Goal: Task Accomplishment & Management: Complete application form

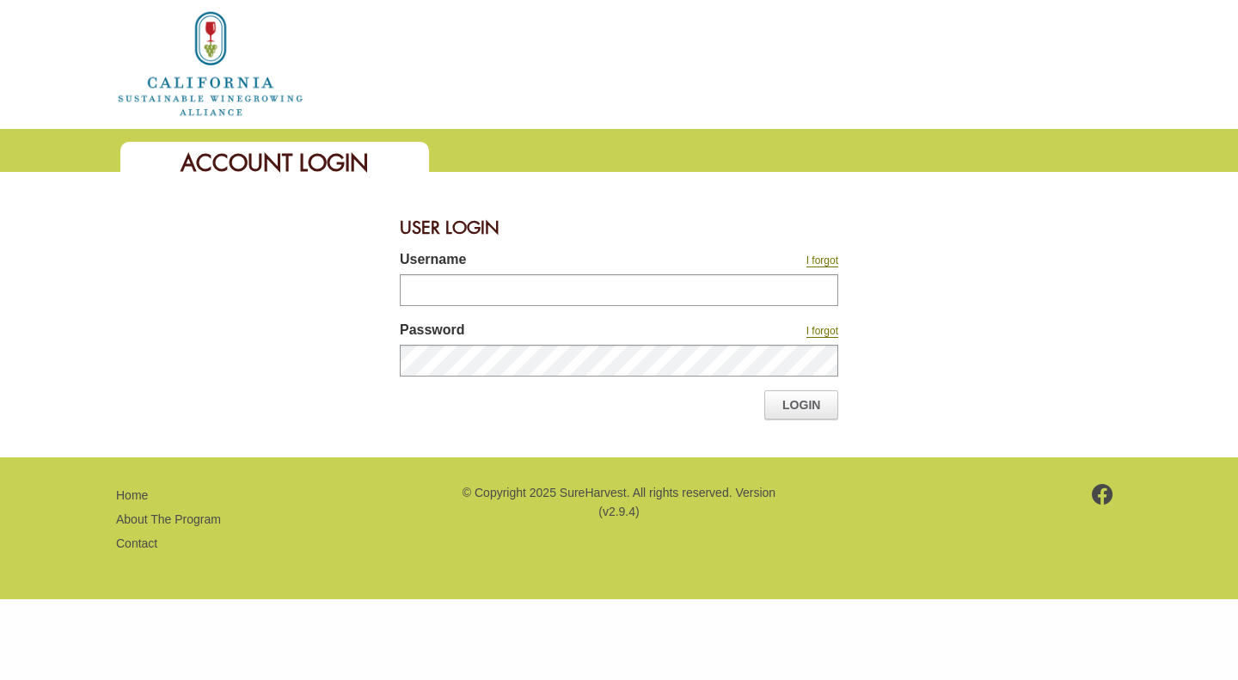
type input "**********"
click at [795, 415] on link "Login" at bounding box center [802, 404] width 74 height 29
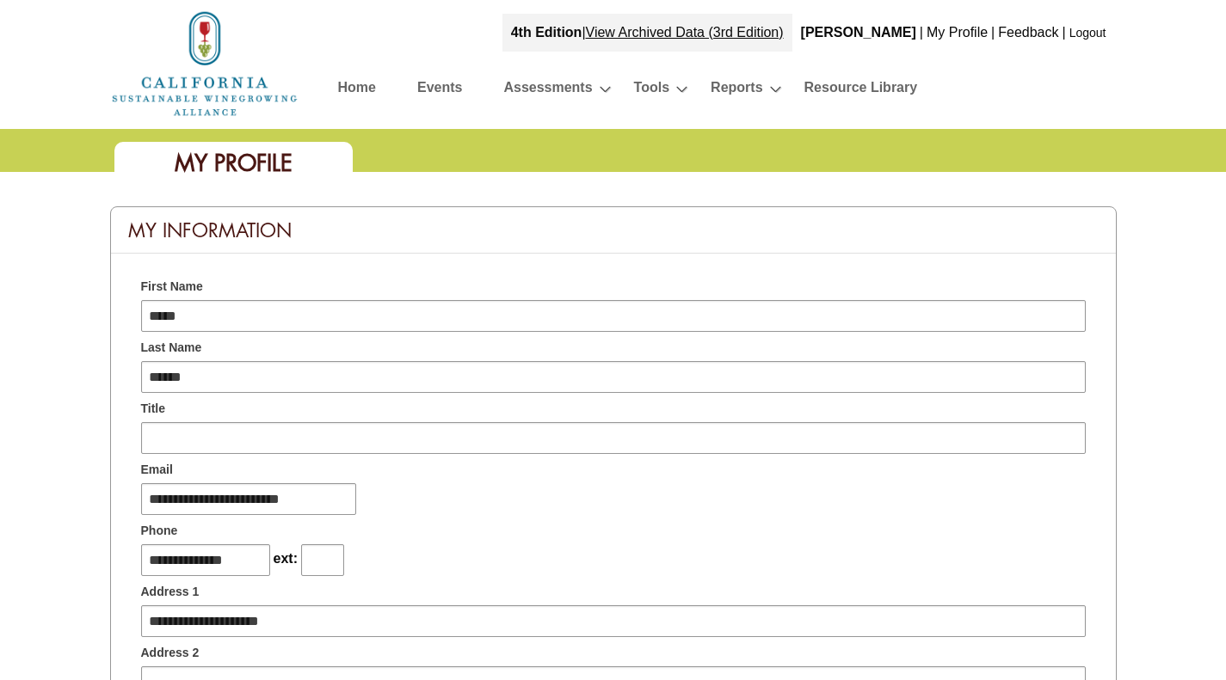
click at [564, 90] on link "Assessments" at bounding box center [547, 91] width 89 height 30
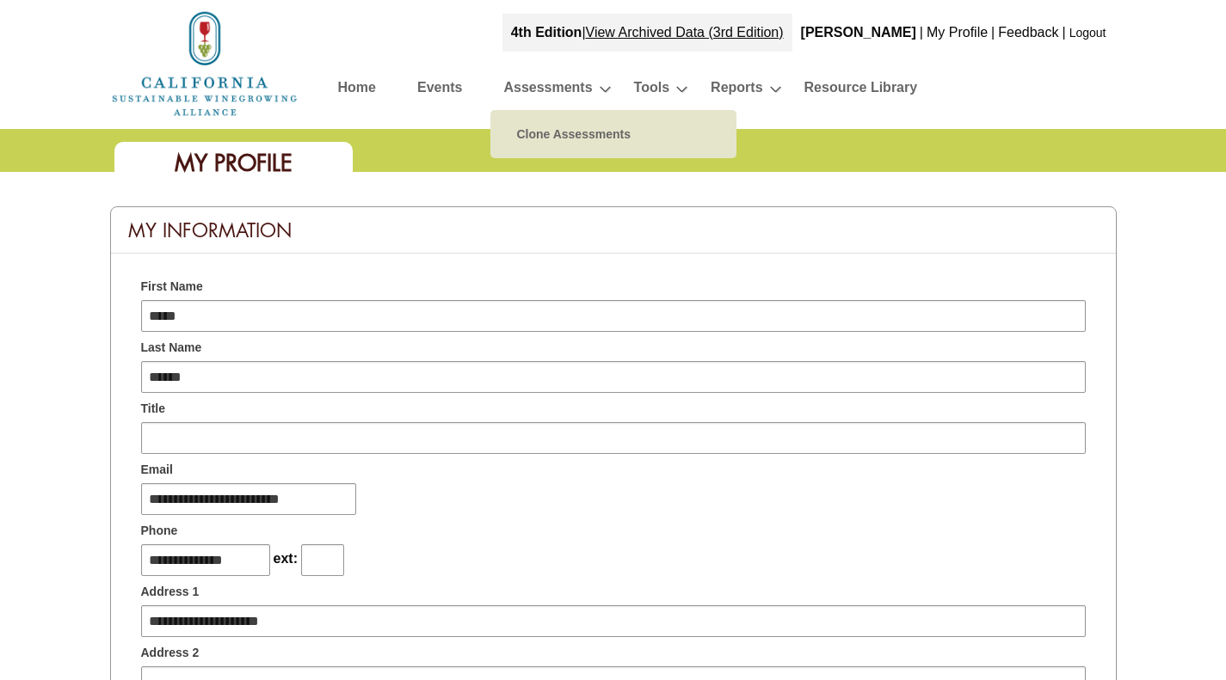
click at [368, 89] on link "Home" at bounding box center [357, 91] width 38 height 30
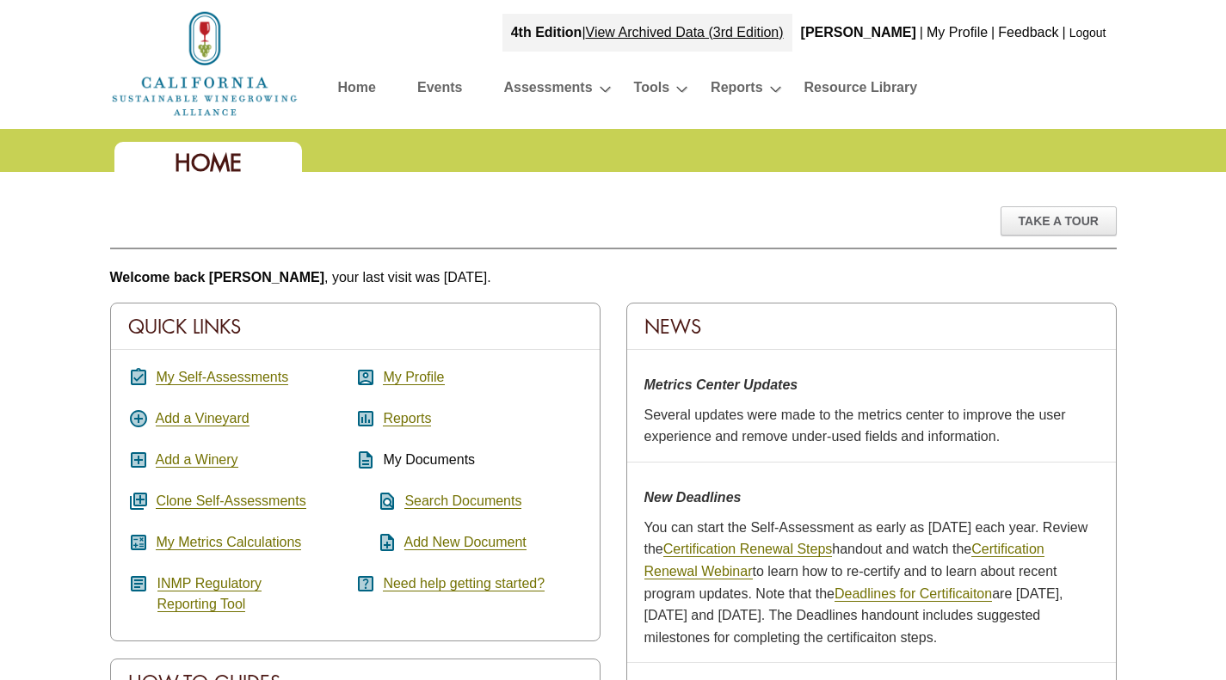
click at [775, 88] on li "Reports Action Plan Notes Assessment Comparison Add Report » Assessment Score C…" at bounding box center [744, 91] width 93 height 44
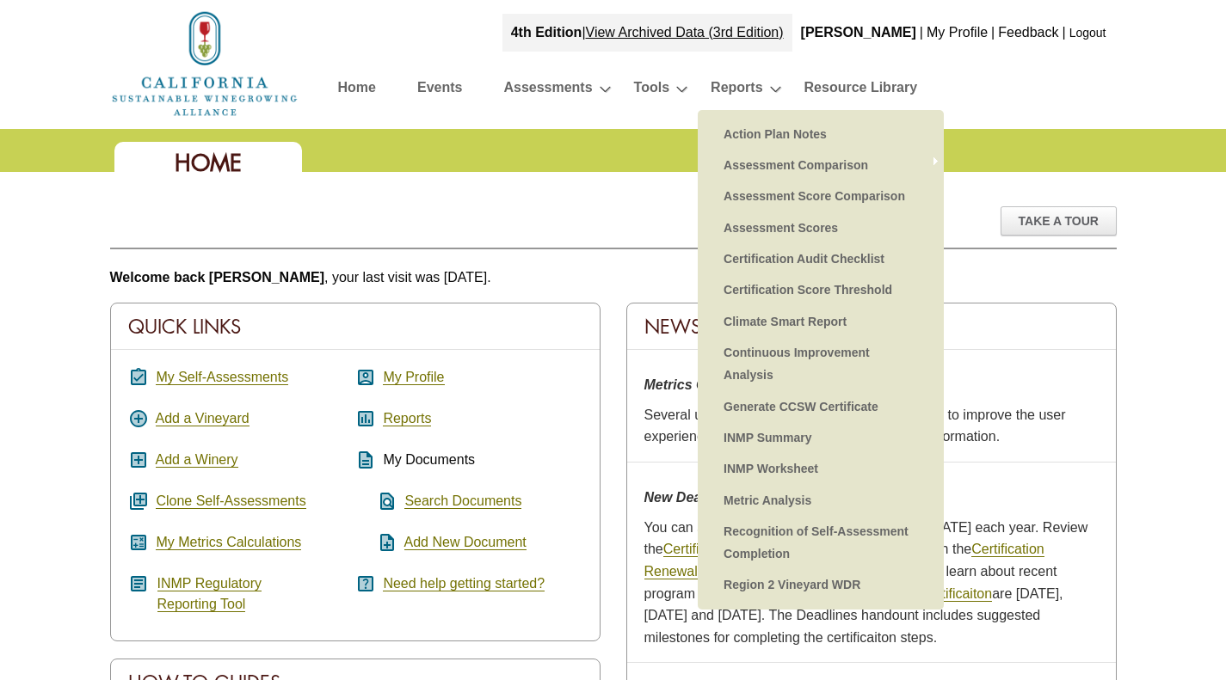
click at [788, 504] on link "Metric Analysis" at bounding box center [821, 500] width 212 height 31
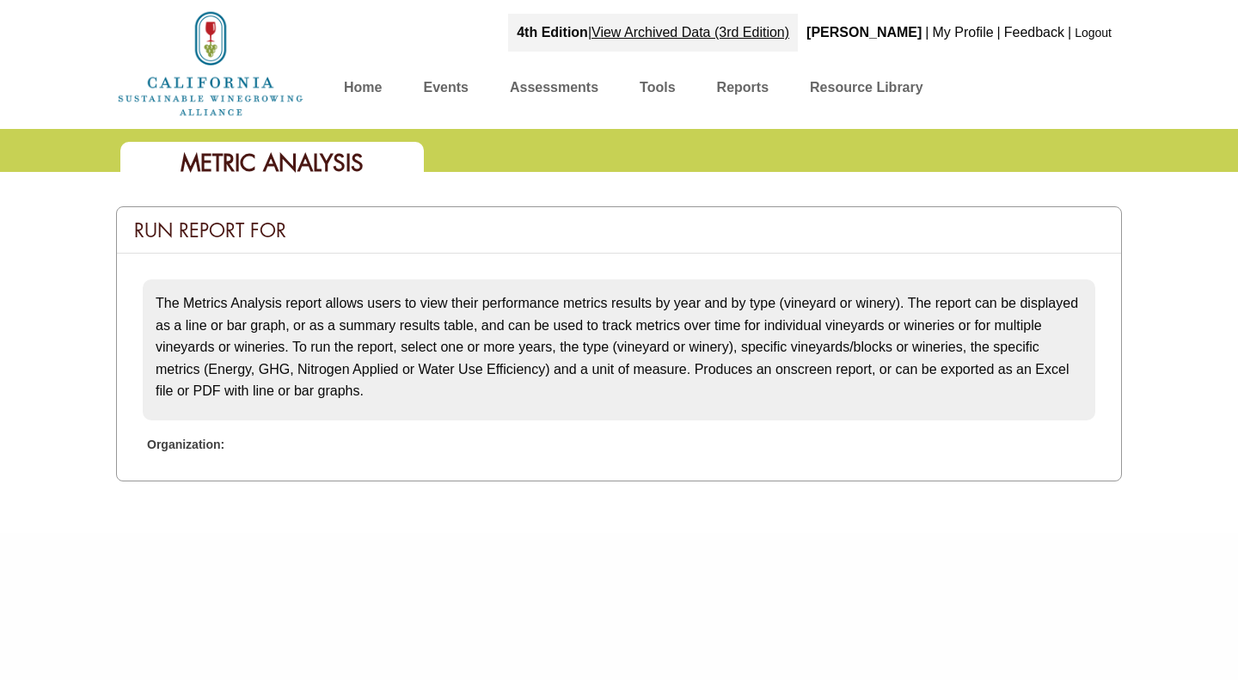
select select
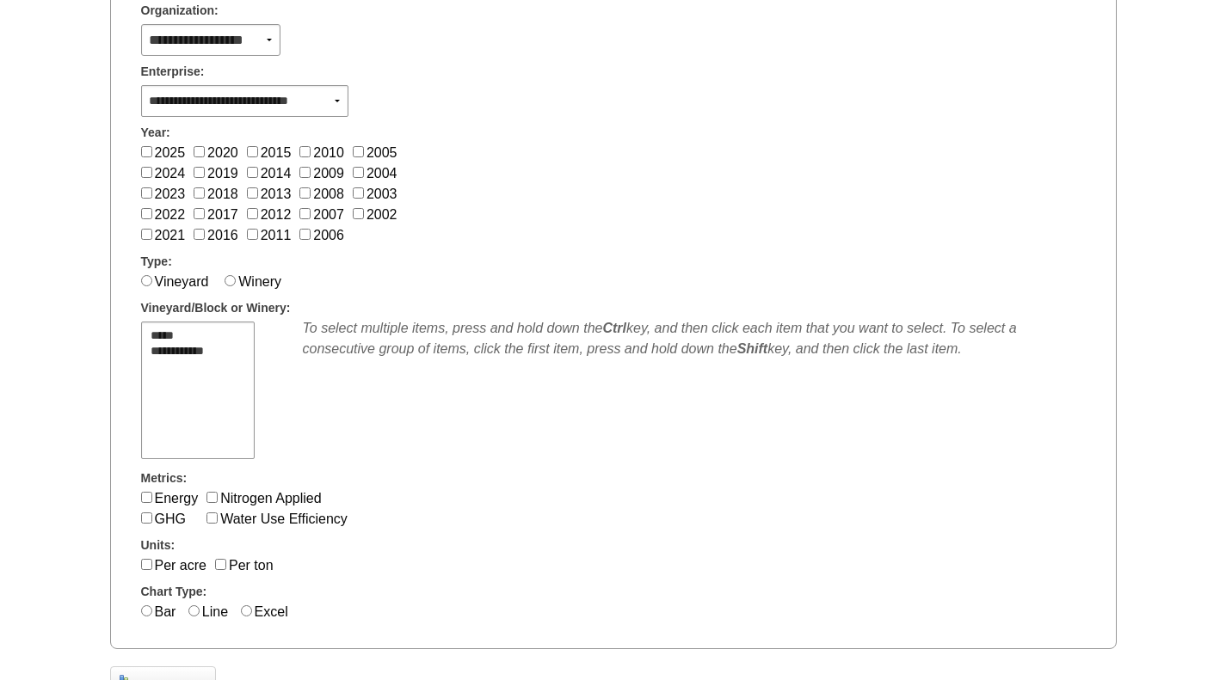
scroll to position [438, 0]
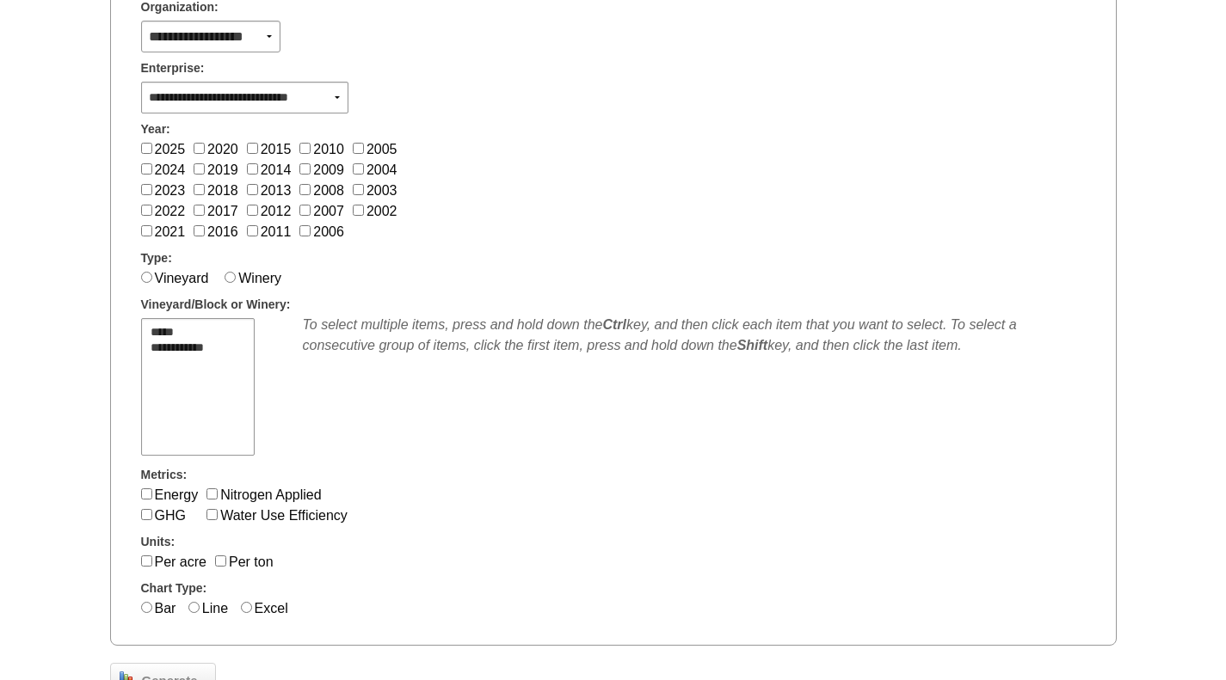
click at [237, 277] on span "Winery" at bounding box center [256, 278] width 65 height 15
click at [219, 274] on div "Vineyard Winery" at bounding box center [613, 278] width 970 height 21
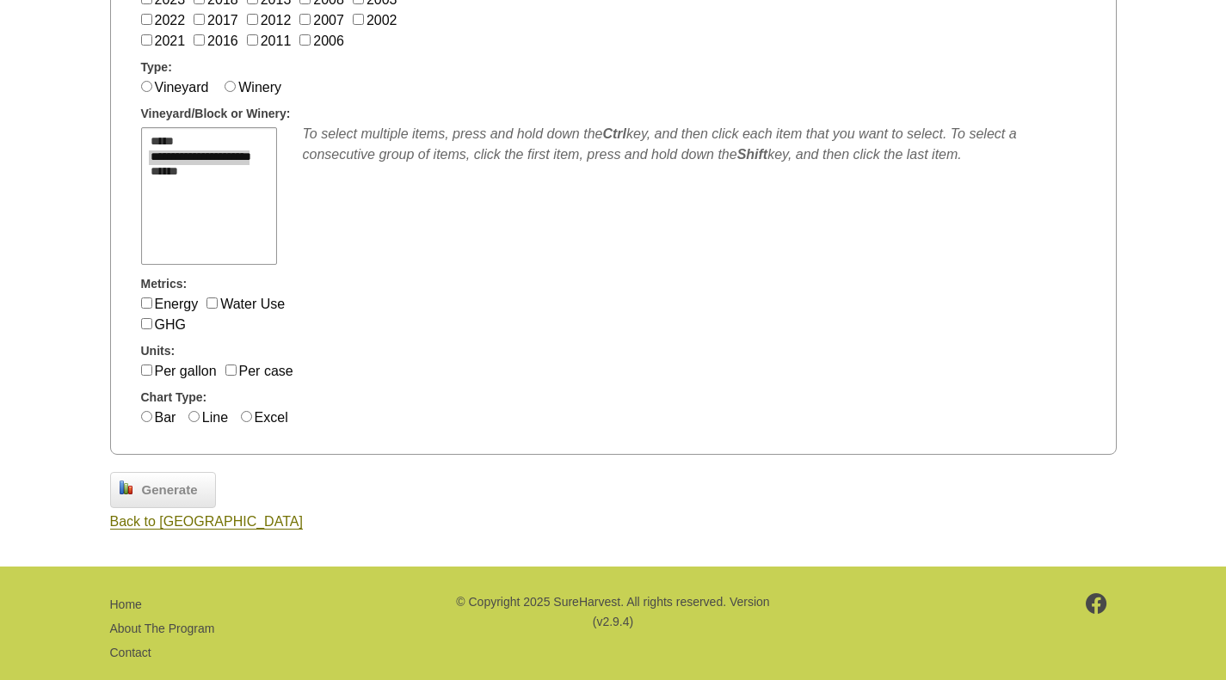
scroll to position [653, 0]
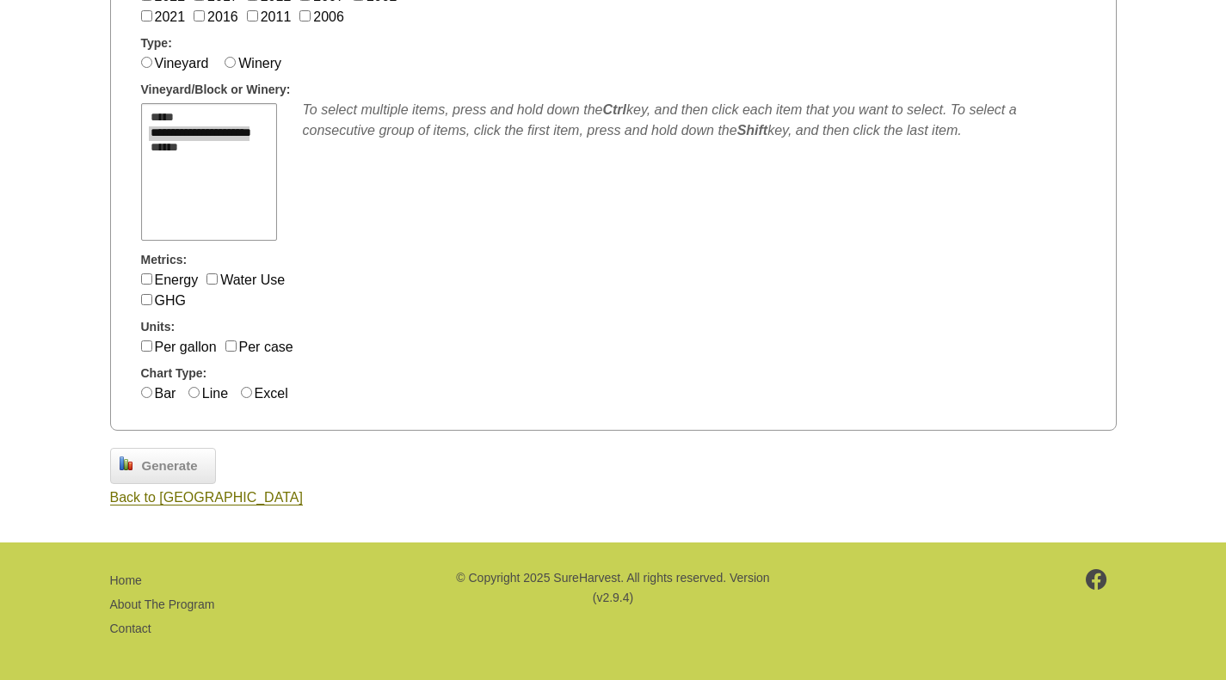
click at [161, 457] on span "Generate" at bounding box center [169, 467] width 73 height 20
click at [185, 448] on div "Generate" at bounding box center [163, 466] width 106 height 36
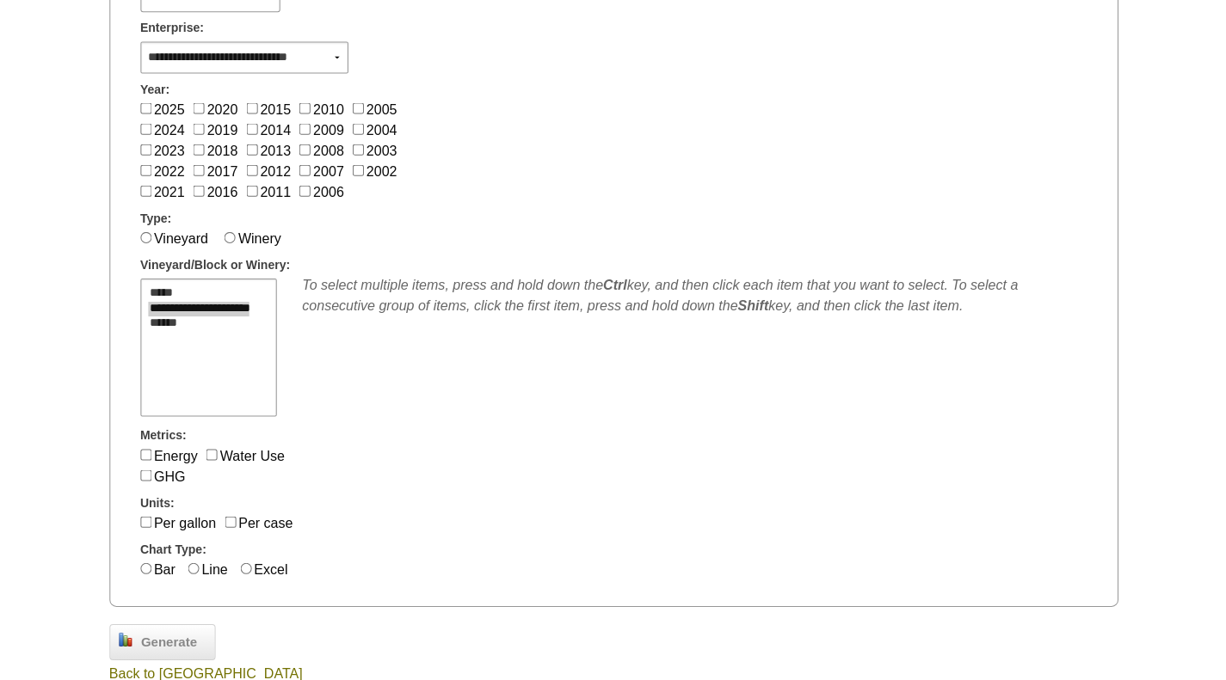
scroll to position [478, 0]
select select "****"
click at [154, 324] on option "******" at bounding box center [199, 323] width 101 height 15
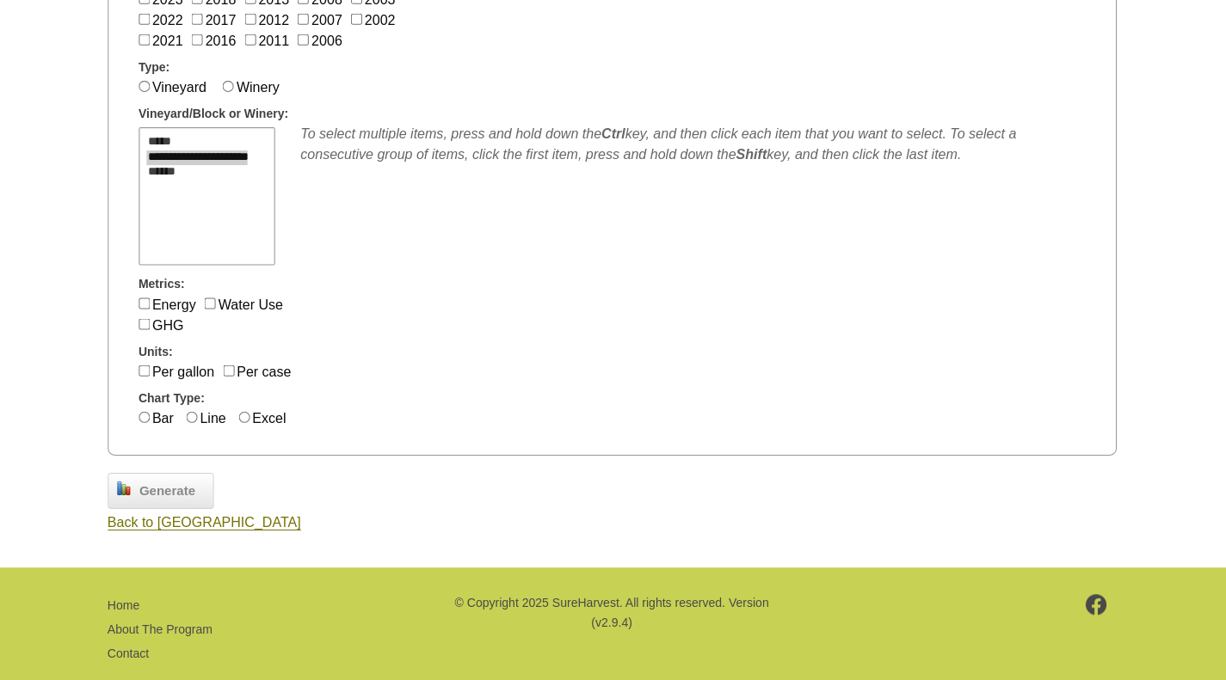
scroll to position [646, 0]
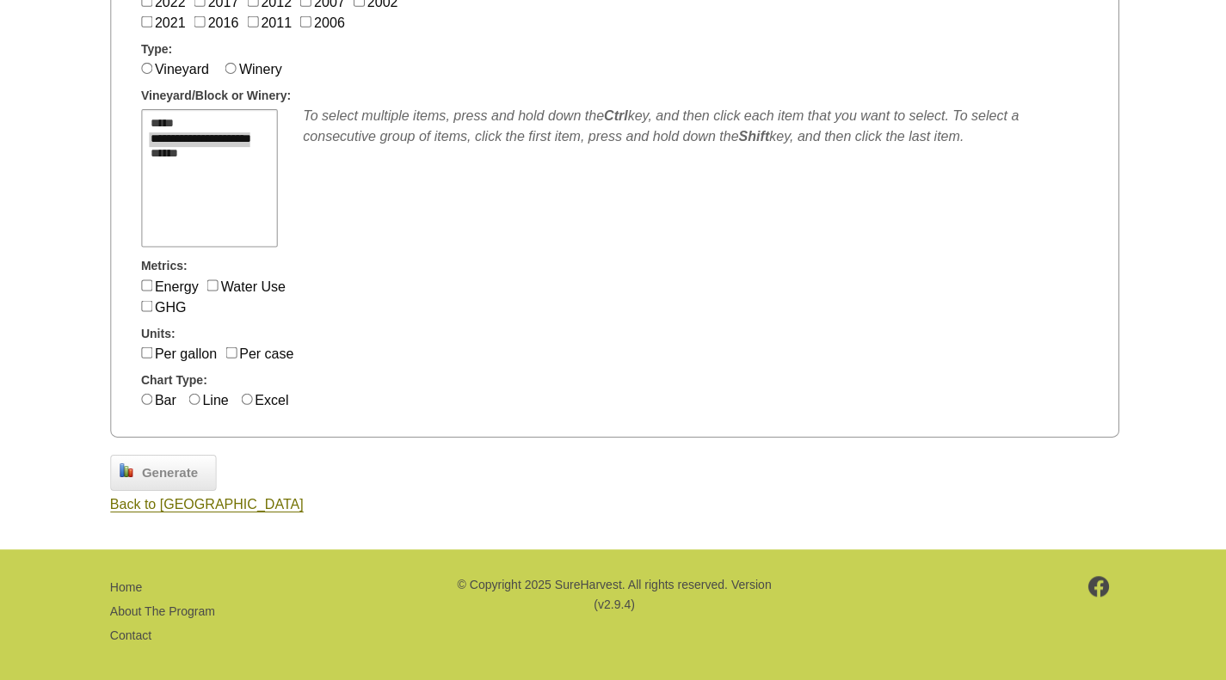
click at [182, 470] on span "Generate" at bounding box center [169, 474] width 73 height 20
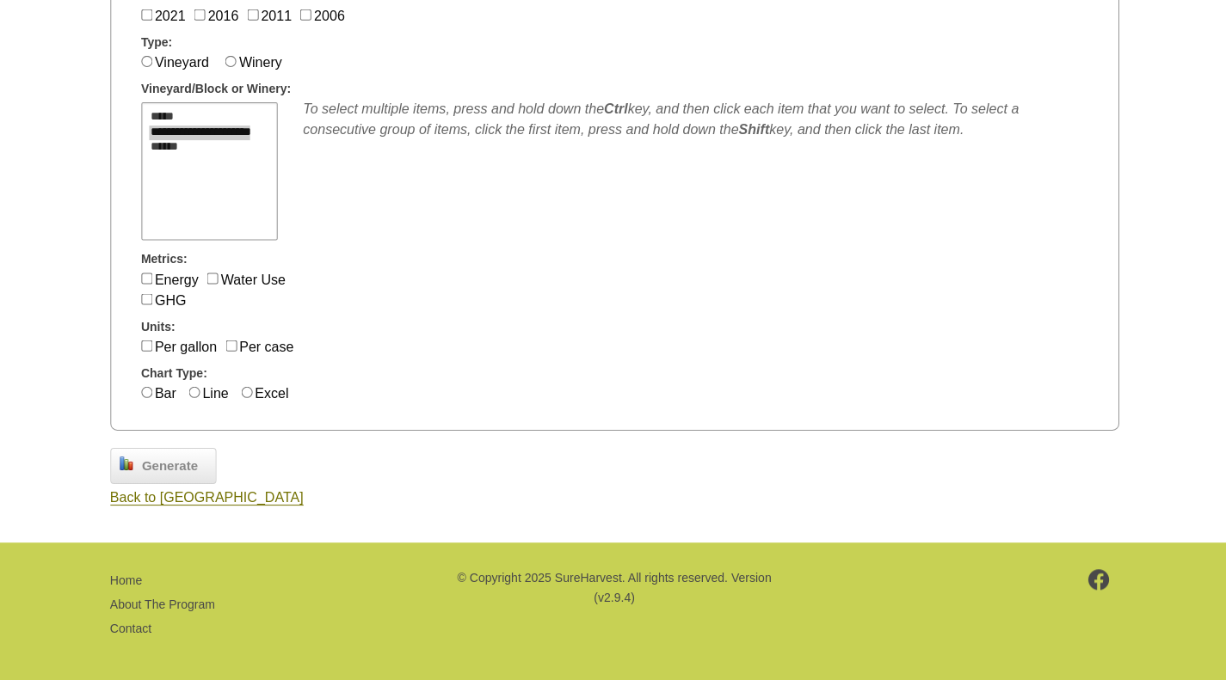
click at [210, 497] on span "Back to Metrics Center" at bounding box center [206, 497] width 193 height 15
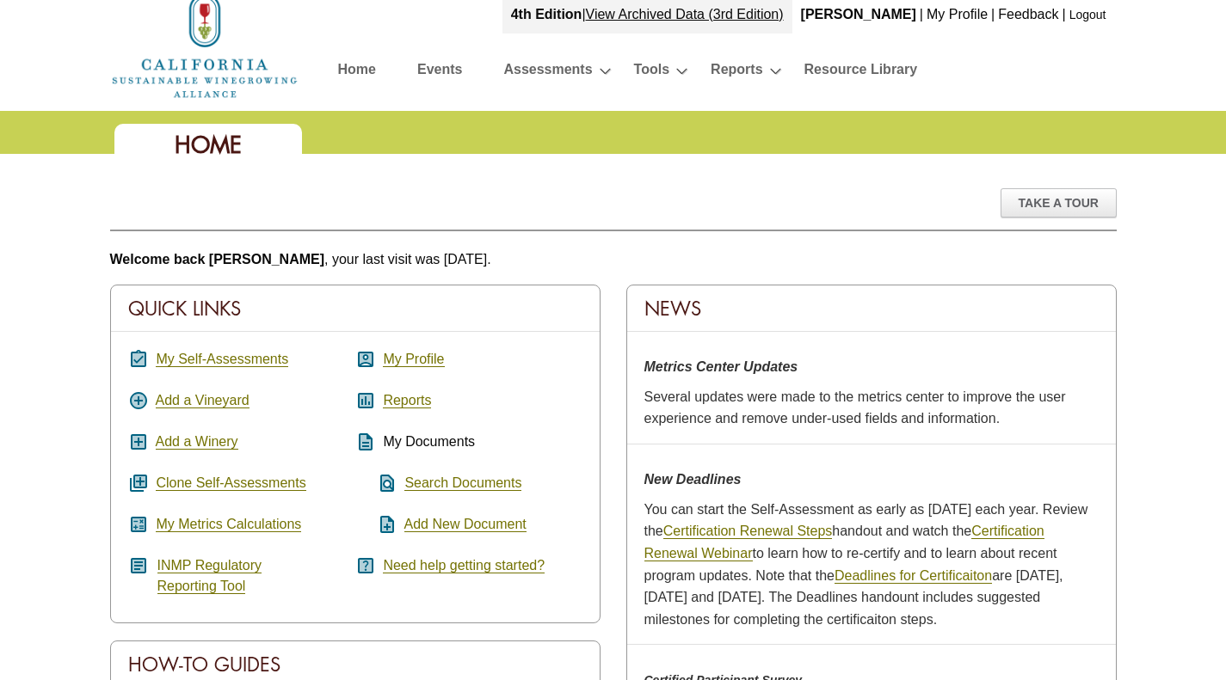
scroll to position [6, 0]
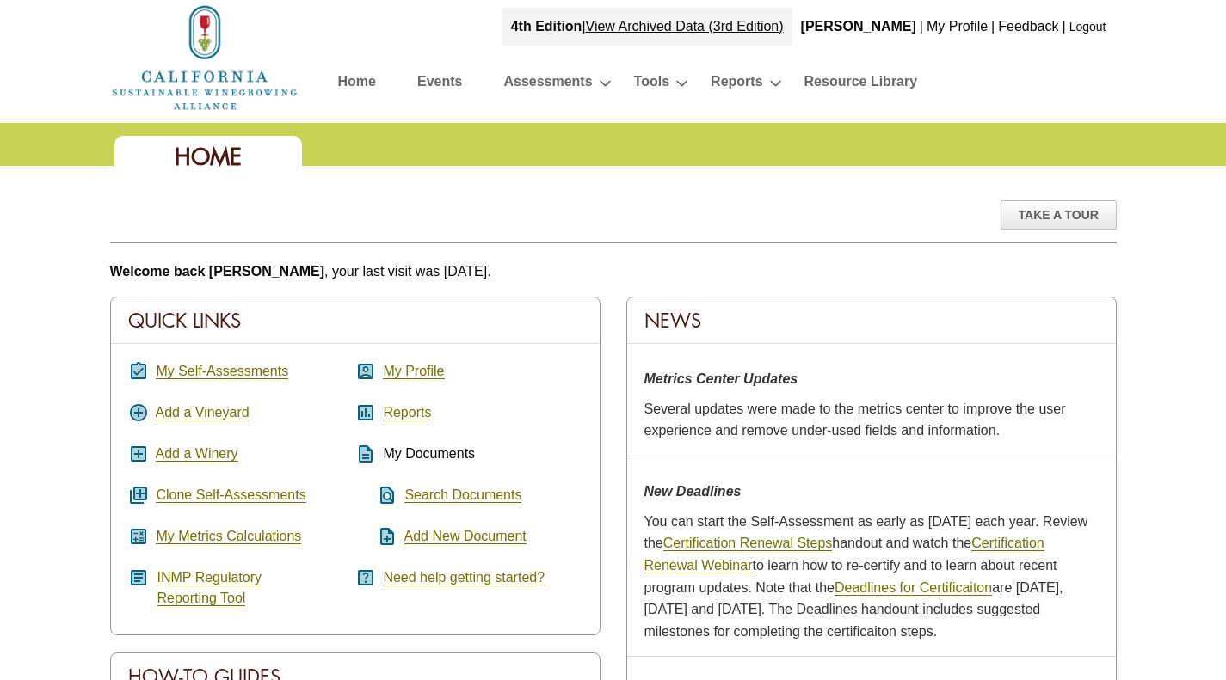
click at [285, 538] on link "My Metrics Calculations" at bounding box center [228, 536] width 145 height 15
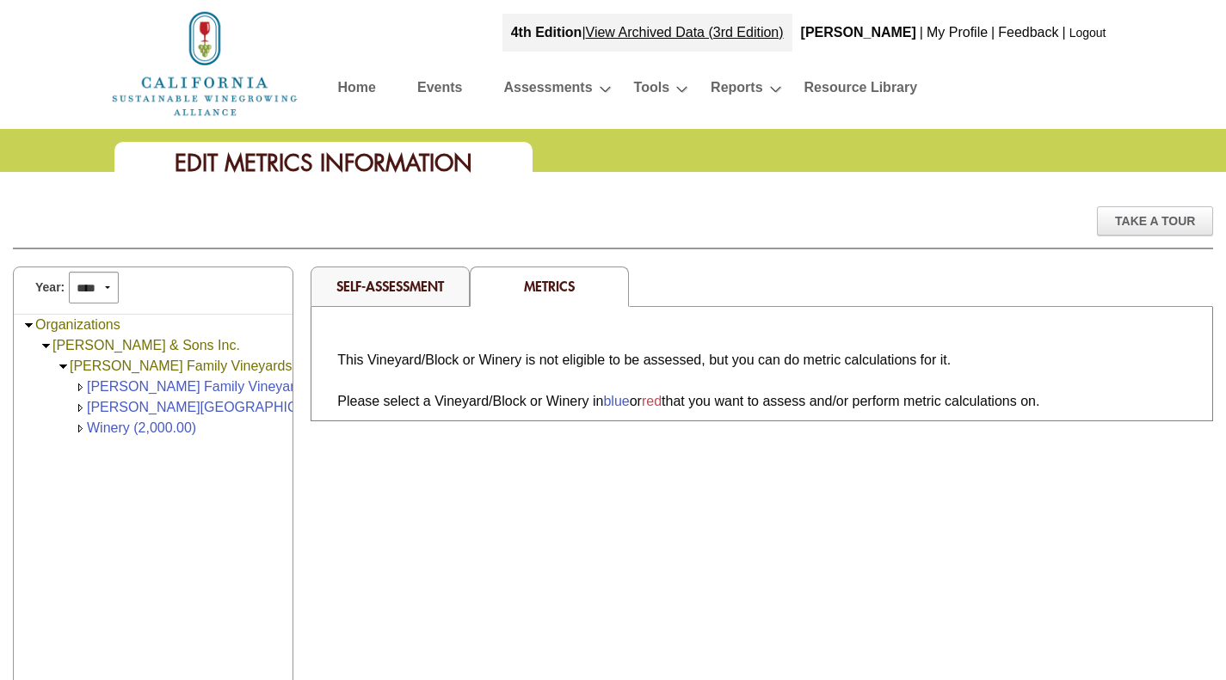
click at [117, 431] on link "Winery (2,000.00)" at bounding box center [141, 428] width 109 height 15
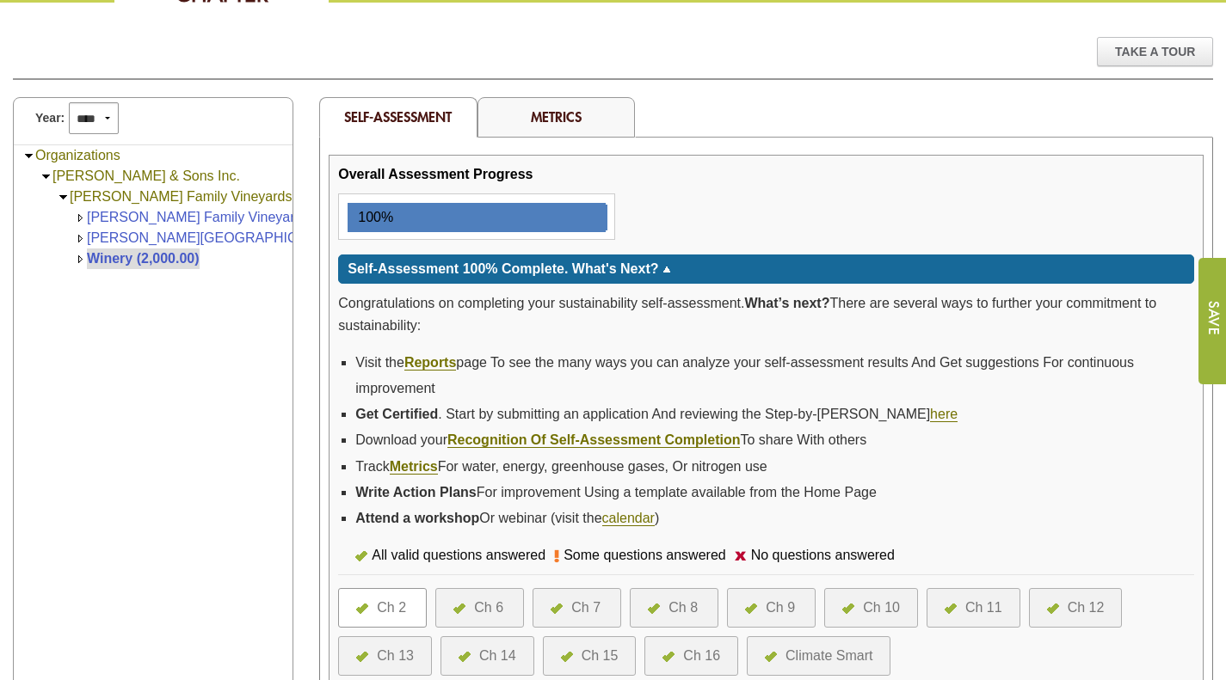
scroll to position [169, 0]
click at [541, 120] on link "Metrics" at bounding box center [556, 117] width 51 height 18
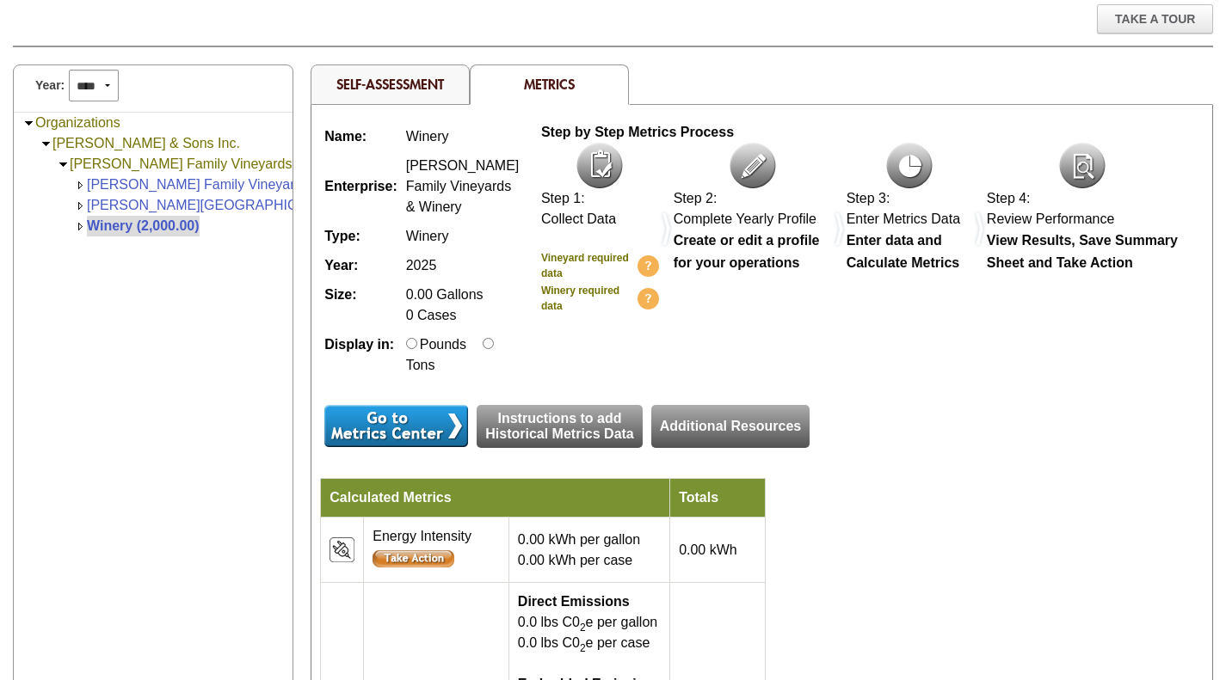
scroll to position [193, 0]
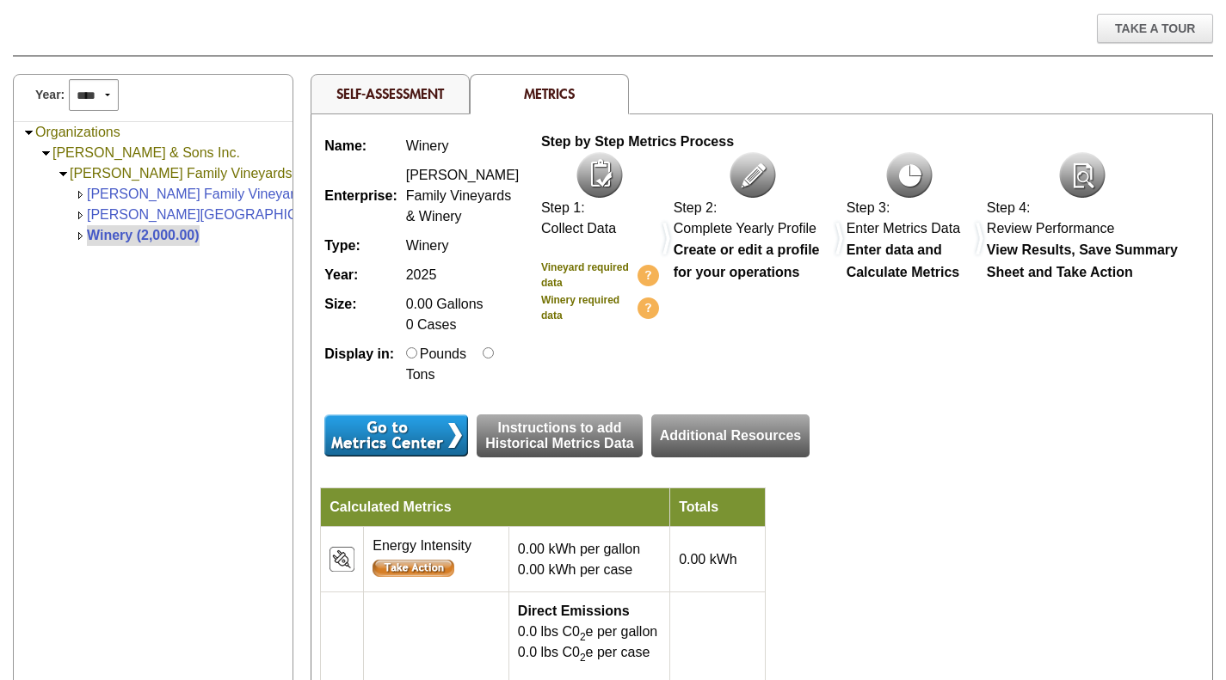
click at [93, 104] on select "**** **** **** **** **** **** **** **** **** **** **** **** **** **** **** ****…" at bounding box center [94, 95] width 50 height 32
select select "****"
click at [69, 79] on select "**** **** **** **** **** **** **** **** **** **** **** **** **** **** **** ****…" at bounding box center [94, 95] width 50 height 32
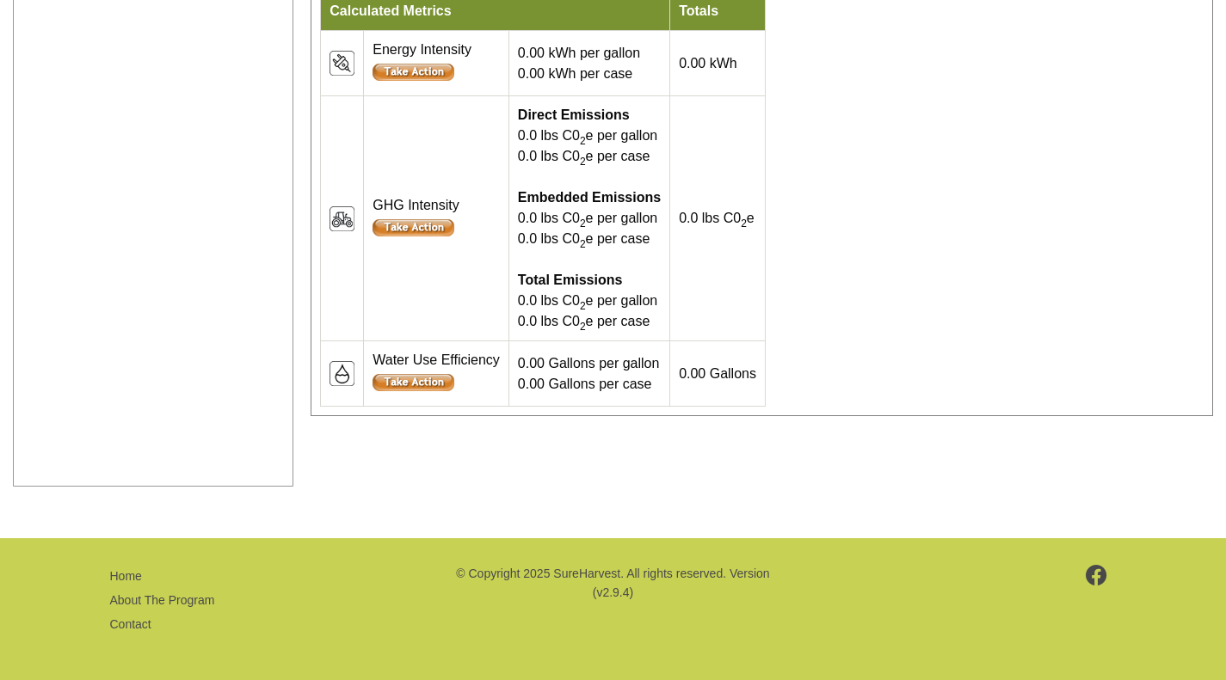
scroll to position [616, 0]
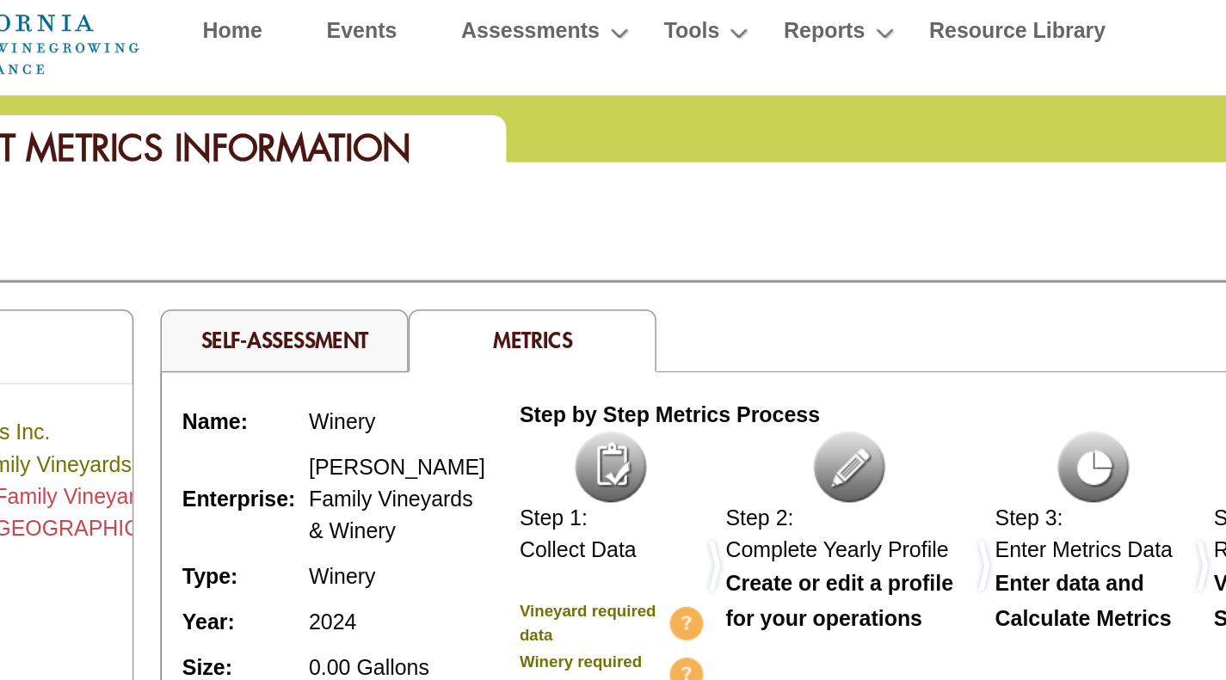
scroll to position [66, 0]
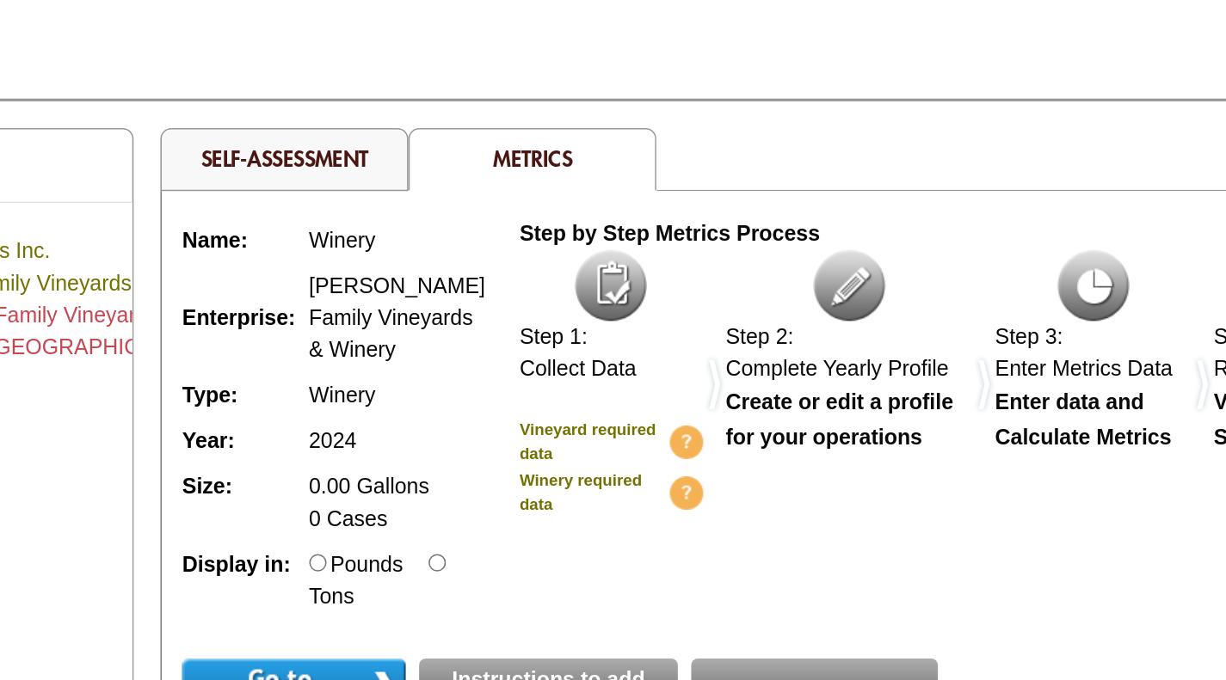
click at [377, 222] on link "Self-Assessment" at bounding box center [390, 220] width 108 height 18
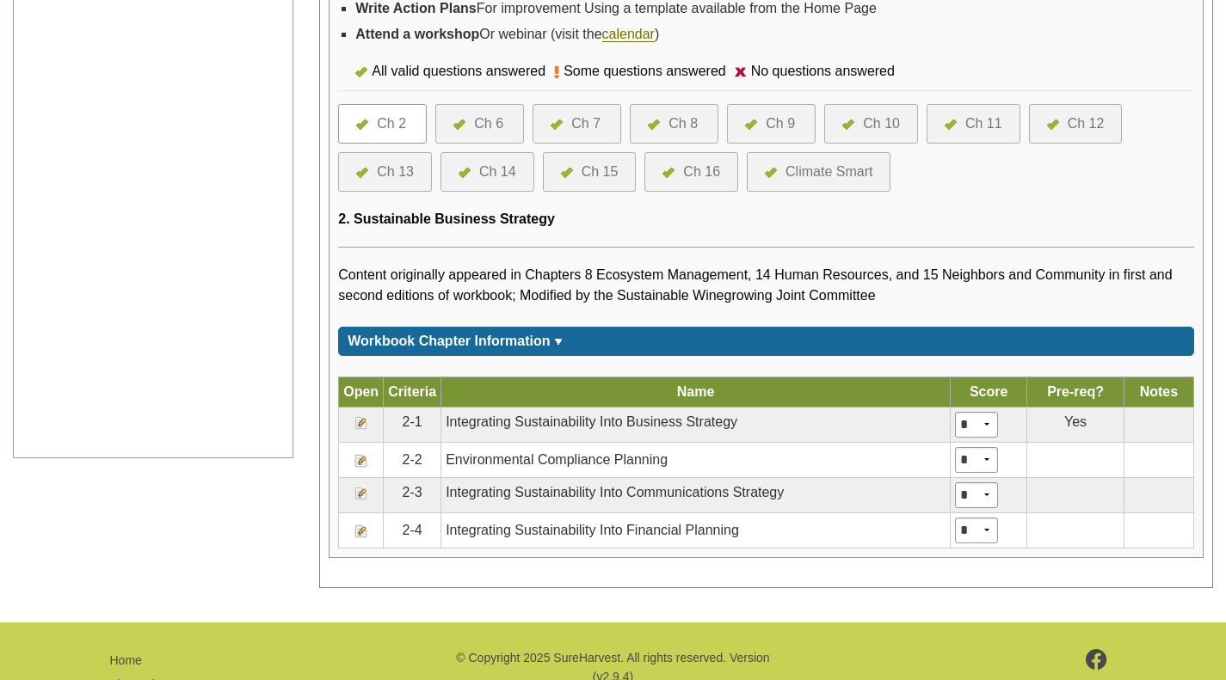
scroll to position [721, 0]
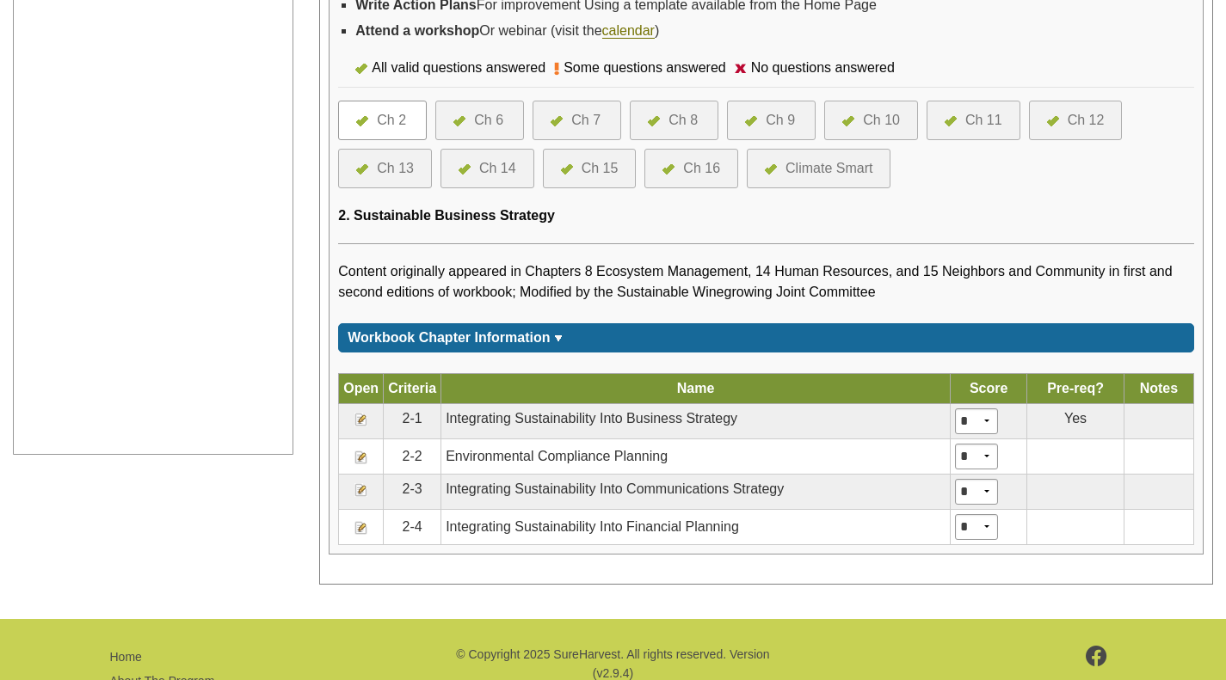
click at [388, 124] on div "Ch 2" at bounding box center [391, 120] width 29 height 21
click at [2, 299] on div "Year: **** **** **** **** **** **** **** **** **** **** **** **** **** **** Org…" at bounding box center [153, 65] width 306 height 1039
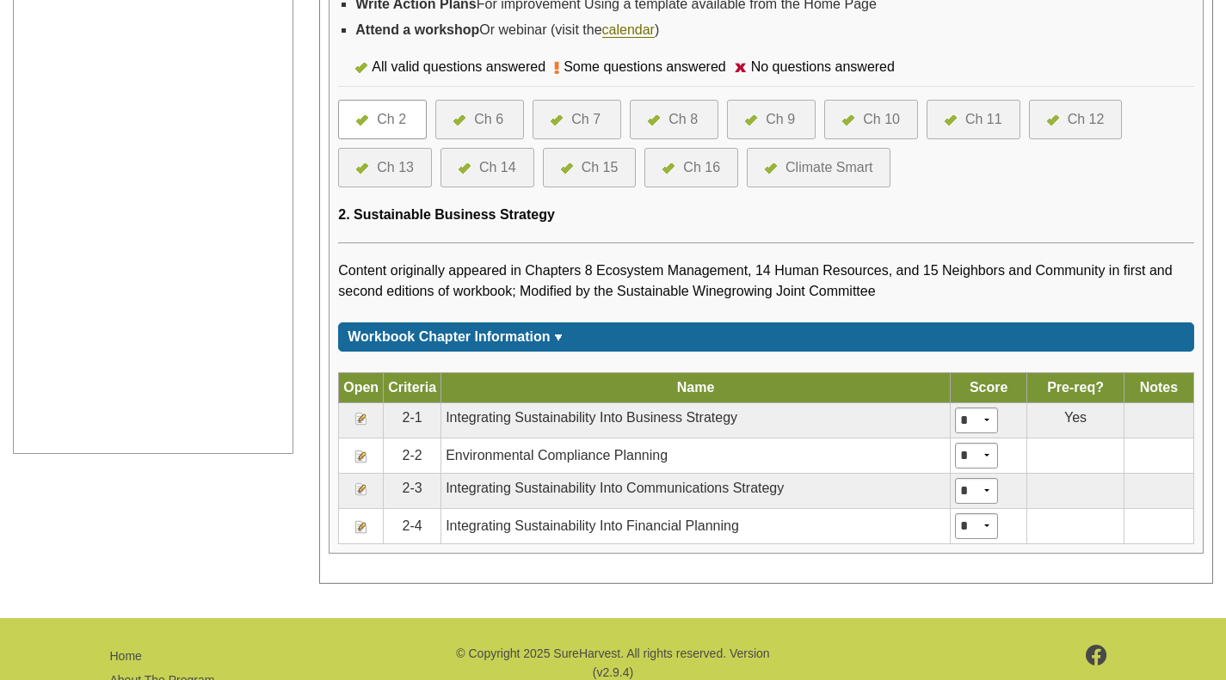
scroll to position [728, 0]
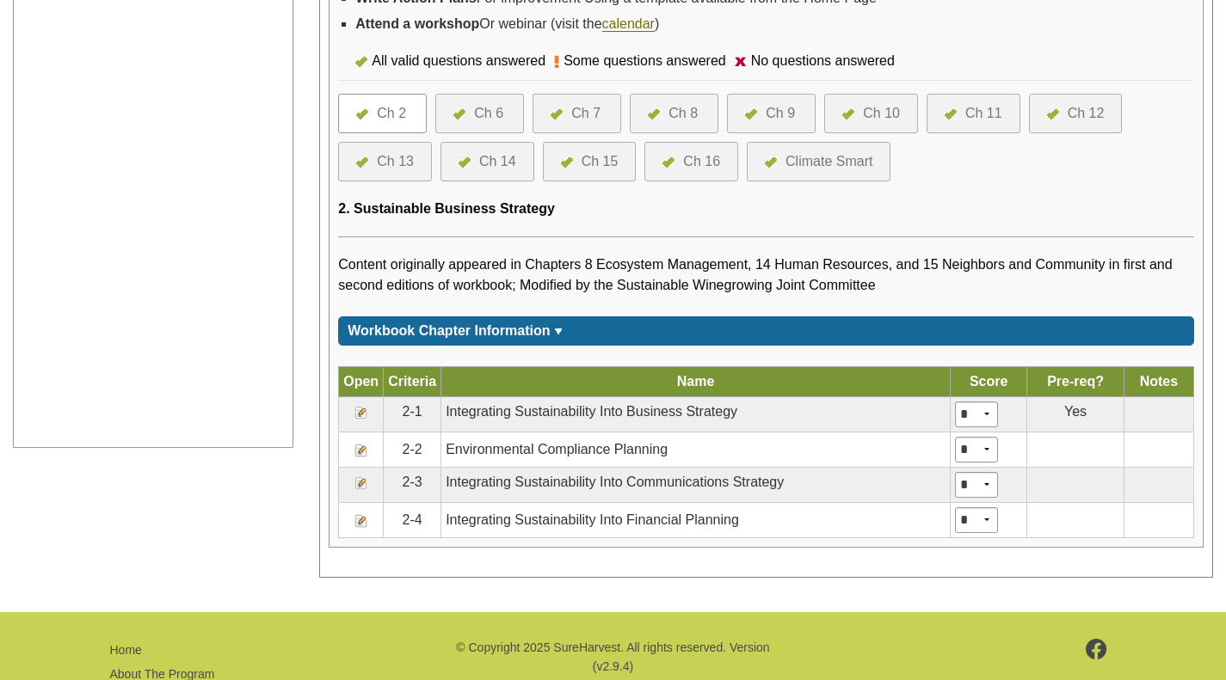
click at [365, 413] on img at bounding box center [361, 413] width 14 height 14
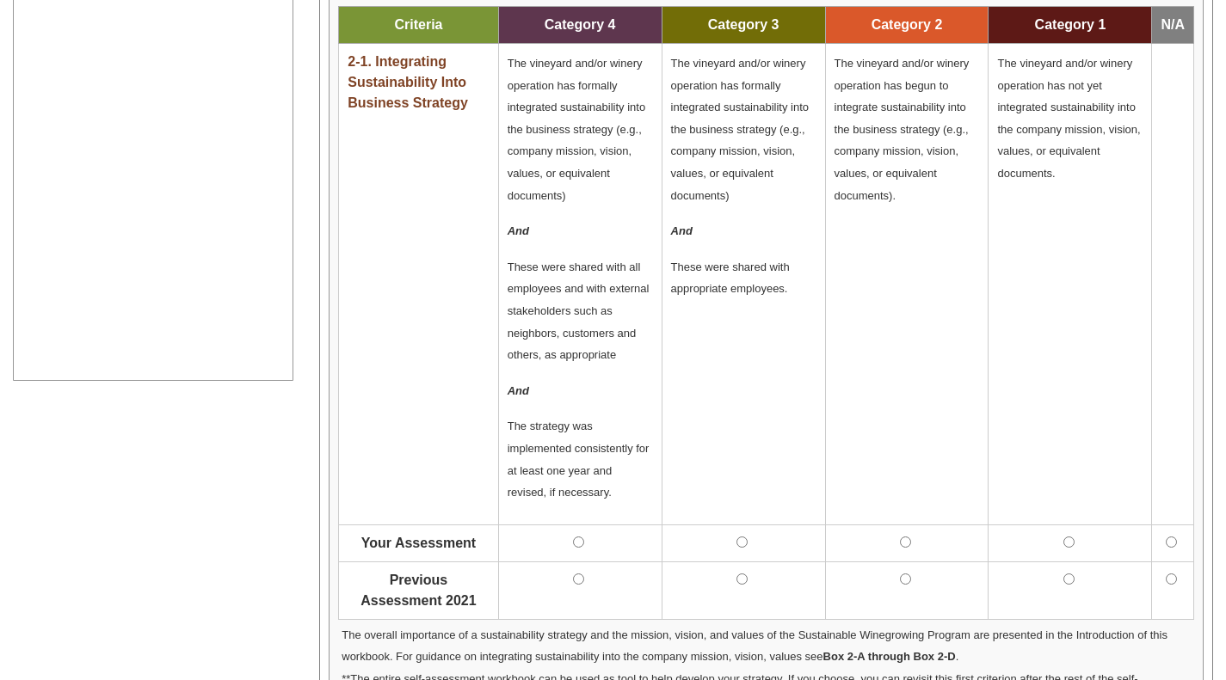
scroll to position [796, 0]
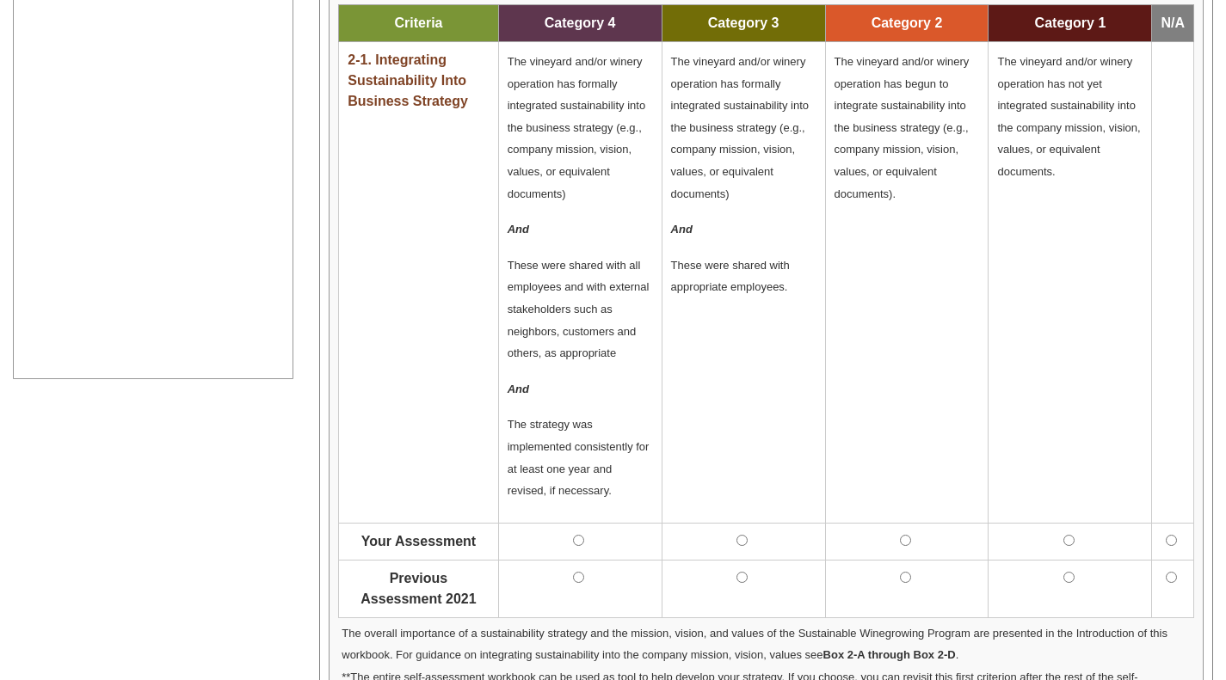
click at [734, 596] on td at bounding box center [742, 589] width 163 height 58
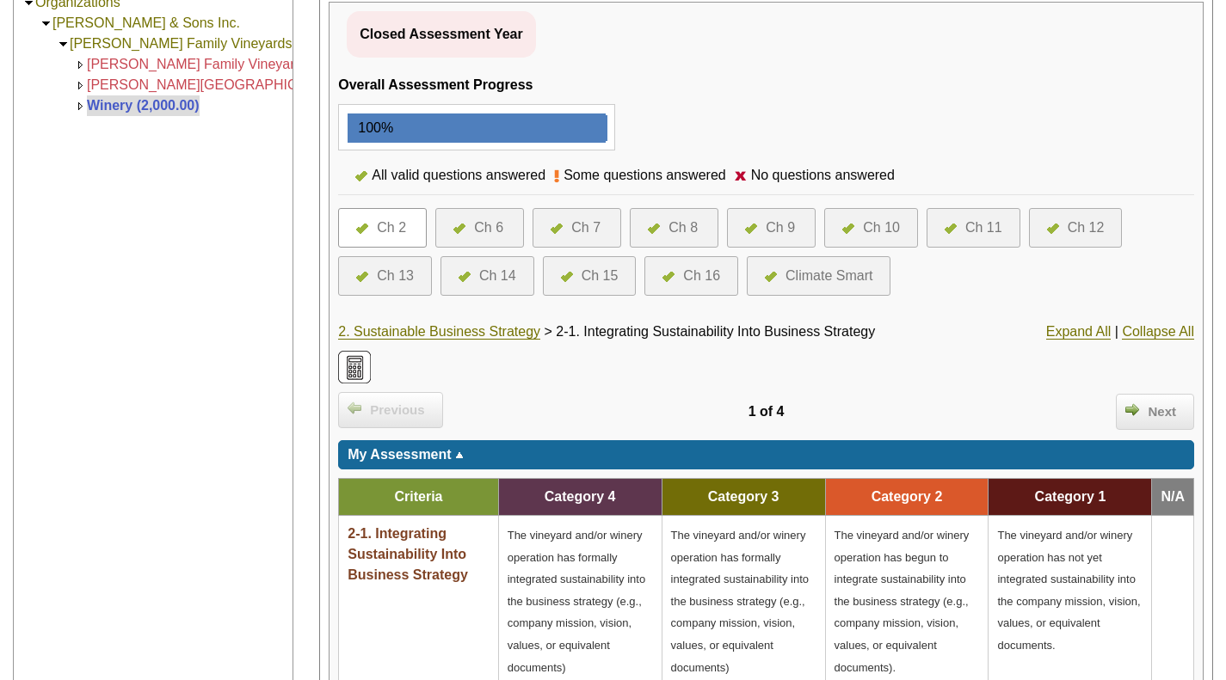
scroll to position [324, 0]
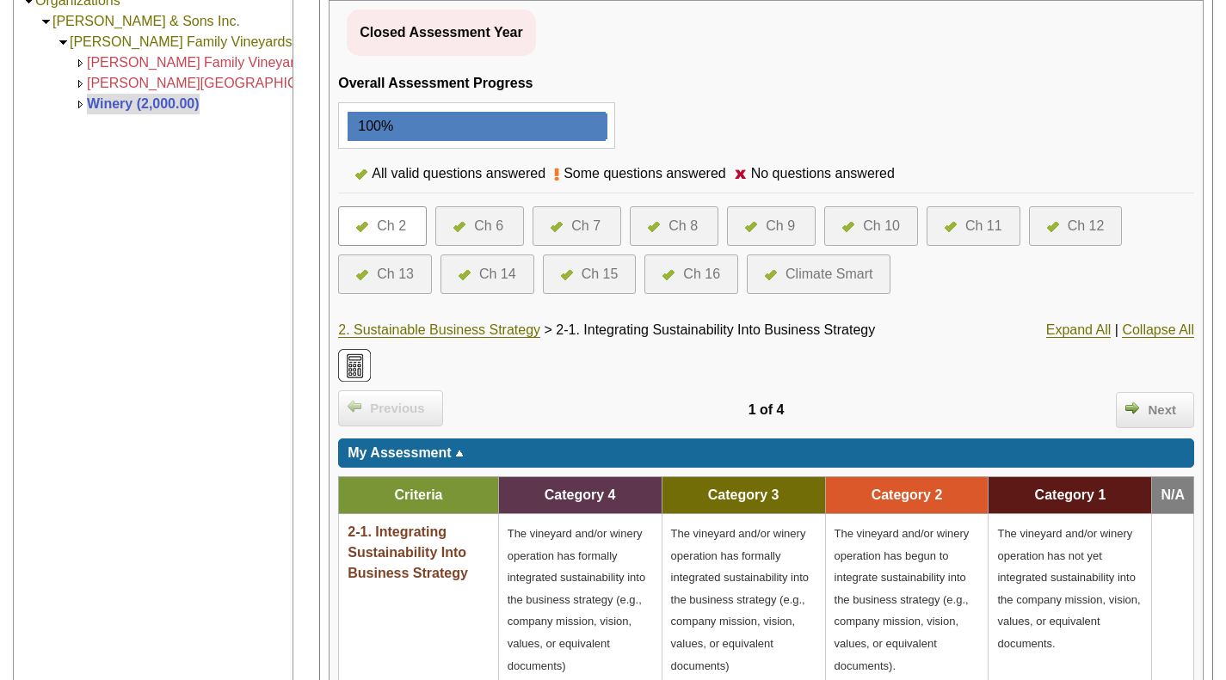
click at [1134, 426] on div "Next" at bounding box center [1155, 410] width 78 height 36
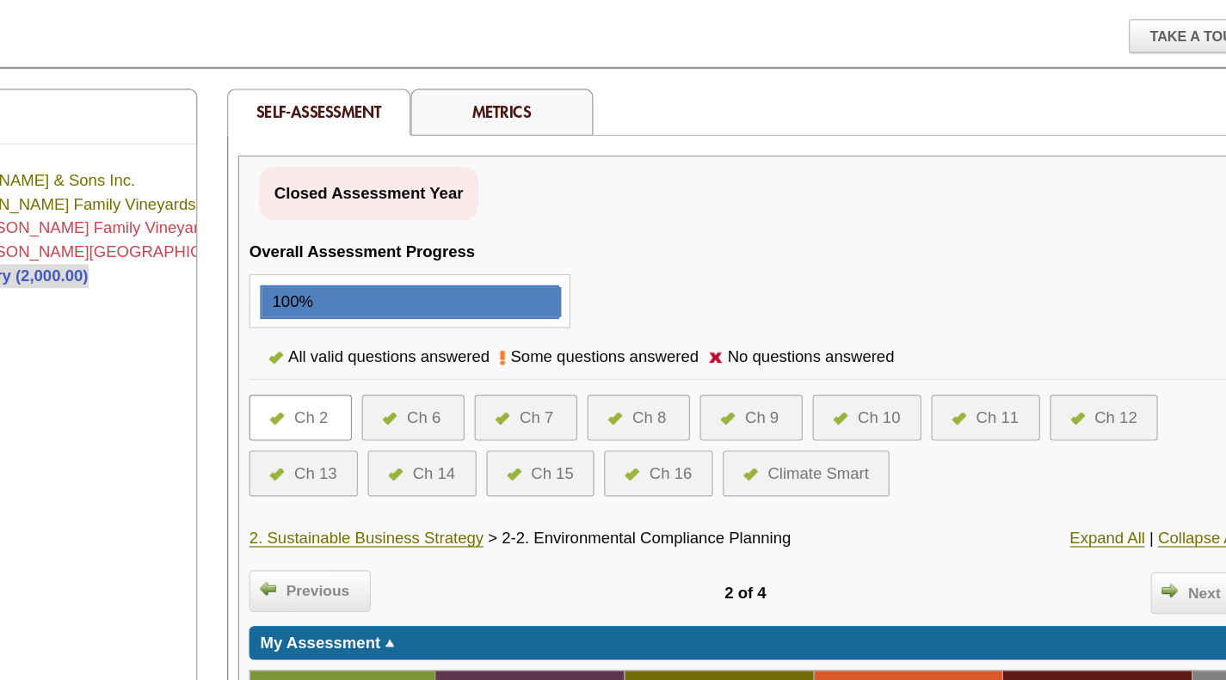
scroll to position [129, 0]
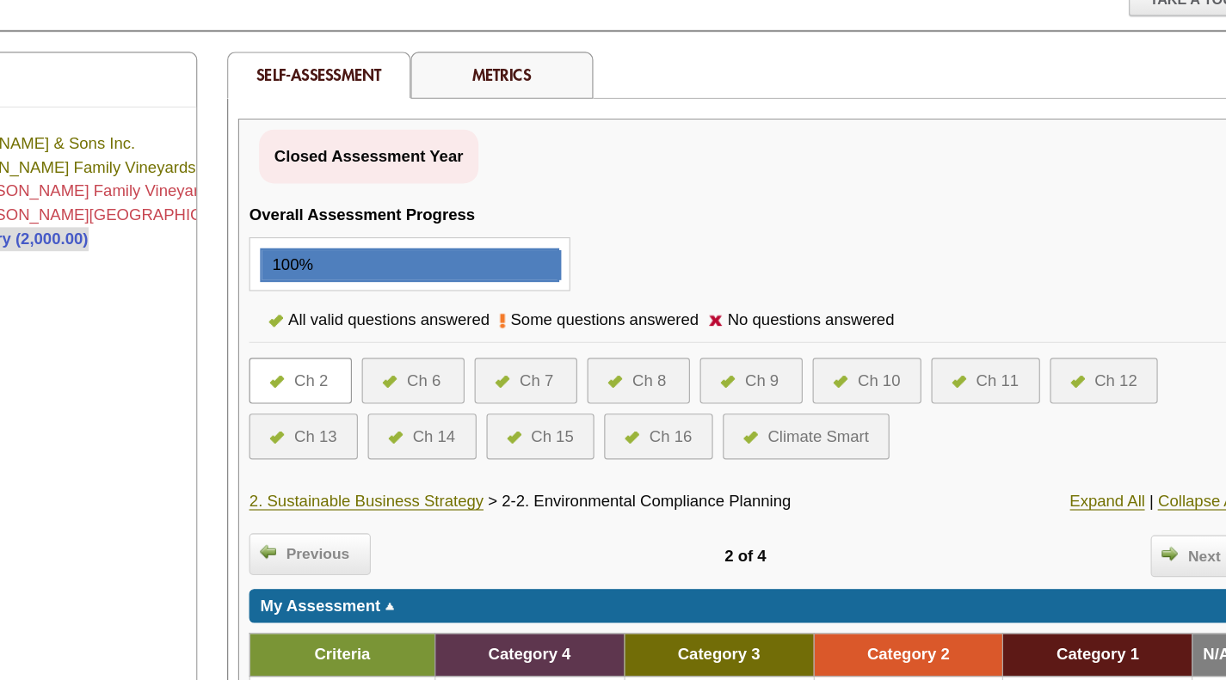
click at [1152, 569] on span "Next" at bounding box center [1162, 573] width 46 height 20
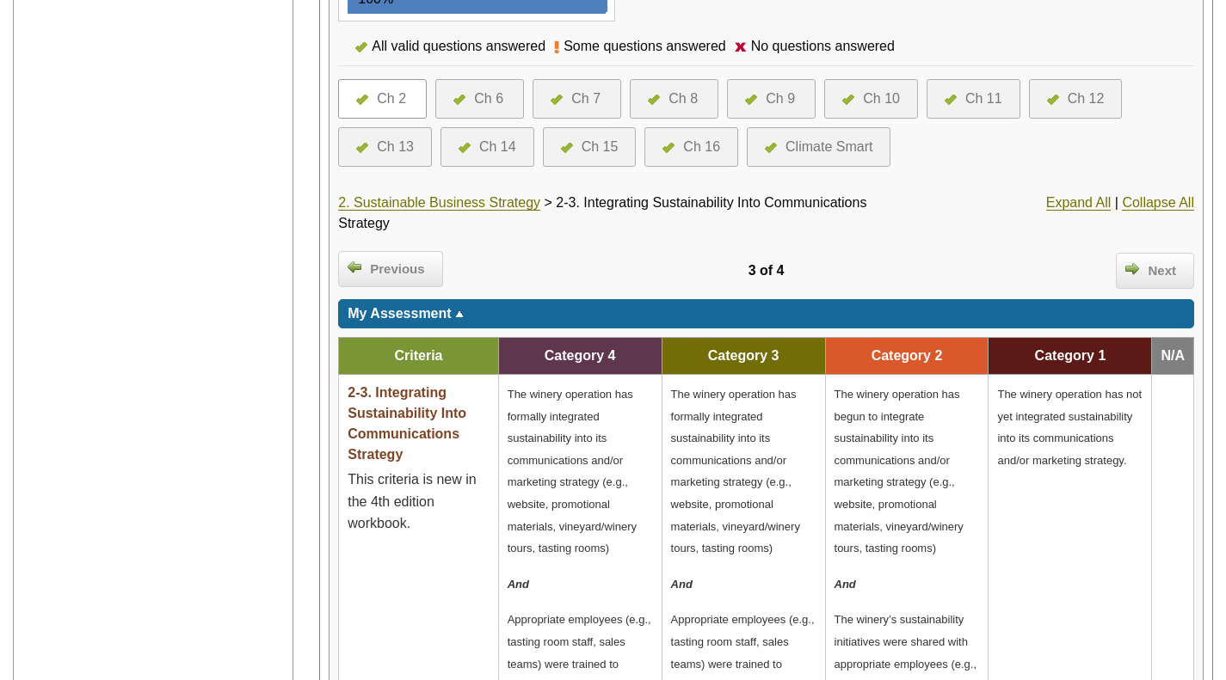
scroll to position [459, 0]
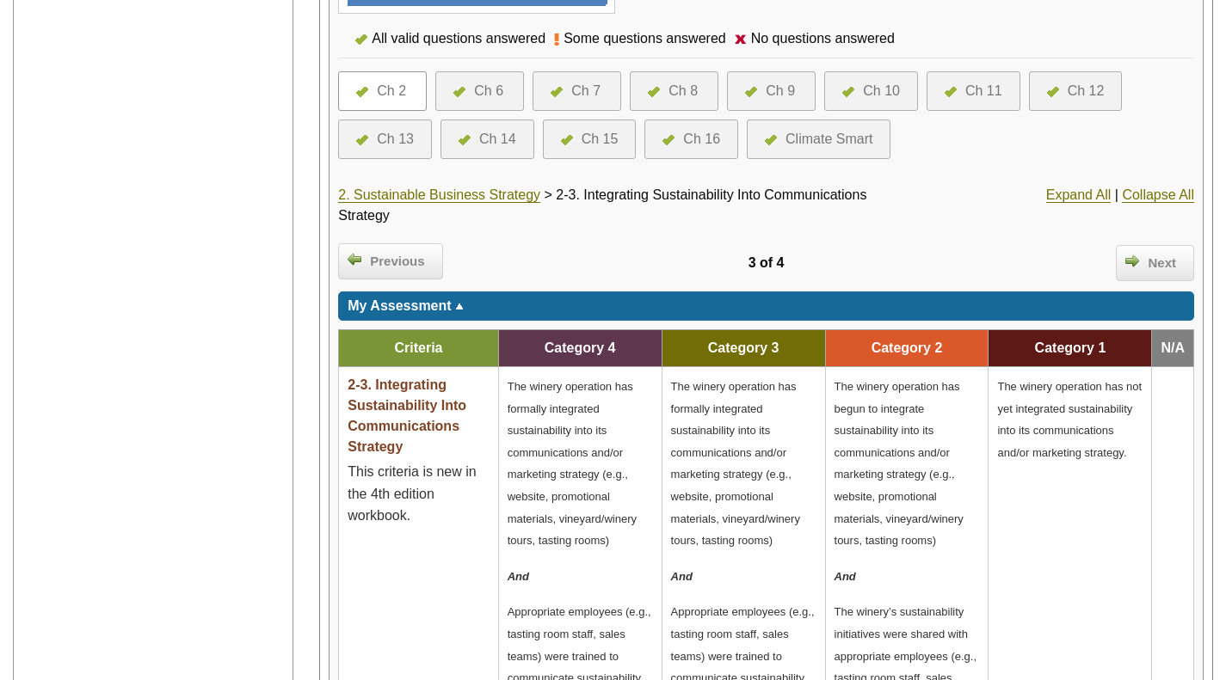
click at [478, 85] on div "Ch 6" at bounding box center [488, 91] width 29 height 21
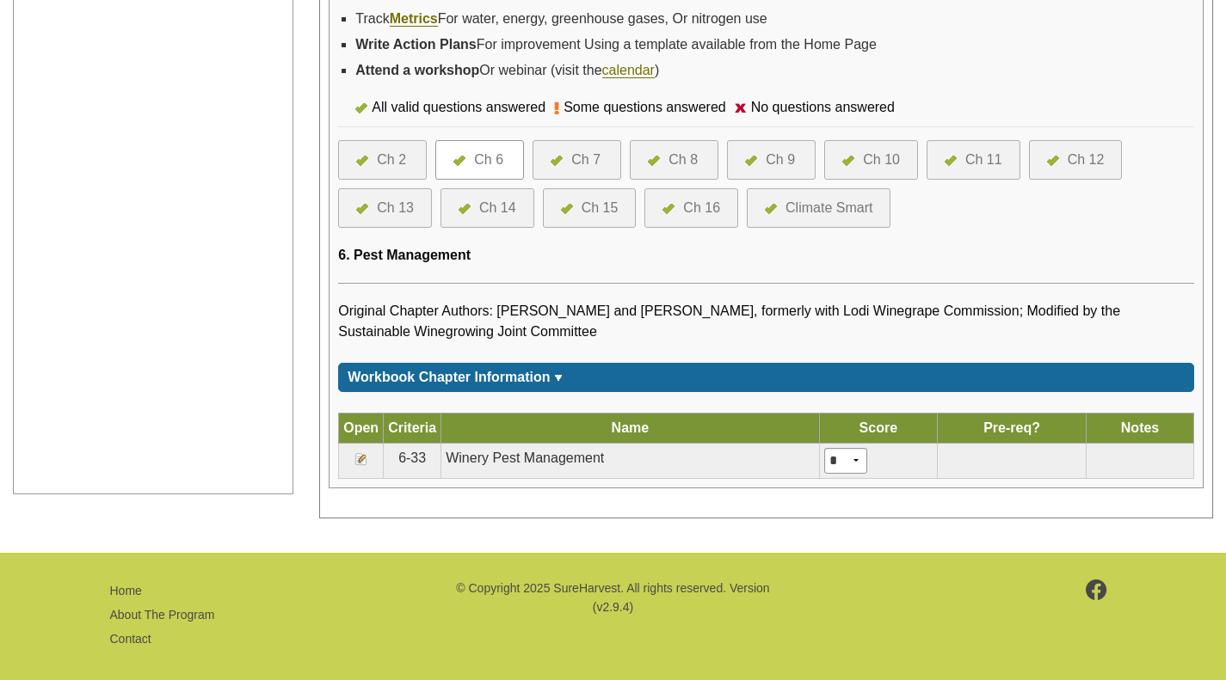
scroll to position [695, 0]
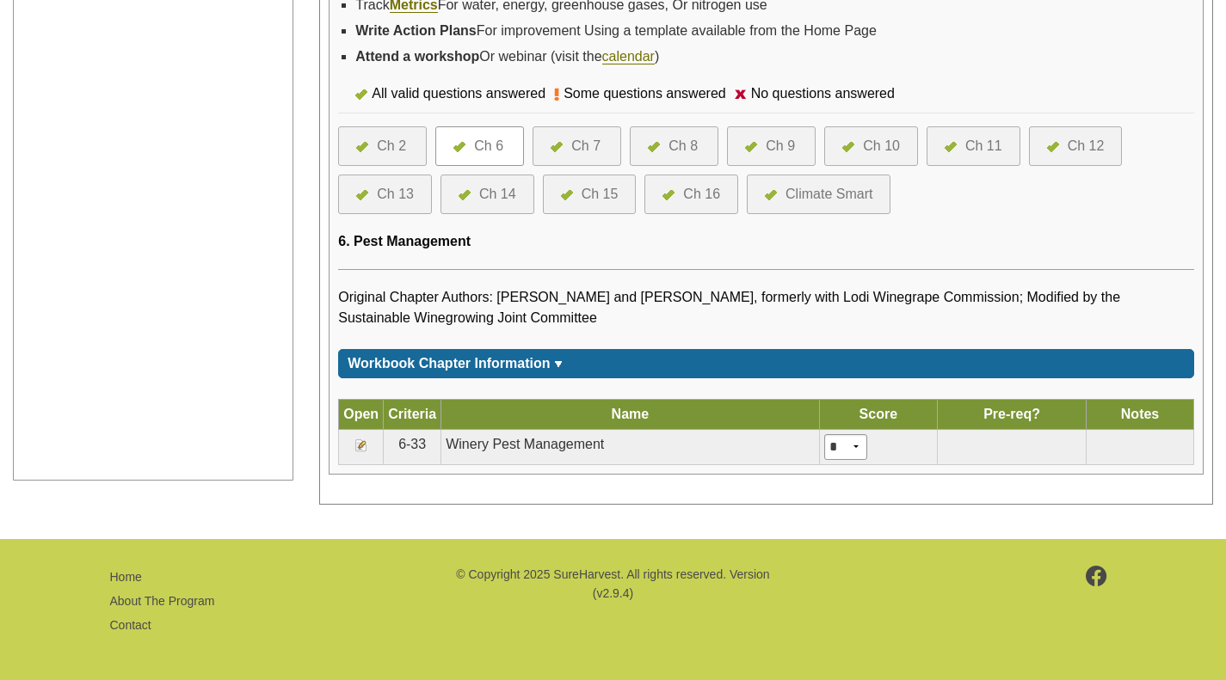
click at [363, 439] on img at bounding box center [361, 446] width 14 height 14
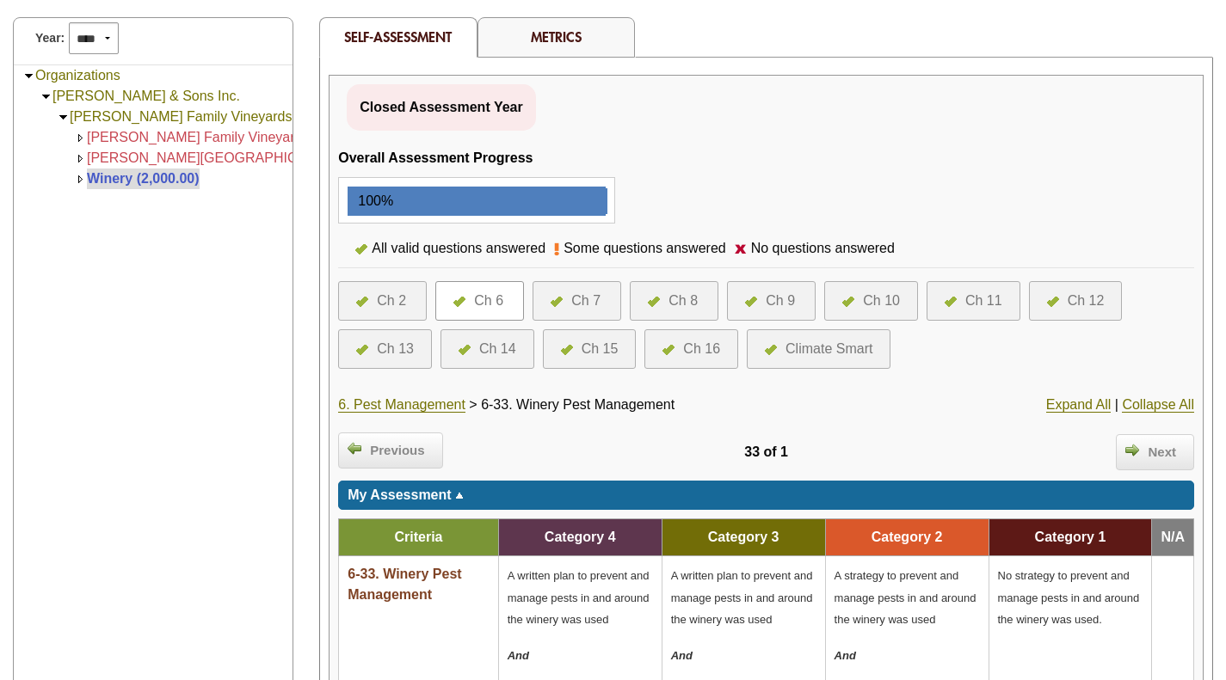
scroll to position [248, 0]
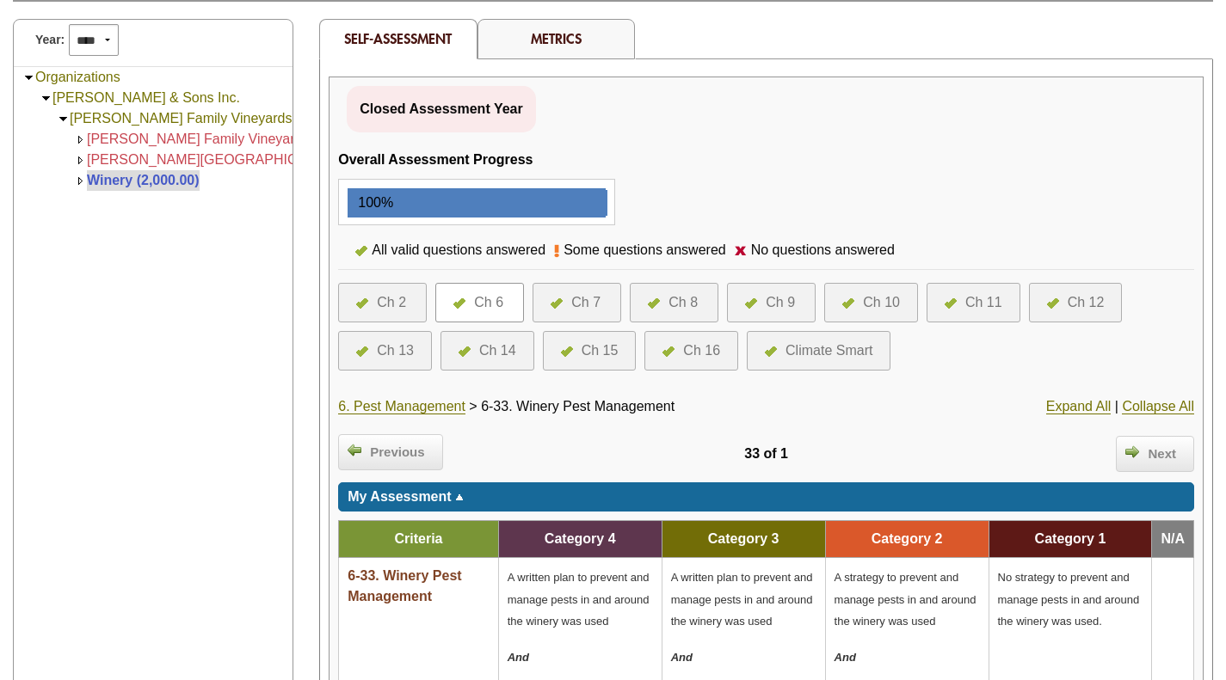
click at [581, 293] on div "Ch 7" at bounding box center [585, 302] width 29 height 21
click at [572, 299] on div "Ch 7" at bounding box center [585, 302] width 29 height 21
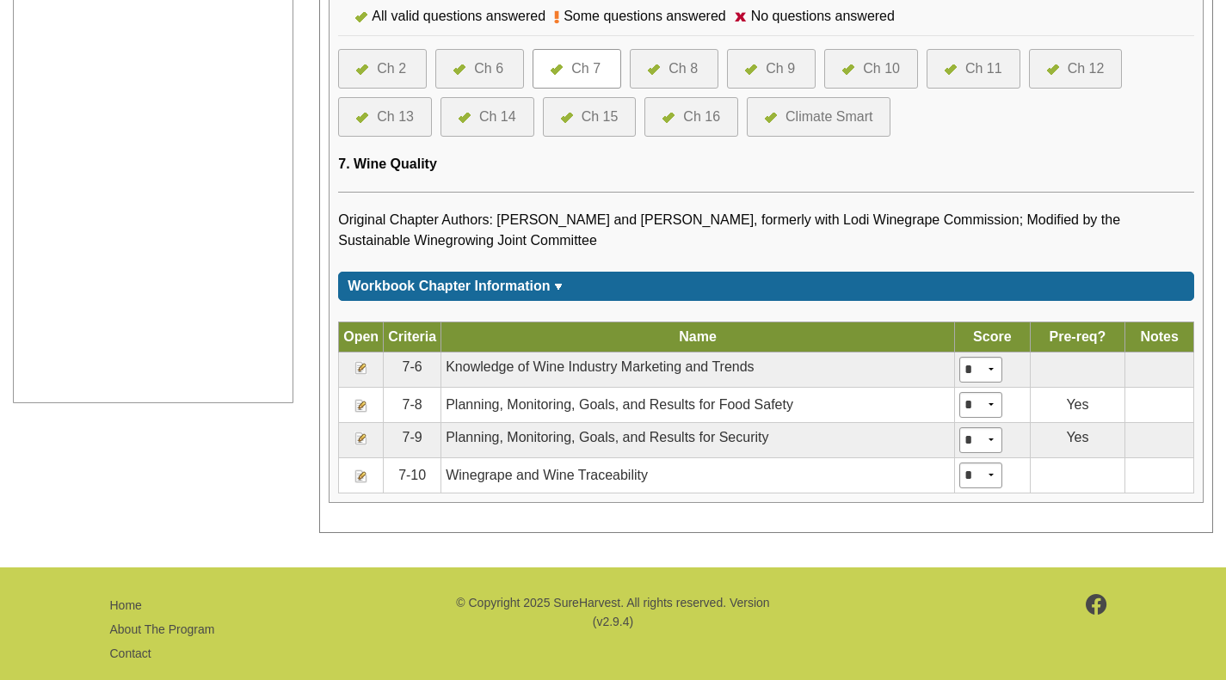
scroll to position [774, 0]
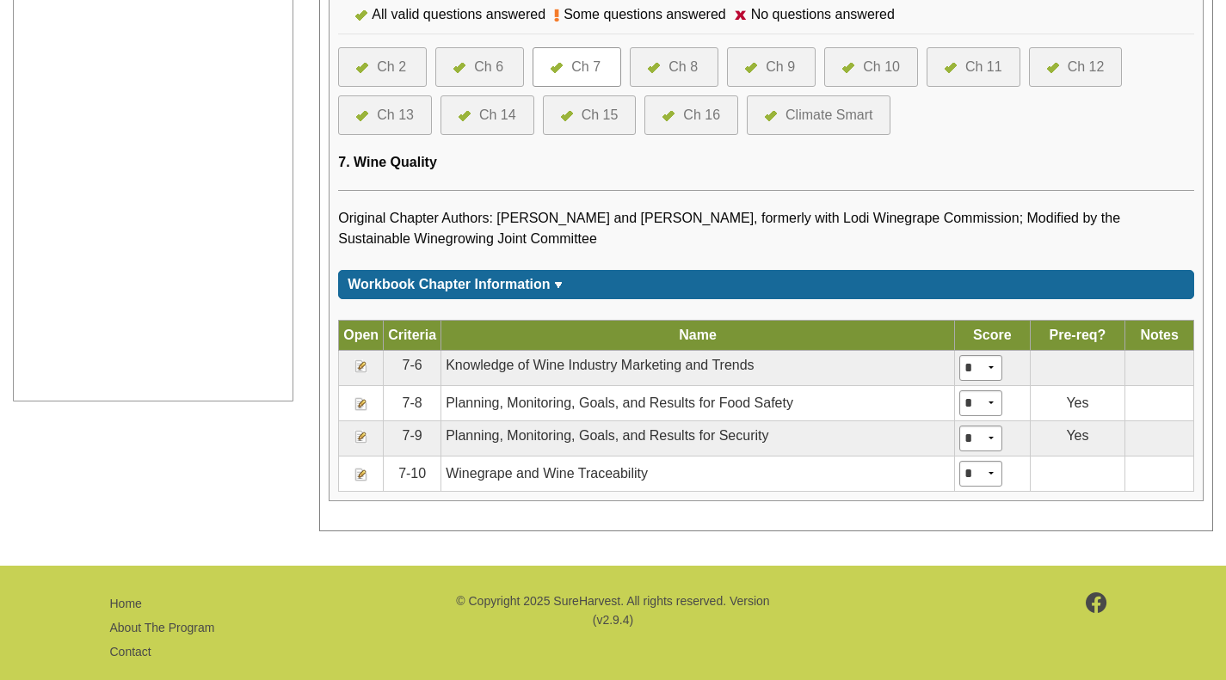
click at [366, 402] on img at bounding box center [361, 404] width 14 height 14
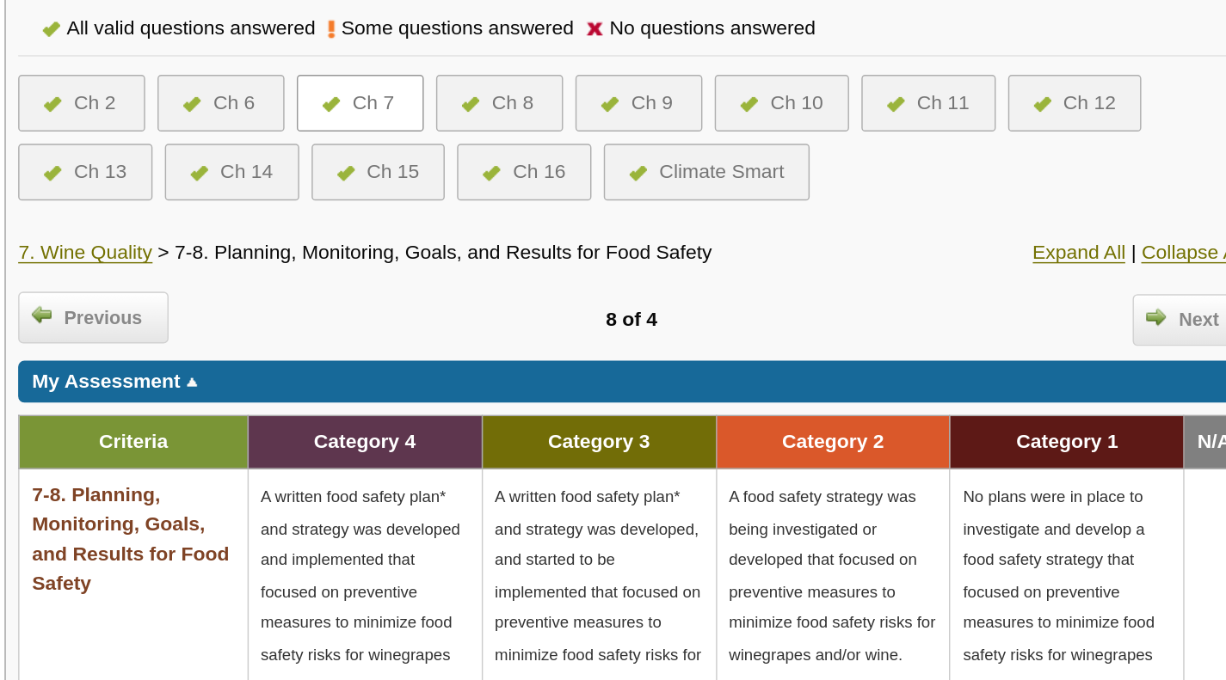
scroll to position [476, 0]
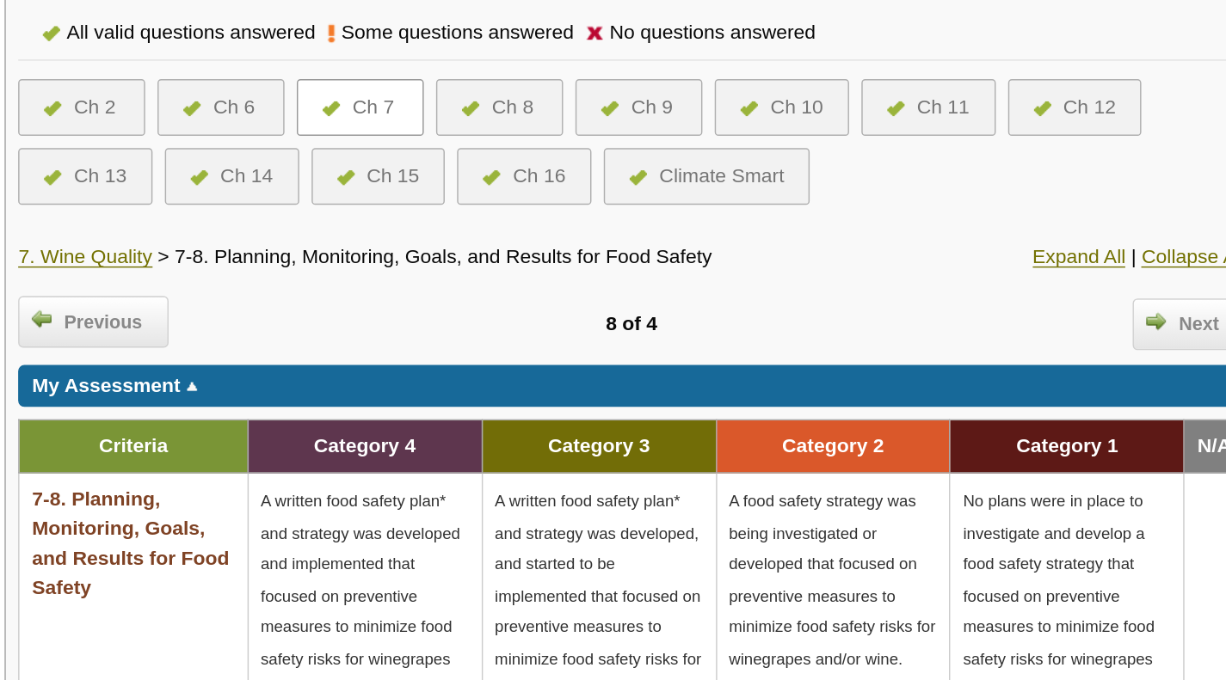
click at [1163, 230] on span "Next" at bounding box center [1162, 227] width 46 height 20
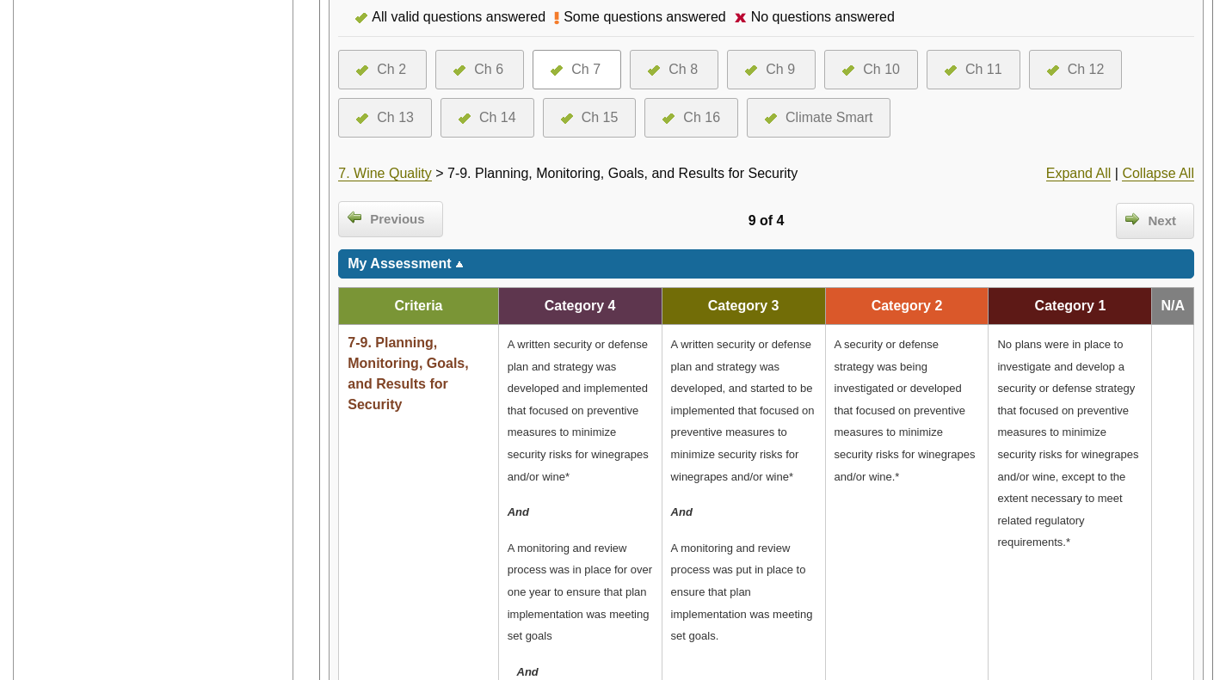
scroll to position [464, 0]
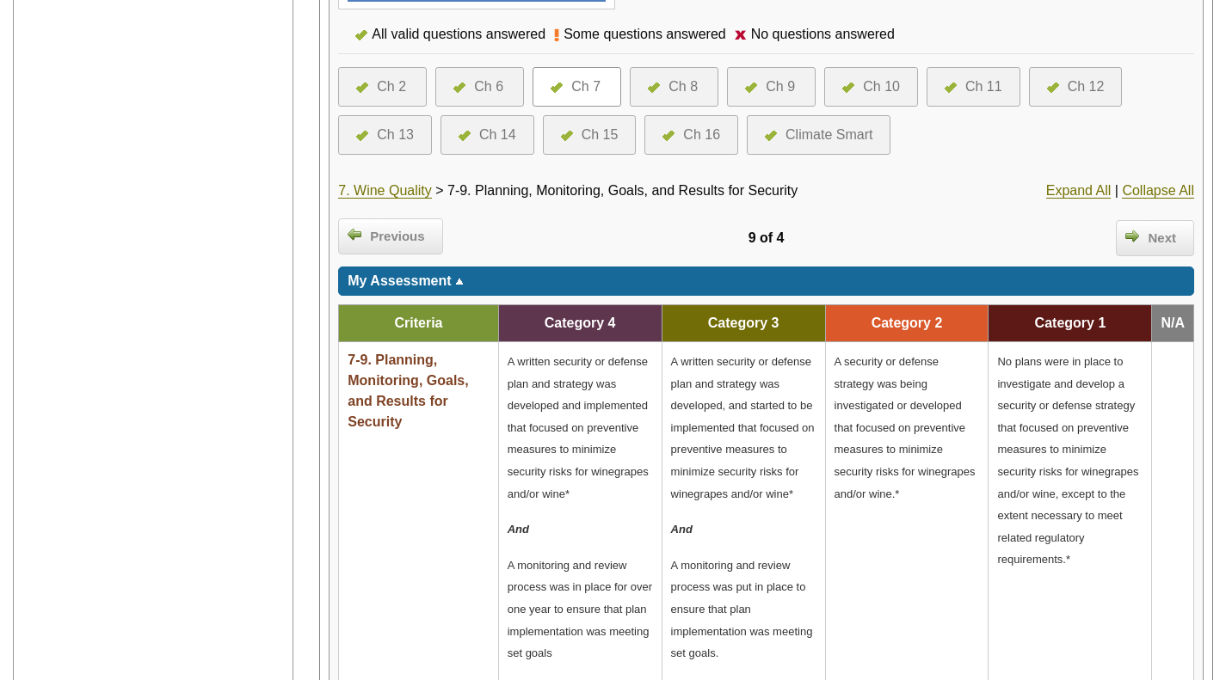
click at [1153, 239] on span "Next" at bounding box center [1162, 239] width 46 height 20
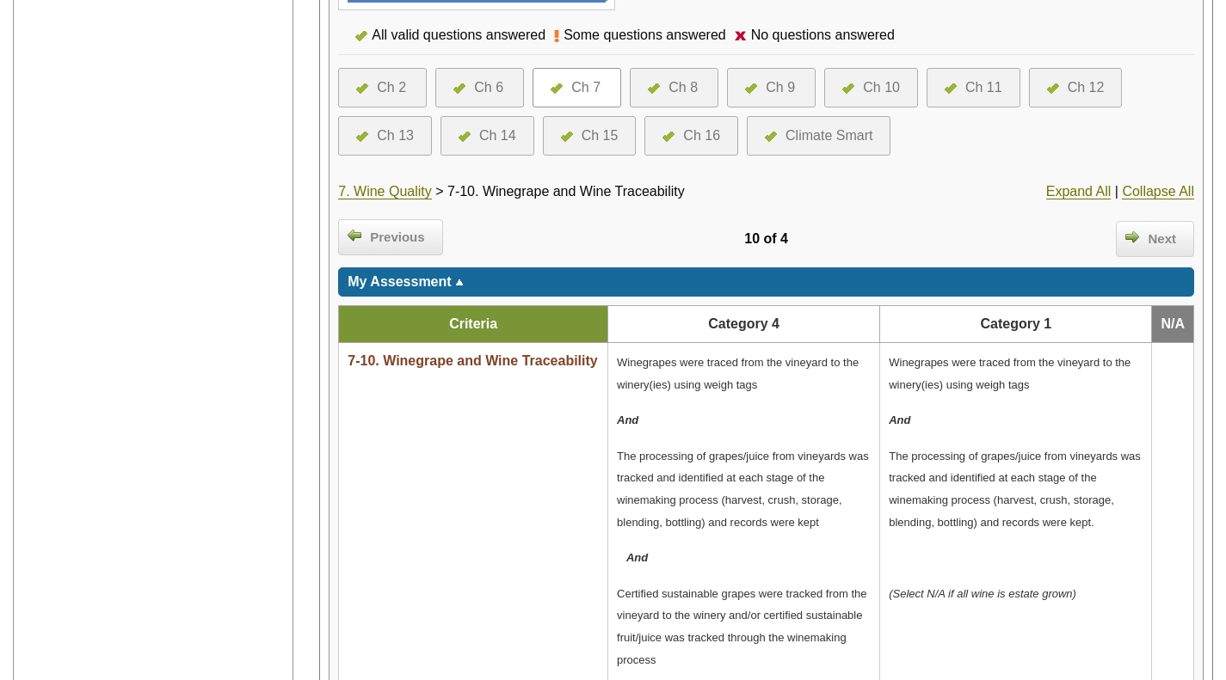
scroll to position [459, 0]
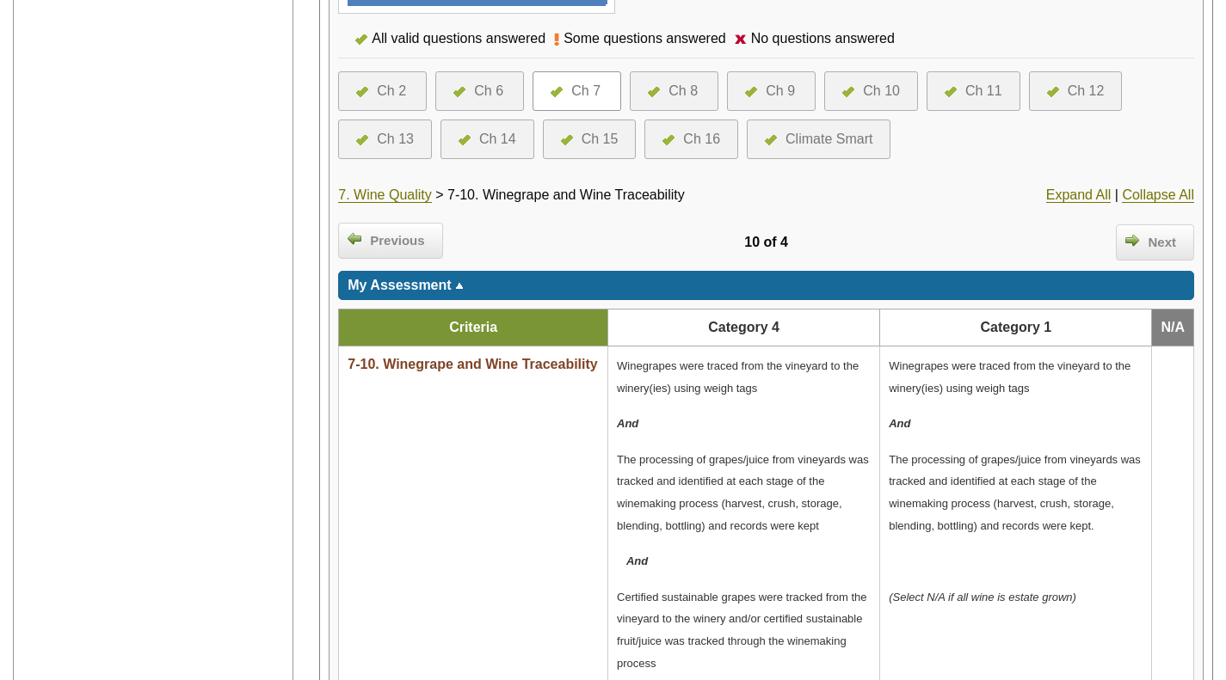
click at [692, 89] on div "Ch 8" at bounding box center [682, 91] width 29 height 21
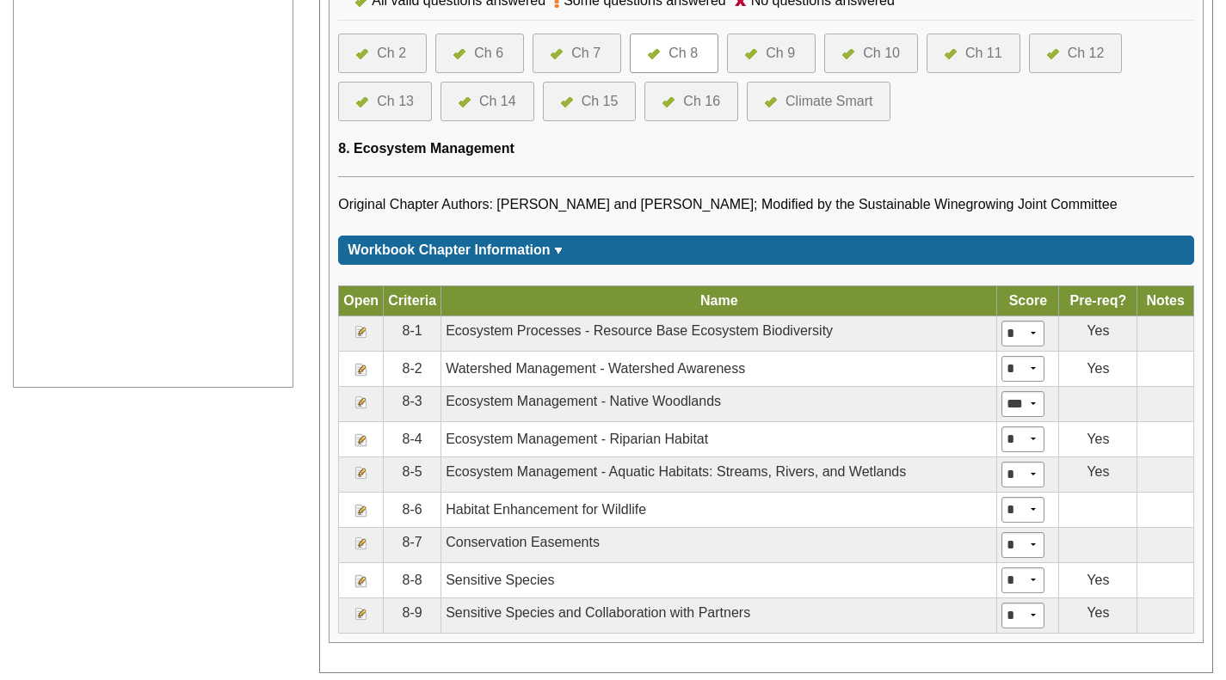
scroll to position [820, 0]
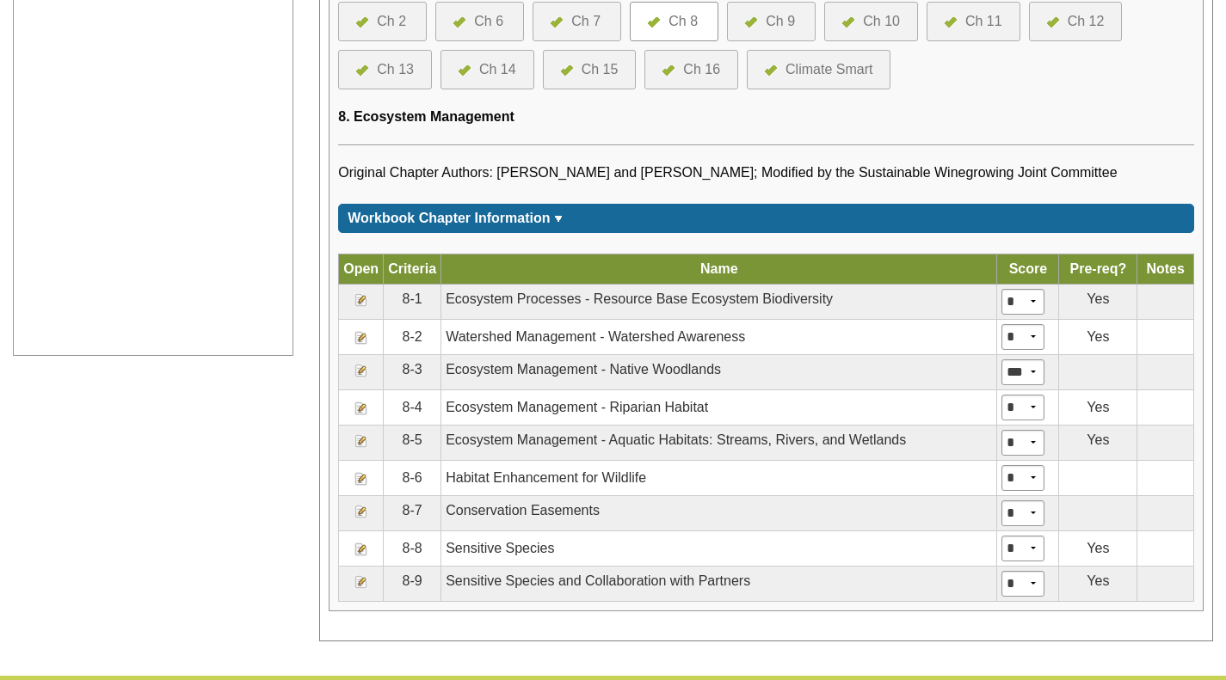
click at [360, 340] on img at bounding box center [361, 338] width 14 height 14
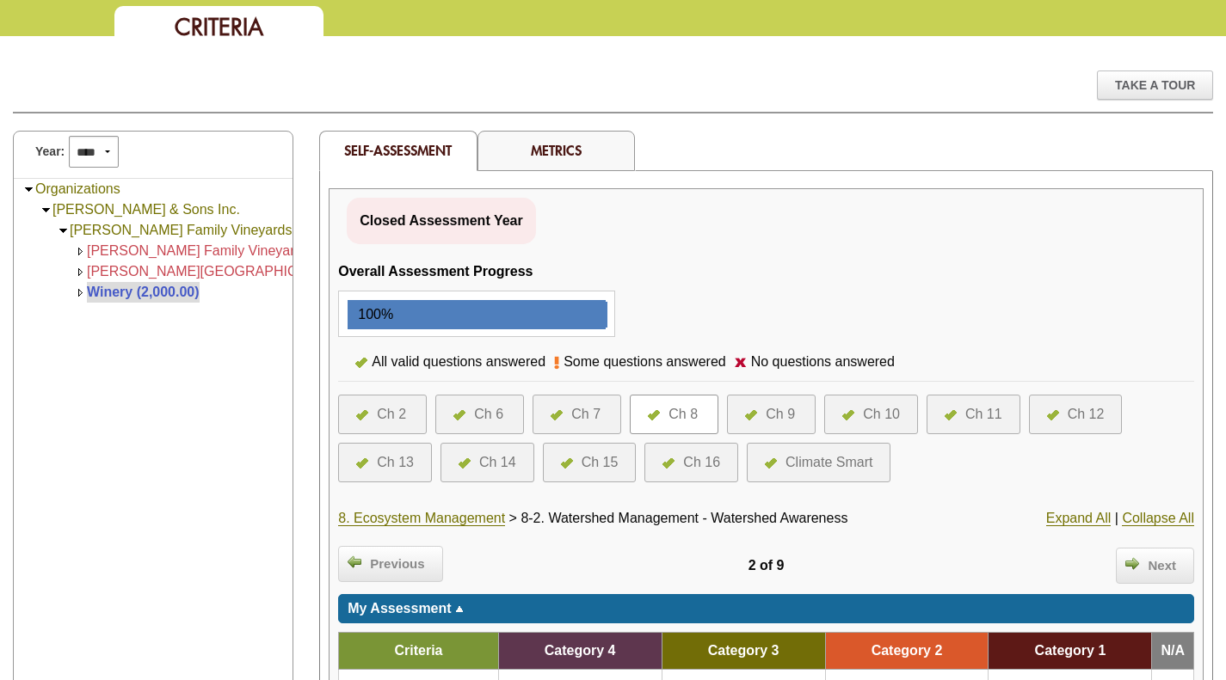
scroll to position [131, 0]
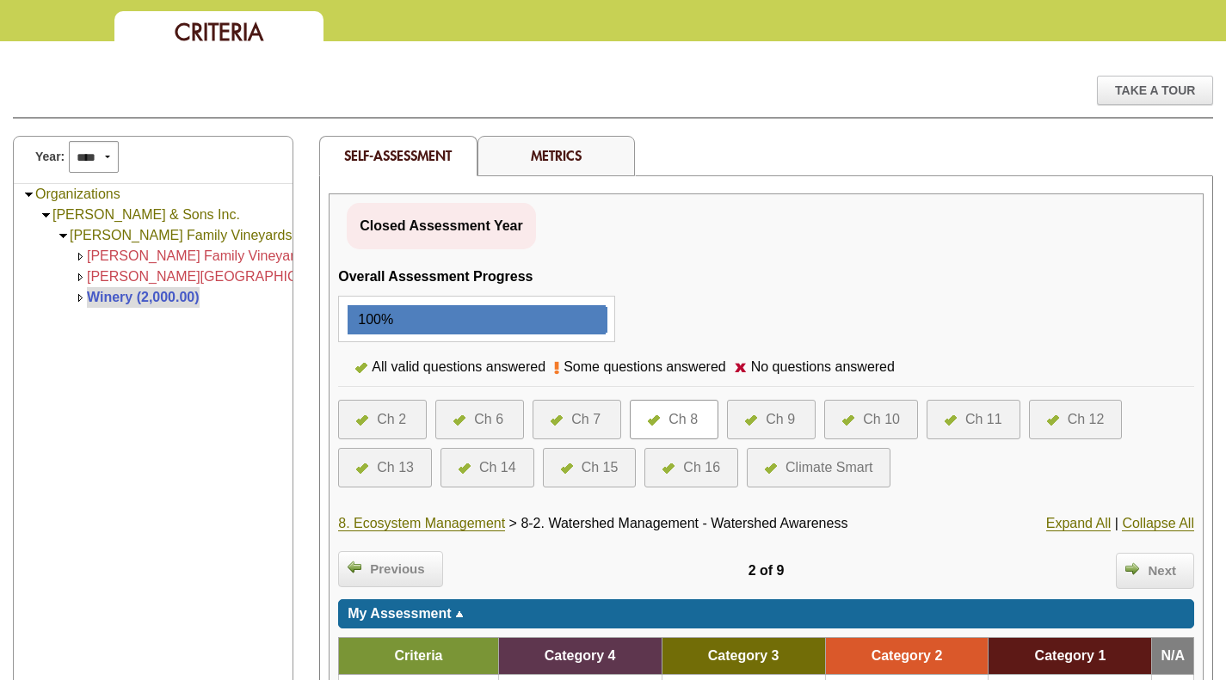
click at [669, 429] on div "Ch 8" at bounding box center [674, 420] width 89 height 40
click at [679, 419] on div "Ch 8" at bounding box center [682, 419] width 29 height 21
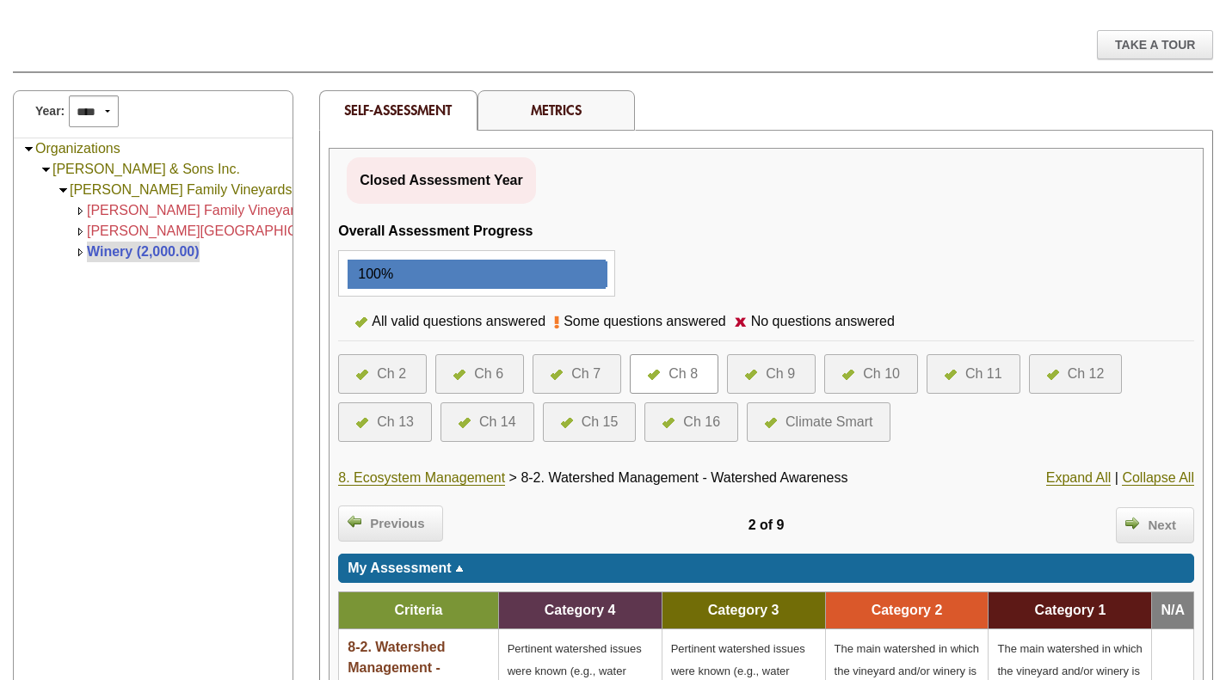
scroll to position [175, 0]
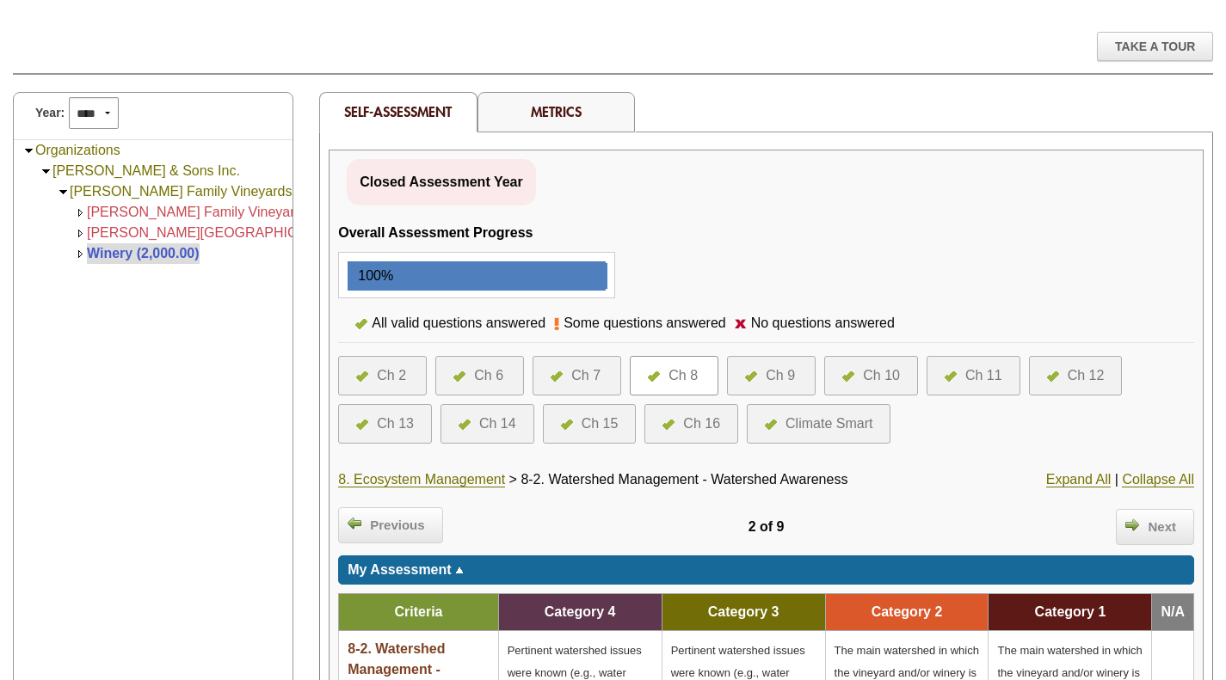
click at [692, 370] on div "Ch 8" at bounding box center [682, 376] width 29 height 21
click at [668, 380] on div "Ch 8" at bounding box center [682, 376] width 29 height 21
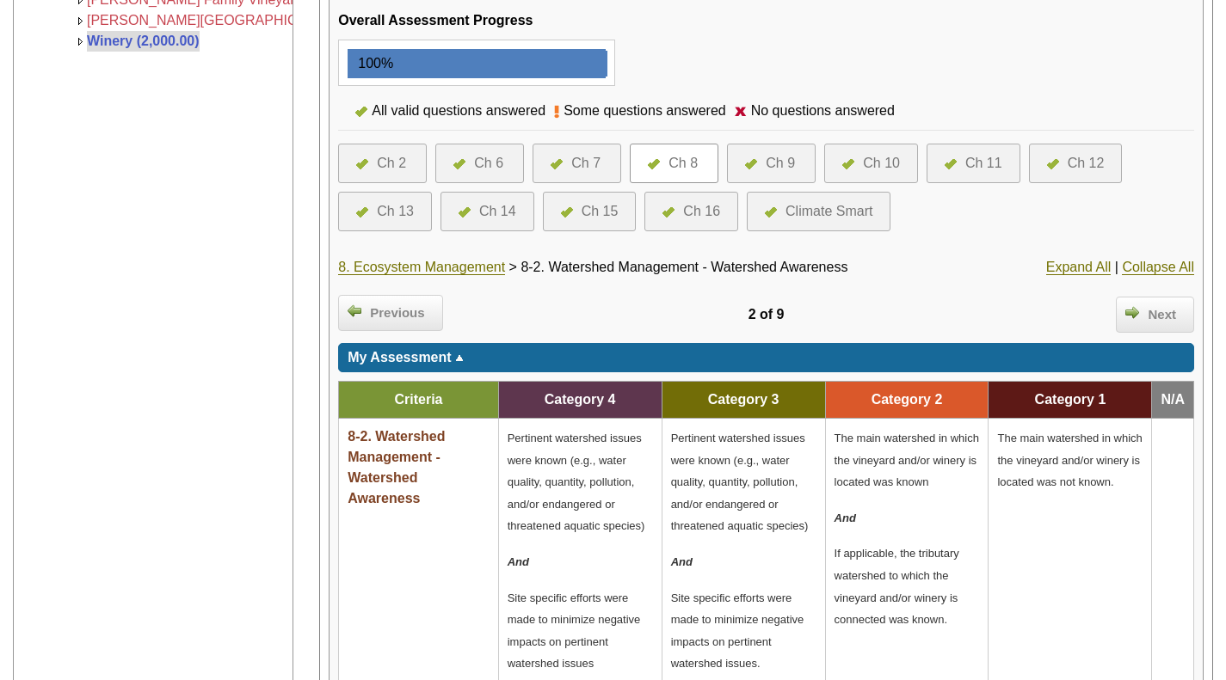
scroll to position [383, 0]
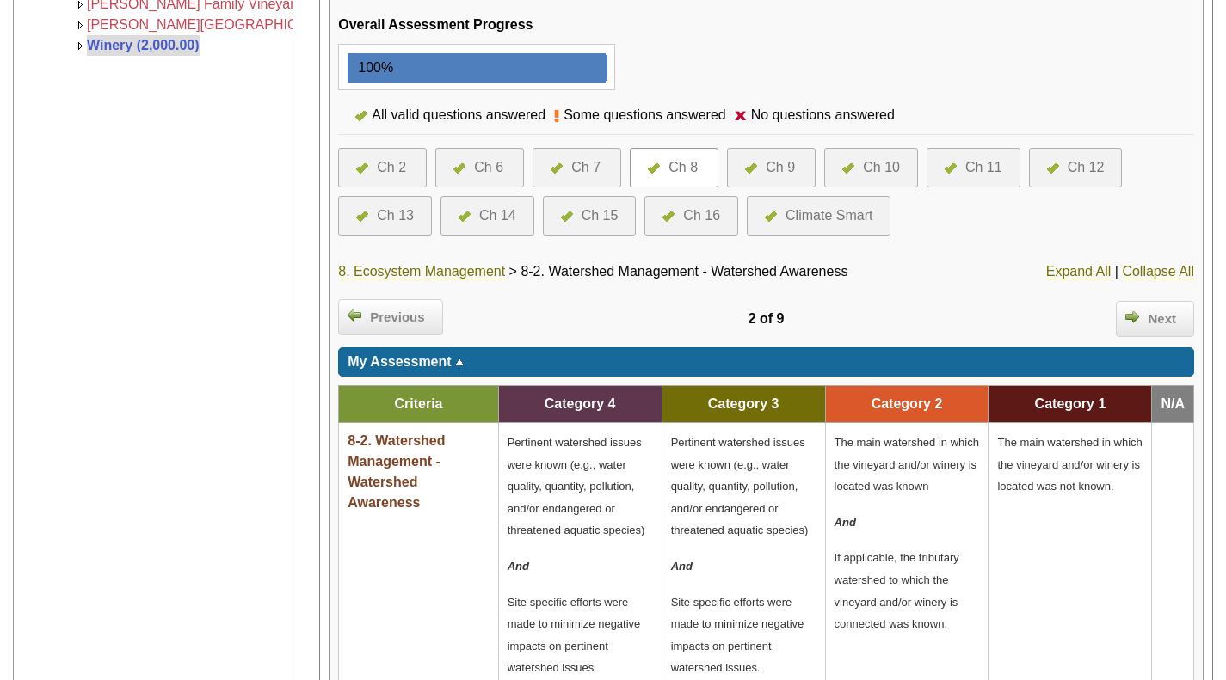
click at [459, 277] on link "8. Ecosystem Management" at bounding box center [421, 271] width 167 height 15
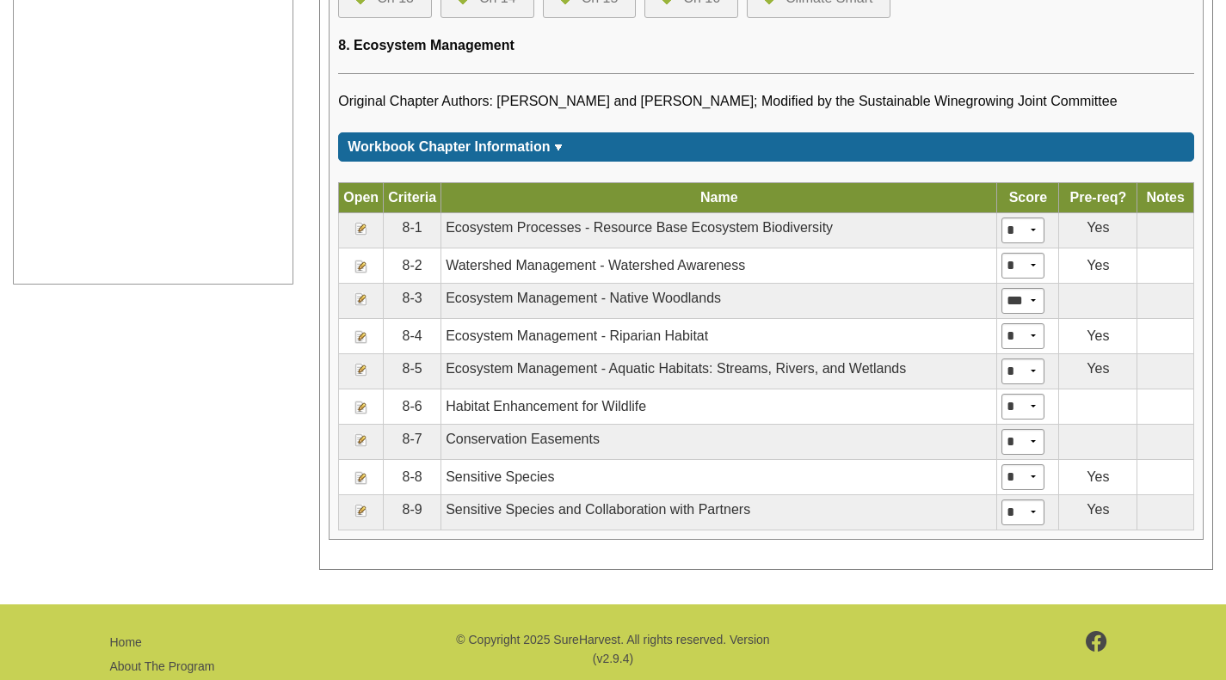
scroll to position [897, 0]
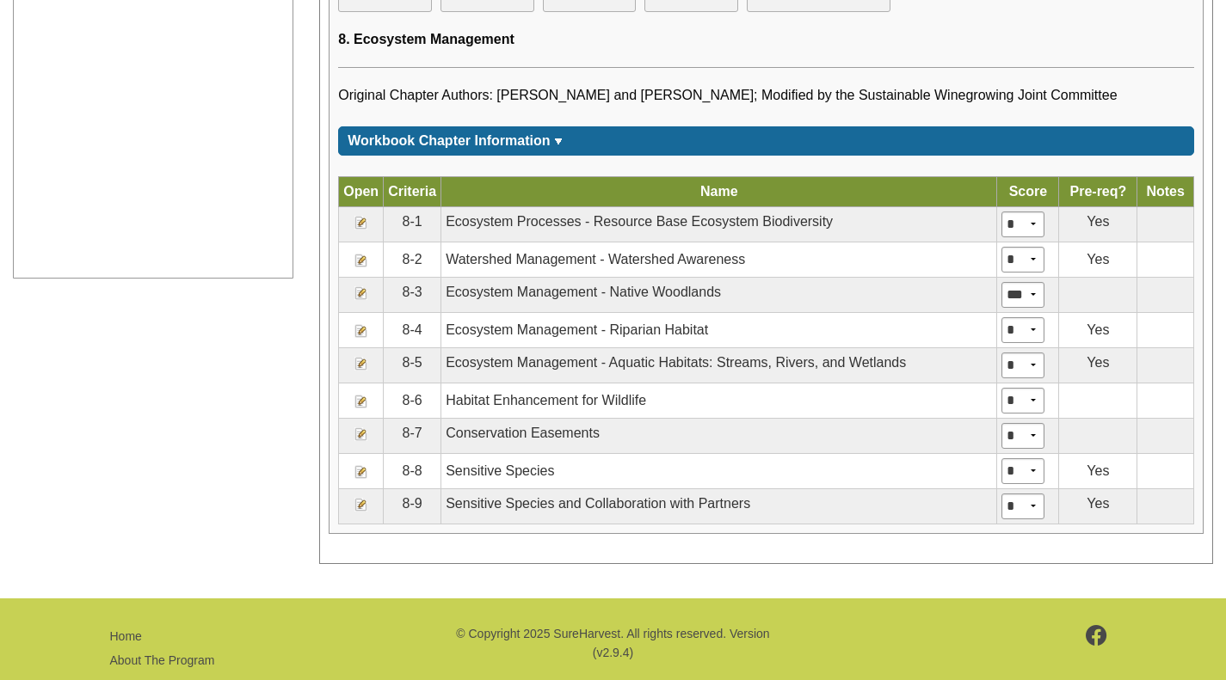
click at [360, 403] on img at bounding box center [361, 402] width 14 height 14
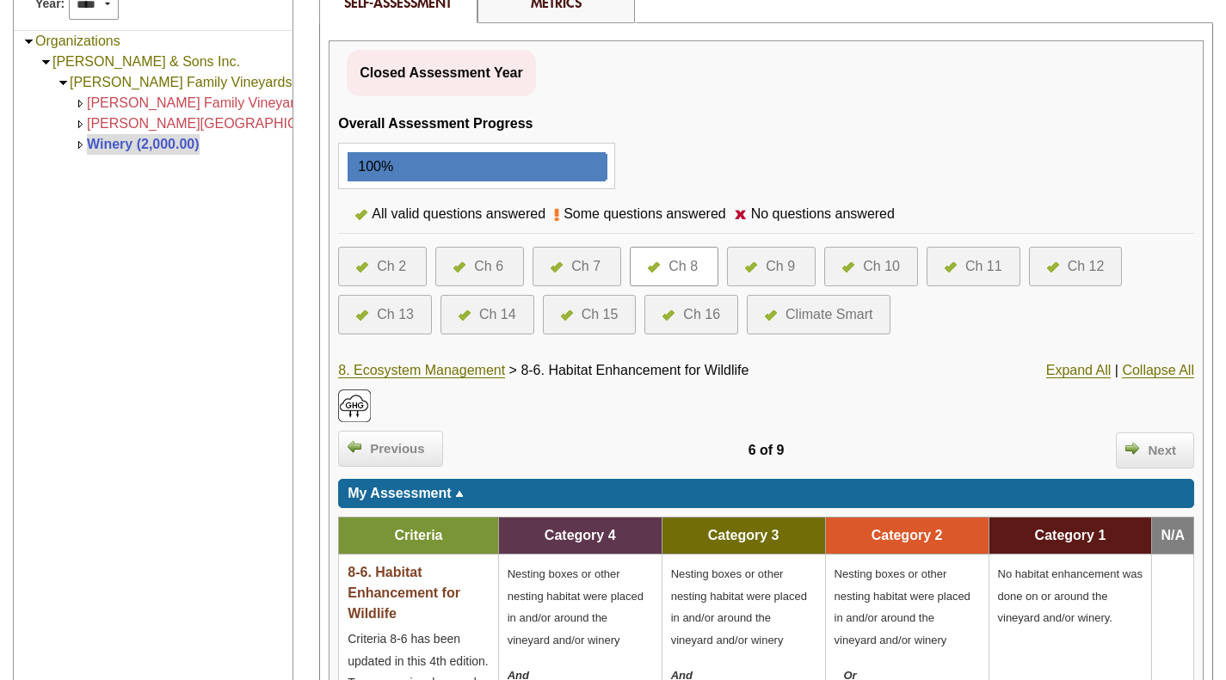
scroll to position [282, 0]
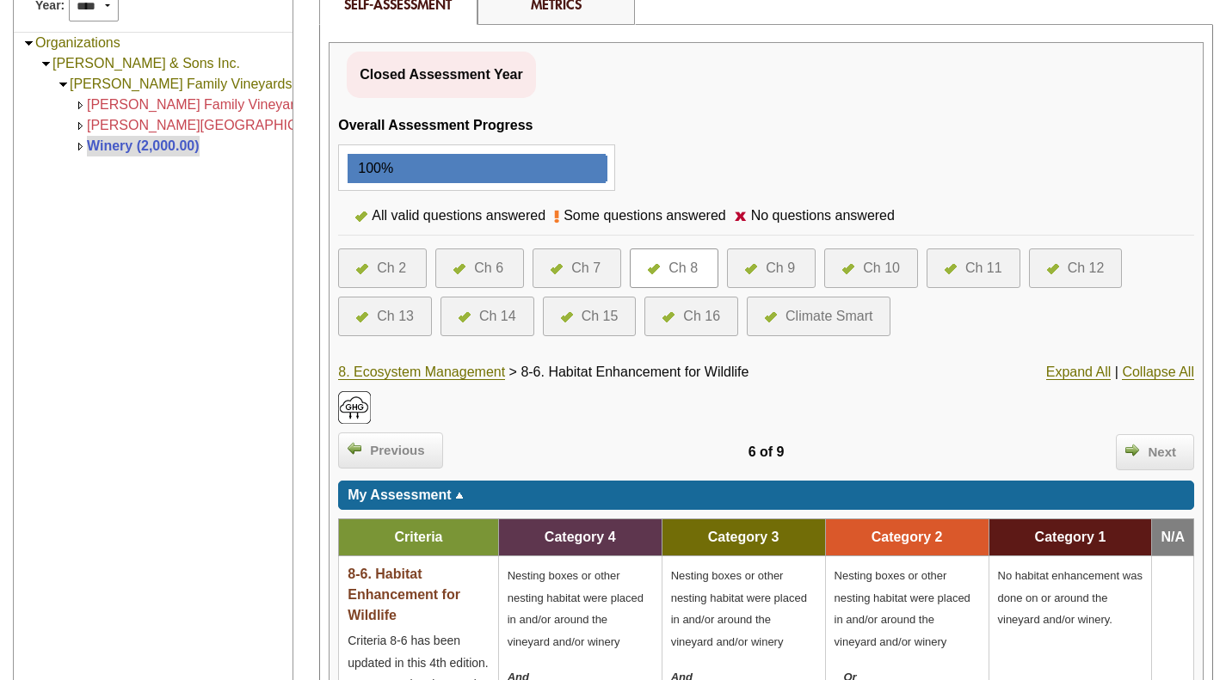
click at [780, 271] on div "Ch 9" at bounding box center [779, 268] width 29 height 21
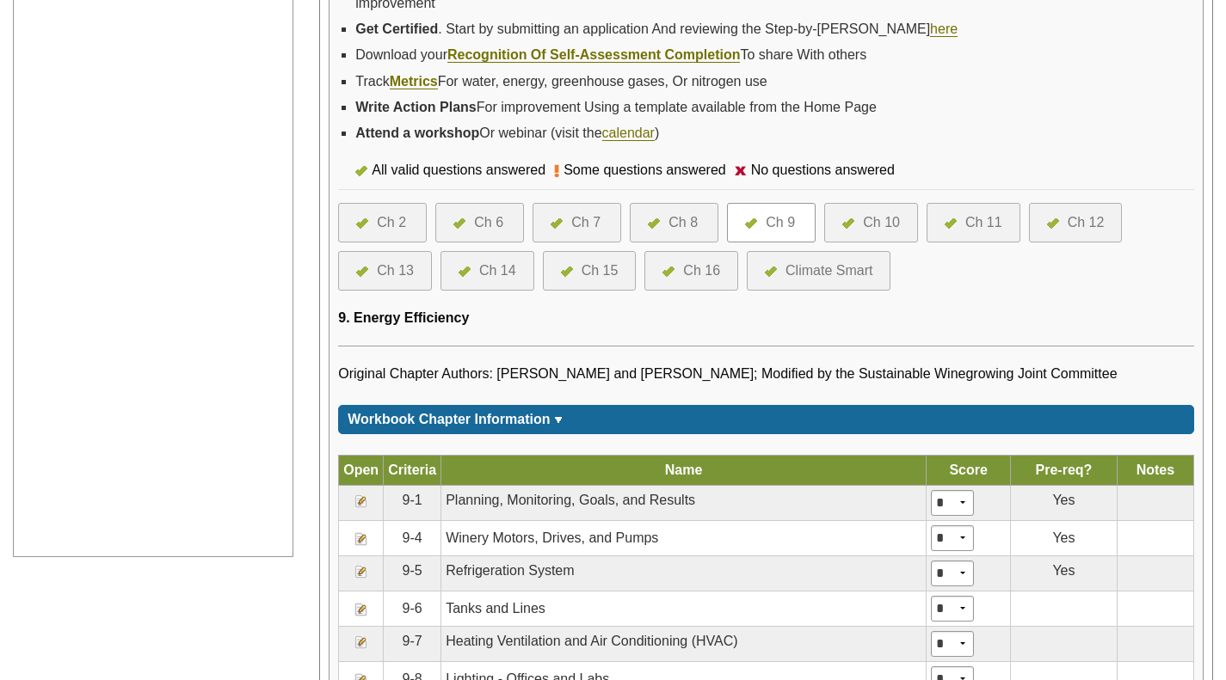
scroll to position [628, 0]
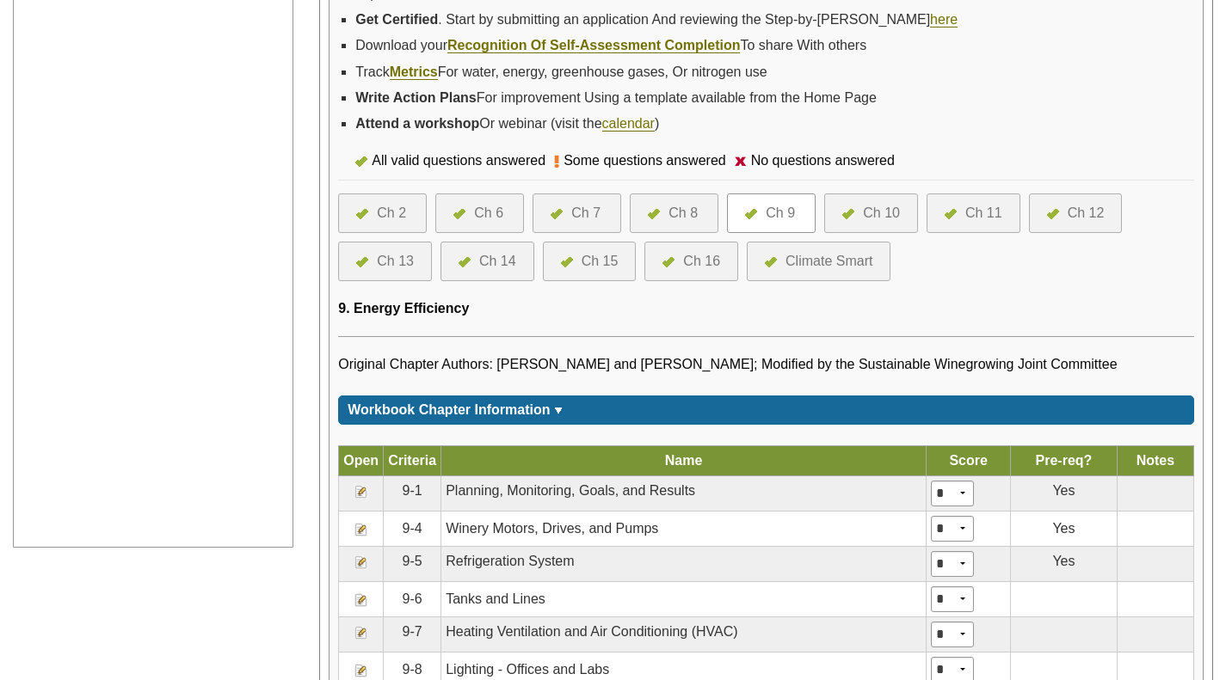
click at [365, 491] on img at bounding box center [361, 492] width 14 height 14
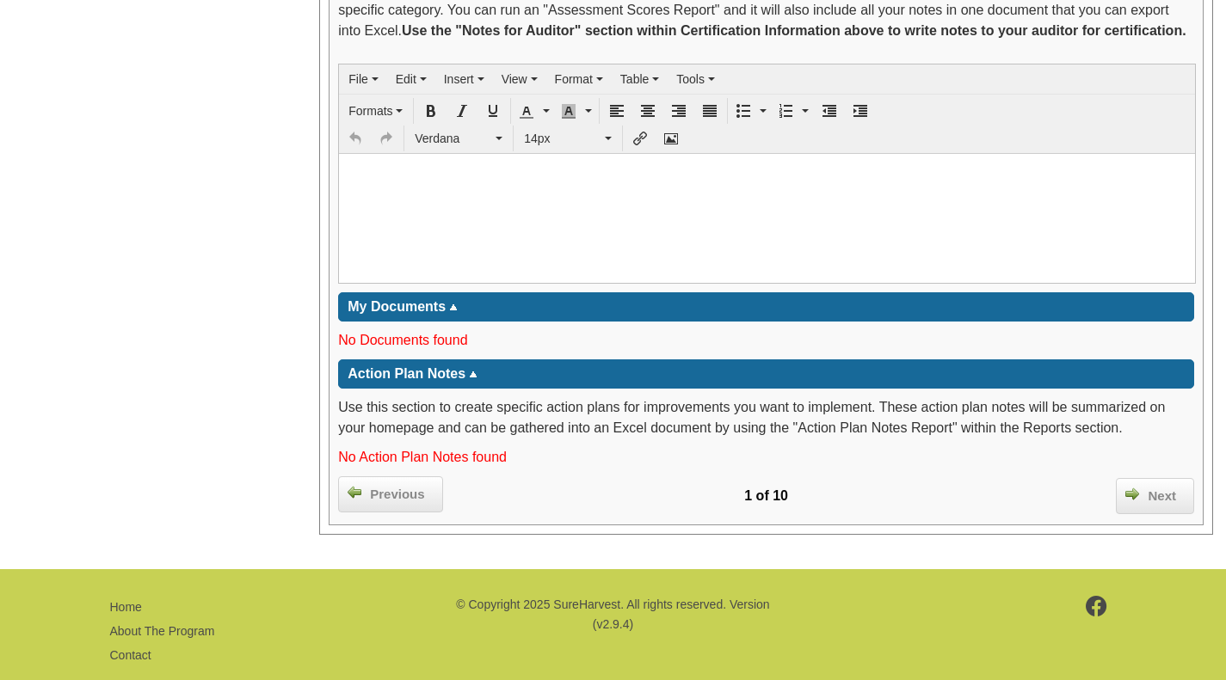
scroll to position [3277, 0]
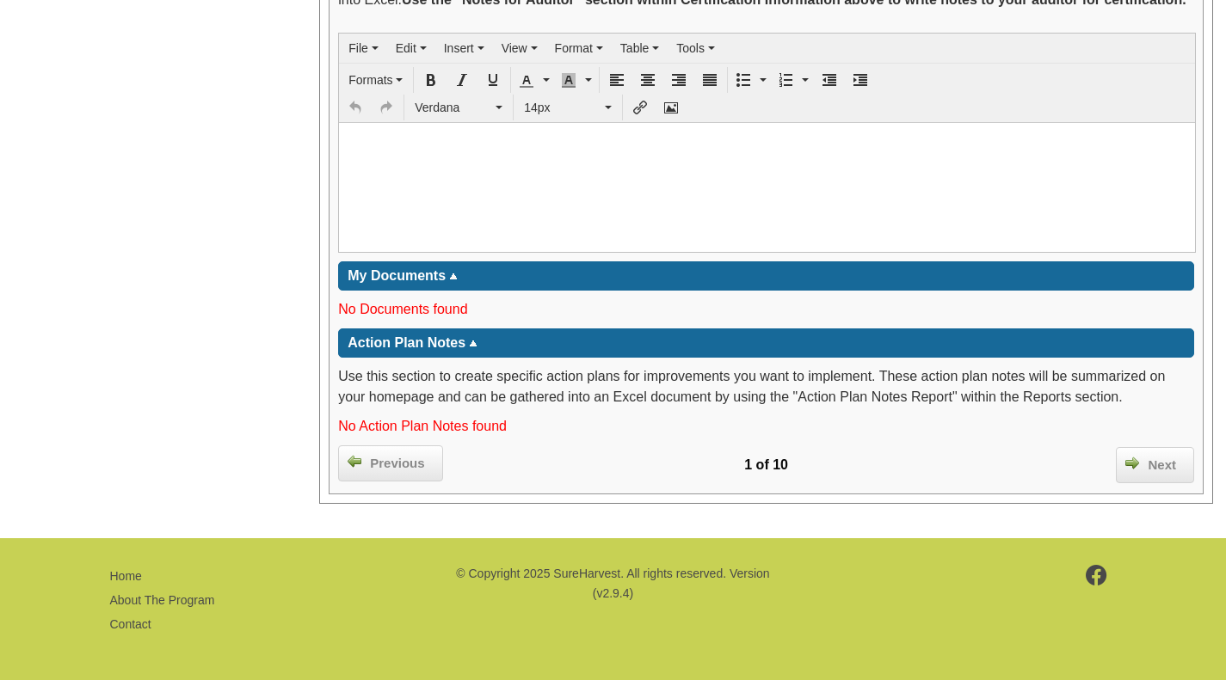
click at [1154, 476] on div "Next" at bounding box center [1155, 465] width 78 height 36
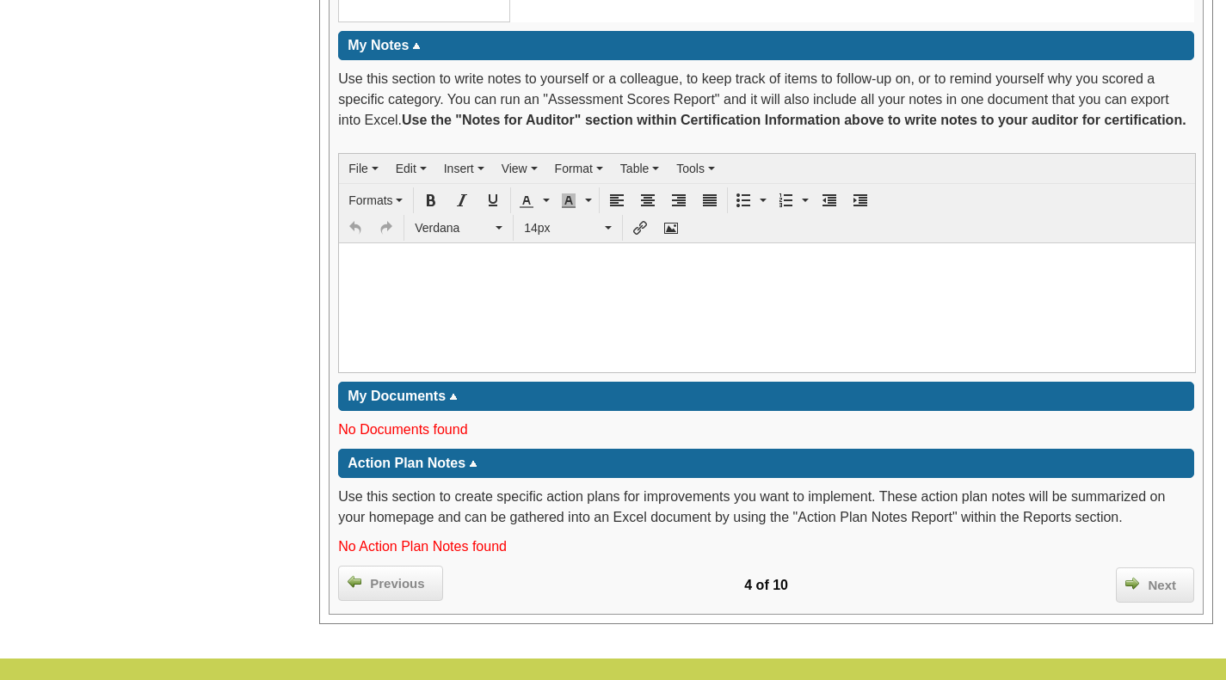
scroll to position [2686, 0]
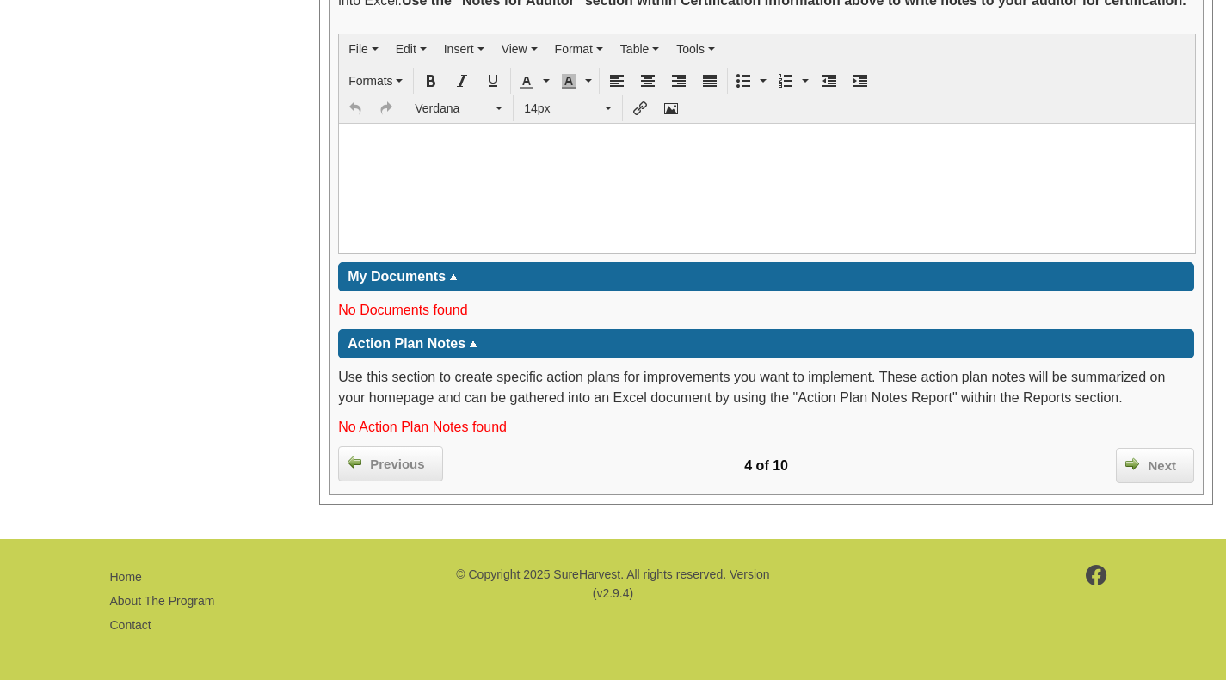
click at [1165, 481] on div "Next" at bounding box center [1155, 466] width 78 height 36
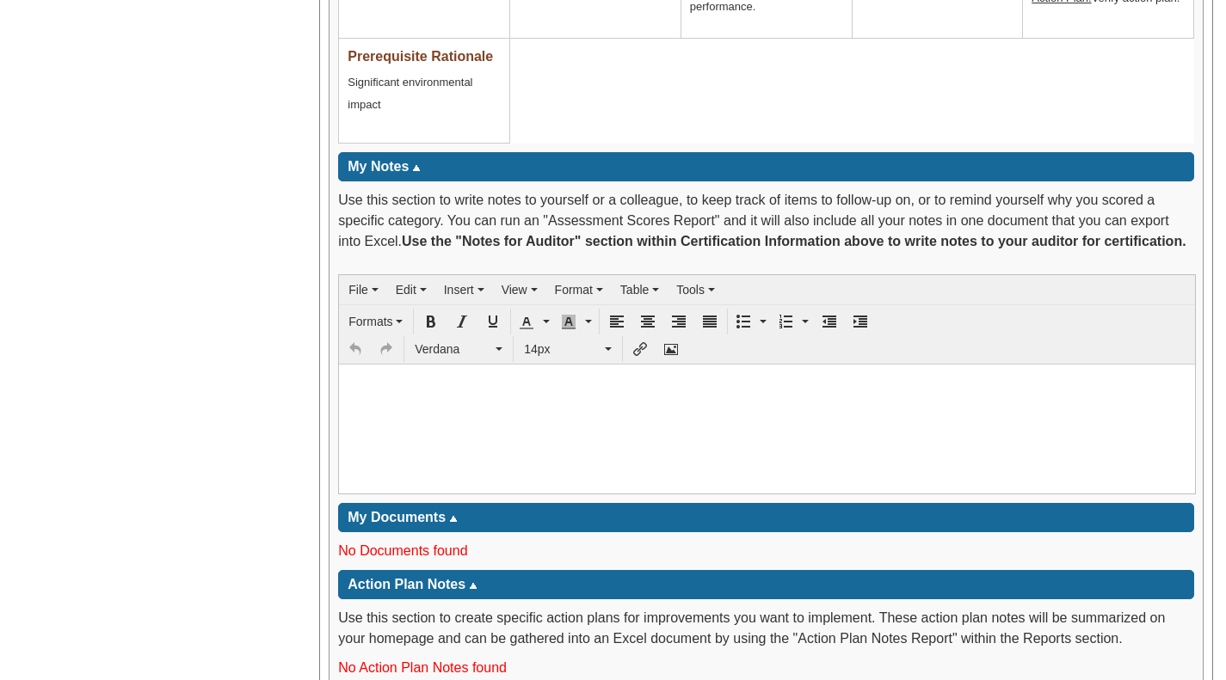
scroll to position [2512, 0]
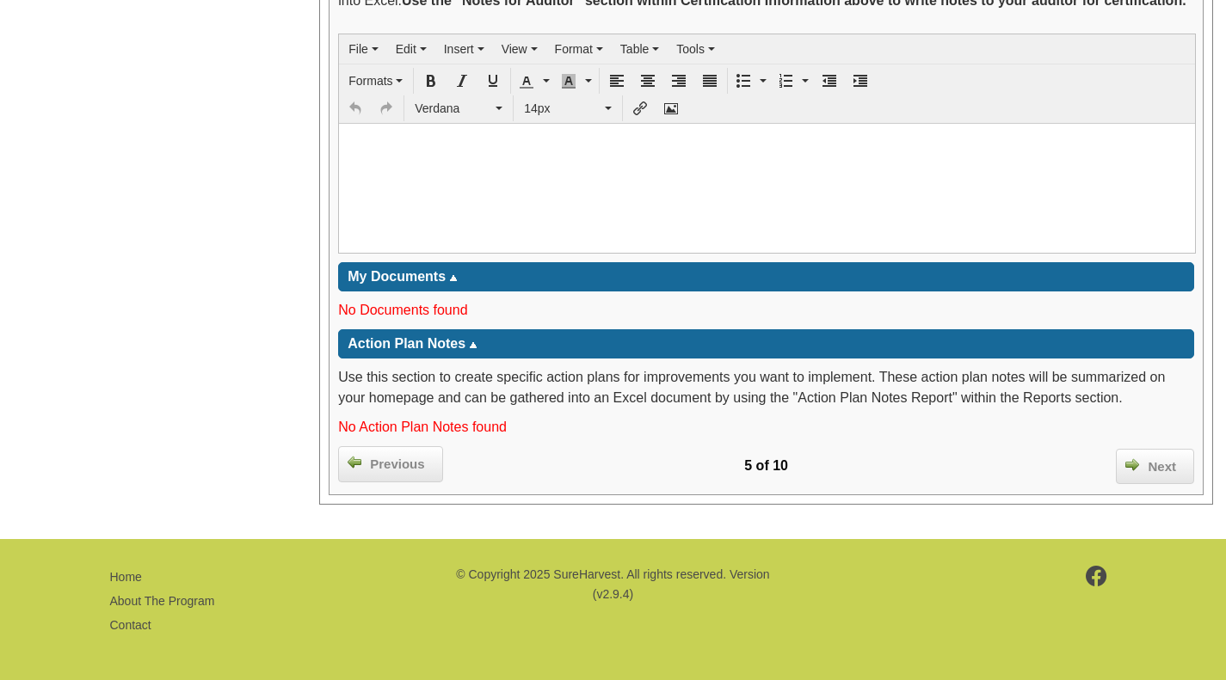
click at [1164, 473] on span "Next" at bounding box center [1162, 468] width 46 height 20
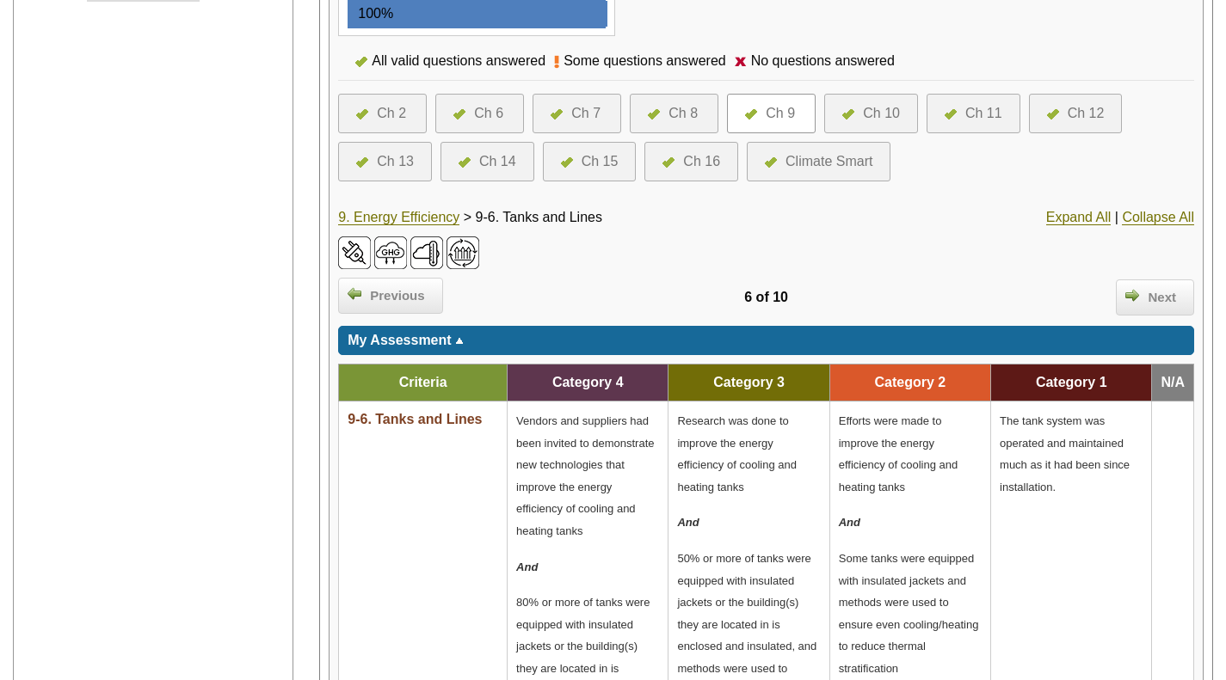
scroll to position [438, 0]
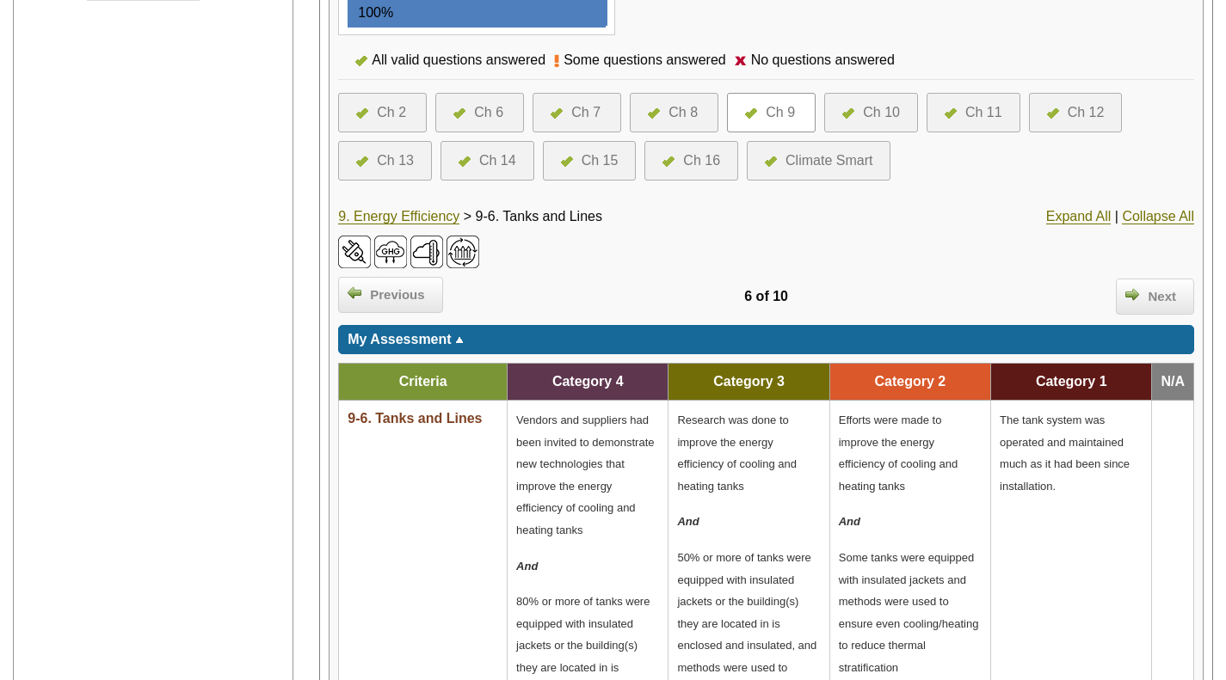
click at [1157, 306] on div "Next" at bounding box center [1155, 297] width 78 height 36
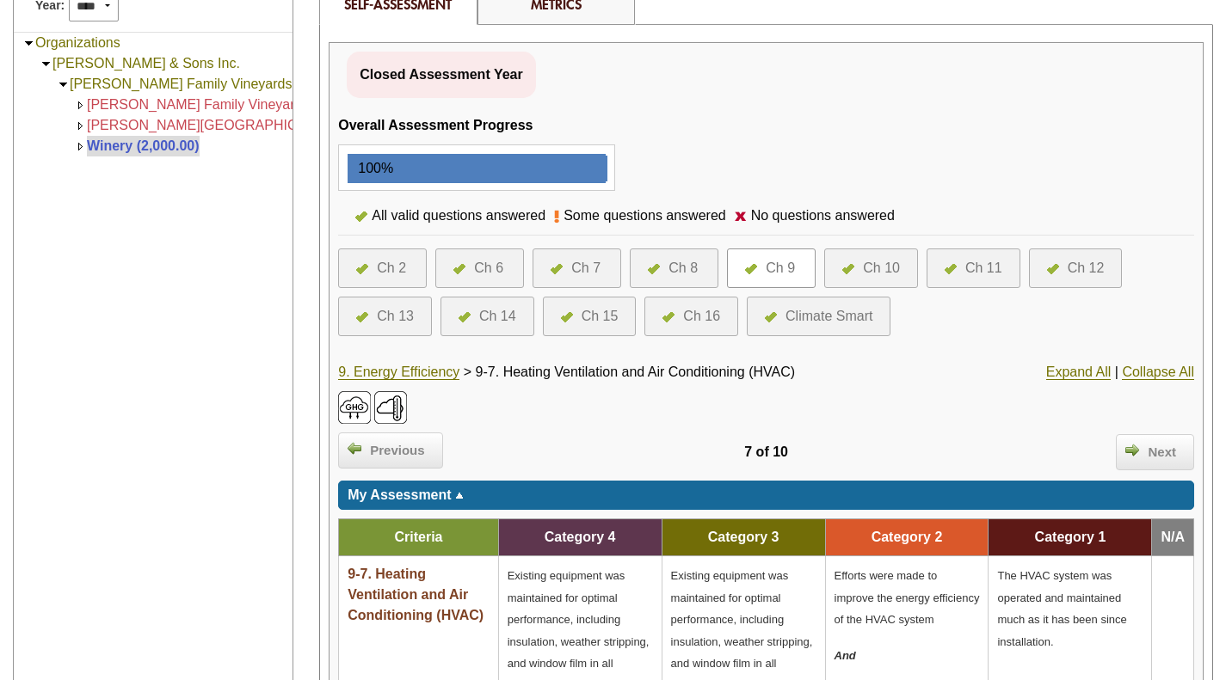
scroll to position [286, 0]
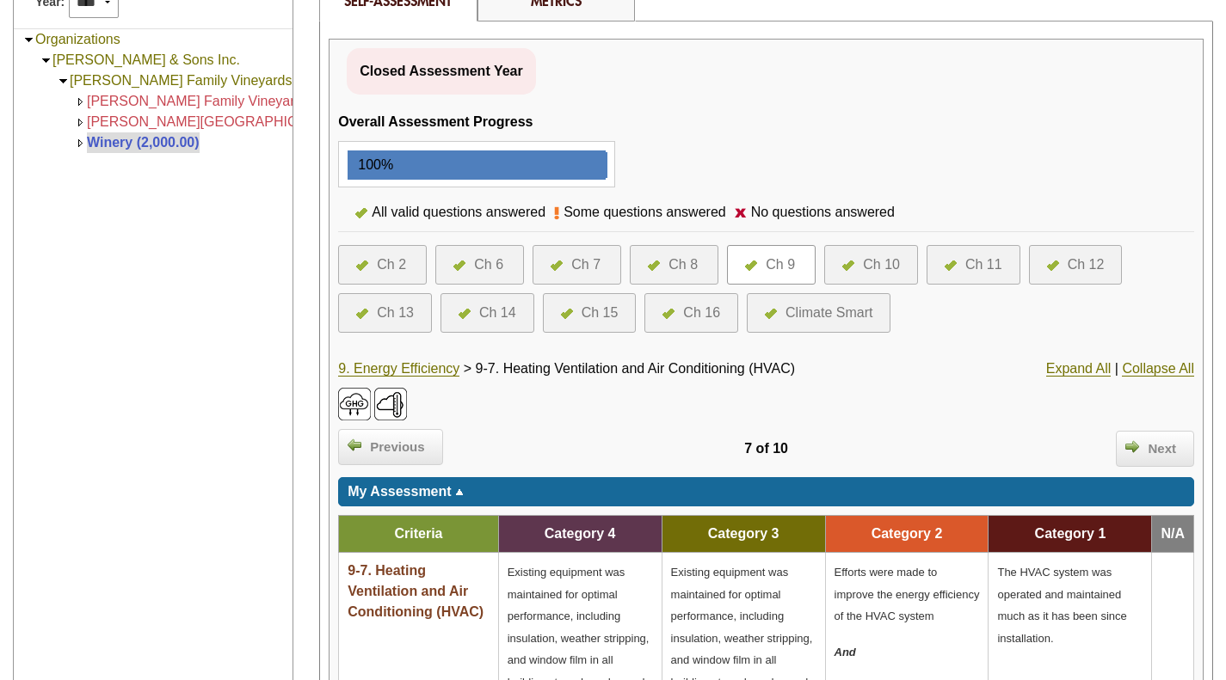
click at [413, 371] on link "9. Energy Efficiency" at bounding box center [398, 368] width 121 height 15
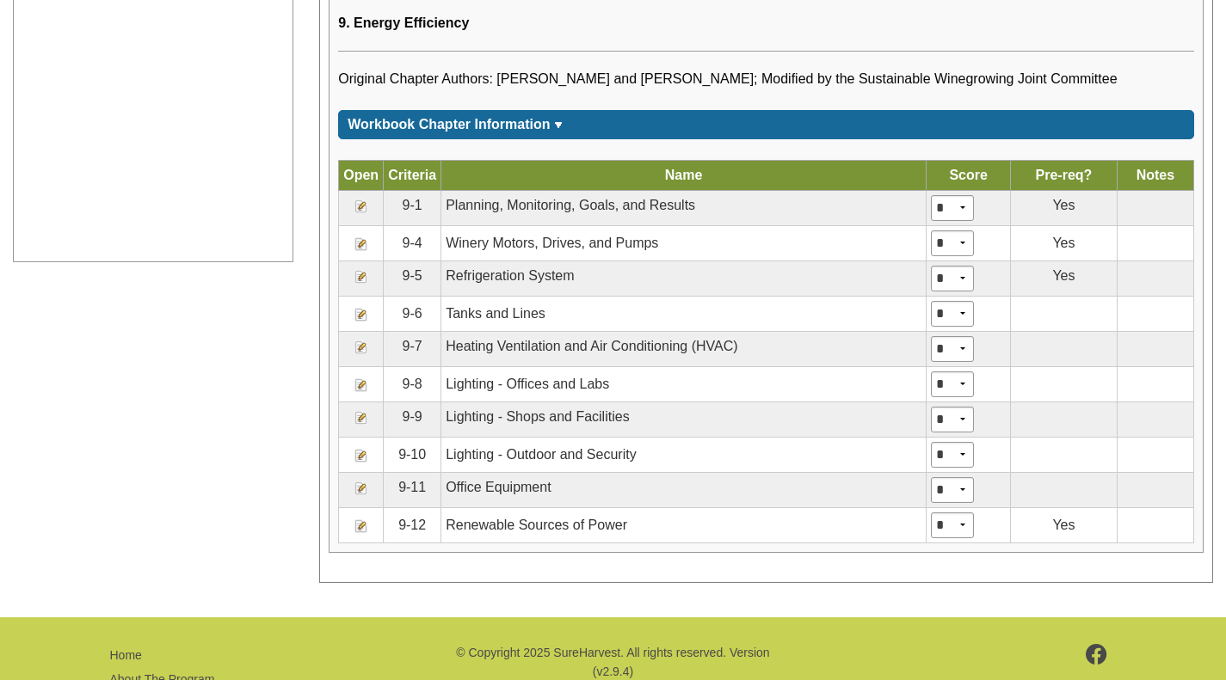
scroll to position [924, 0]
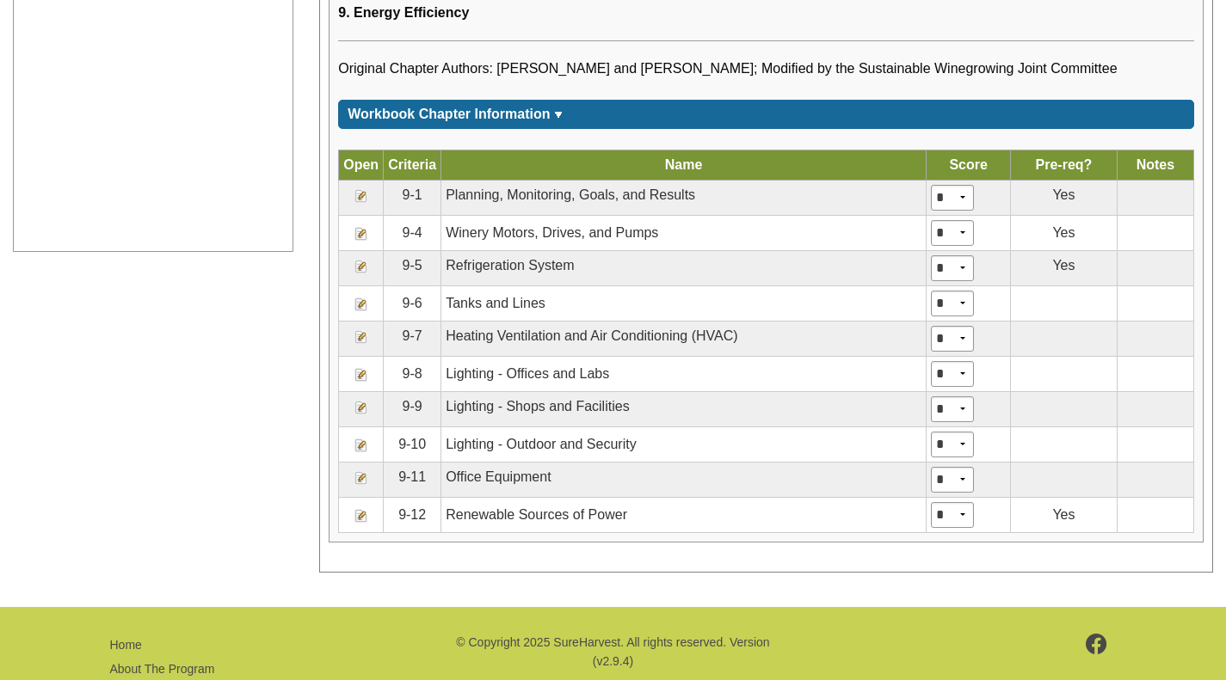
click at [359, 520] on img at bounding box center [361, 516] width 14 height 14
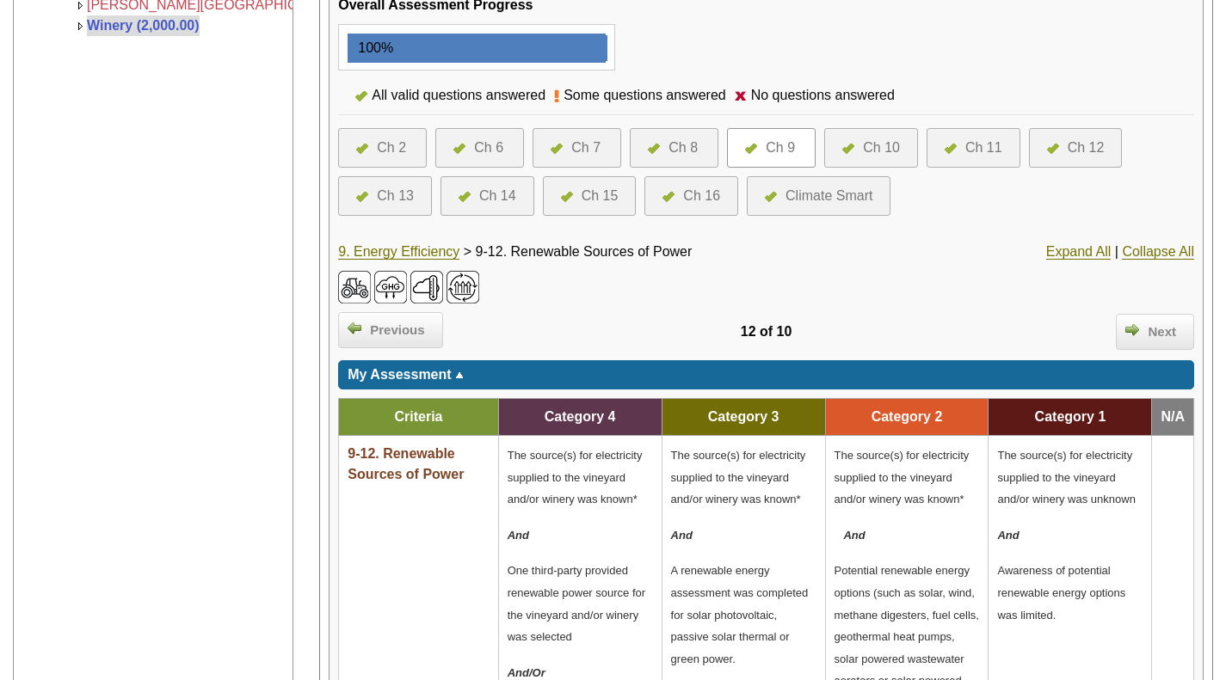
scroll to position [403, 0]
click at [882, 149] on div "Ch 10" at bounding box center [881, 148] width 37 height 21
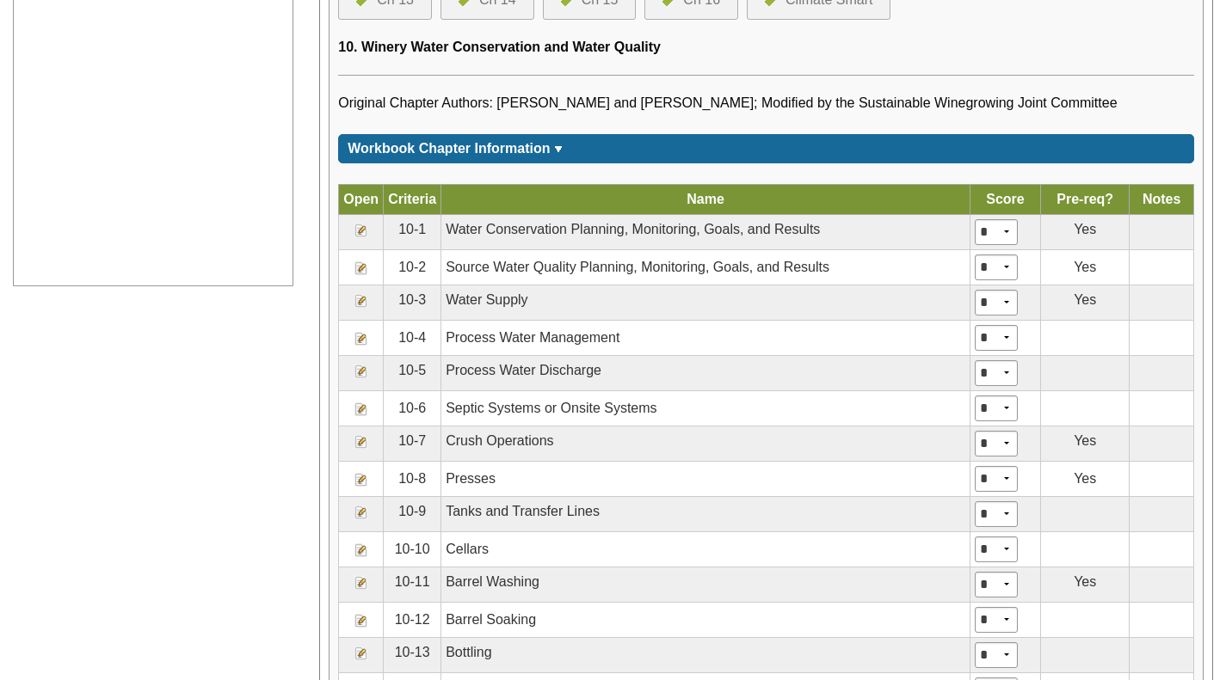
scroll to position [891, 0]
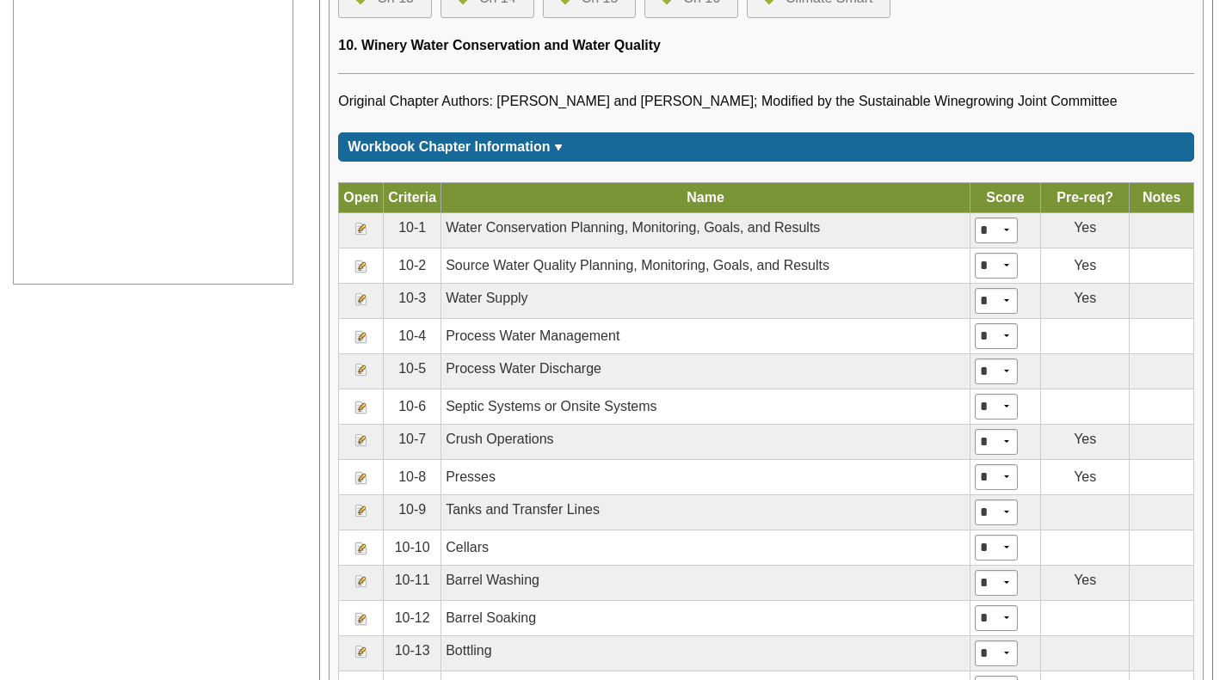
click at [355, 300] on img at bounding box center [361, 299] width 14 height 14
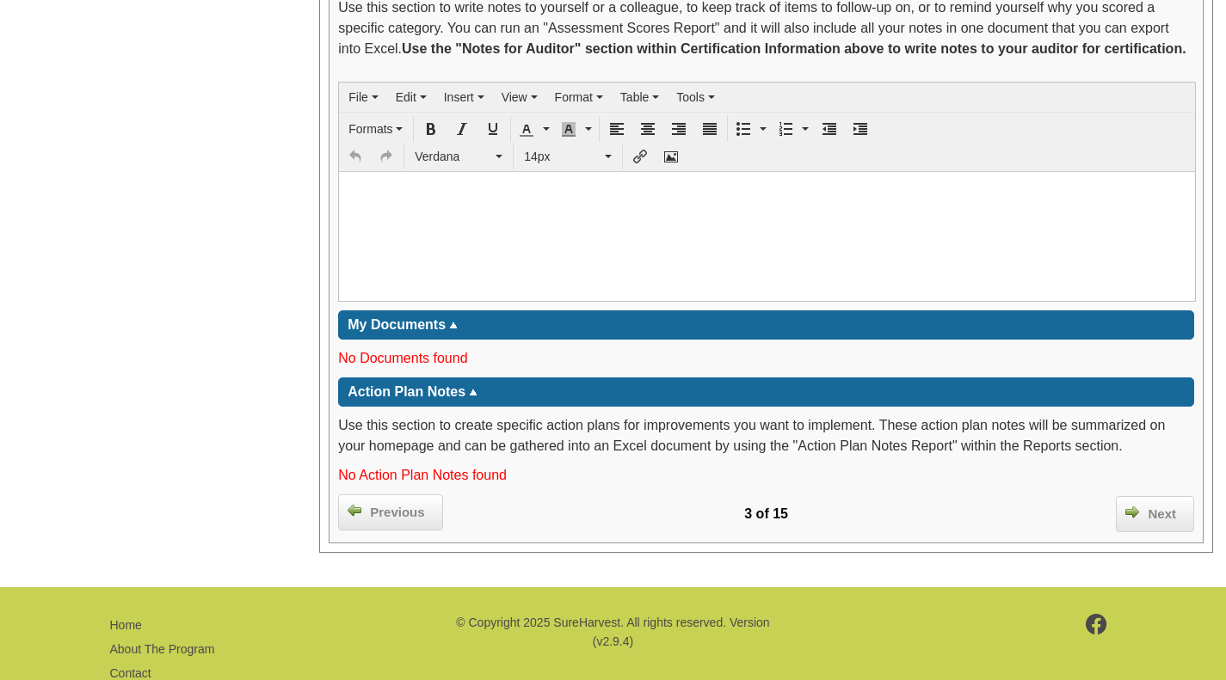
scroll to position [2766, 0]
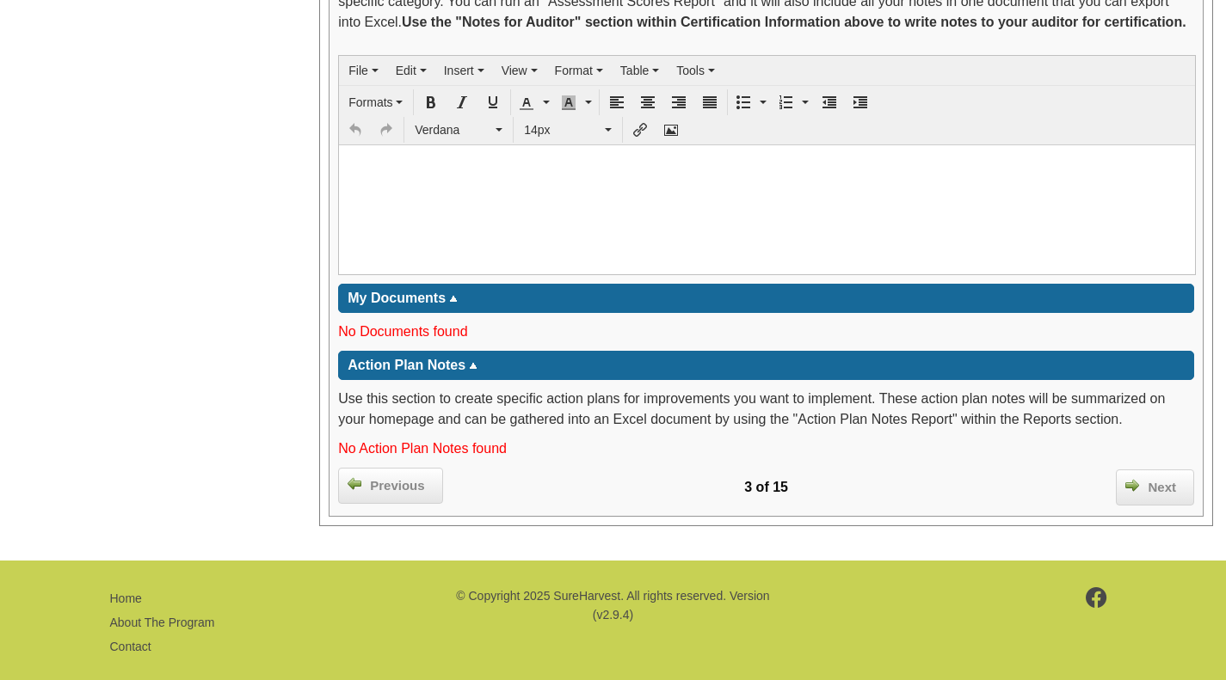
click at [1164, 478] on span "Next" at bounding box center [1162, 488] width 46 height 20
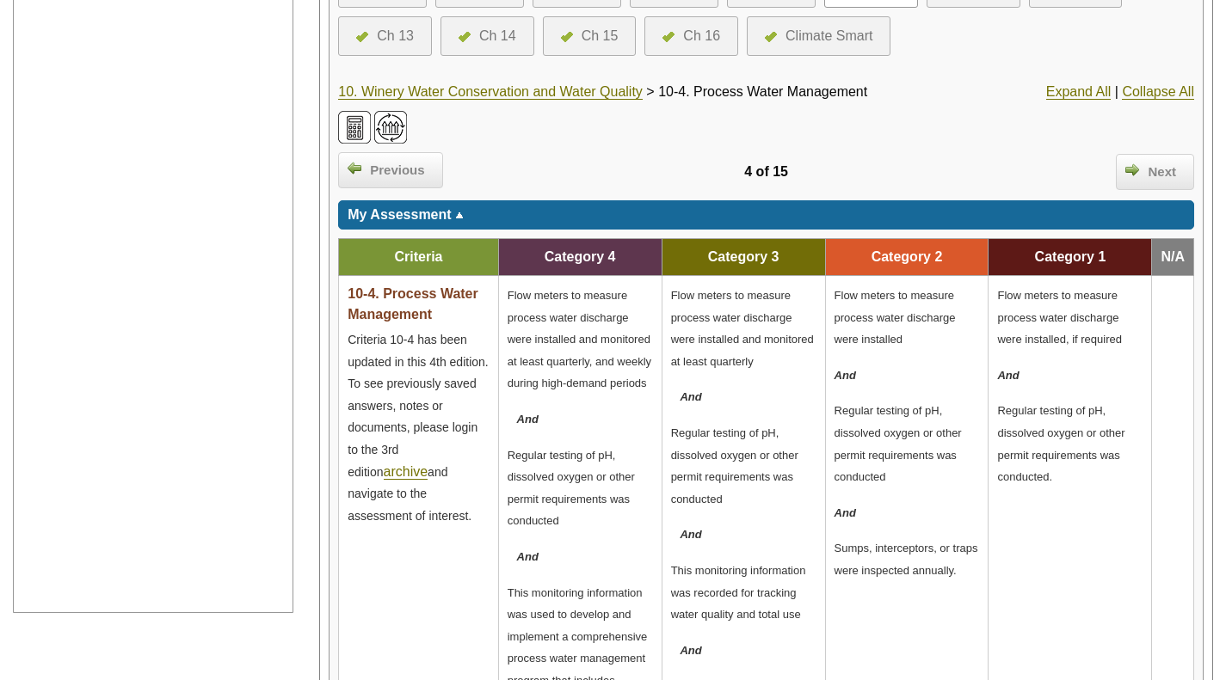
scroll to position [560, 0]
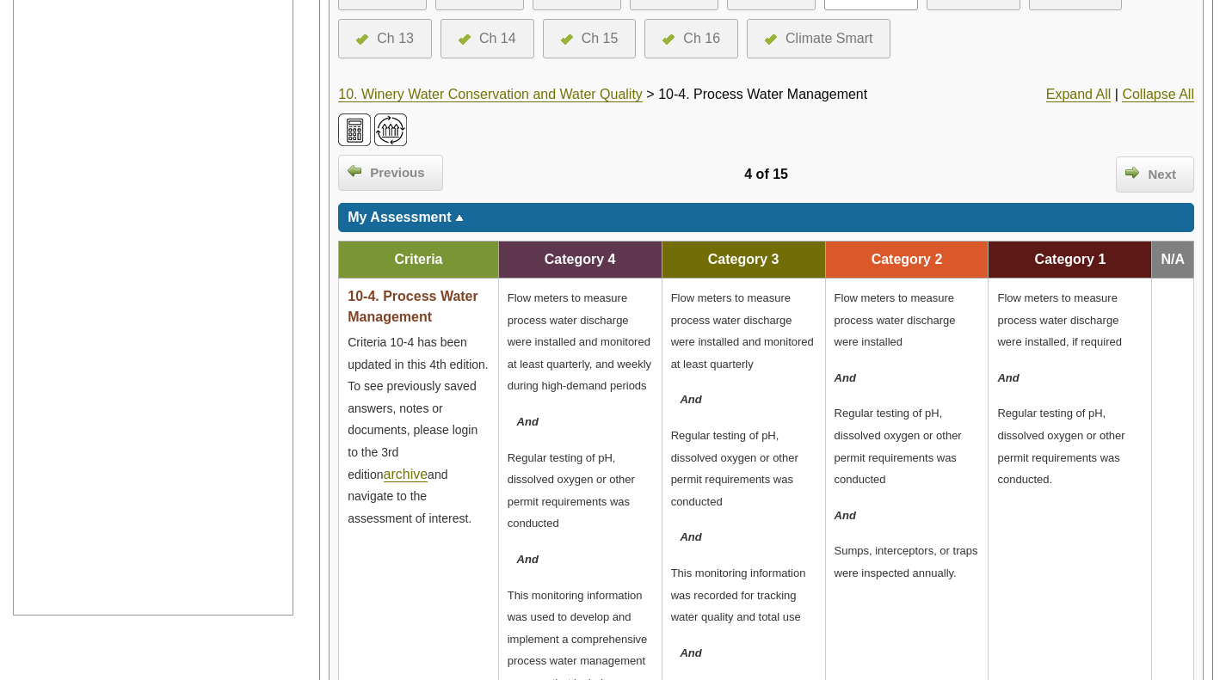
click at [1165, 166] on span "Next" at bounding box center [1162, 175] width 46 height 20
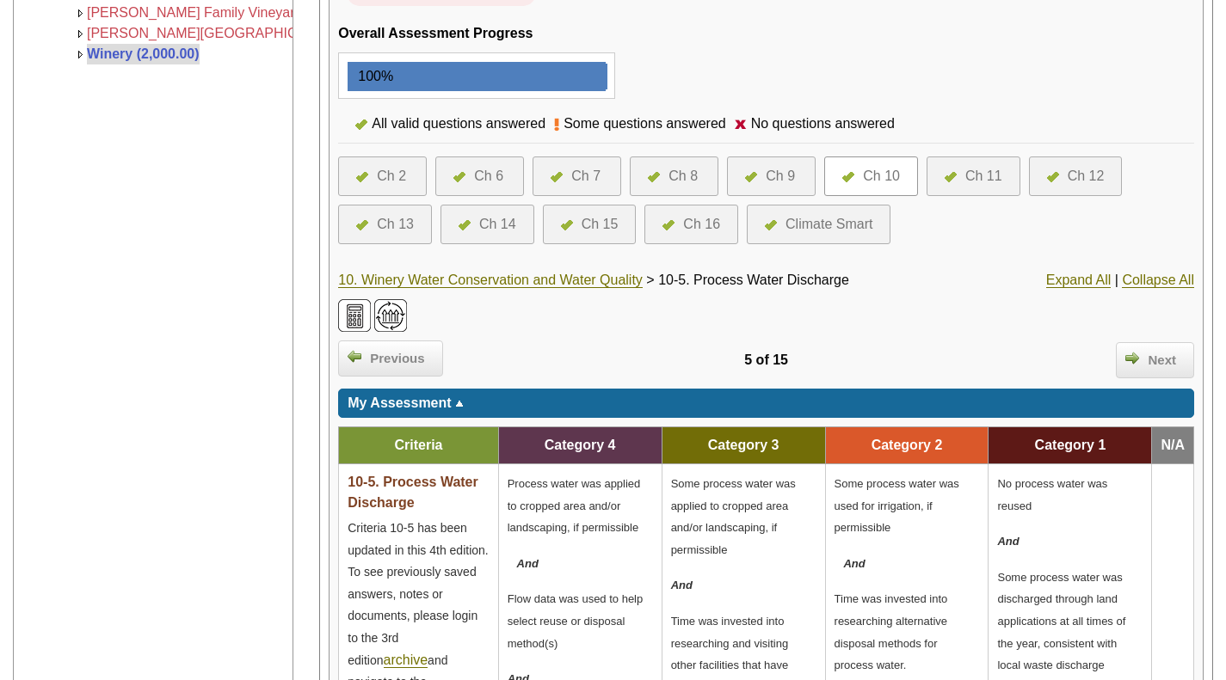
scroll to position [387, 0]
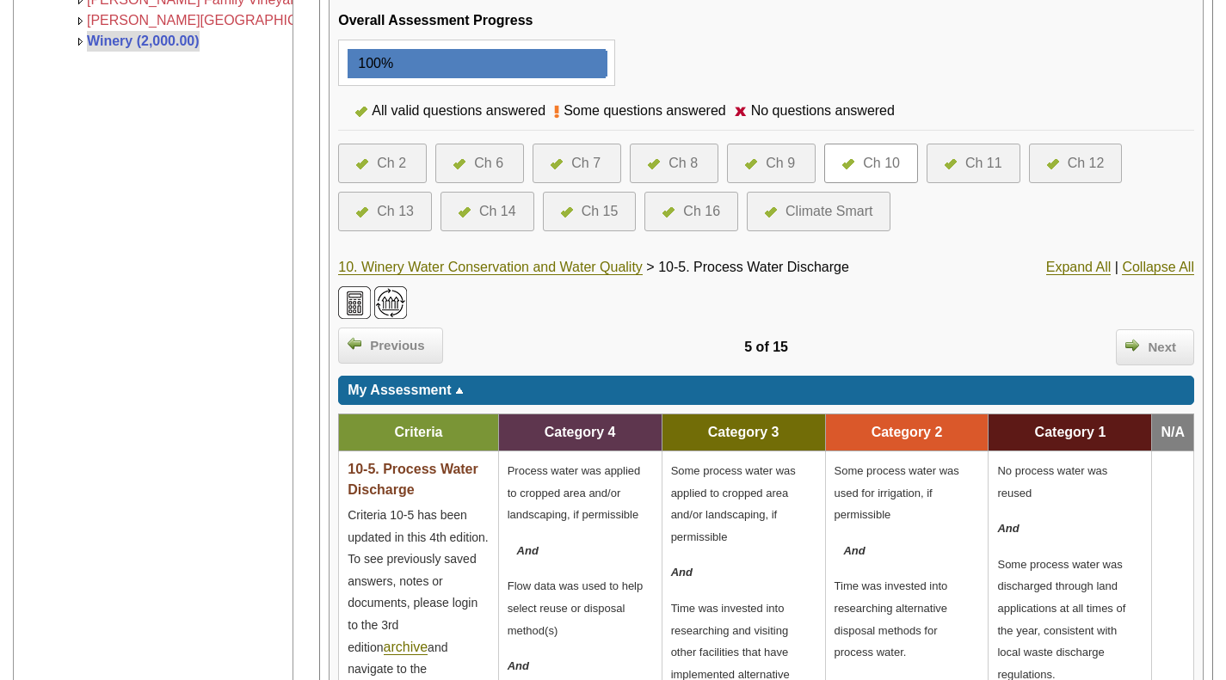
click at [1174, 344] on span "Next" at bounding box center [1162, 348] width 46 height 20
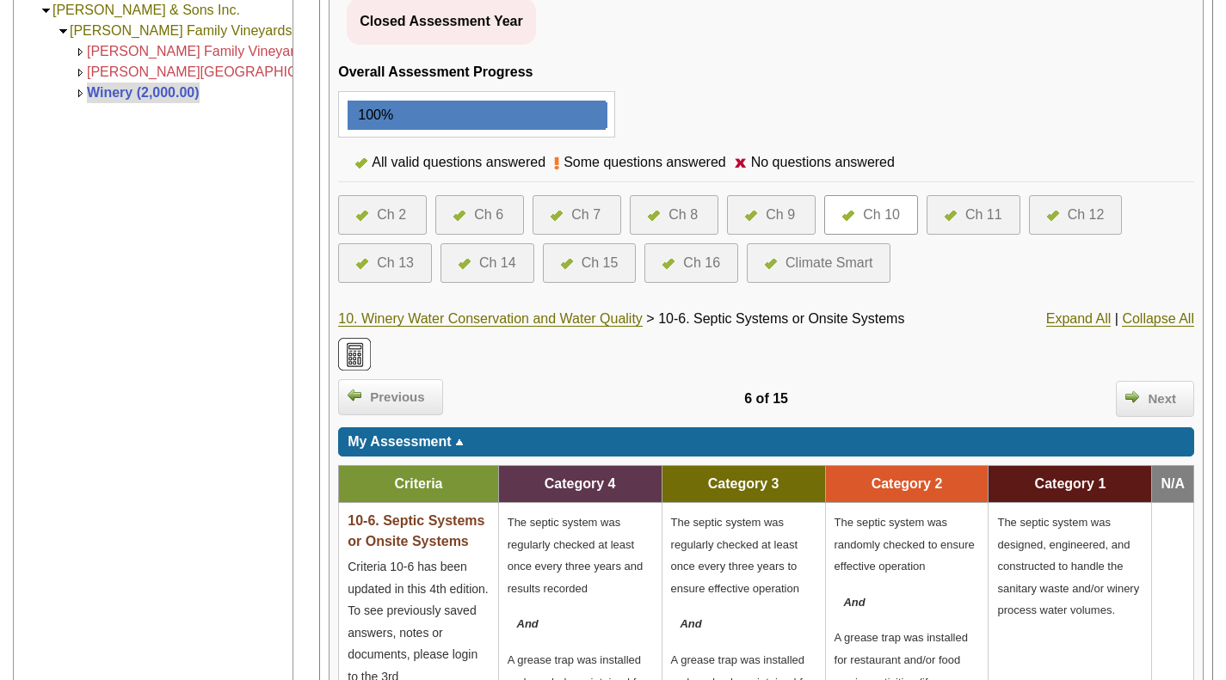
scroll to position [334, 0]
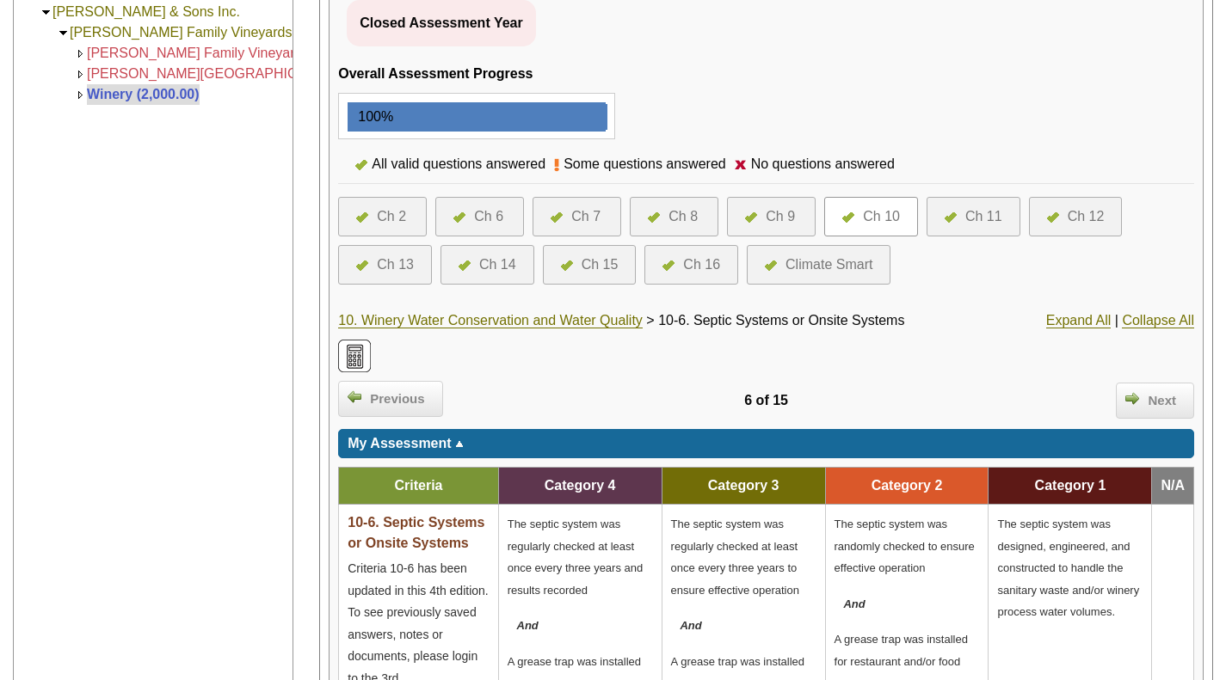
click at [1171, 411] on span "Next" at bounding box center [1162, 401] width 46 height 20
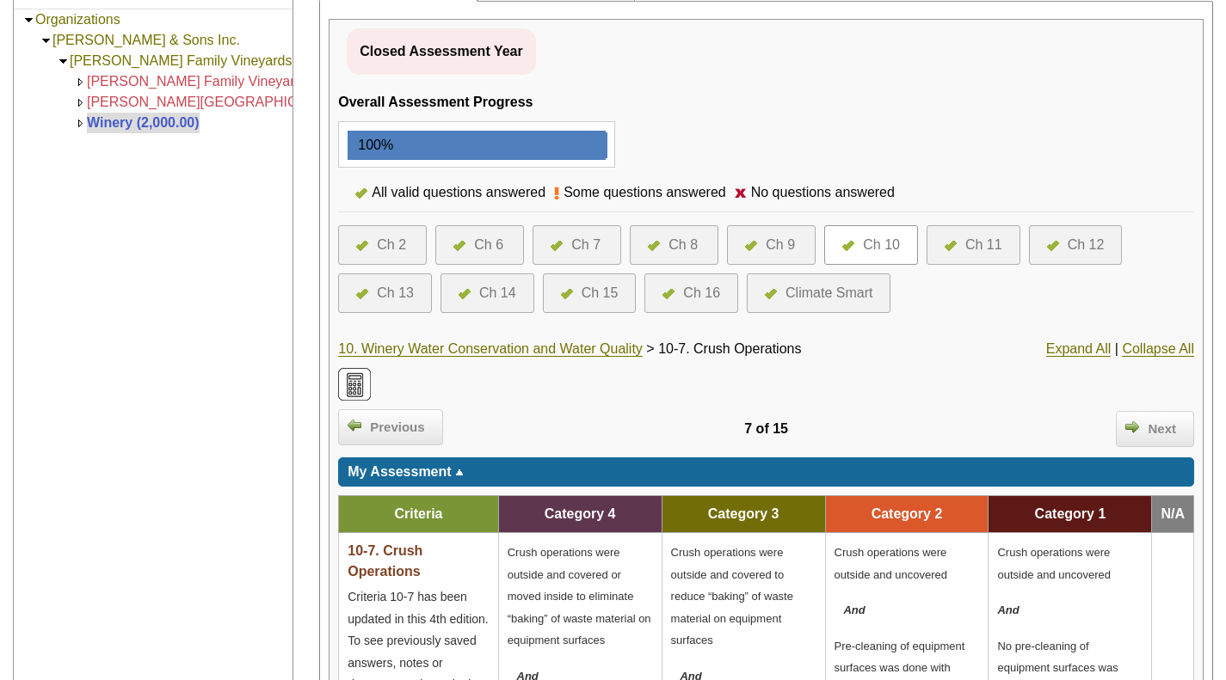
scroll to position [307, 0]
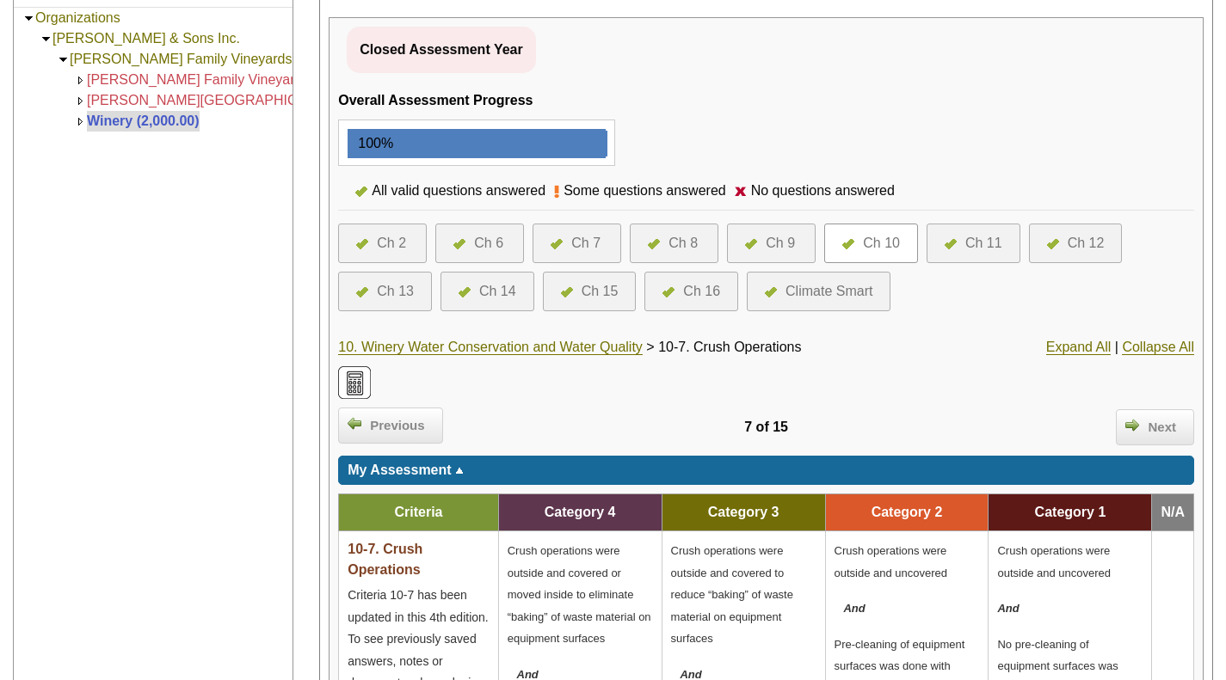
click at [470, 351] on link "10. Winery Water Conservation and Water Quality" at bounding box center [490, 347] width 304 height 15
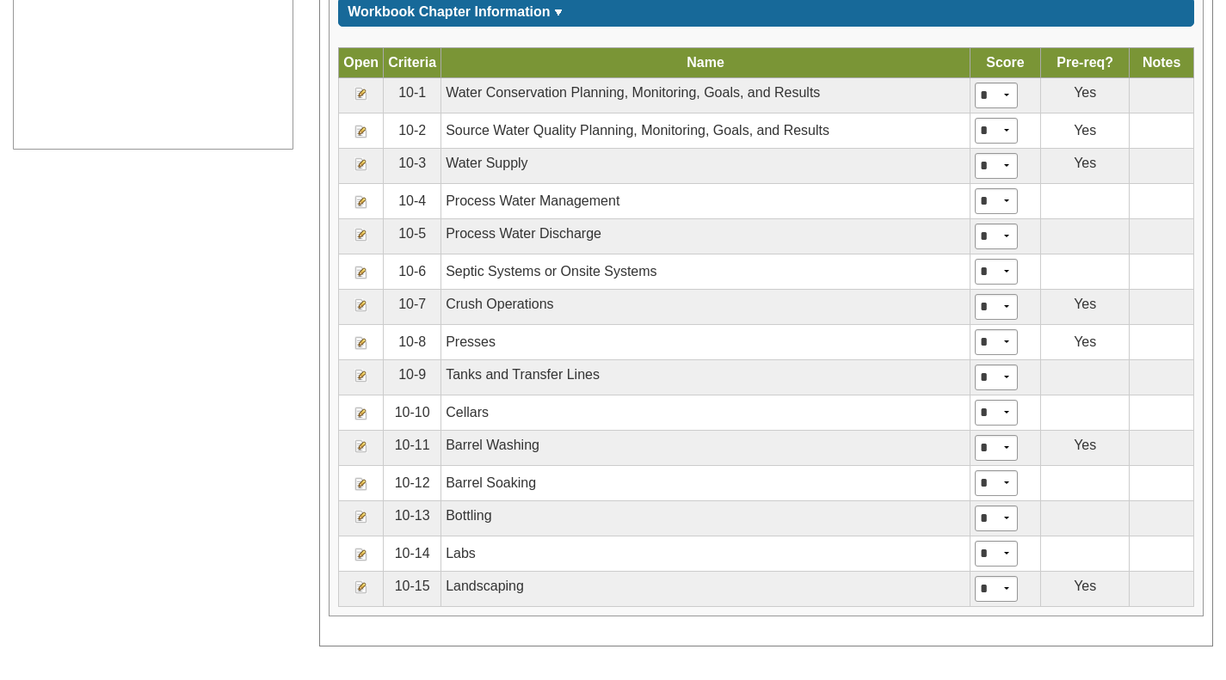
scroll to position [1027, 0]
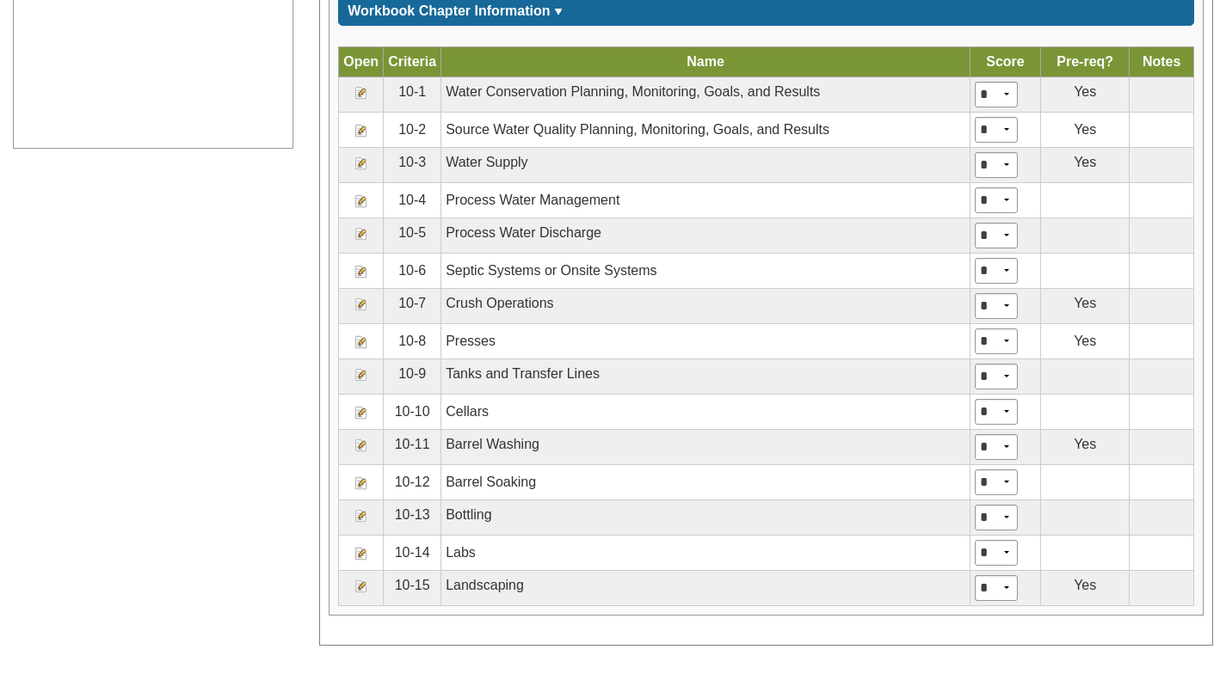
click at [362, 445] on img at bounding box center [361, 446] width 14 height 14
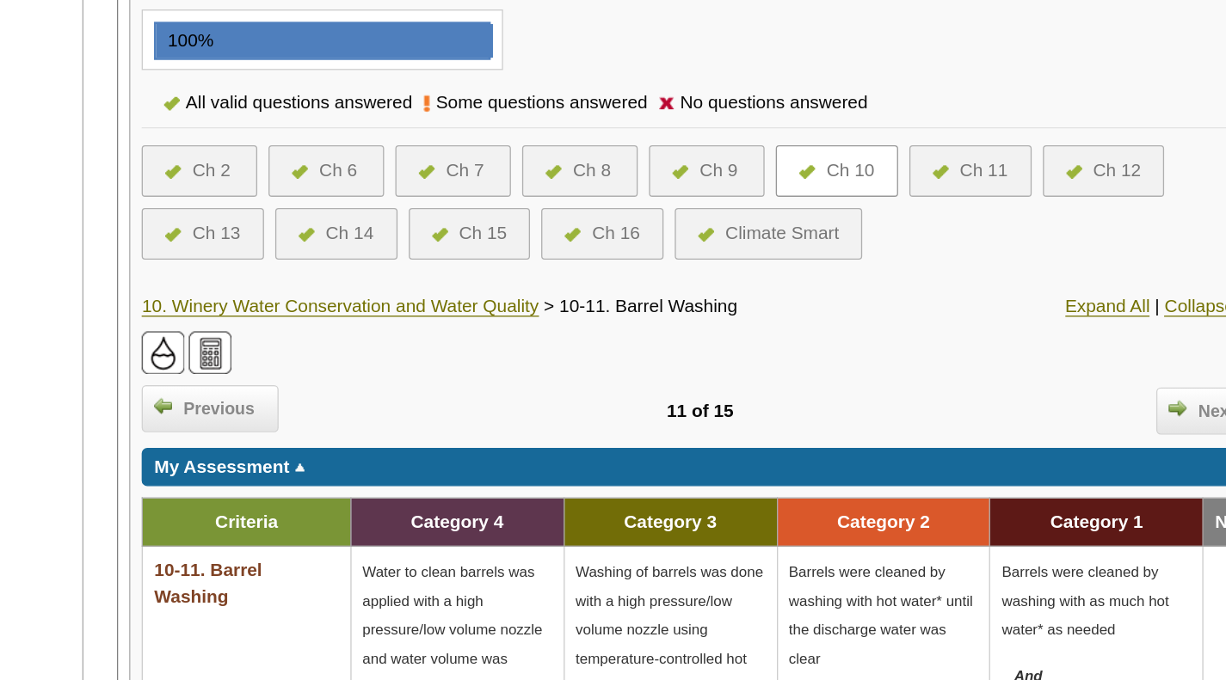
scroll to position [268, 0]
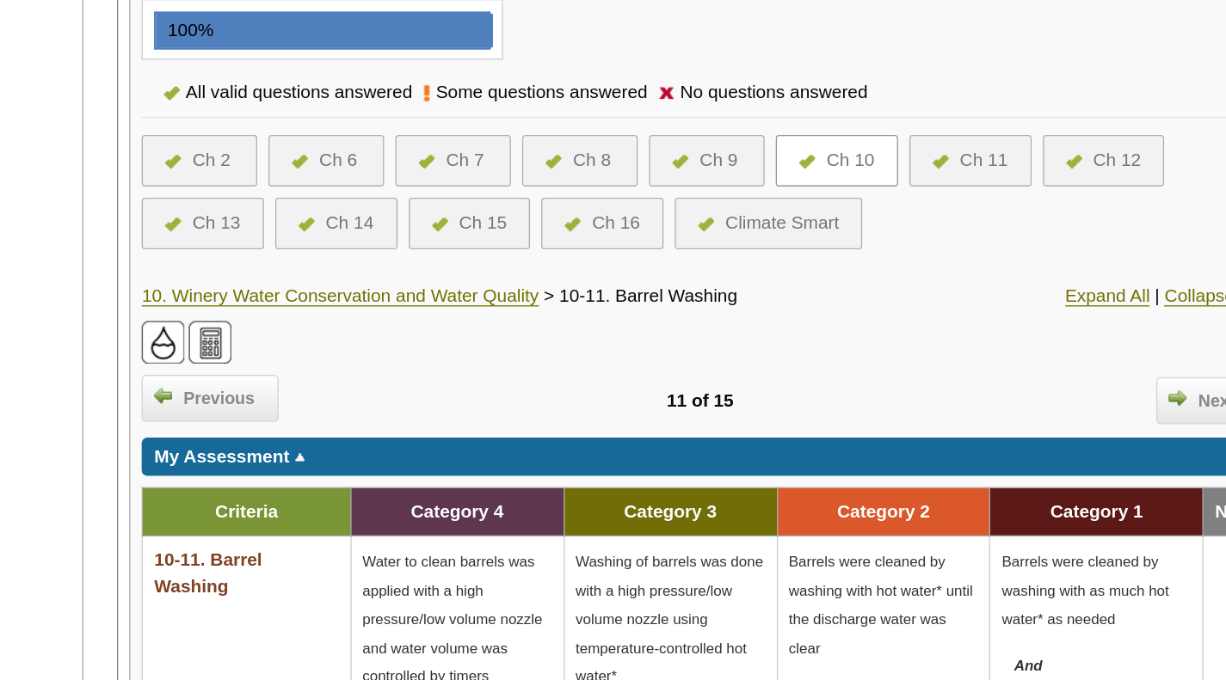
click at [451, 382] on link "10. Winery Water Conservation and Water Quality" at bounding box center [490, 385] width 304 height 15
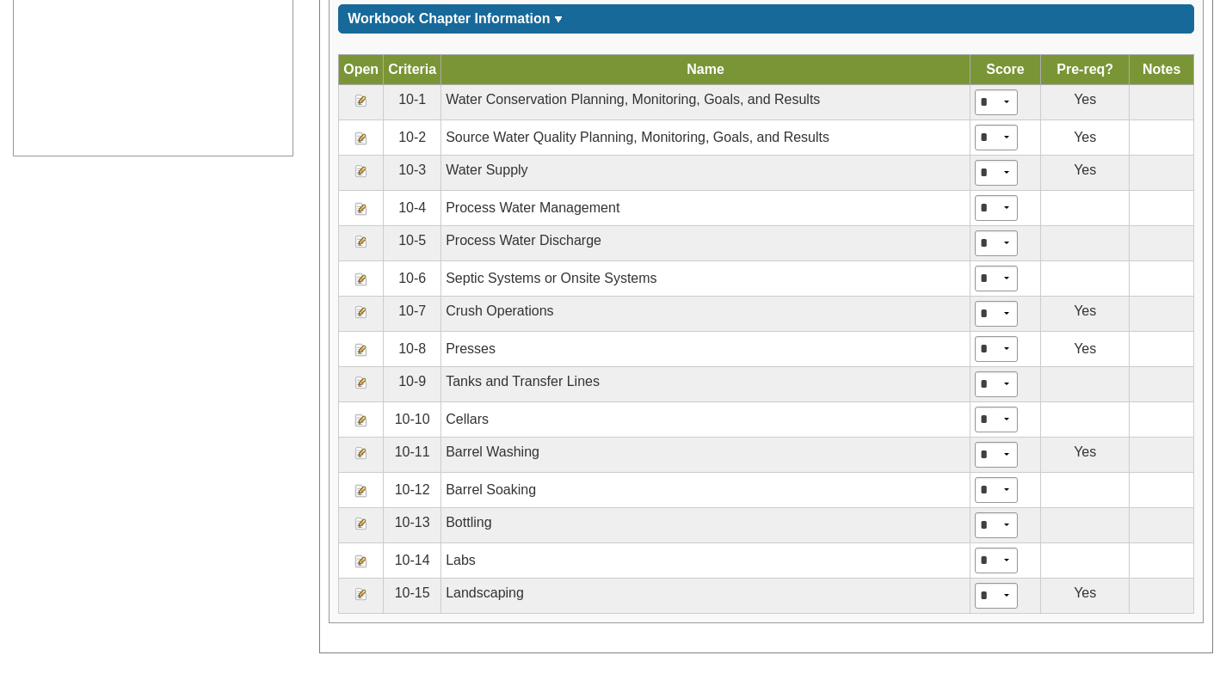
scroll to position [1024, 0]
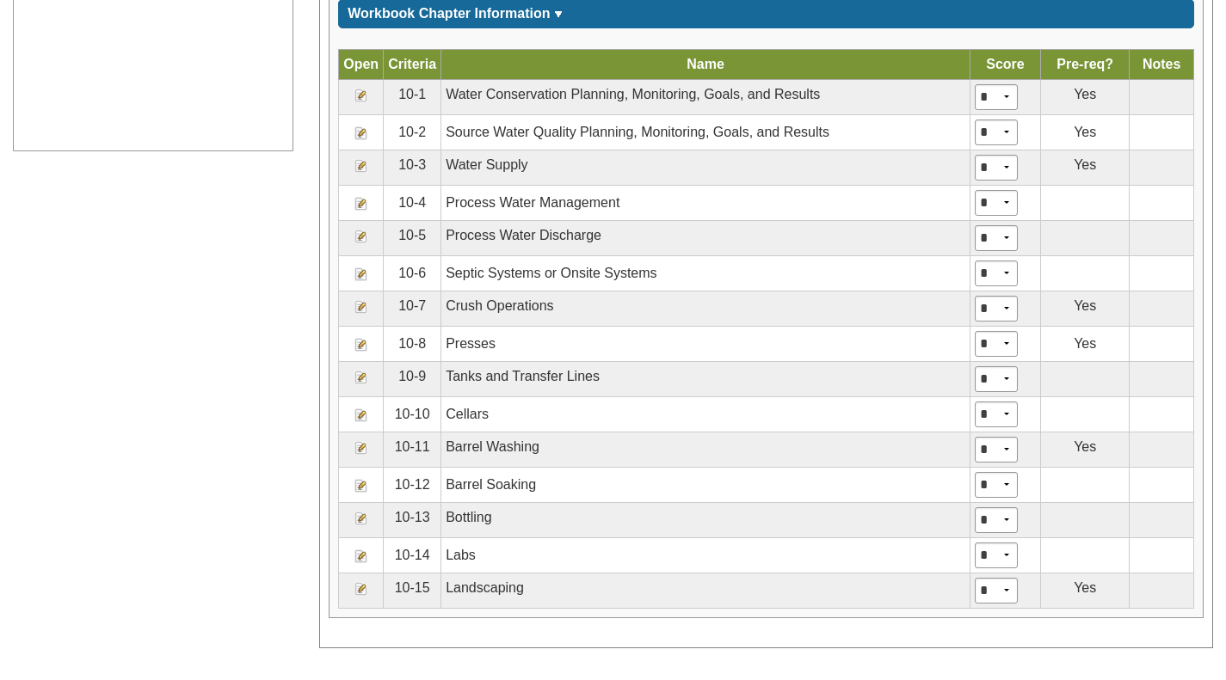
click at [360, 590] on img at bounding box center [361, 589] width 14 height 14
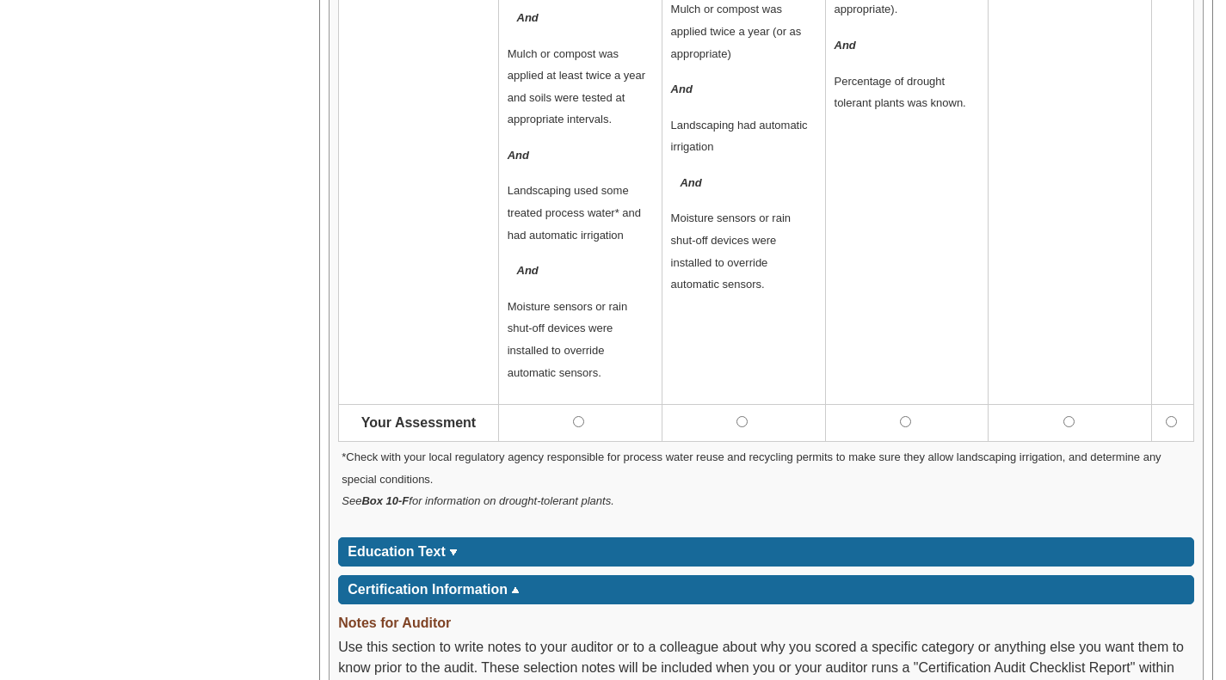
scroll to position [1257, 0]
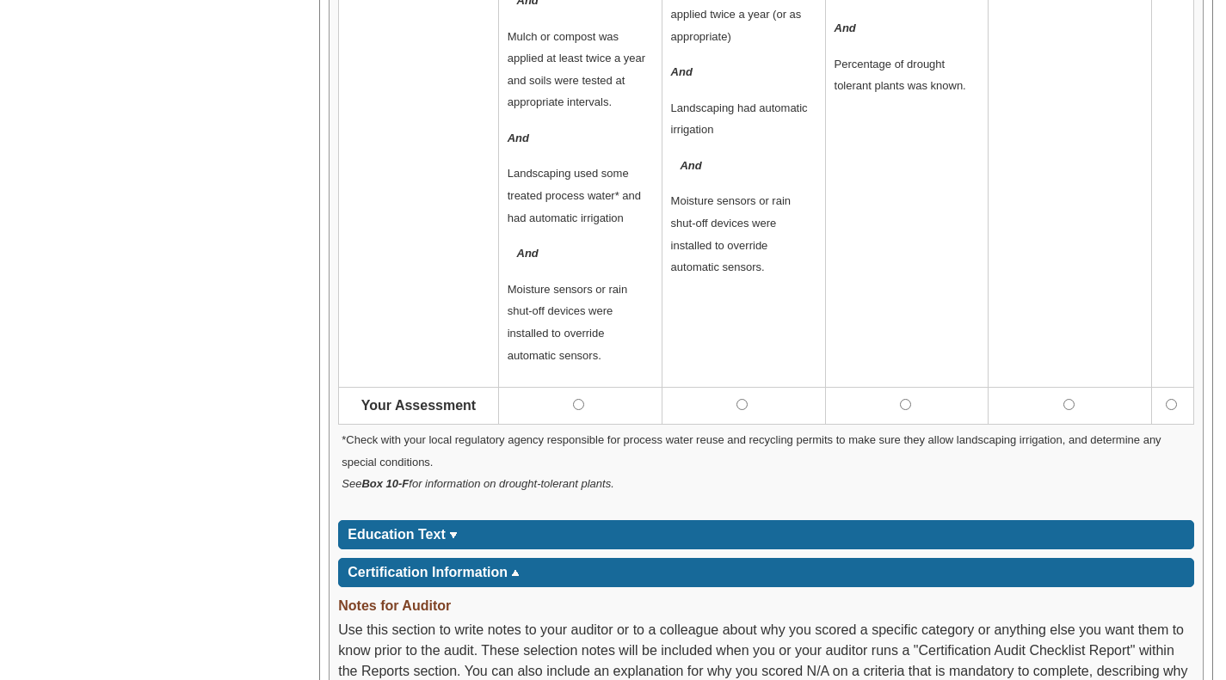
click at [903, 430] on p "*Check with your local regulatory agency responsible for process water reuse an…" at bounding box center [765, 461] width 849 height 66
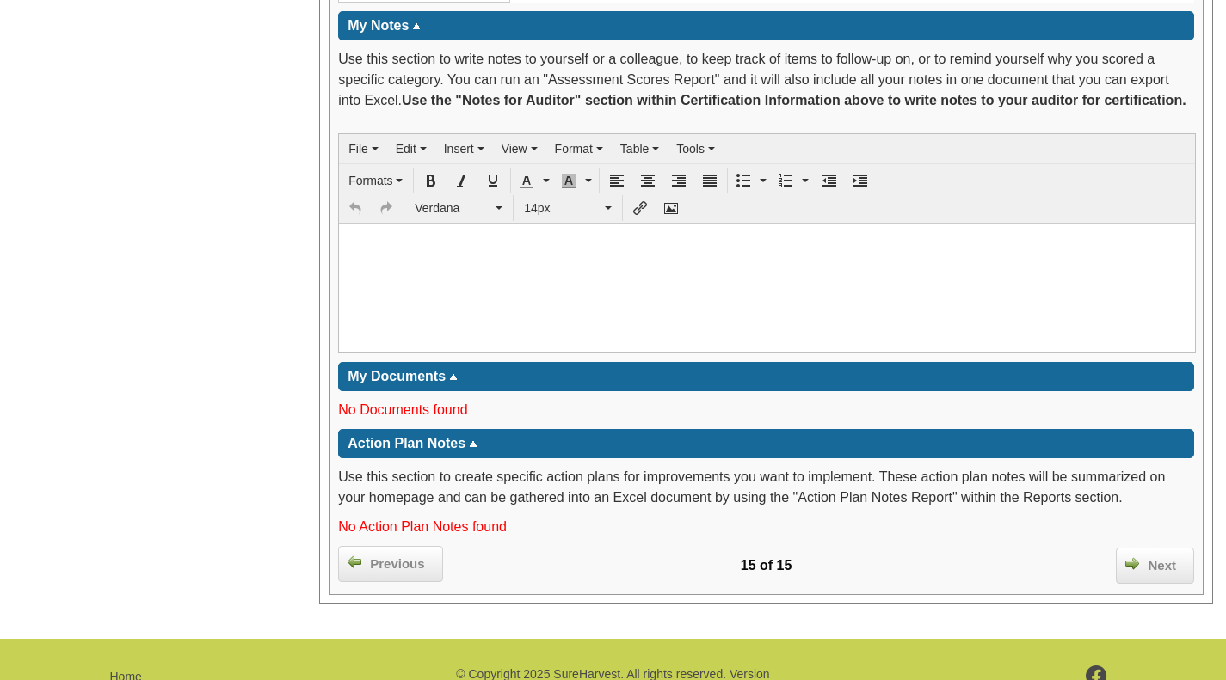
scroll to position [3070, 0]
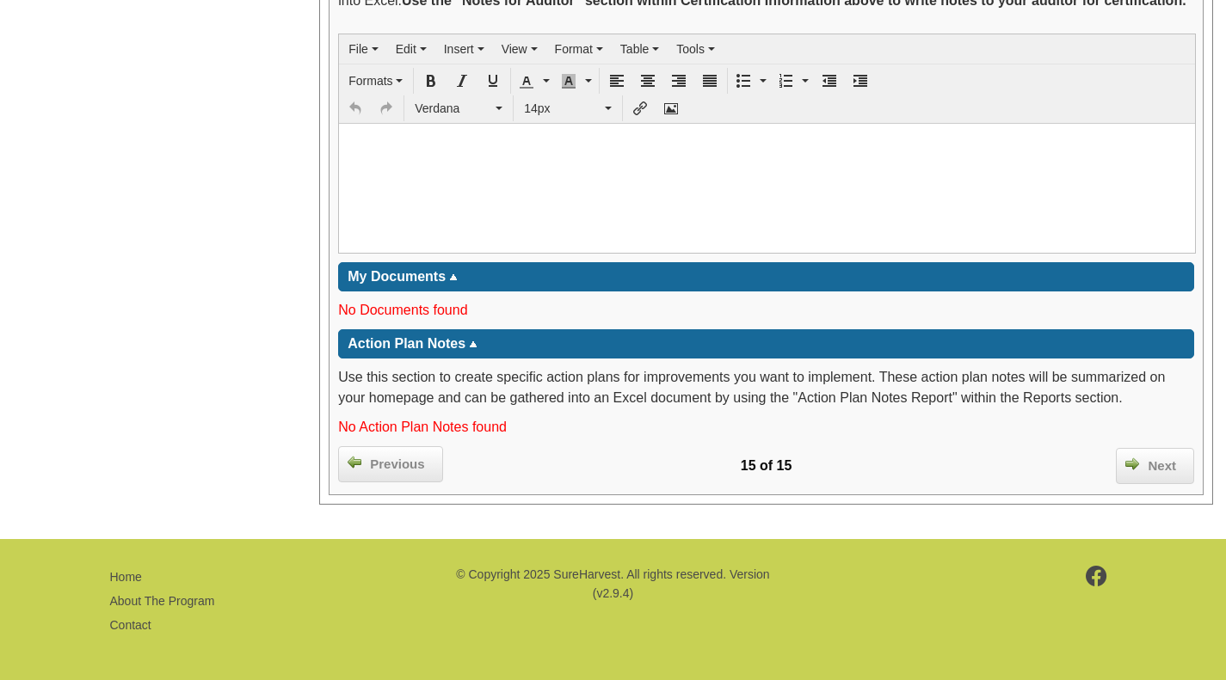
click at [1153, 476] on div "Next" at bounding box center [1155, 466] width 78 height 36
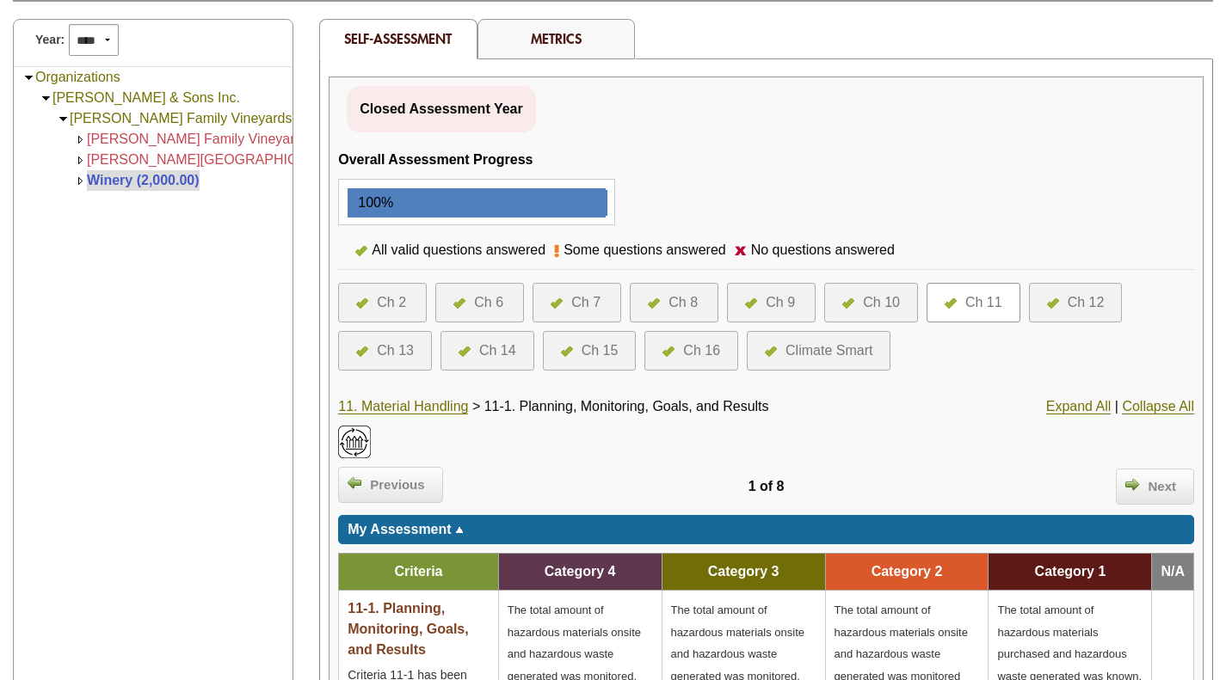
scroll to position [248, 0]
click at [418, 409] on link "11. Material Handling" at bounding box center [403, 406] width 130 height 15
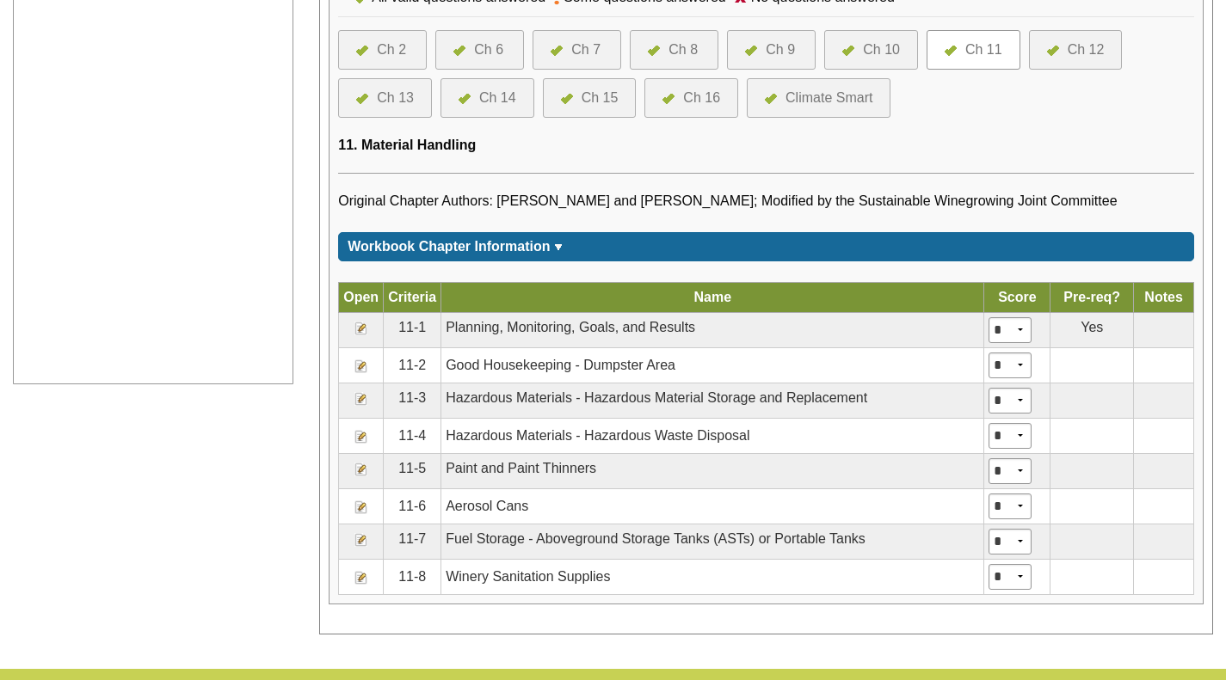
scroll to position [790, 0]
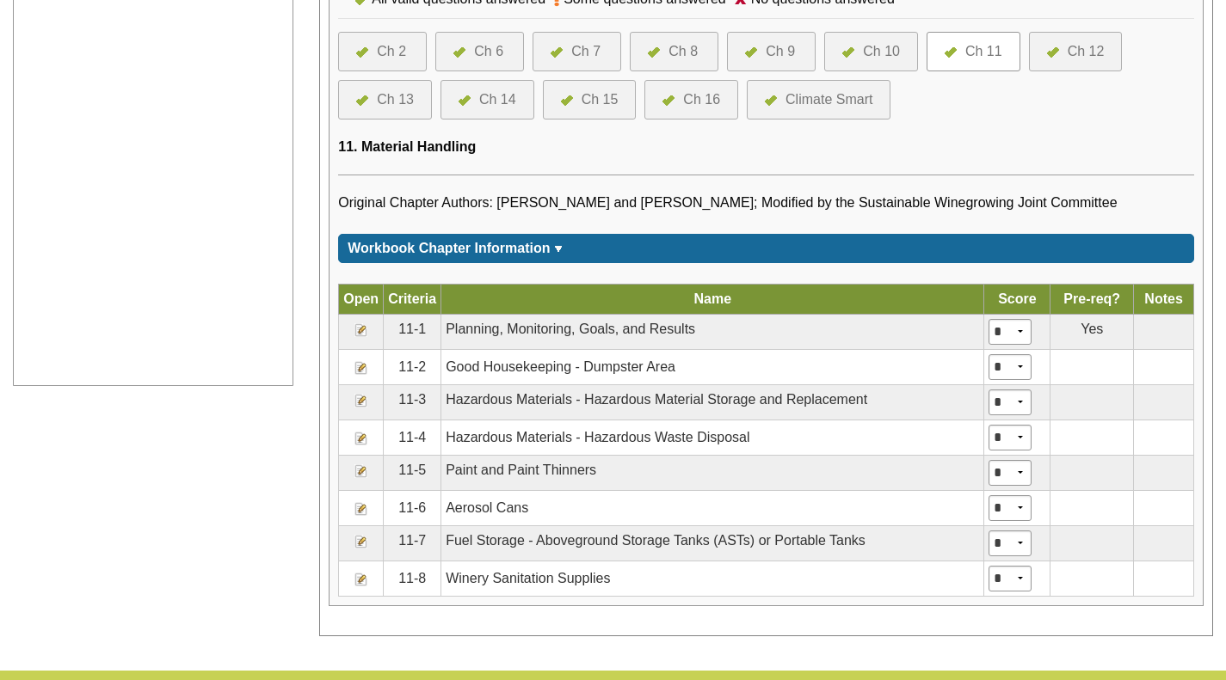
click at [357, 329] on img at bounding box center [361, 330] width 14 height 14
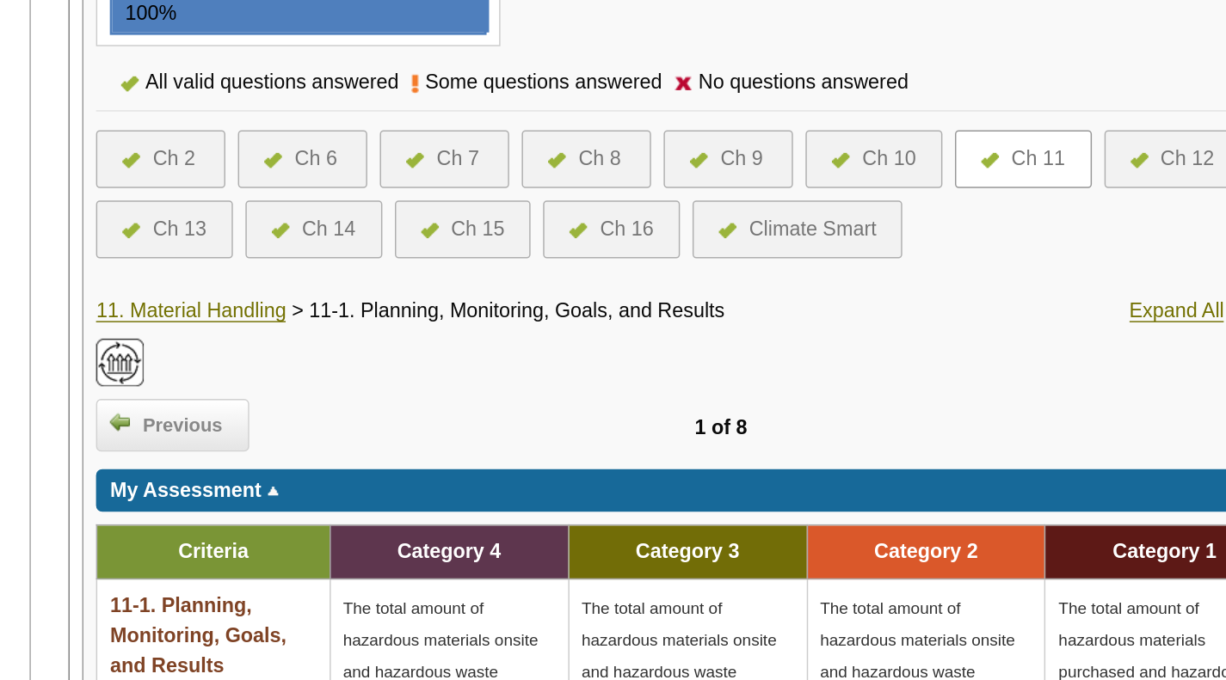
scroll to position [440, 0]
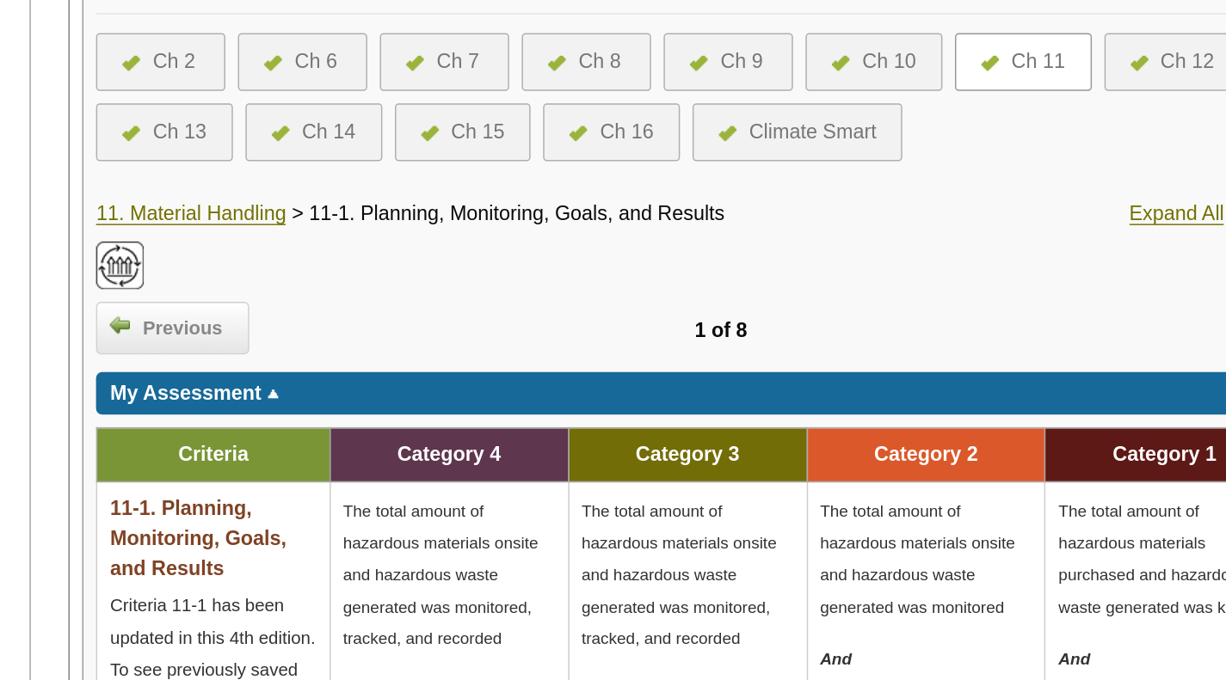
click at [433, 219] on link "11. Material Handling" at bounding box center [403, 213] width 130 height 15
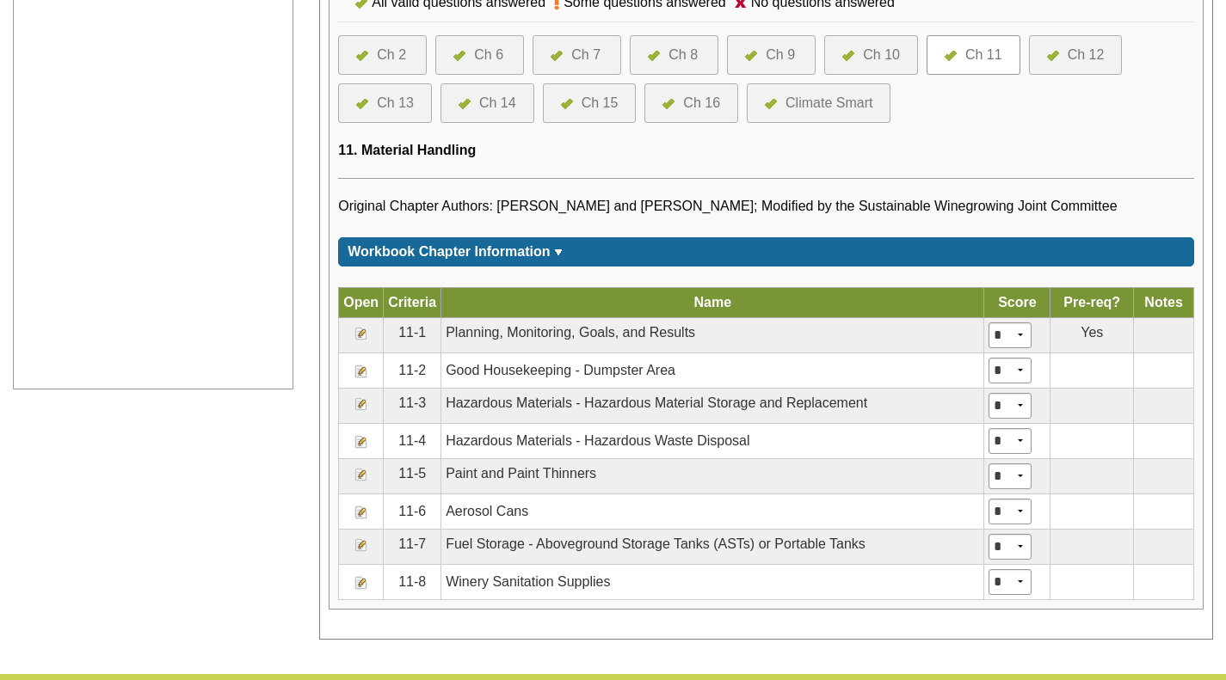
scroll to position [804, 0]
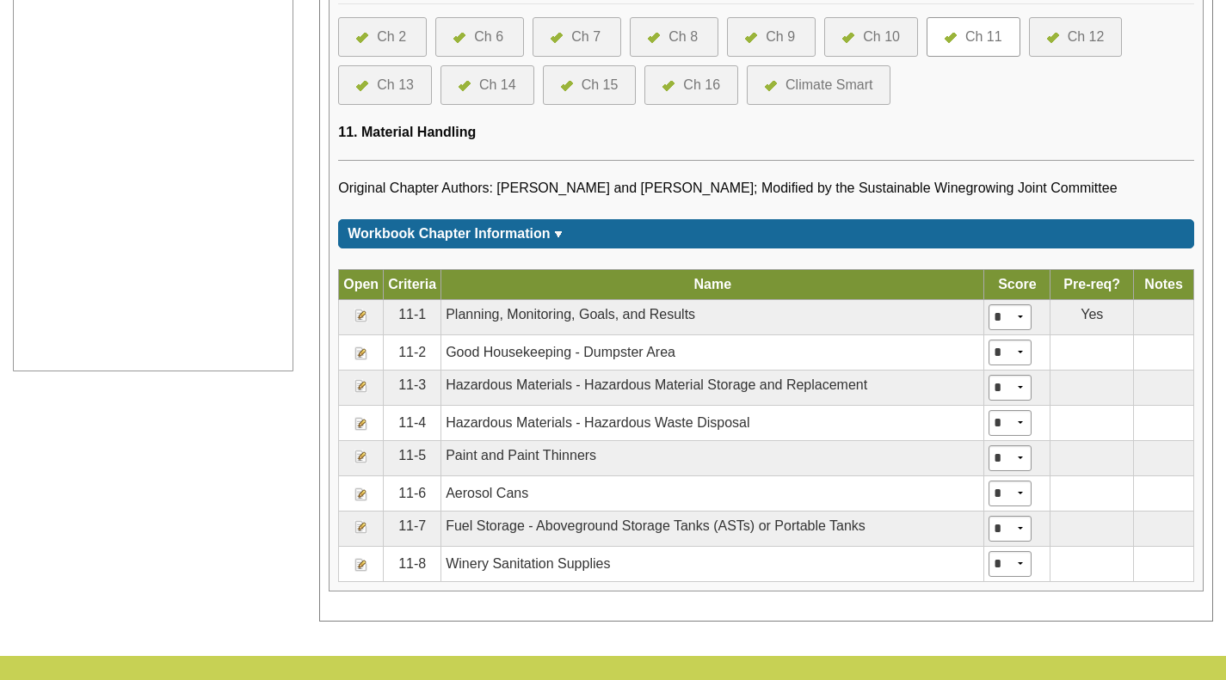
click at [361, 384] on img at bounding box center [361, 386] width 14 height 14
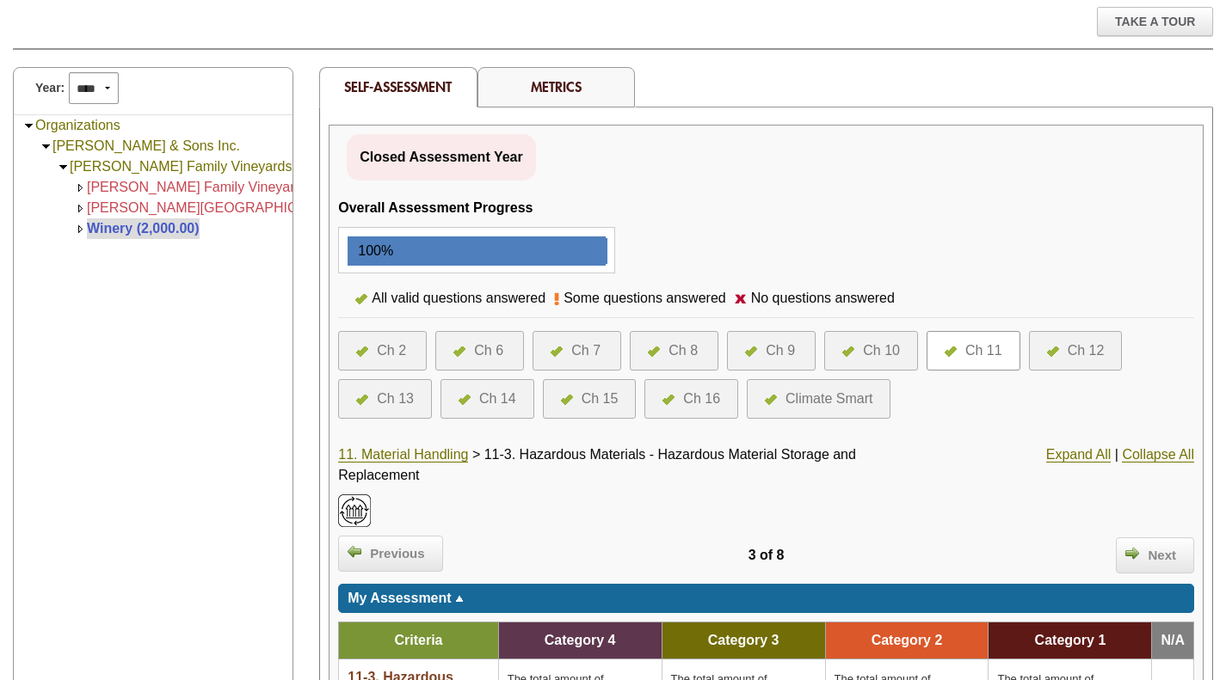
scroll to position [197, 0]
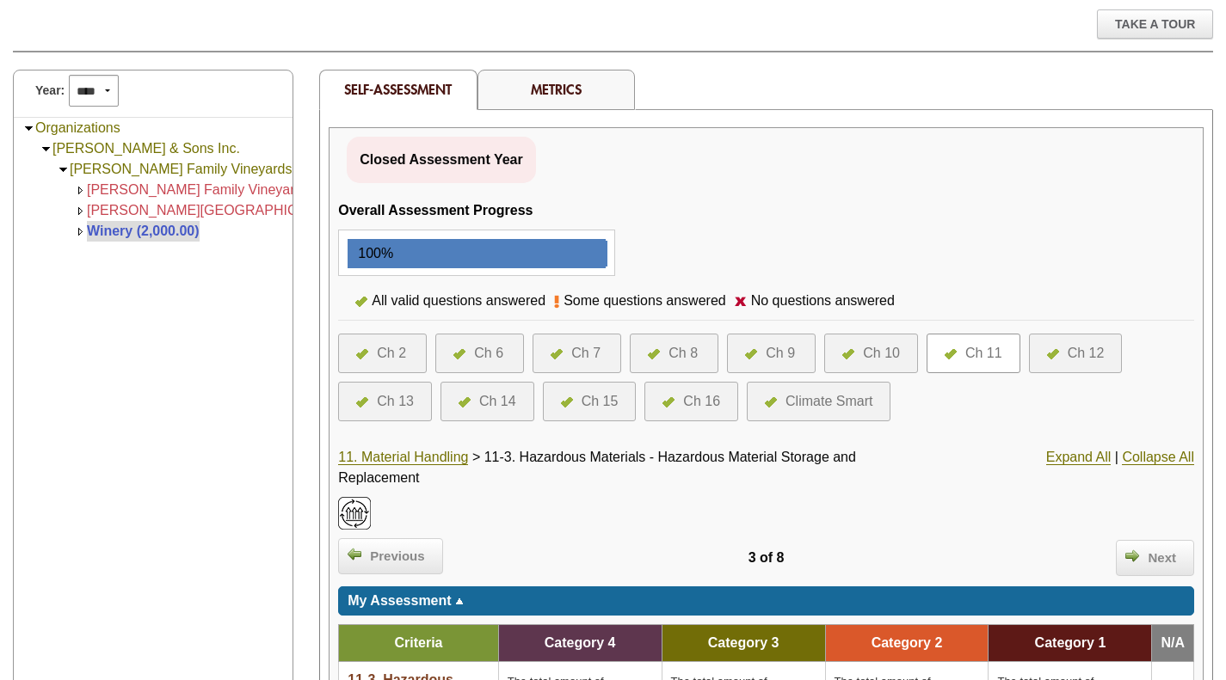
click at [405, 462] on link "11. Material Handling" at bounding box center [403, 457] width 130 height 15
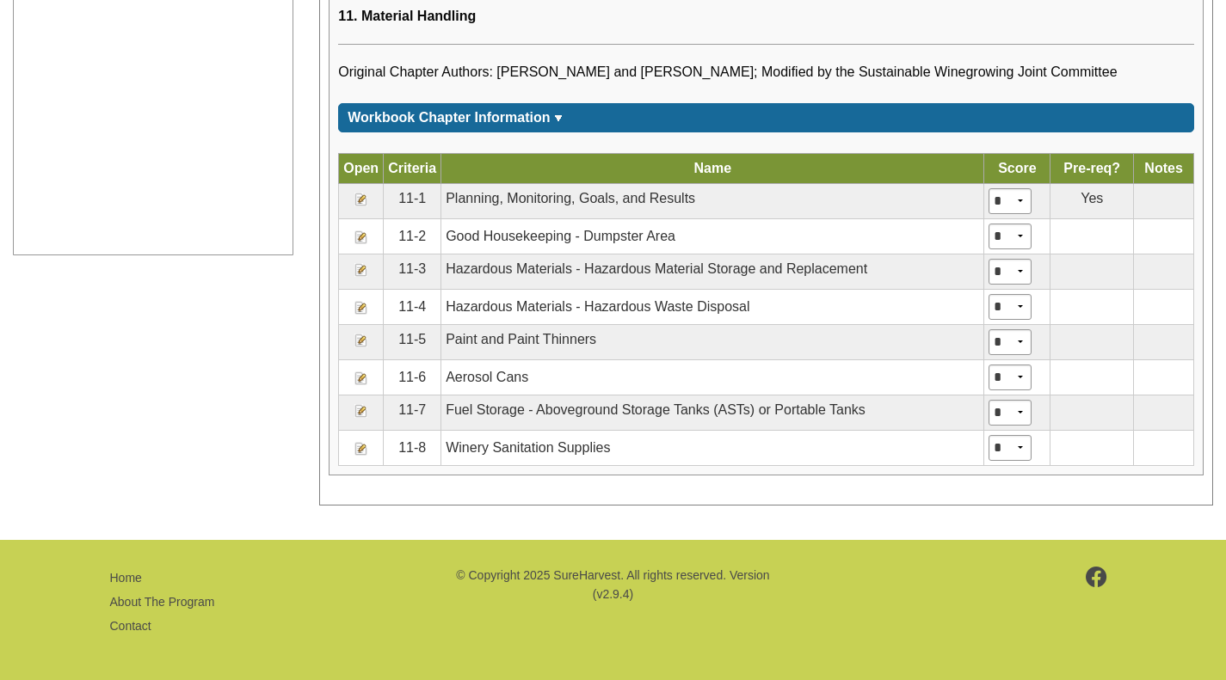
scroll to position [919, 0]
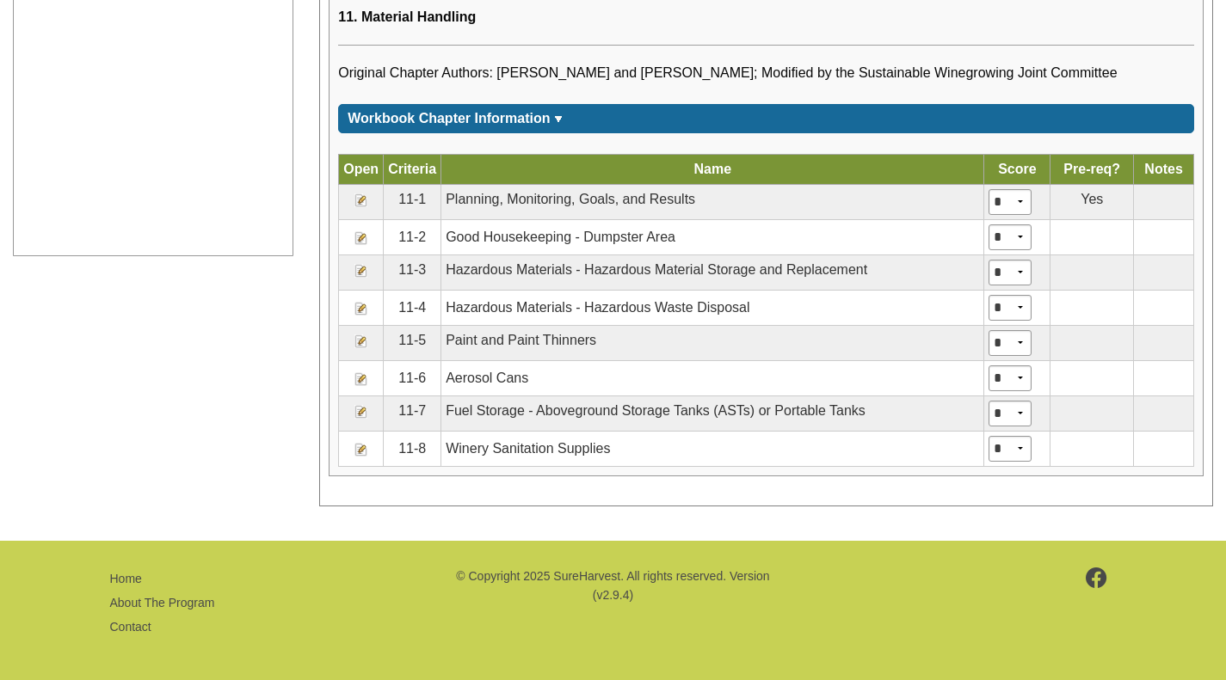
click at [356, 341] on img at bounding box center [361, 342] width 14 height 14
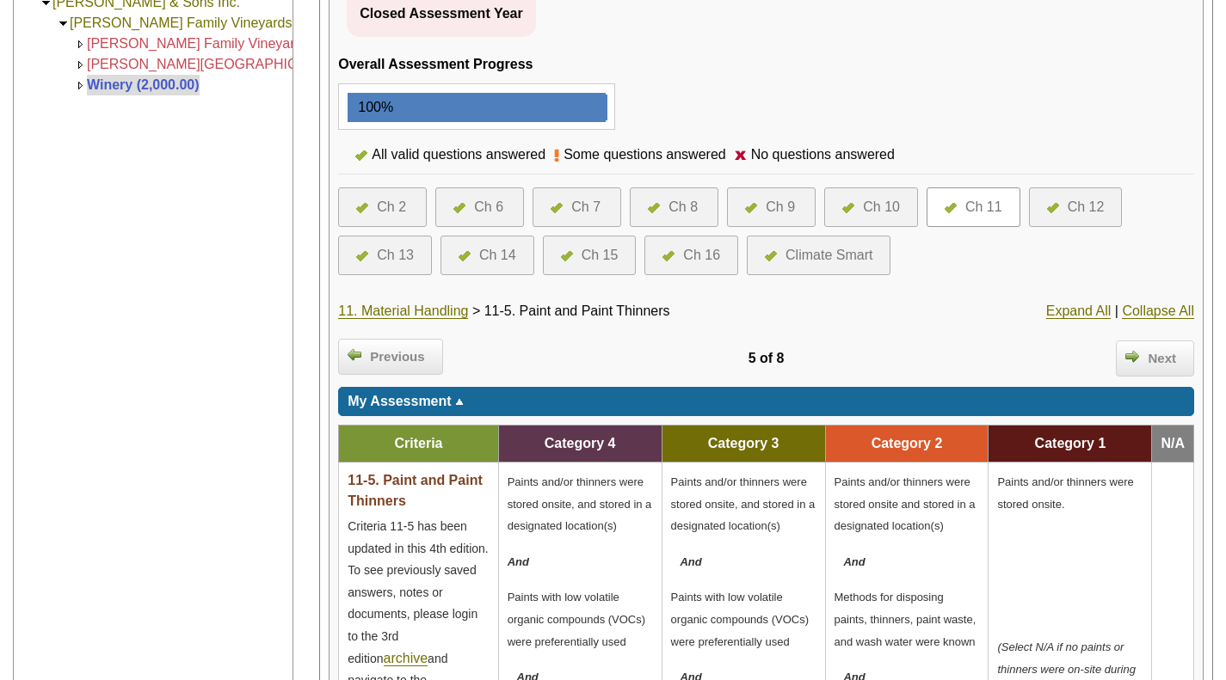
scroll to position [347, 0]
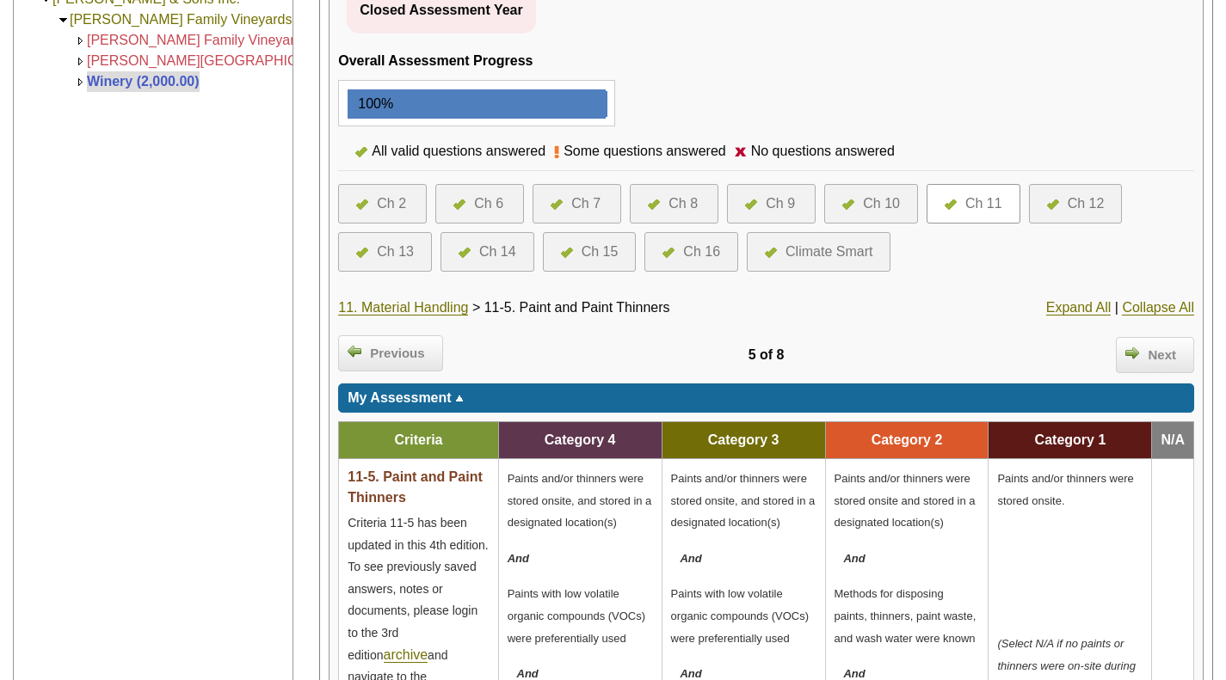
click at [1167, 363] on span "Next" at bounding box center [1162, 356] width 46 height 20
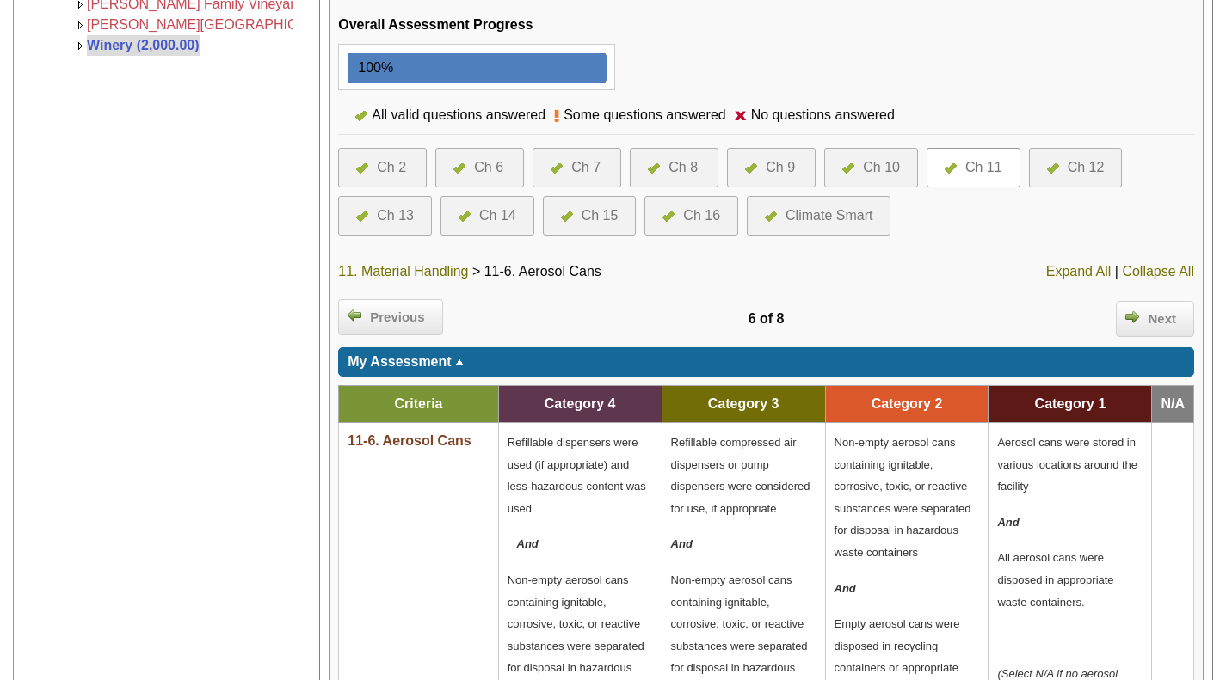
scroll to position [393, 0]
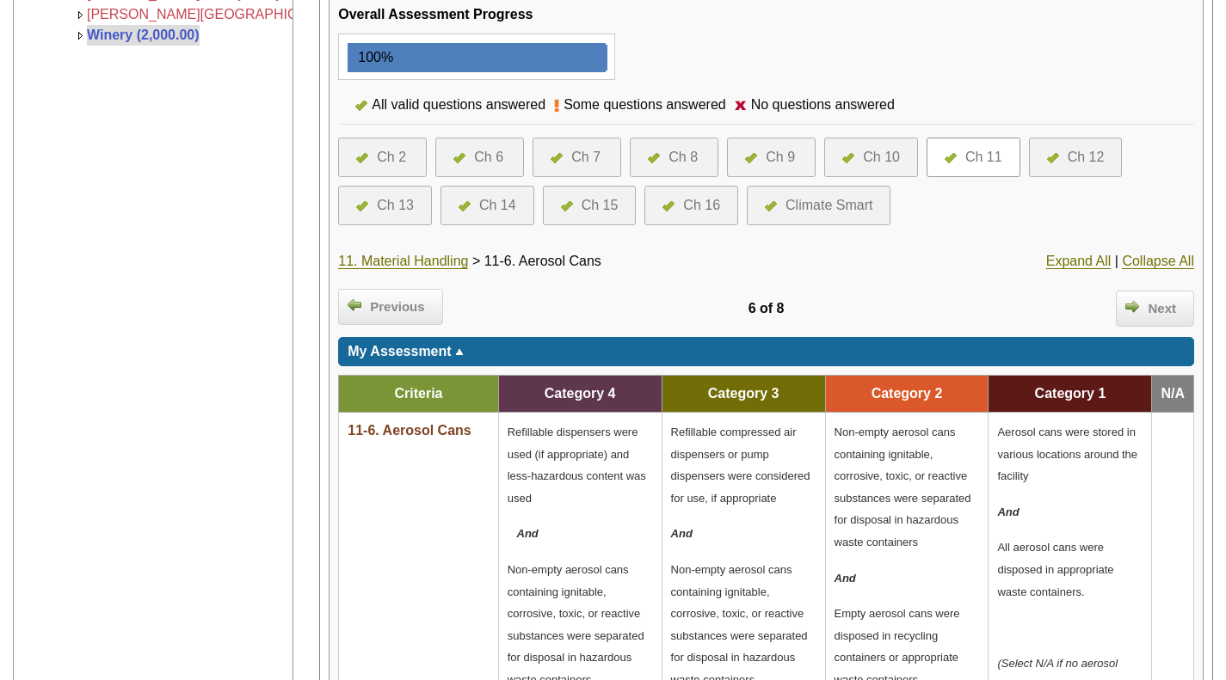
click at [1171, 317] on span "Next" at bounding box center [1162, 309] width 46 height 20
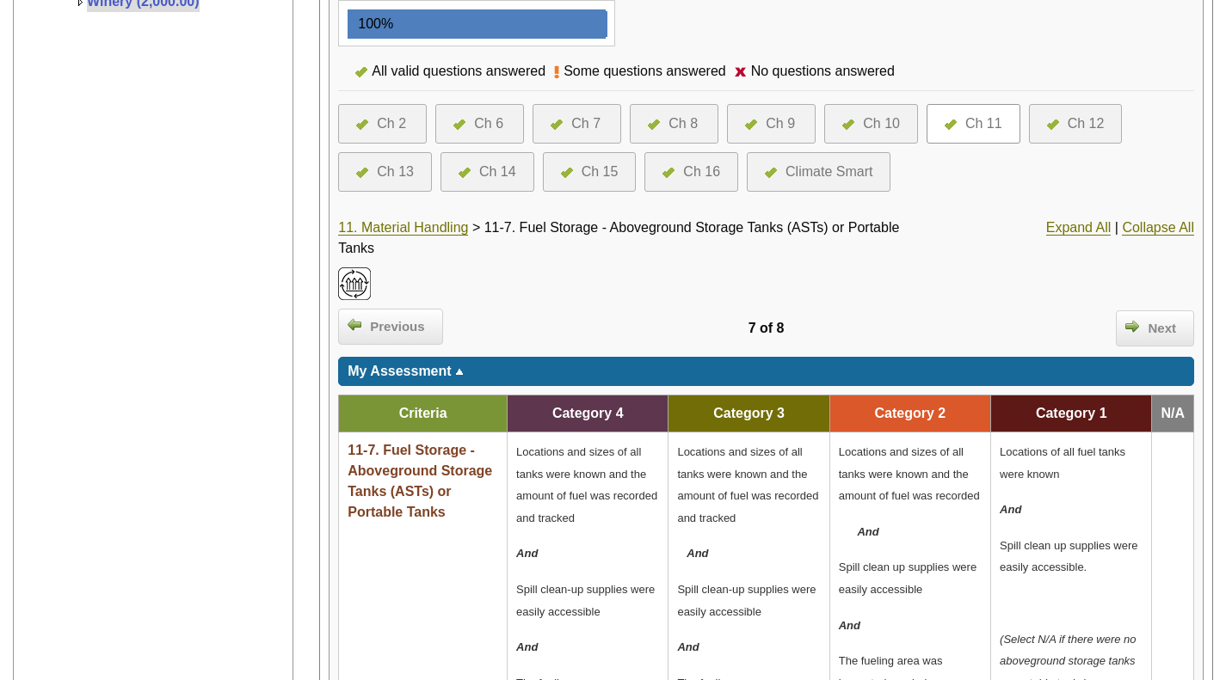
scroll to position [427, 0]
click at [673, 129] on div "Ch 8" at bounding box center [682, 124] width 29 height 21
click at [1171, 339] on div "Next" at bounding box center [1155, 328] width 78 height 36
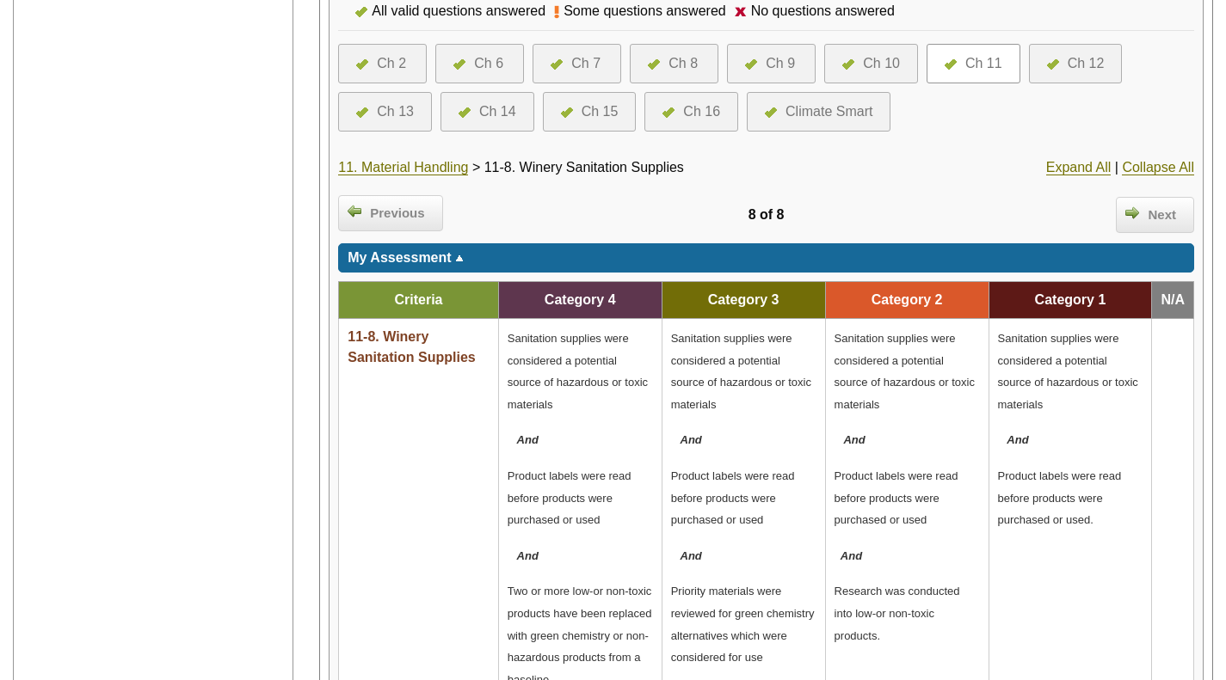
scroll to position [486, 0]
click at [1080, 66] on div "Ch 12" at bounding box center [1085, 64] width 37 height 21
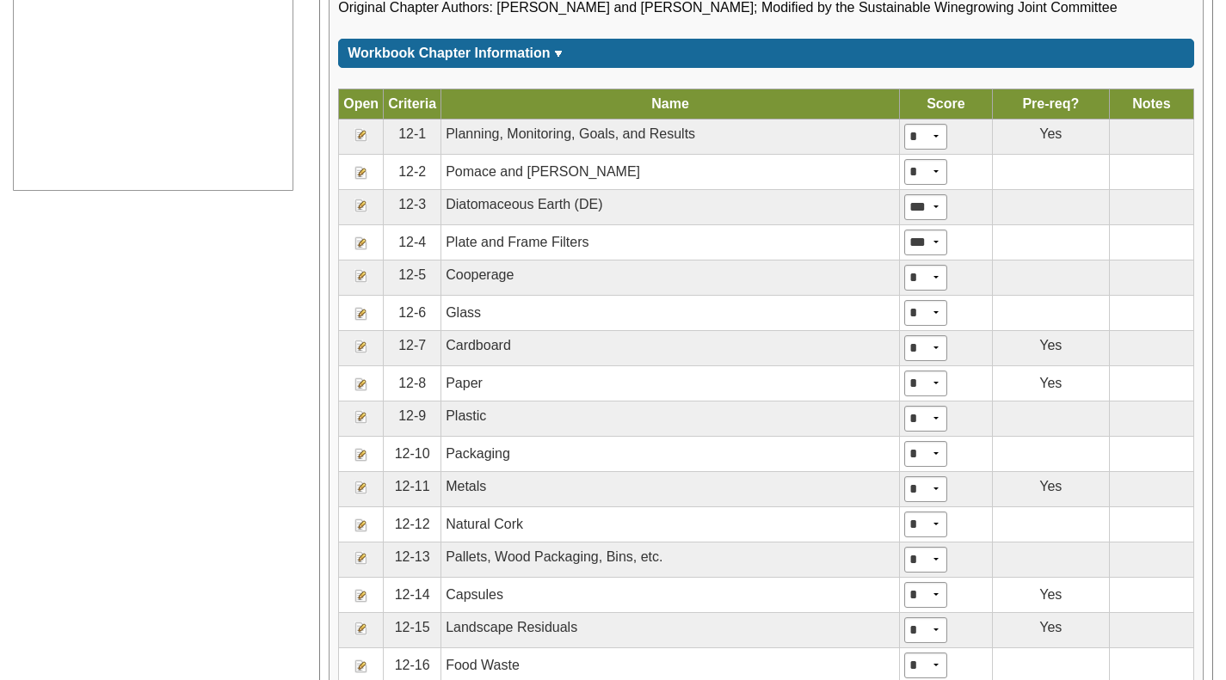
scroll to position [987, 0]
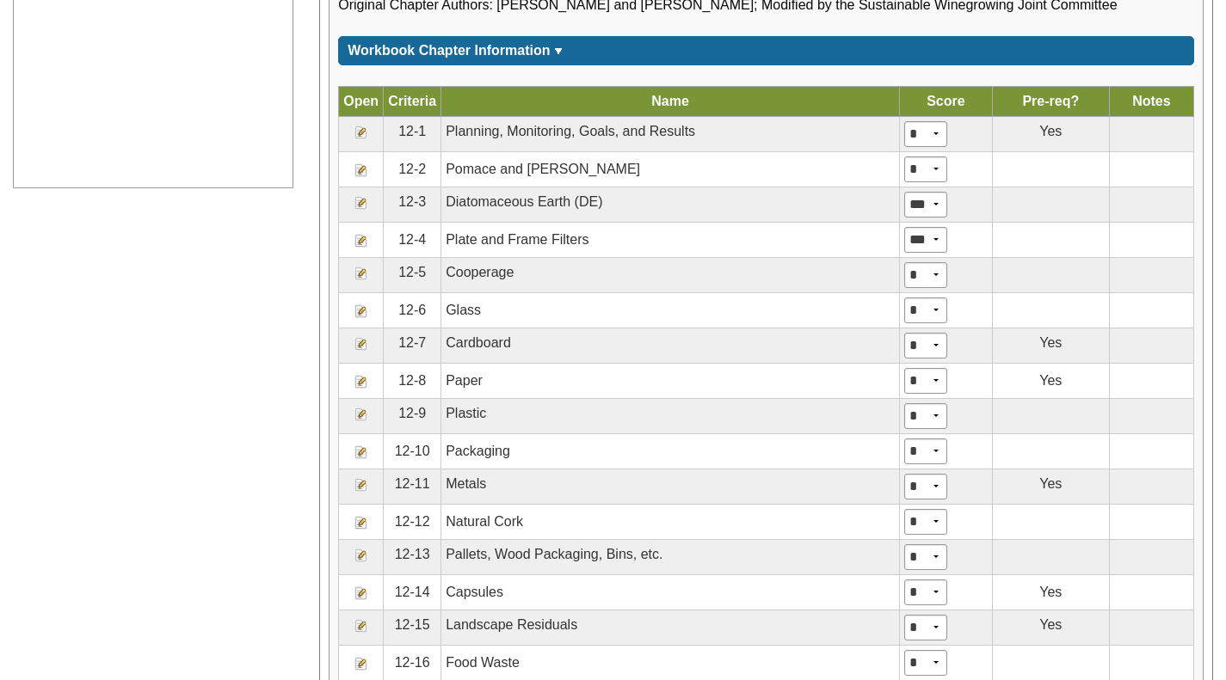
click at [354, 124] on link at bounding box center [361, 131] width 14 height 15
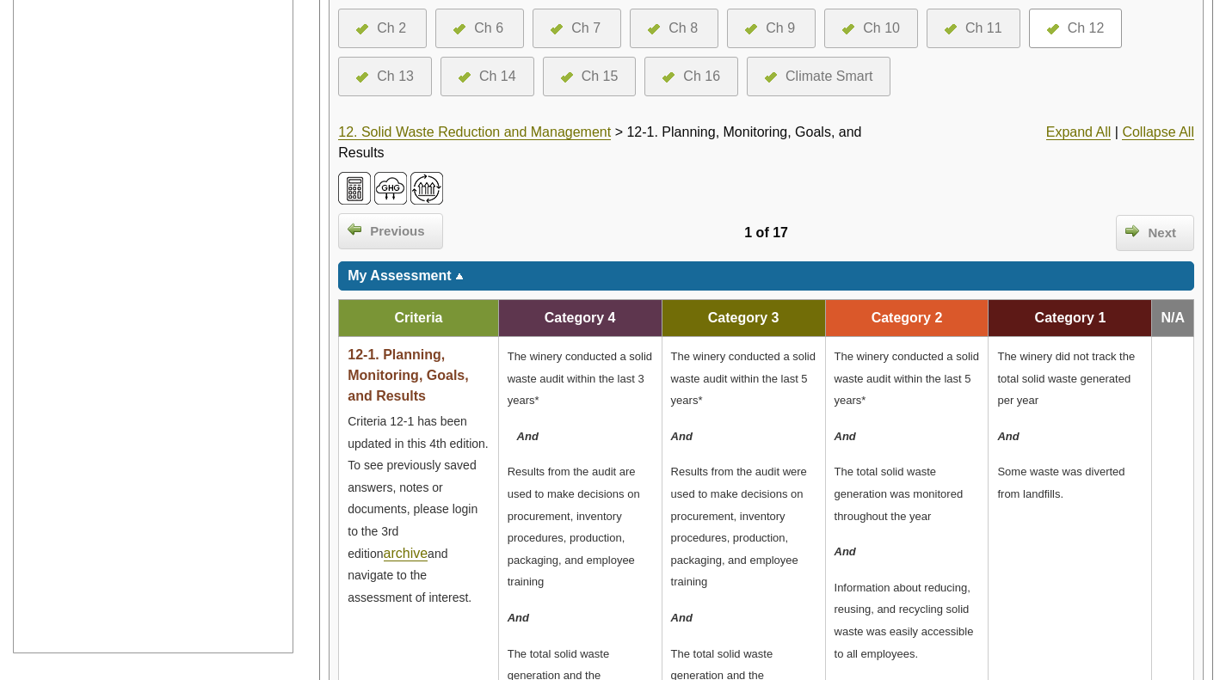
scroll to position [472, 0]
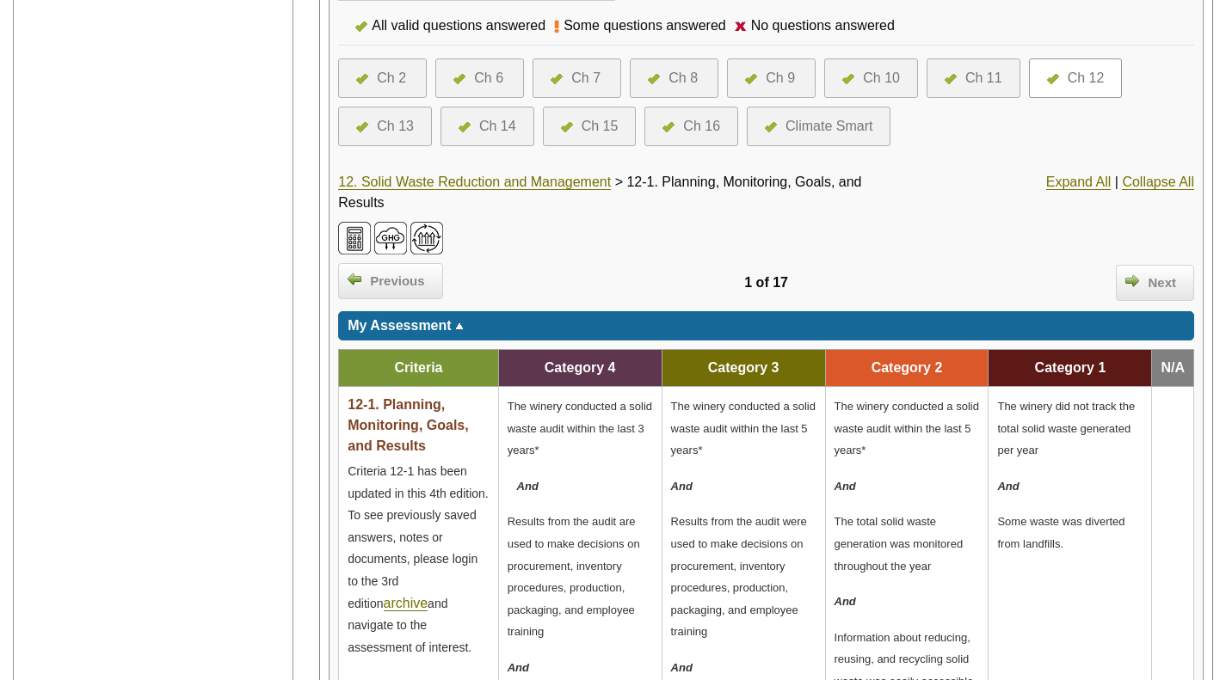
click at [556, 183] on link "12. Solid Waste Reduction and Management" at bounding box center [474, 182] width 273 height 15
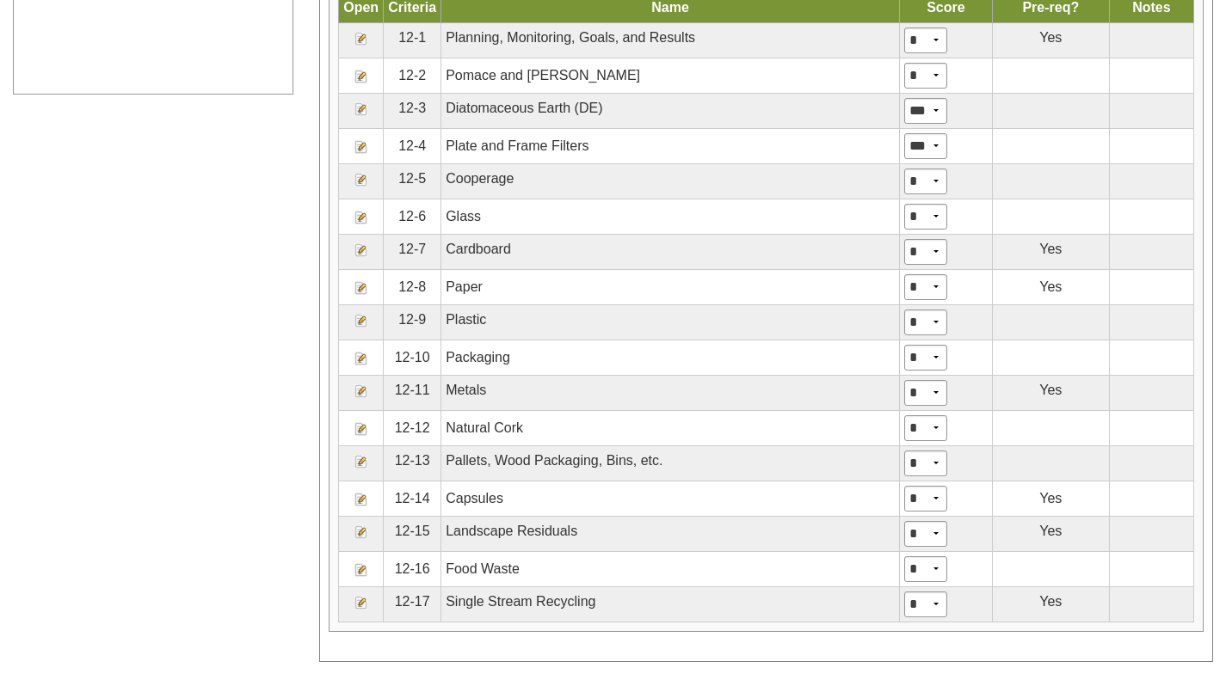
scroll to position [1086, 0]
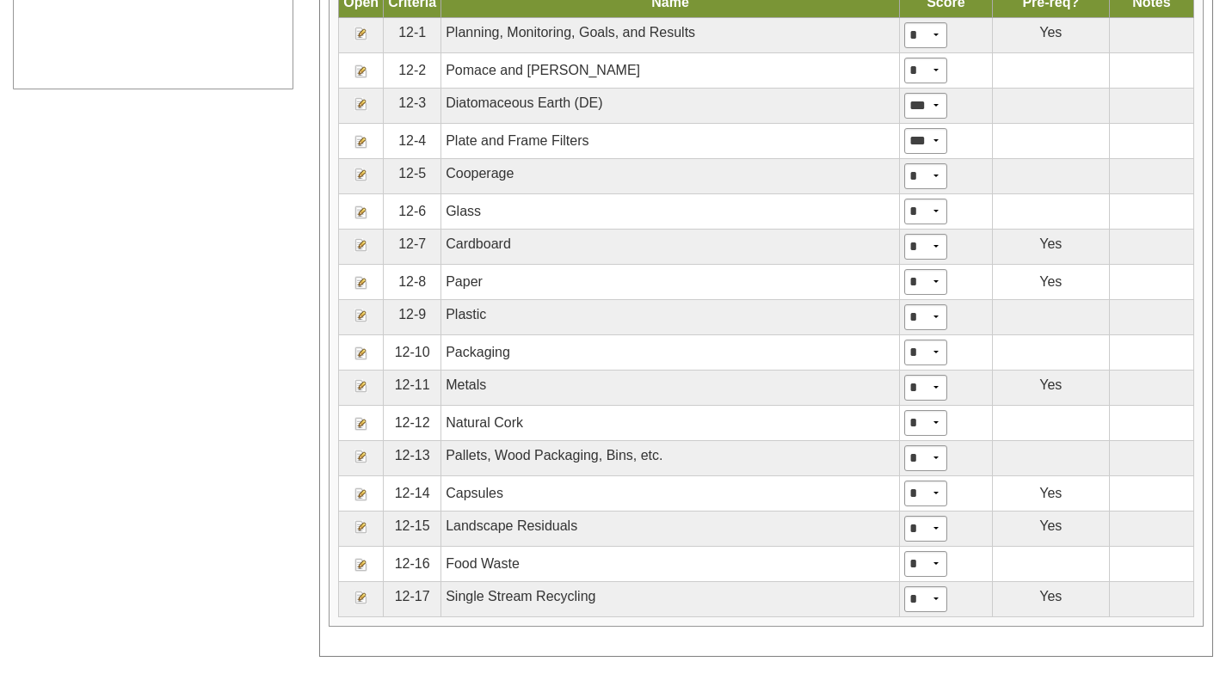
click at [358, 249] on img at bounding box center [361, 245] width 14 height 14
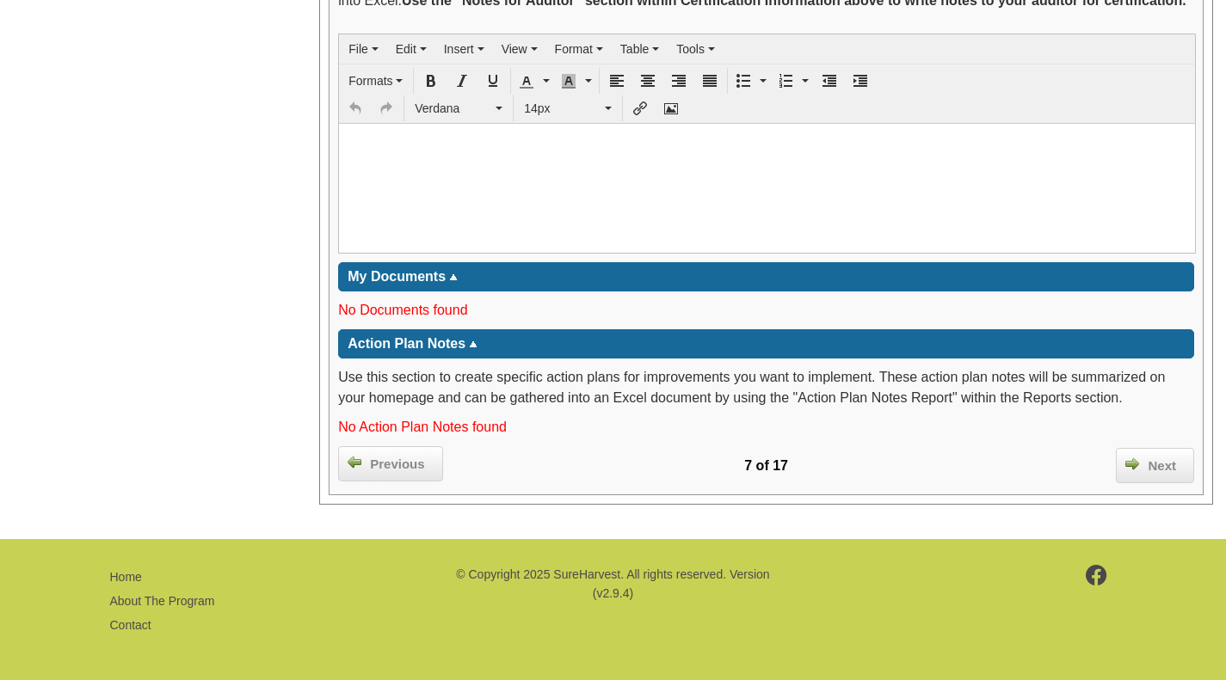
scroll to position [2625, 0]
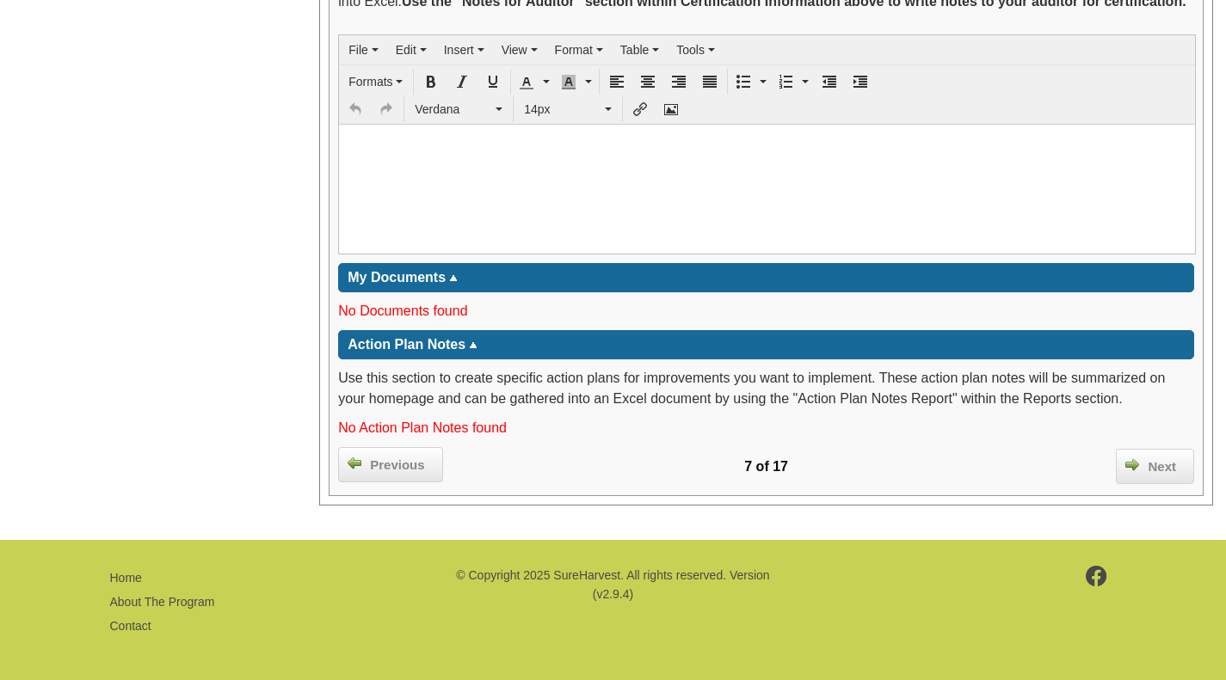
click at [1158, 476] on div "Next" at bounding box center [1155, 467] width 78 height 36
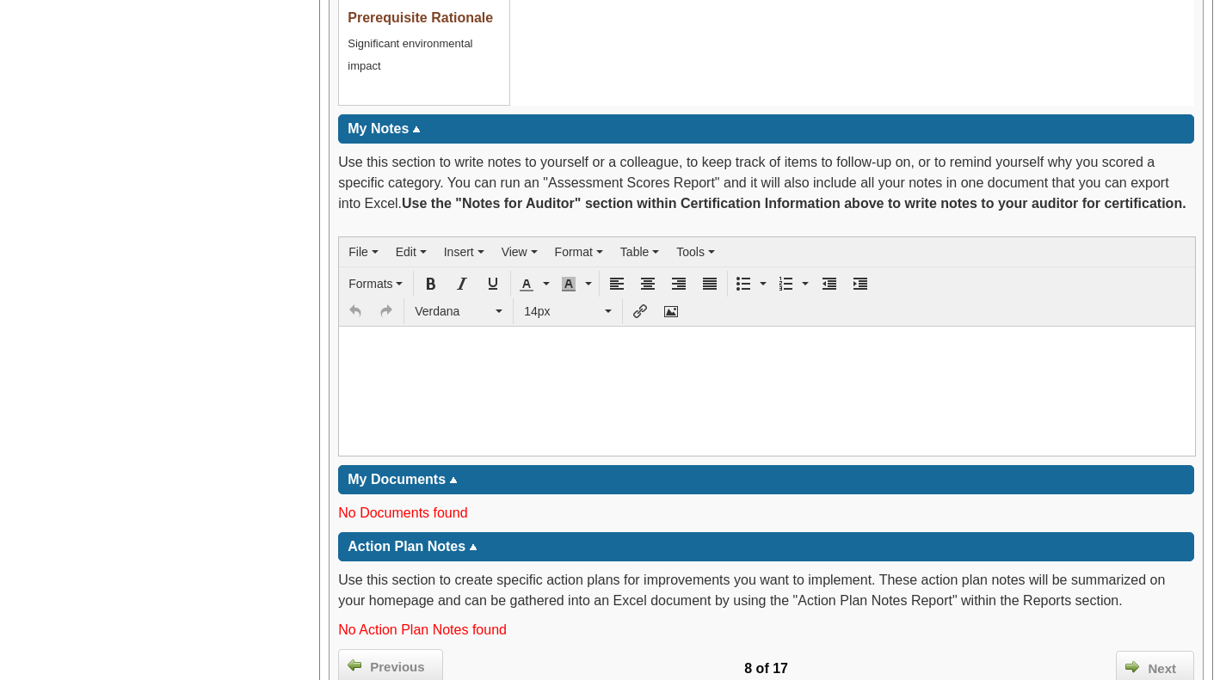
scroll to position [2626, 0]
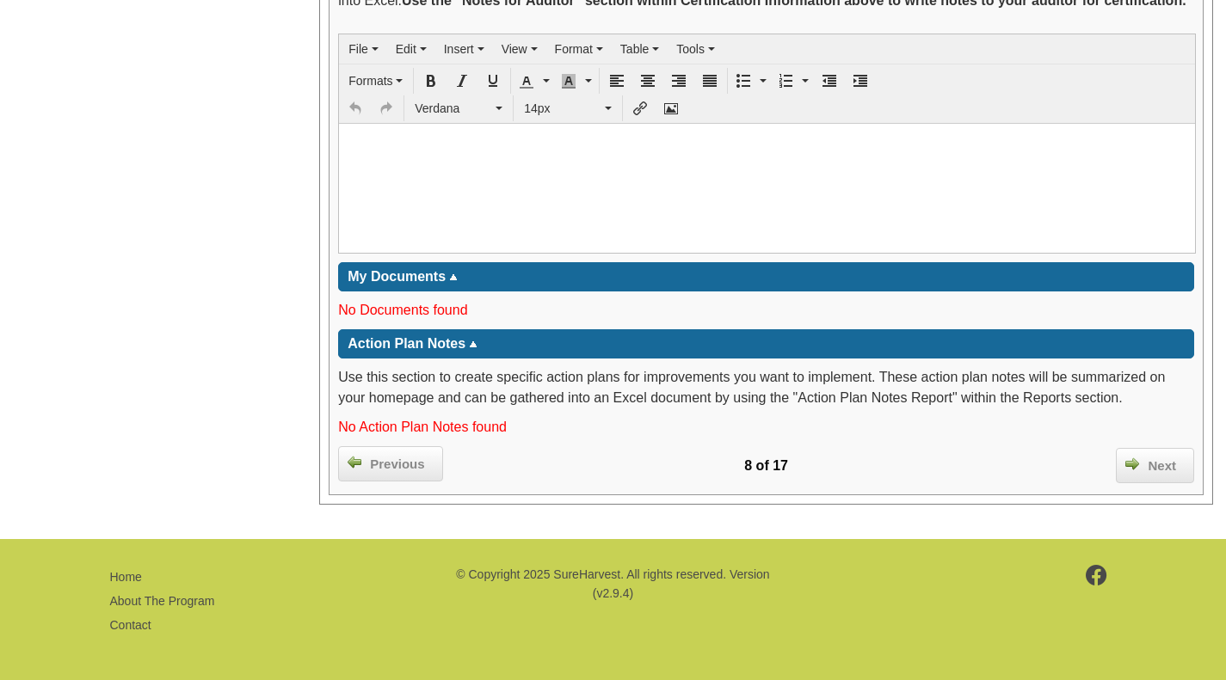
click at [1165, 461] on span "Next" at bounding box center [1162, 467] width 46 height 20
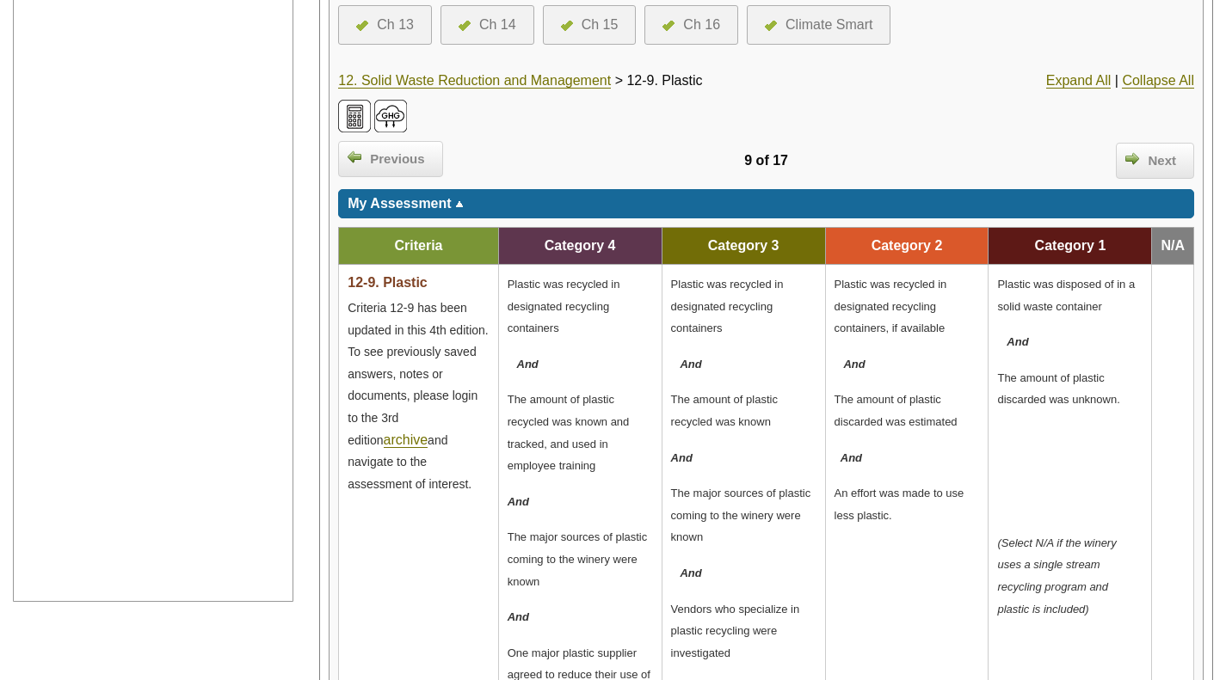
scroll to position [578, 0]
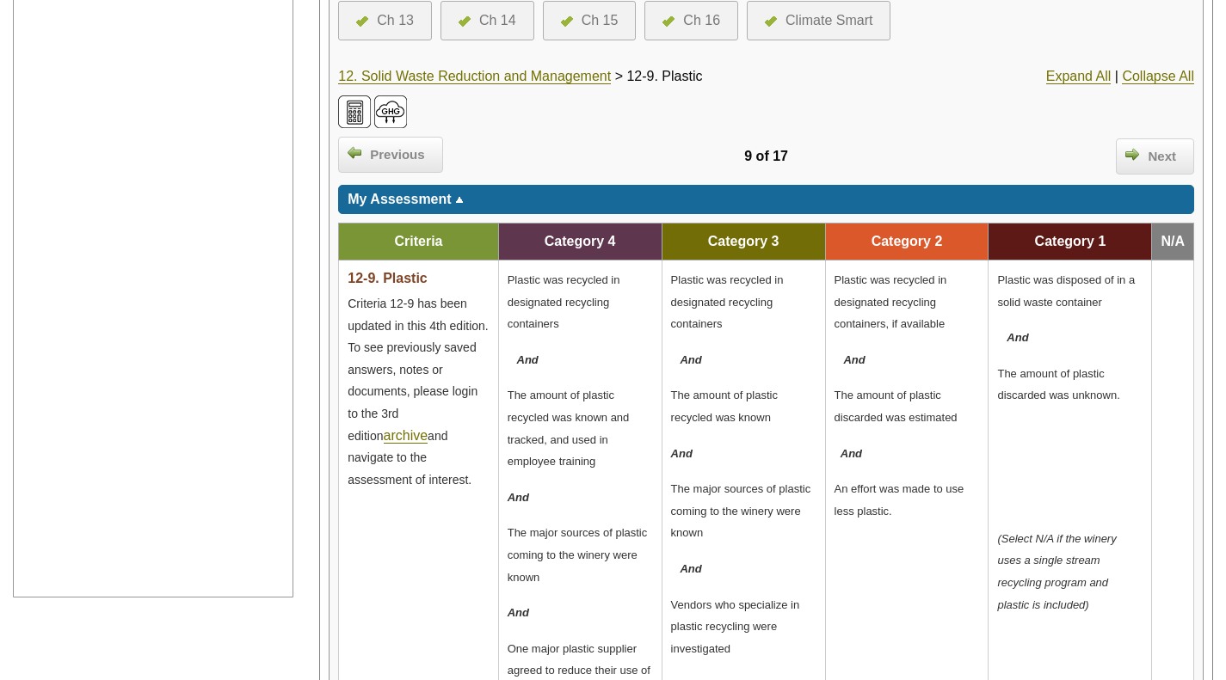
click at [1156, 160] on span "Next" at bounding box center [1162, 157] width 46 height 20
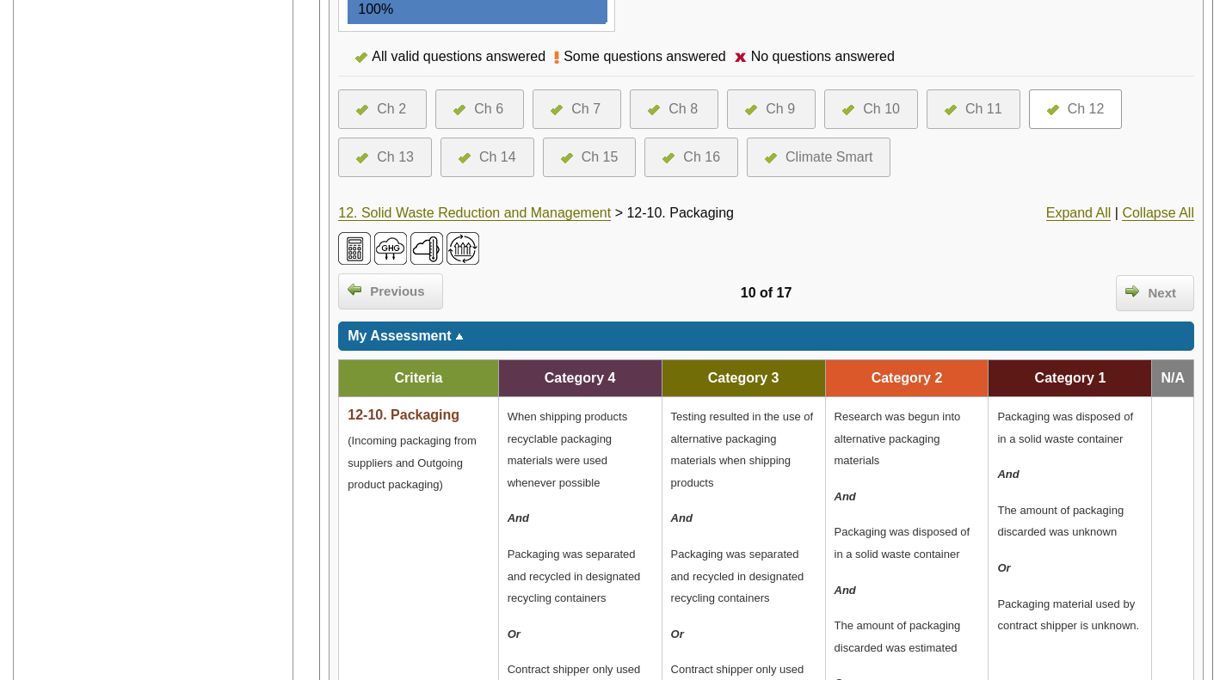
click at [1132, 328] on div "My Assessment ****" at bounding box center [766, 336] width 856 height 29
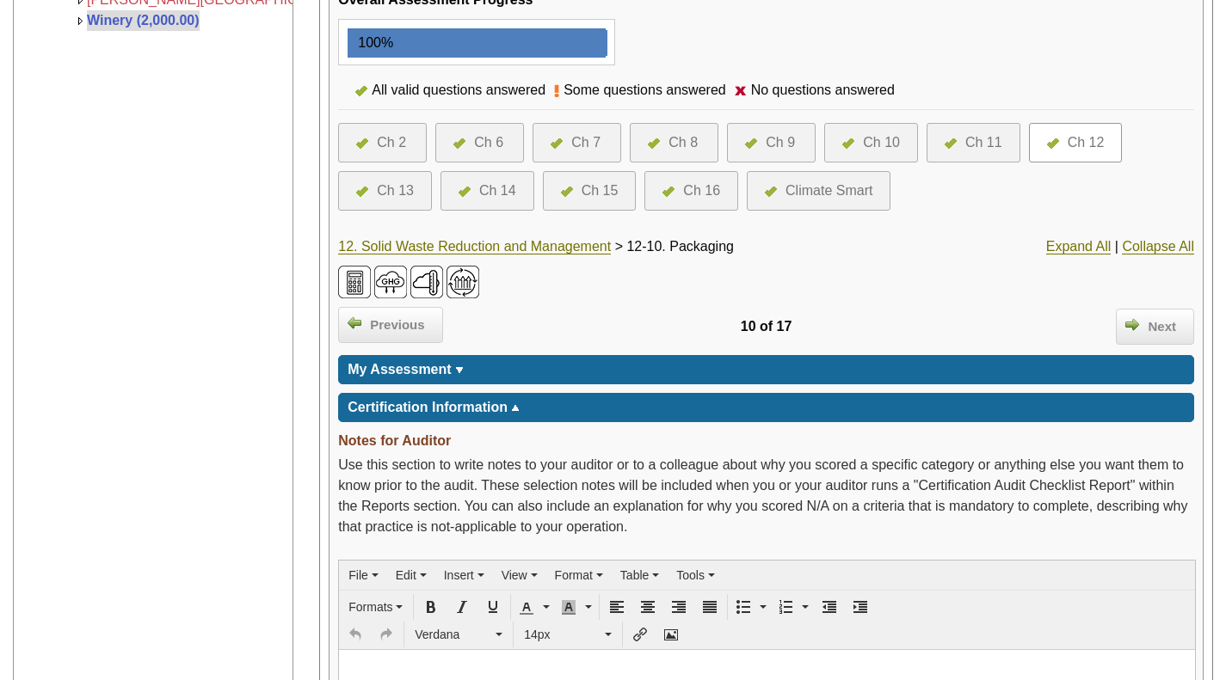
scroll to position [409, 0]
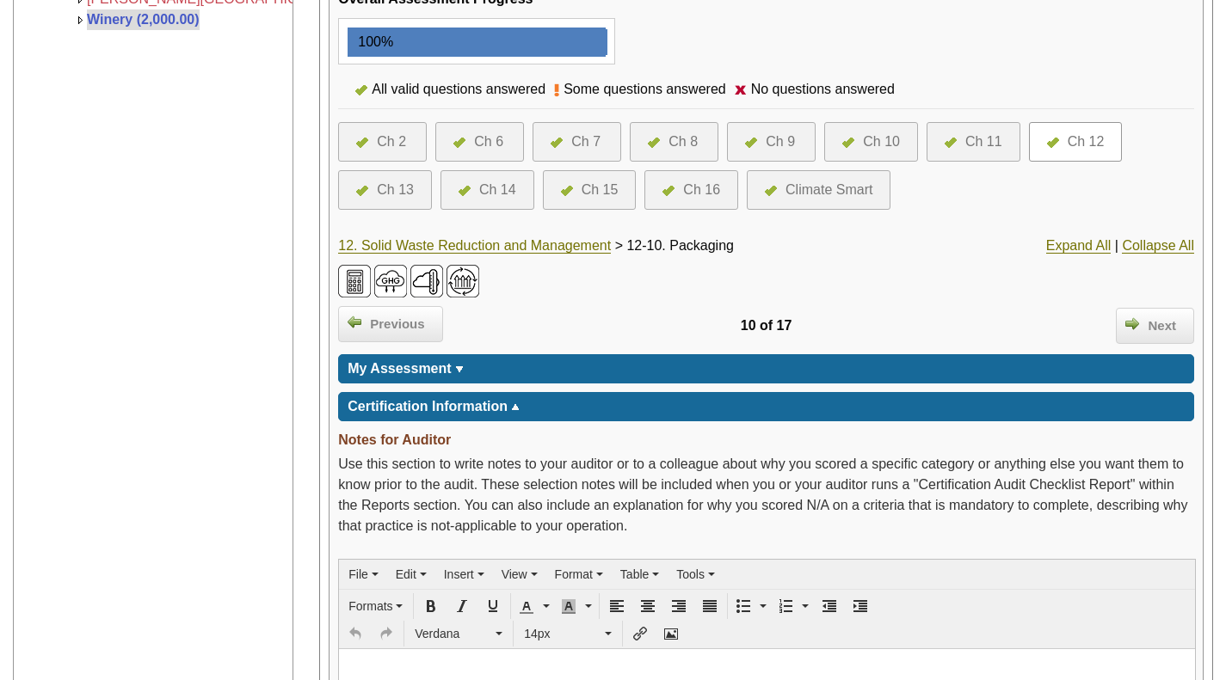
click at [1168, 330] on span "Next" at bounding box center [1162, 327] width 46 height 20
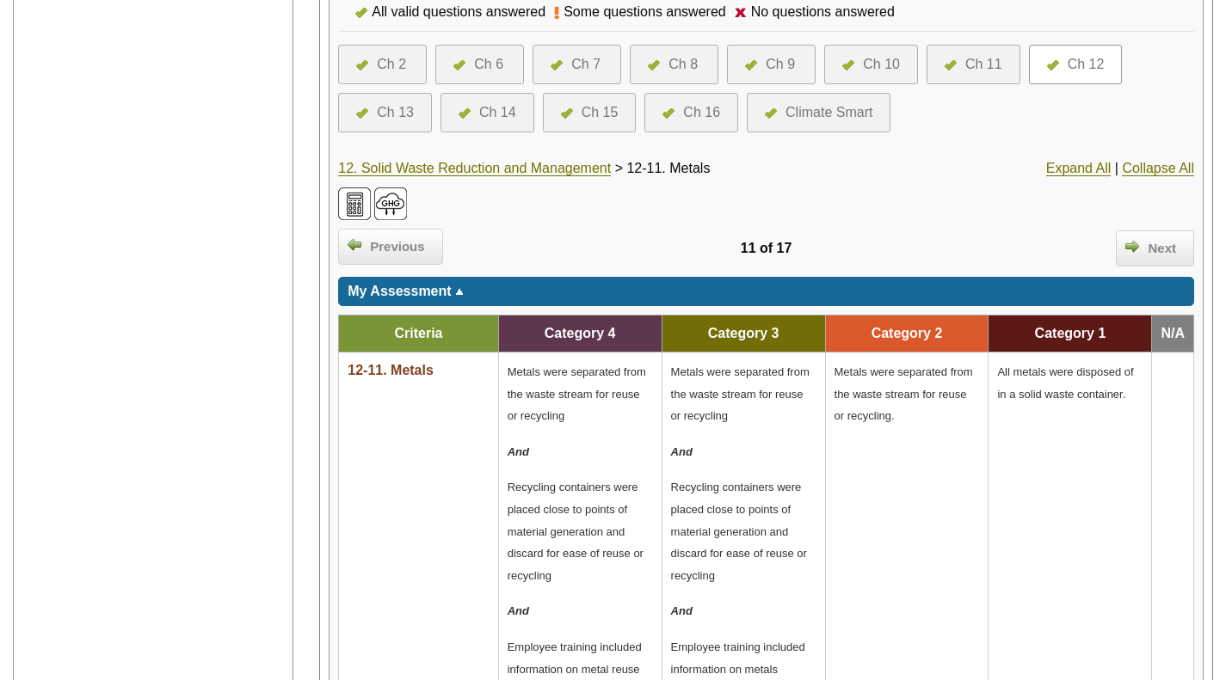
scroll to position [484, 0]
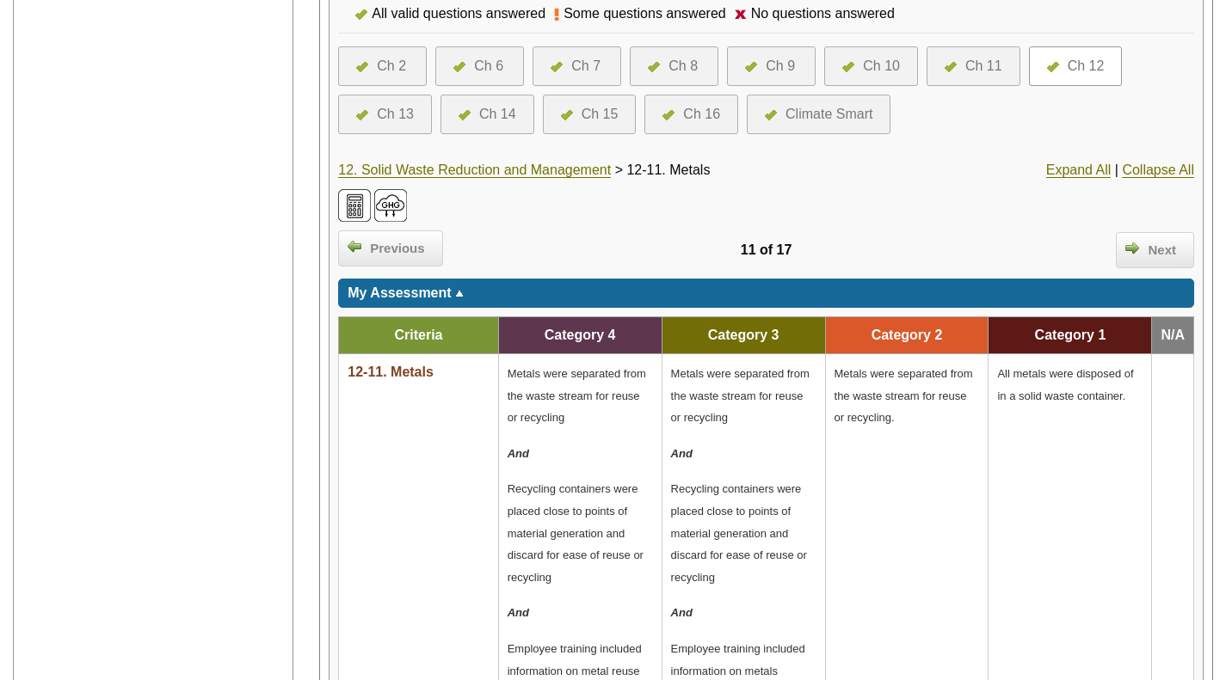
click at [1163, 232] on div "Next" at bounding box center [1155, 250] width 78 height 36
click at [527, 163] on link "12. Solid Waste Reduction and Management" at bounding box center [474, 170] width 273 height 15
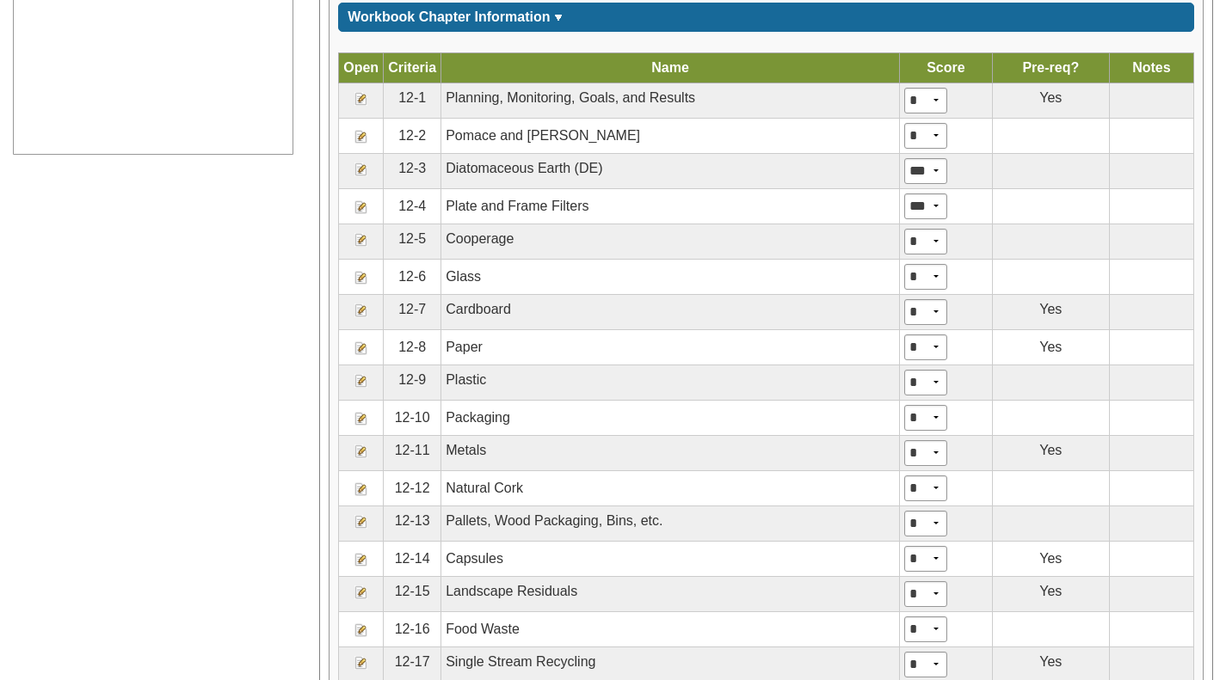
scroll to position [1044, 0]
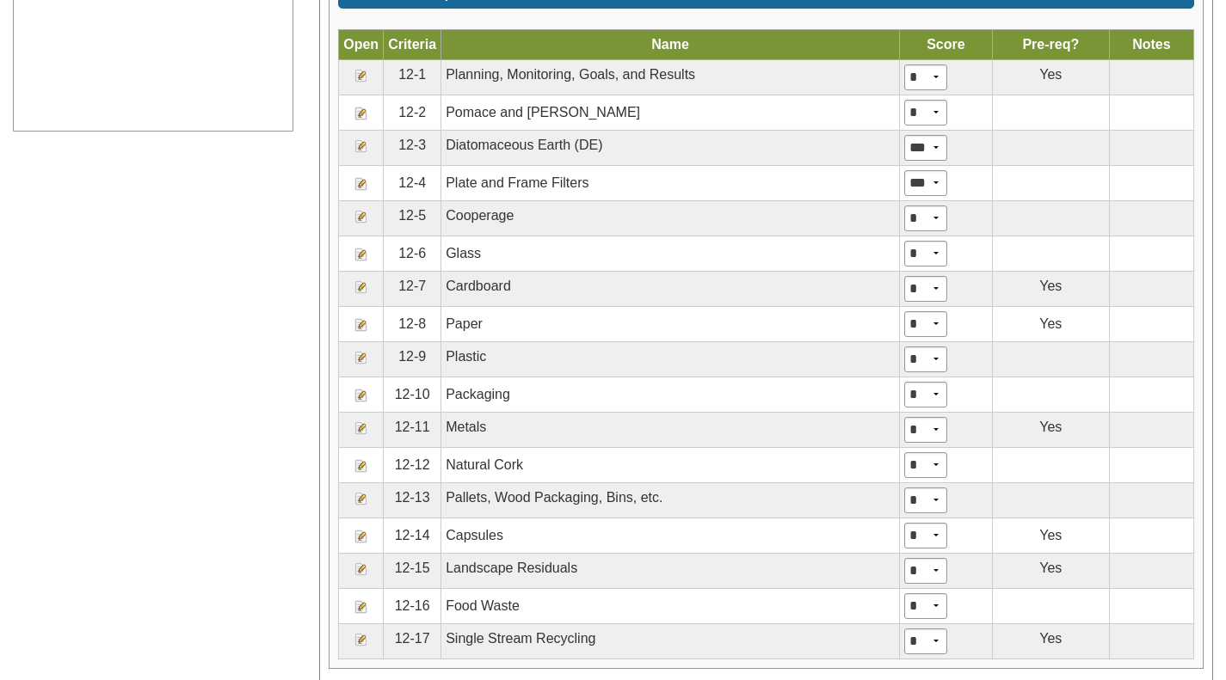
click at [363, 539] on img at bounding box center [361, 537] width 14 height 14
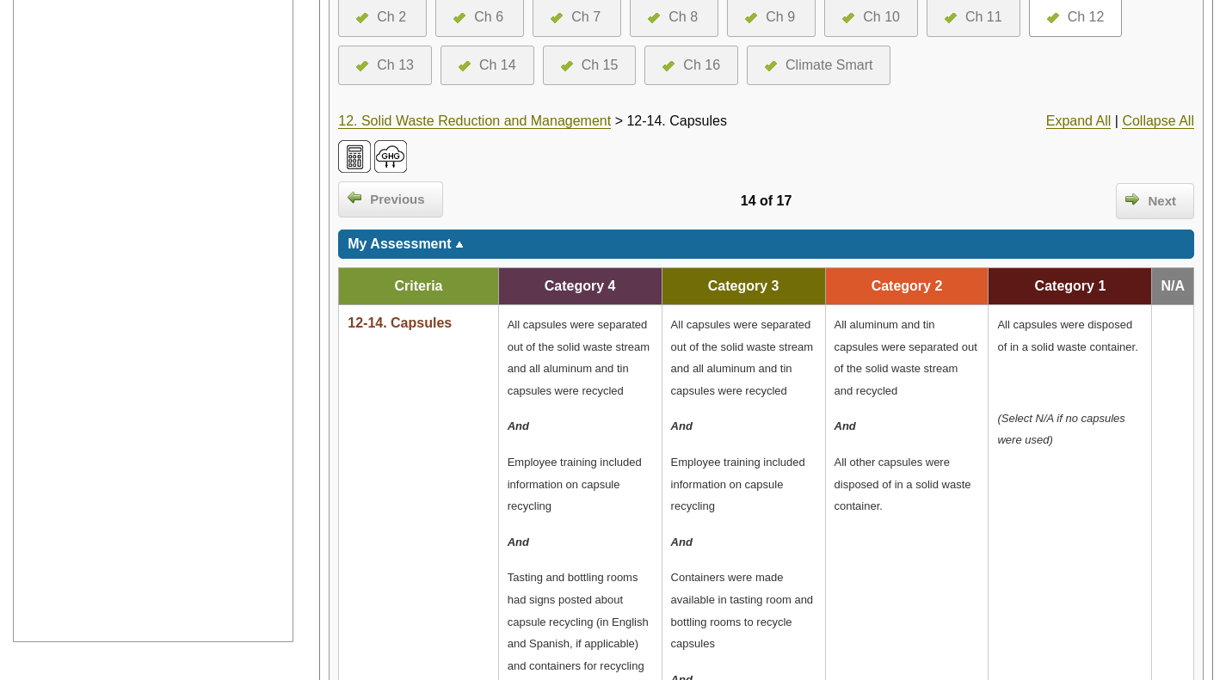
scroll to position [525, 0]
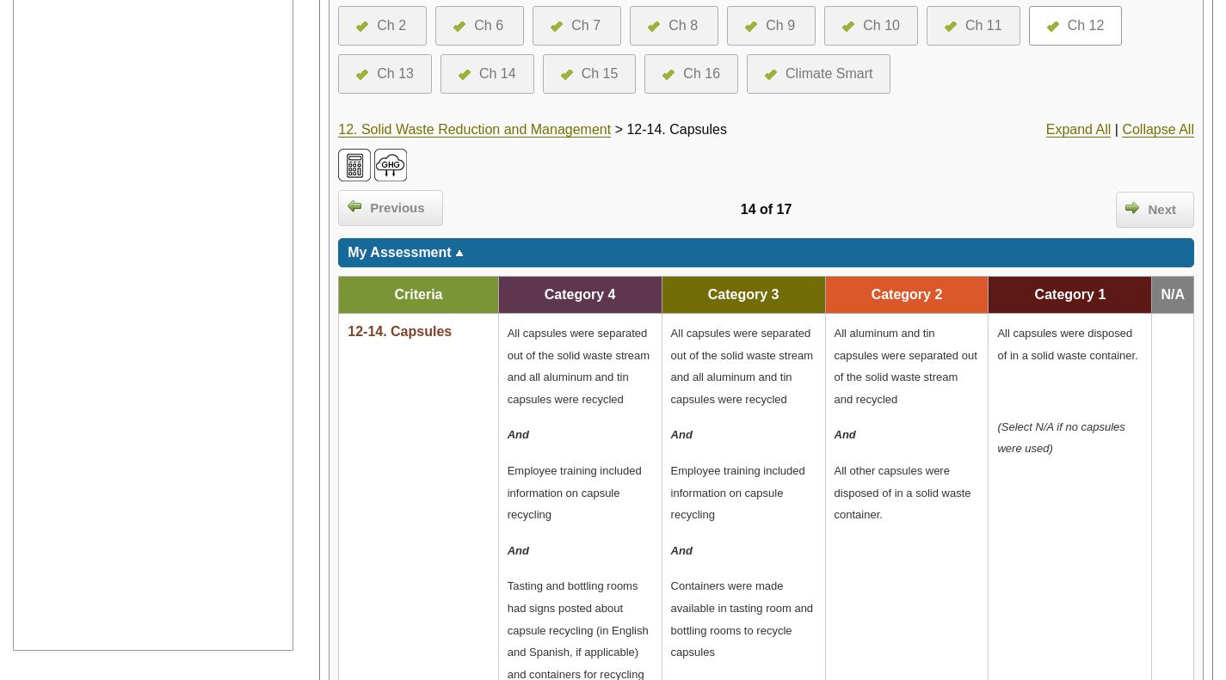
click at [501, 136] on link "12. Solid Waste Reduction and Management" at bounding box center [474, 129] width 273 height 15
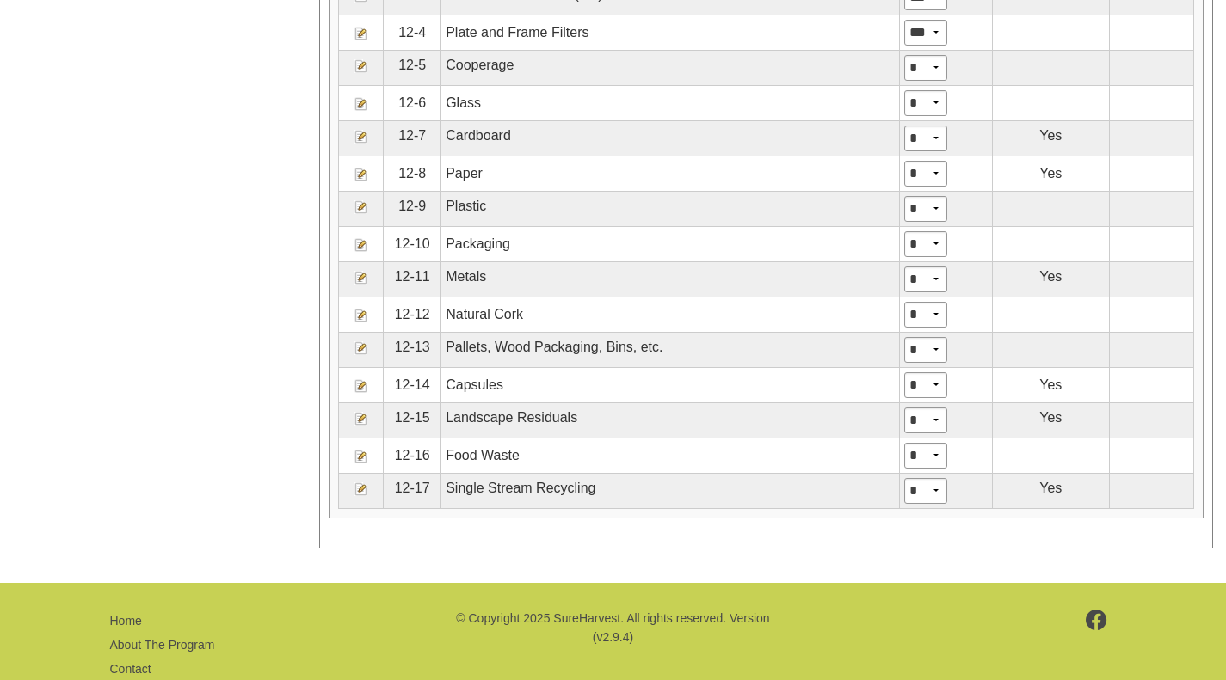
scroll to position [1195, 0]
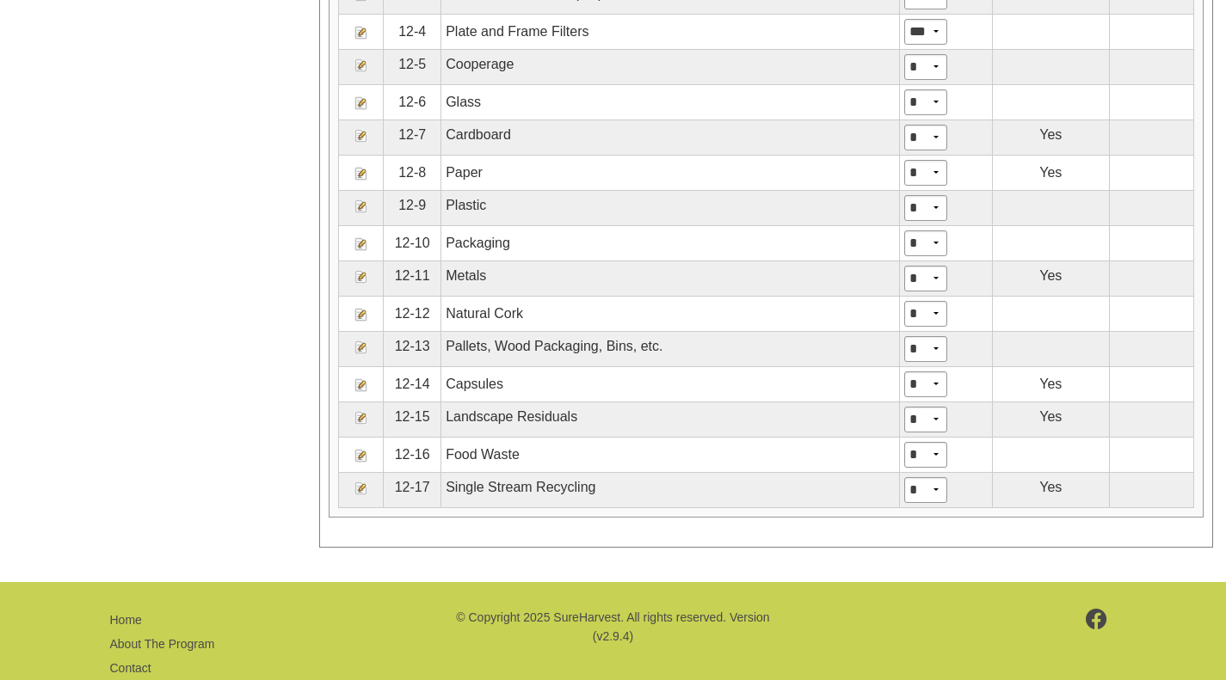
click at [361, 492] on img at bounding box center [361, 489] width 14 height 14
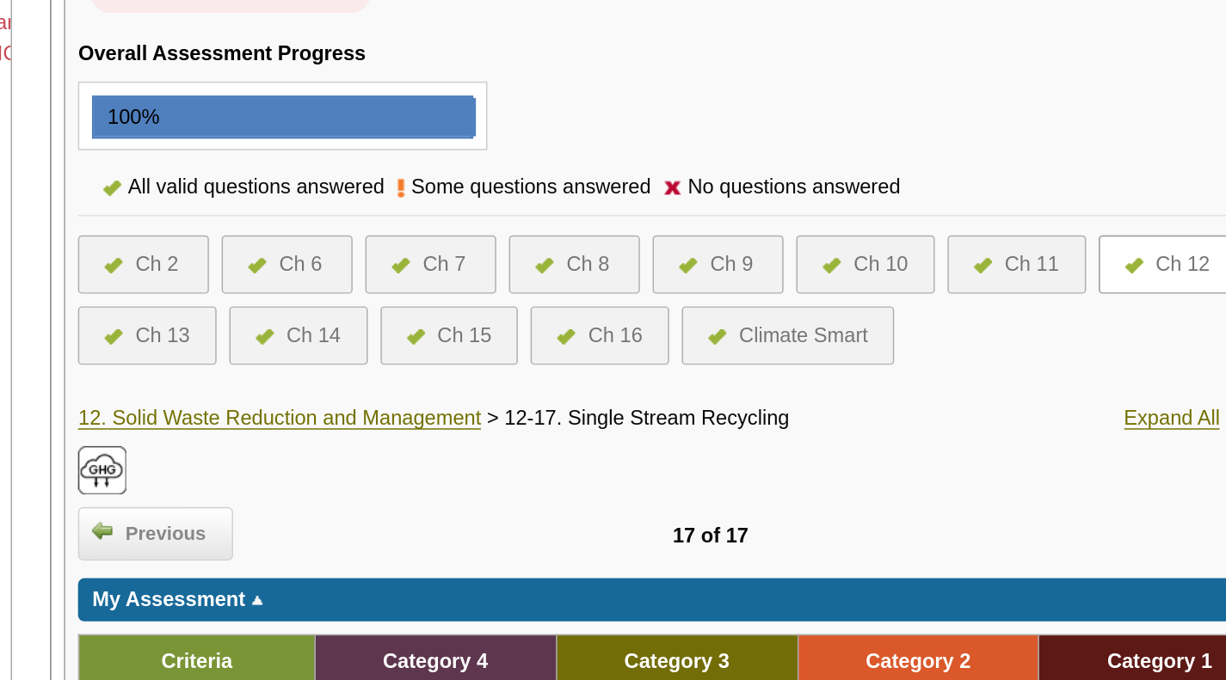
scroll to position [336, 0]
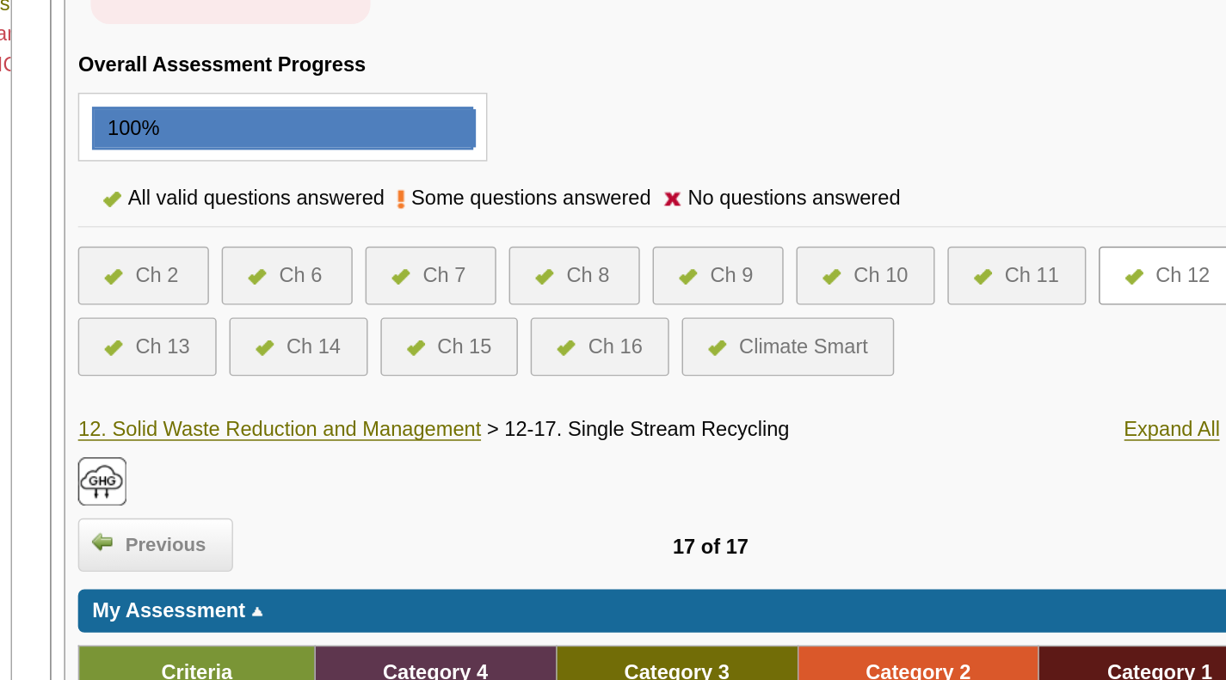
click at [404, 263] on div "Ch 13" at bounding box center [395, 262] width 37 height 21
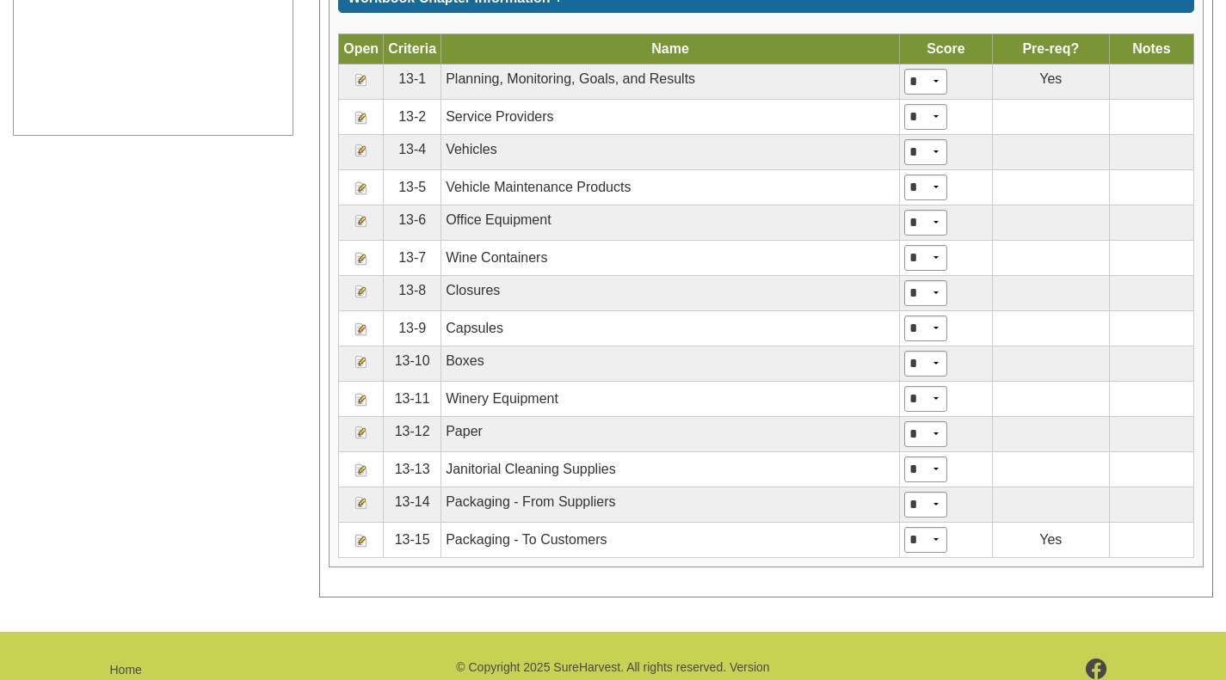
scroll to position [1042, 0]
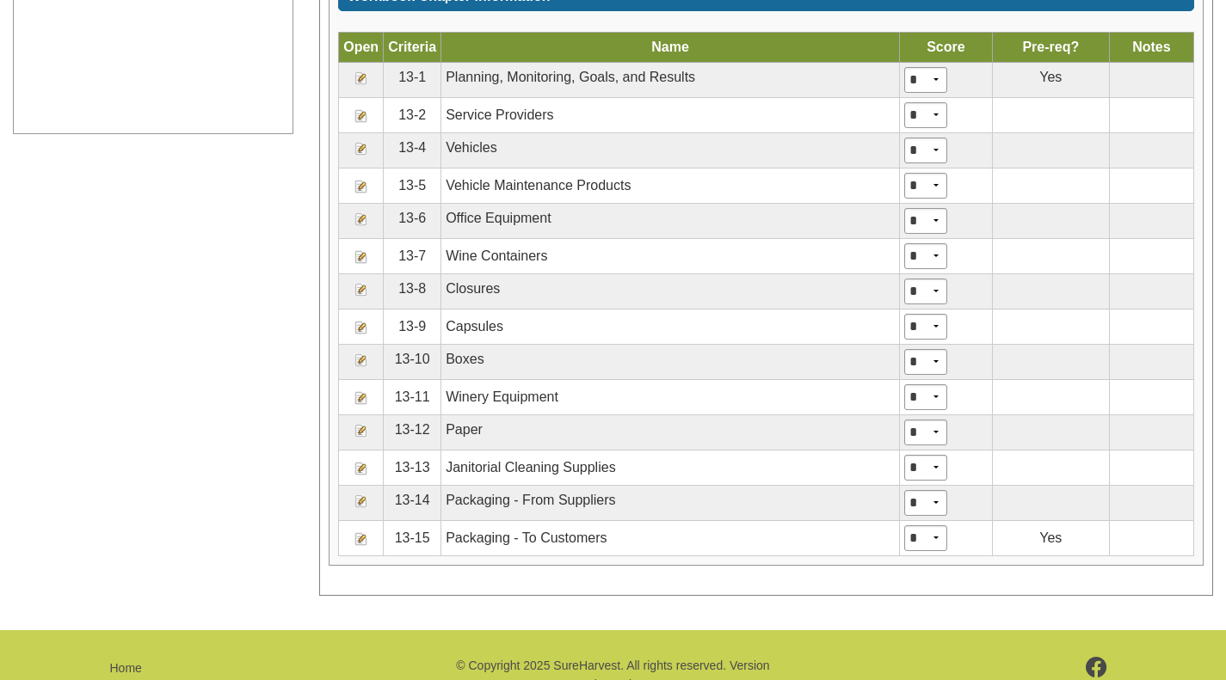
click at [360, 79] on img at bounding box center [361, 78] width 14 height 14
click at [363, 82] on img at bounding box center [361, 78] width 14 height 14
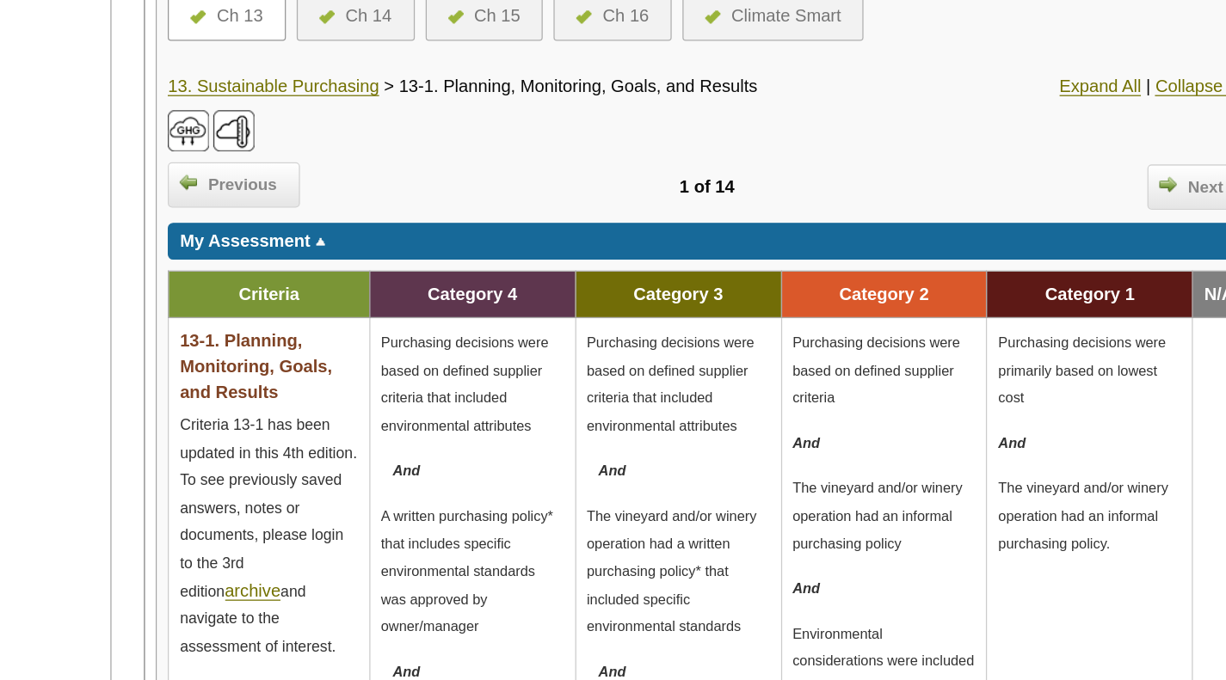
scroll to position [585, 0]
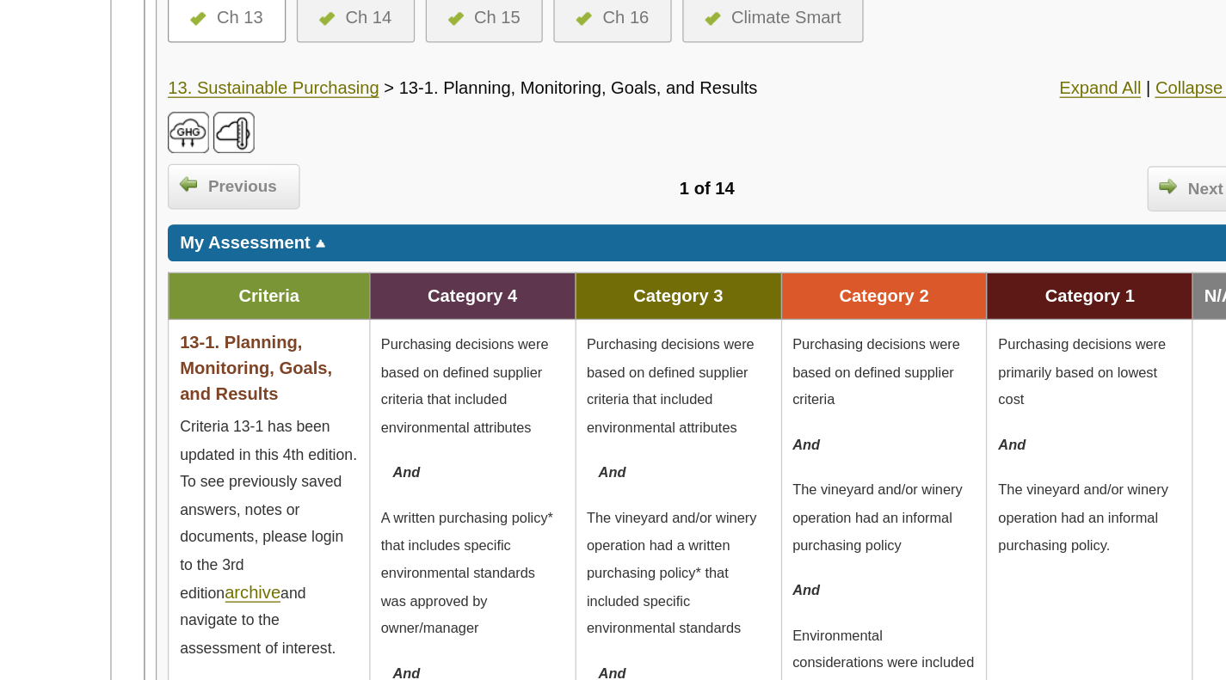
click at [464, 70] on link "13. Sustainable Purchasing" at bounding box center [422, 69] width 168 height 15
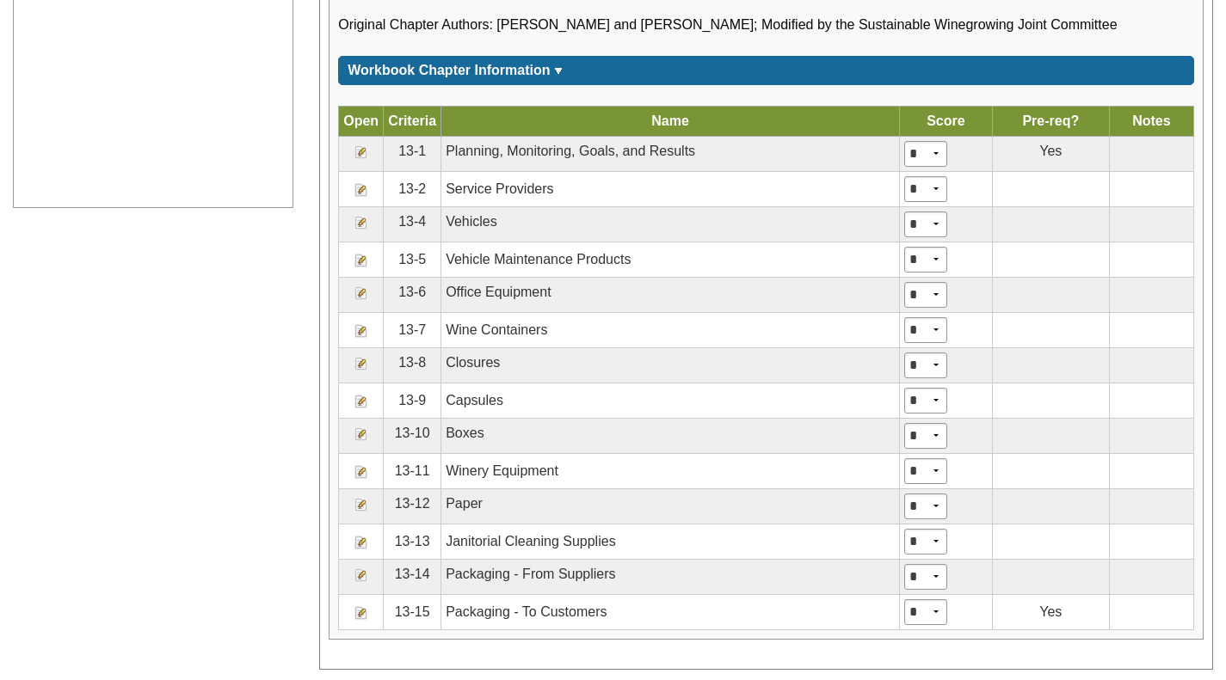
scroll to position [971, 0]
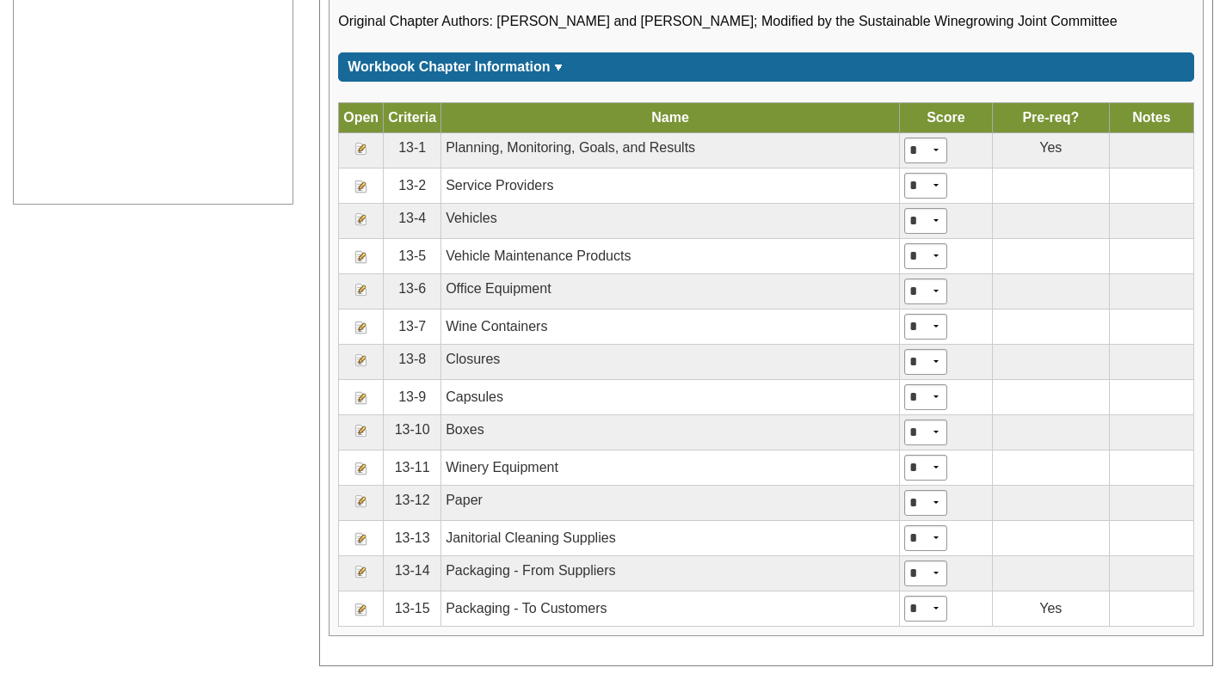
click at [364, 326] on img at bounding box center [361, 328] width 14 height 14
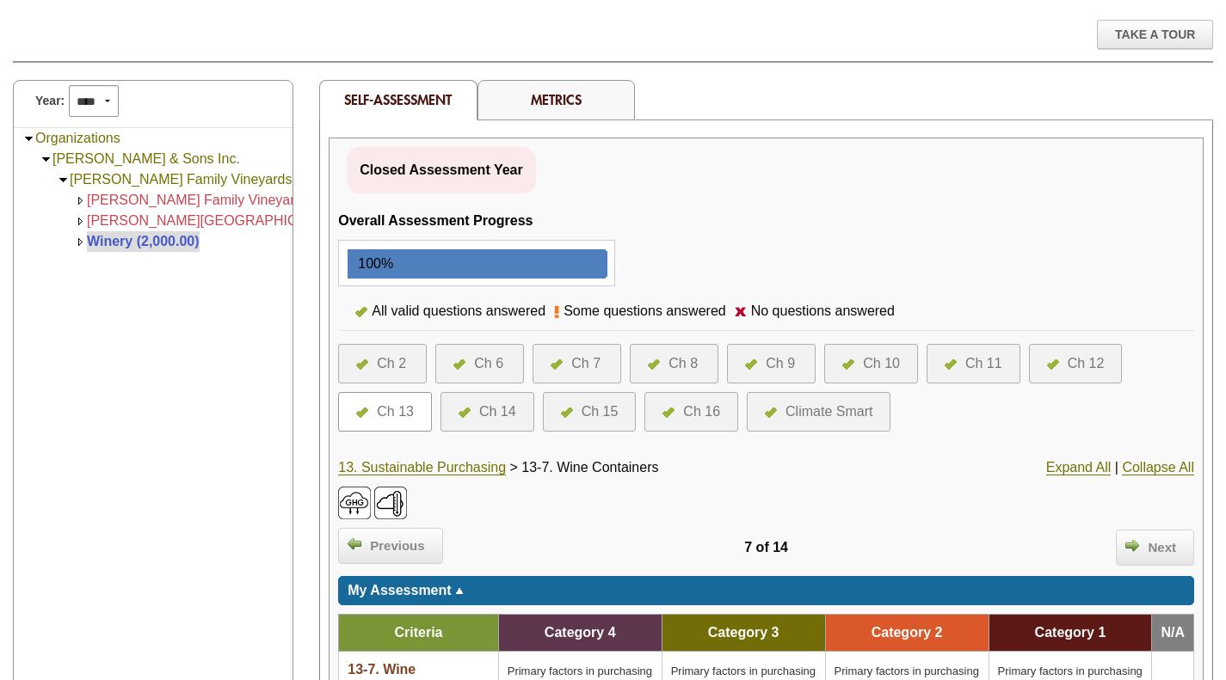
scroll to position [195, 0]
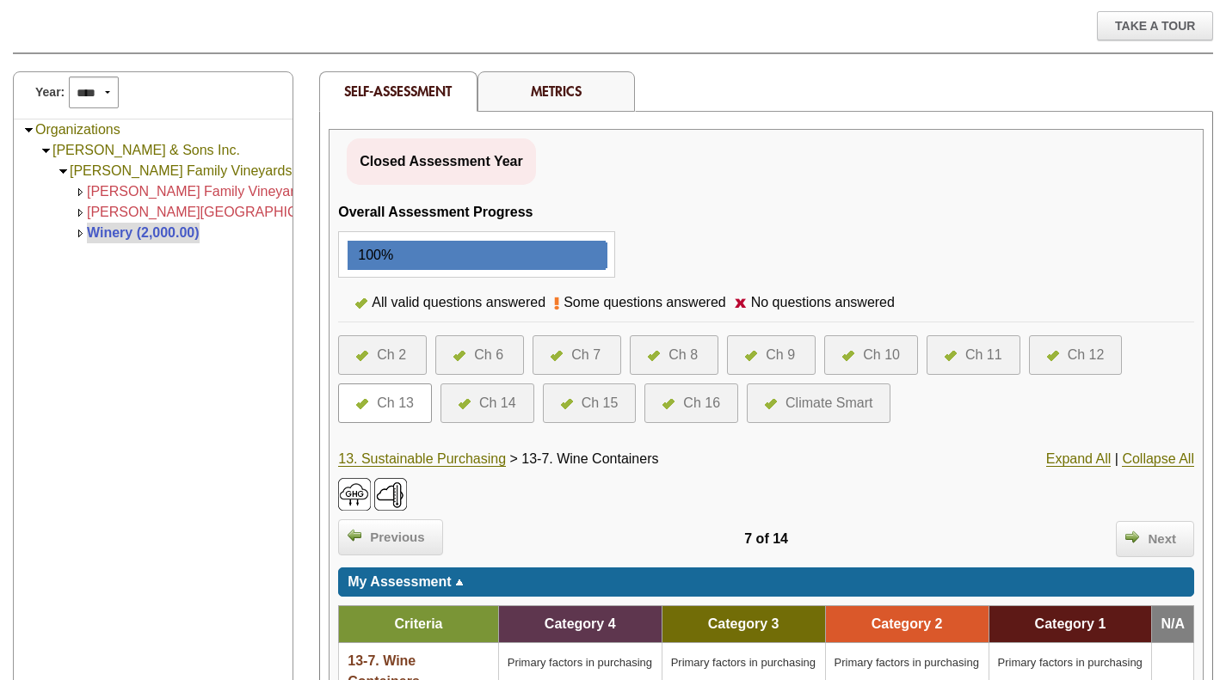
click at [417, 452] on link "13. Sustainable Purchasing" at bounding box center [422, 459] width 168 height 15
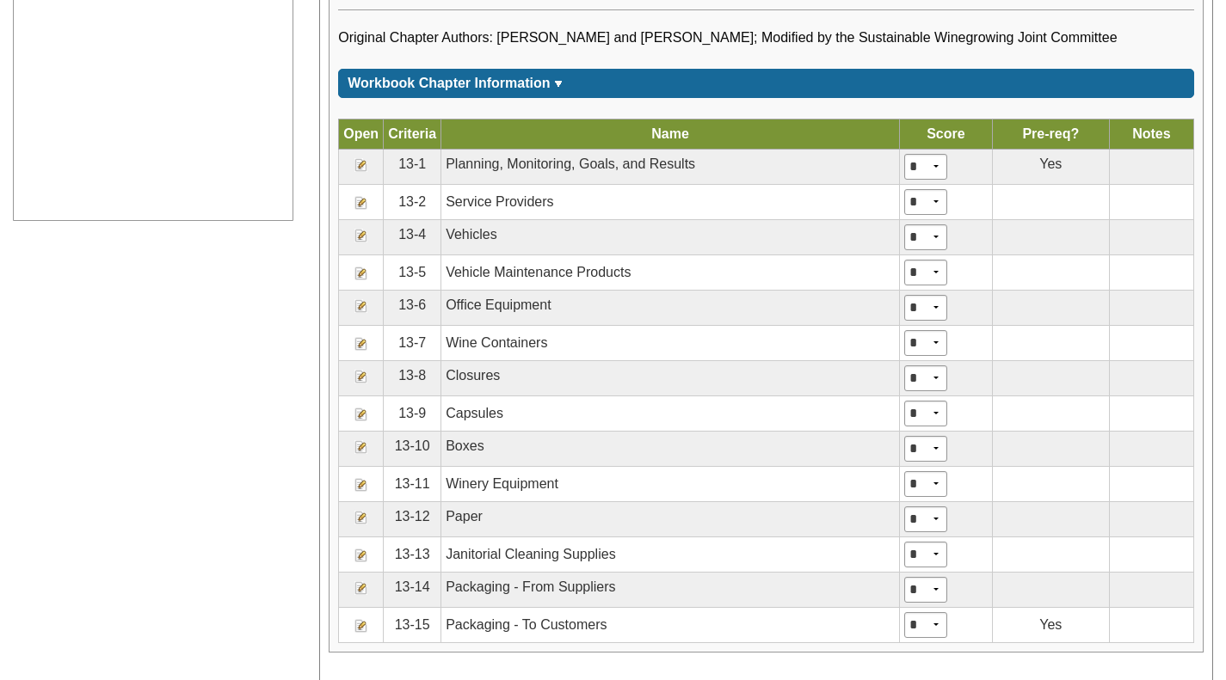
scroll to position [956, 0]
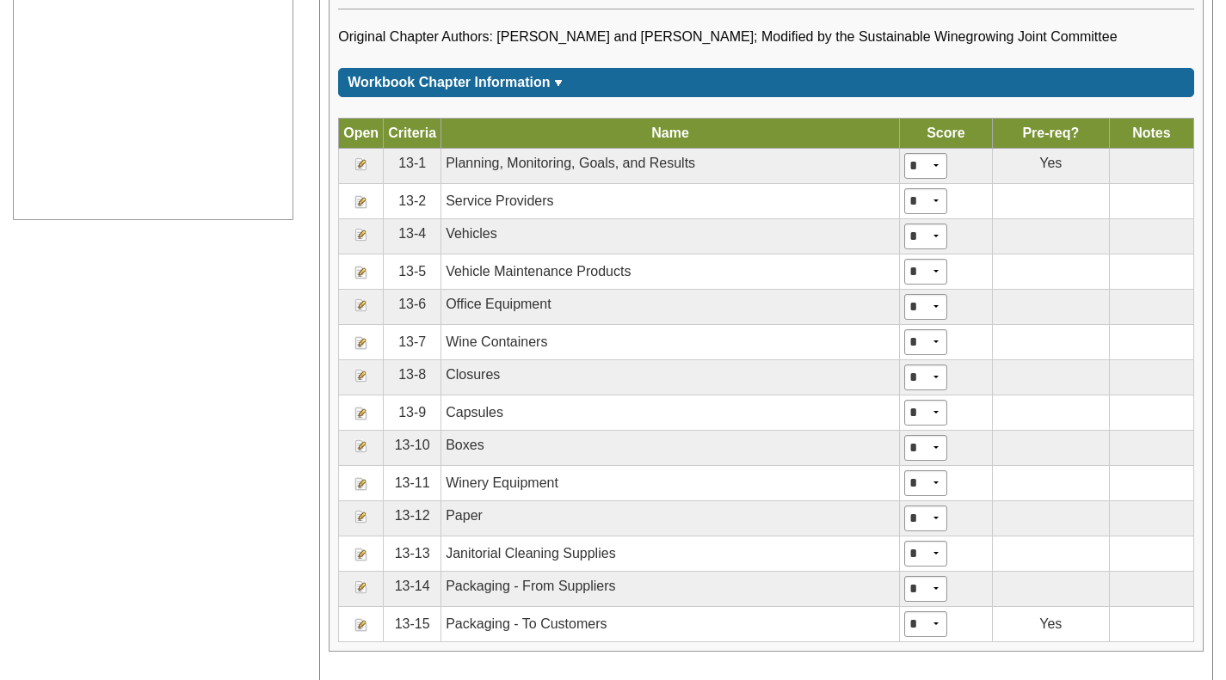
click at [354, 484] on img at bounding box center [361, 484] width 14 height 14
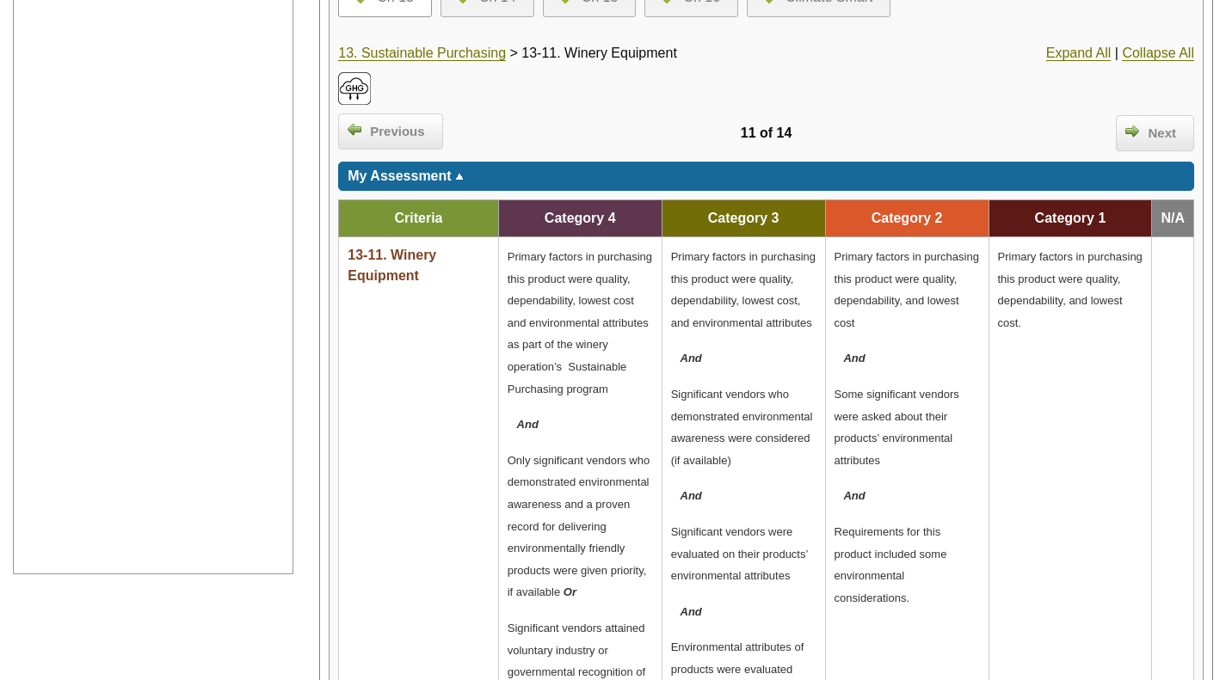
scroll to position [604, 0]
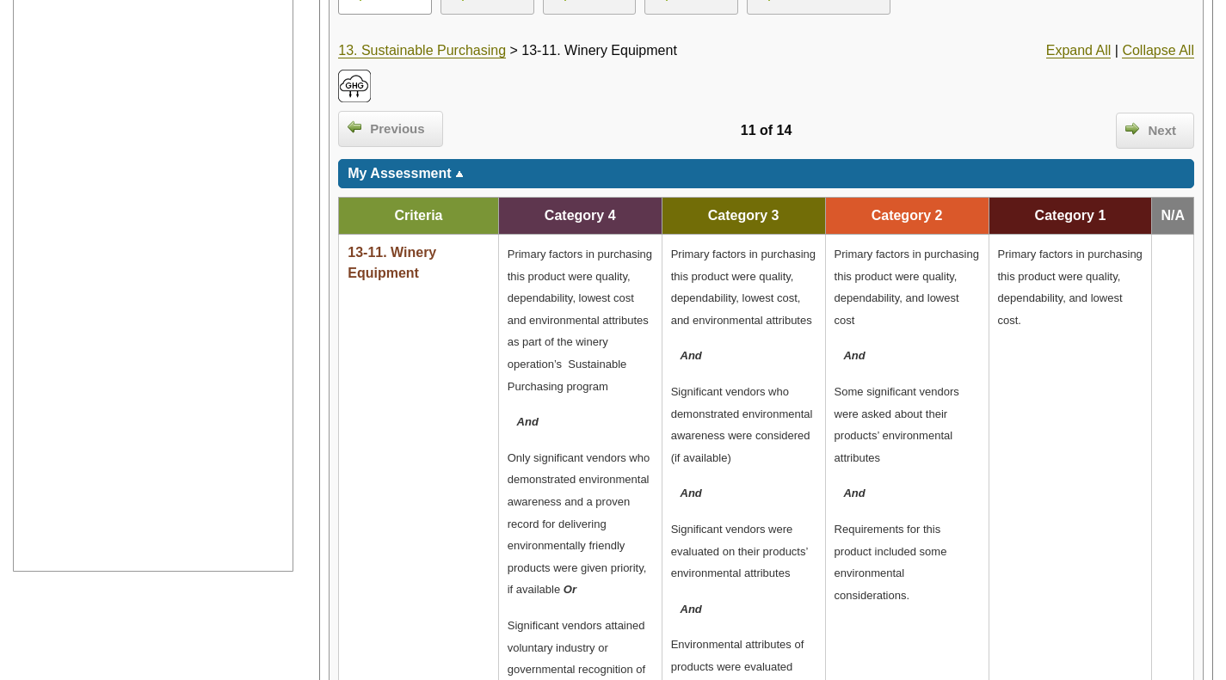
click at [1160, 135] on span "Next" at bounding box center [1162, 131] width 46 height 20
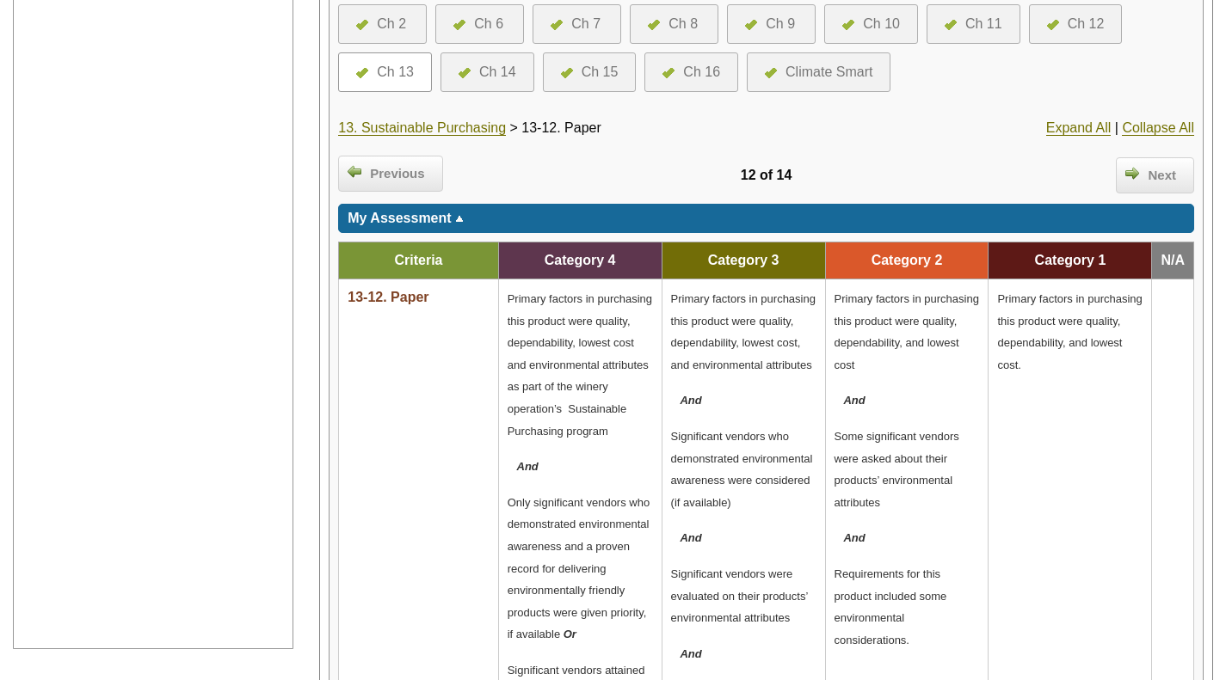
scroll to position [541, 0]
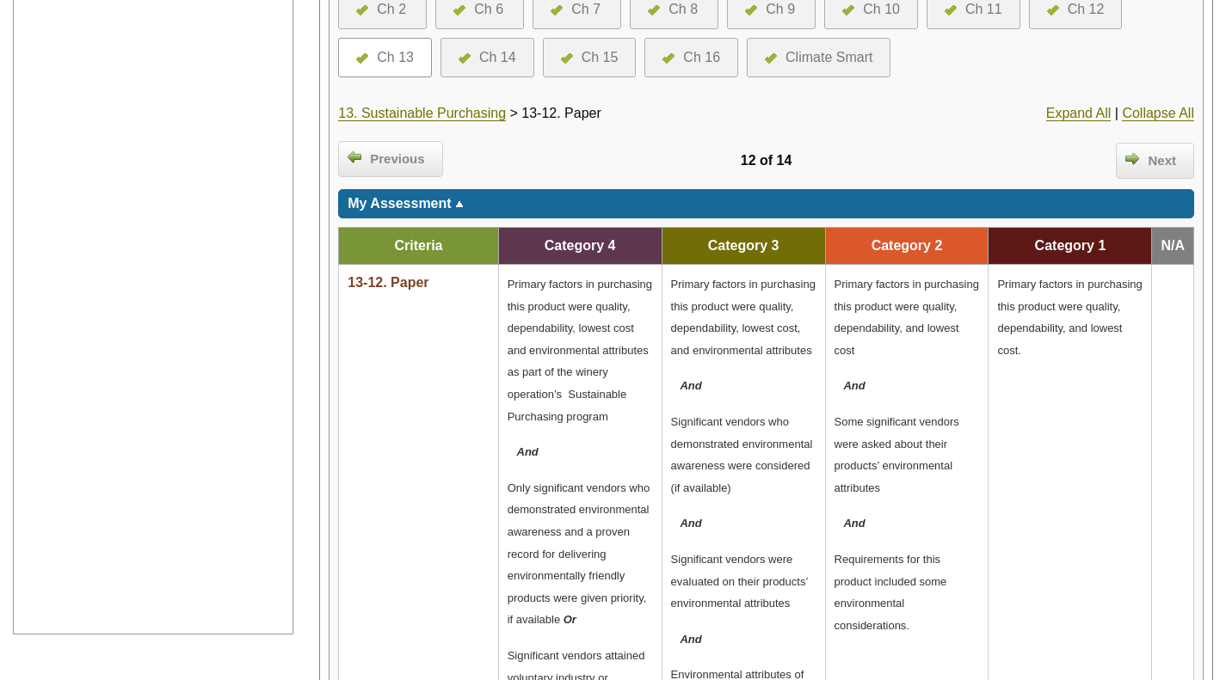
click at [438, 117] on link "13. Sustainable Purchasing" at bounding box center [422, 113] width 168 height 15
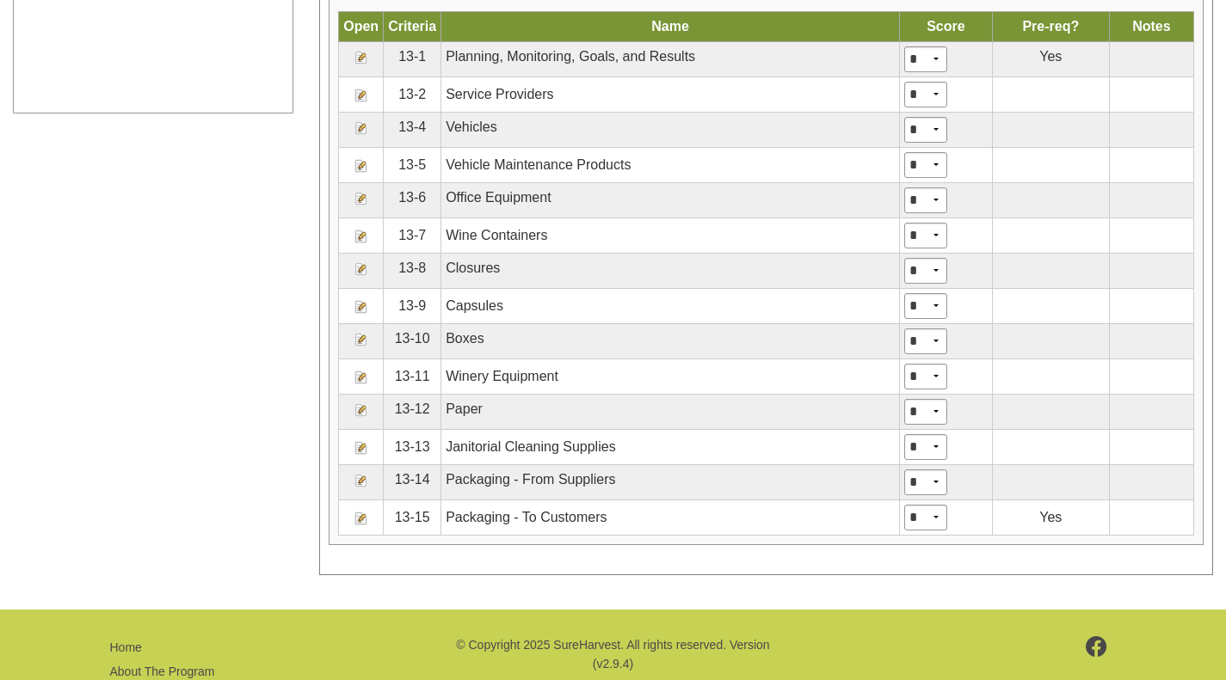
scroll to position [1061, 0]
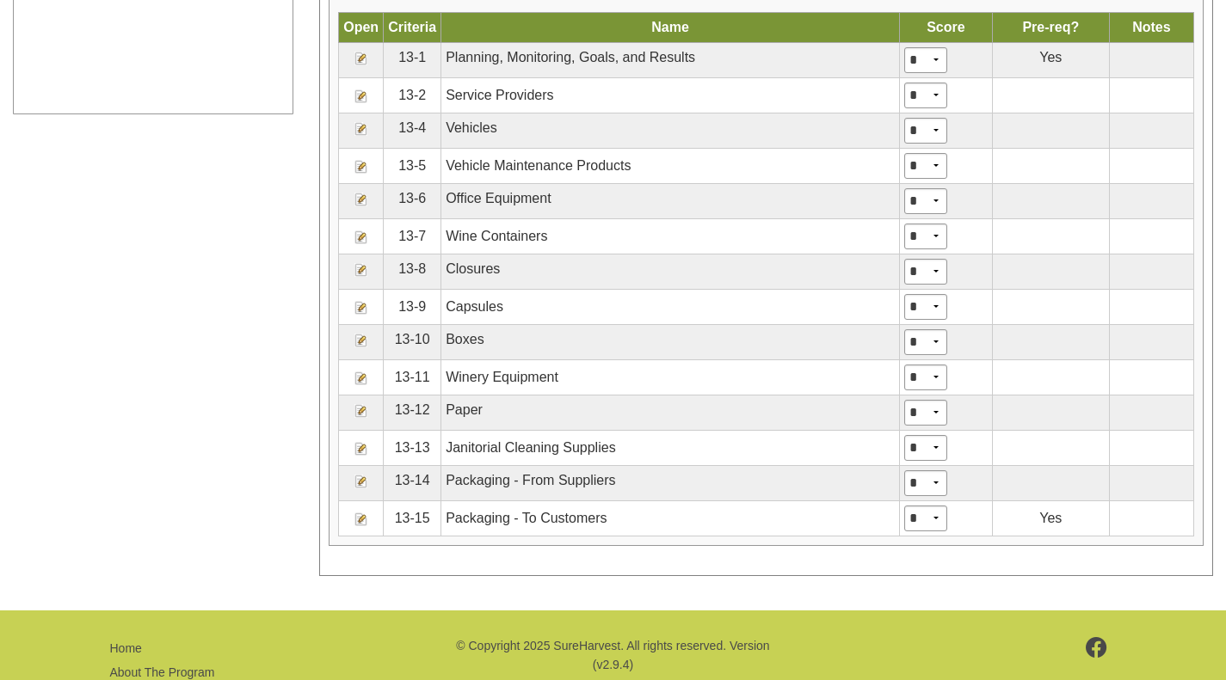
click at [360, 519] on img at bounding box center [361, 520] width 14 height 14
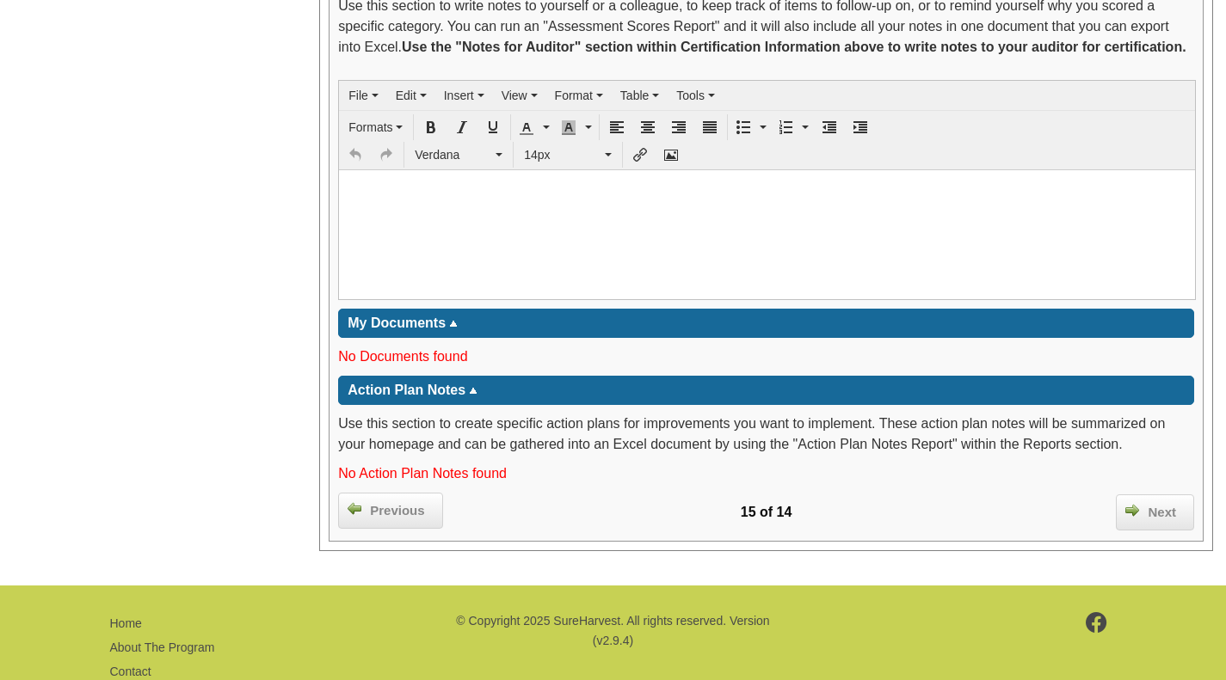
scroll to position [2994, 0]
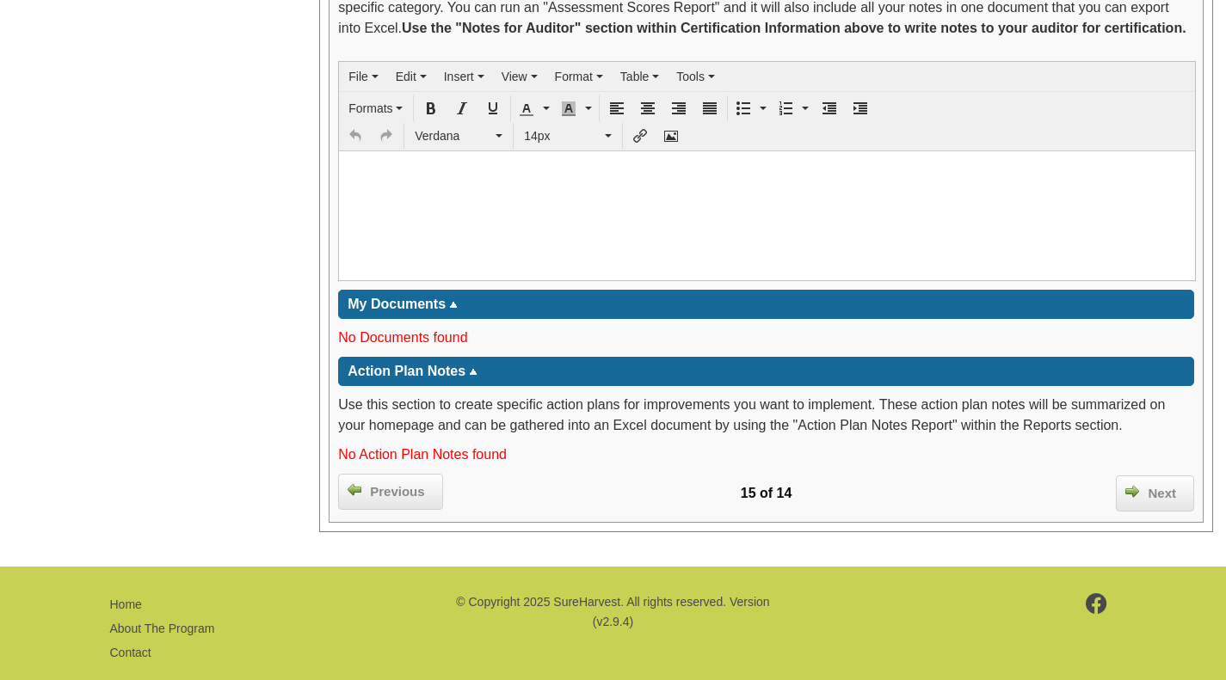
click at [1164, 504] on div "Next" at bounding box center [1155, 494] width 78 height 36
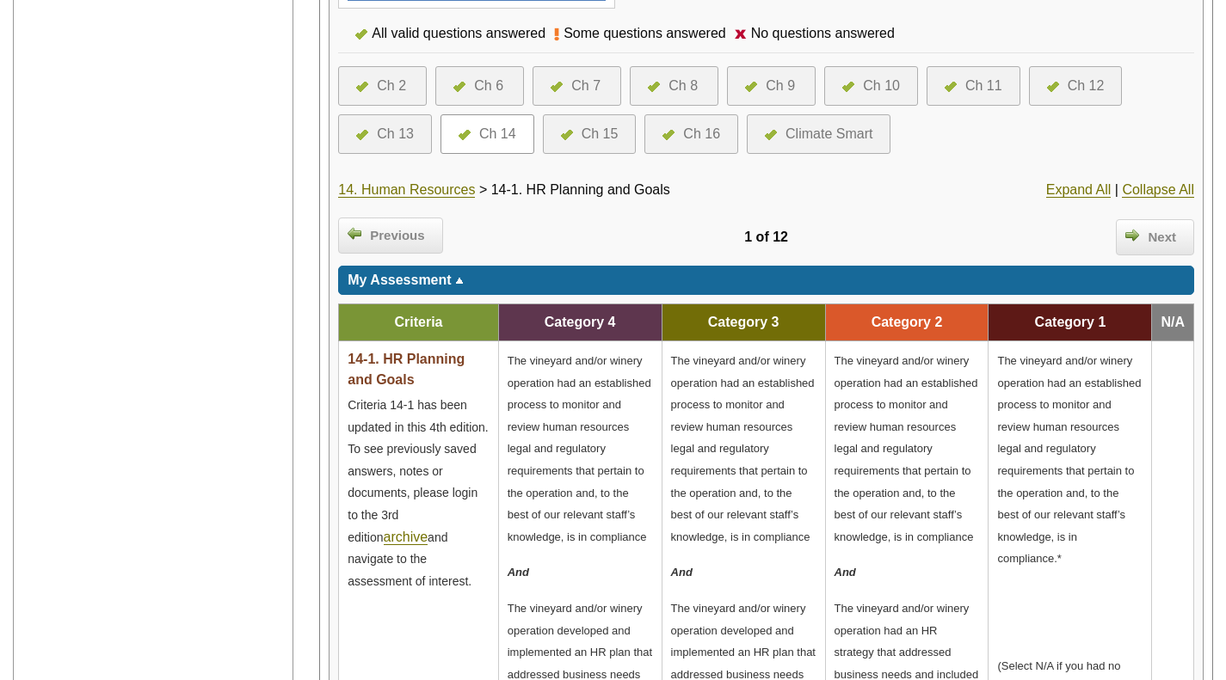
scroll to position [463, 0]
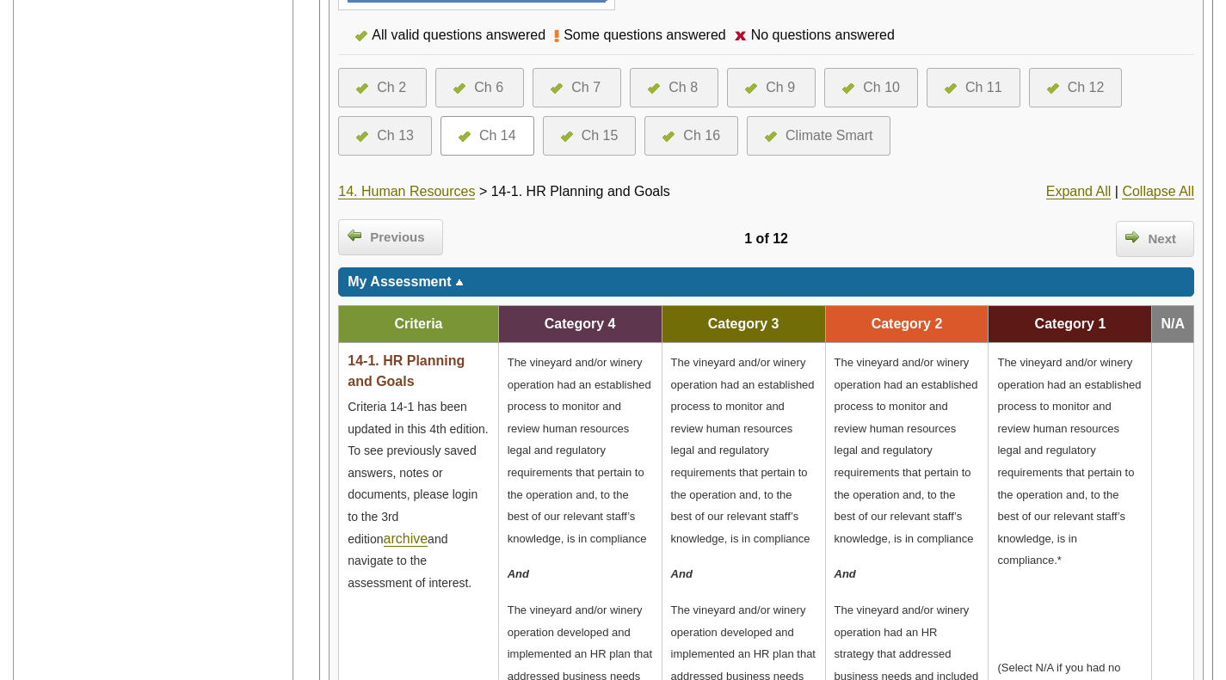
click at [420, 198] on link "14. Human Resources" at bounding box center [406, 191] width 137 height 15
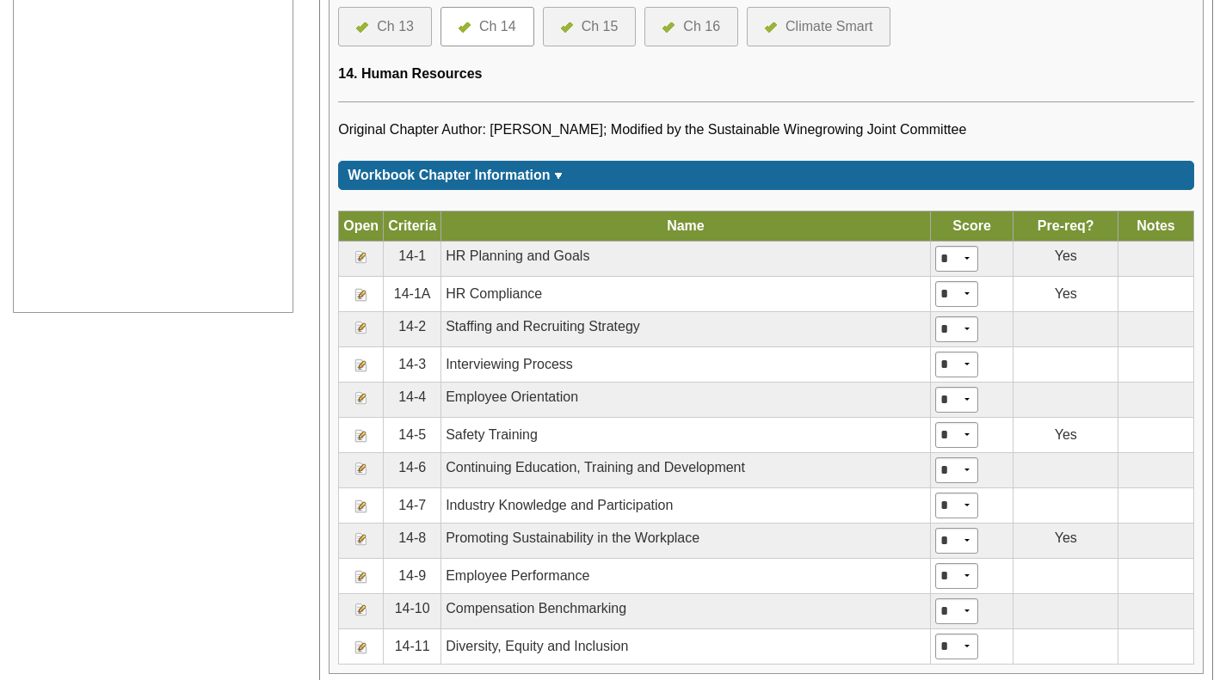
scroll to position [867, 0]
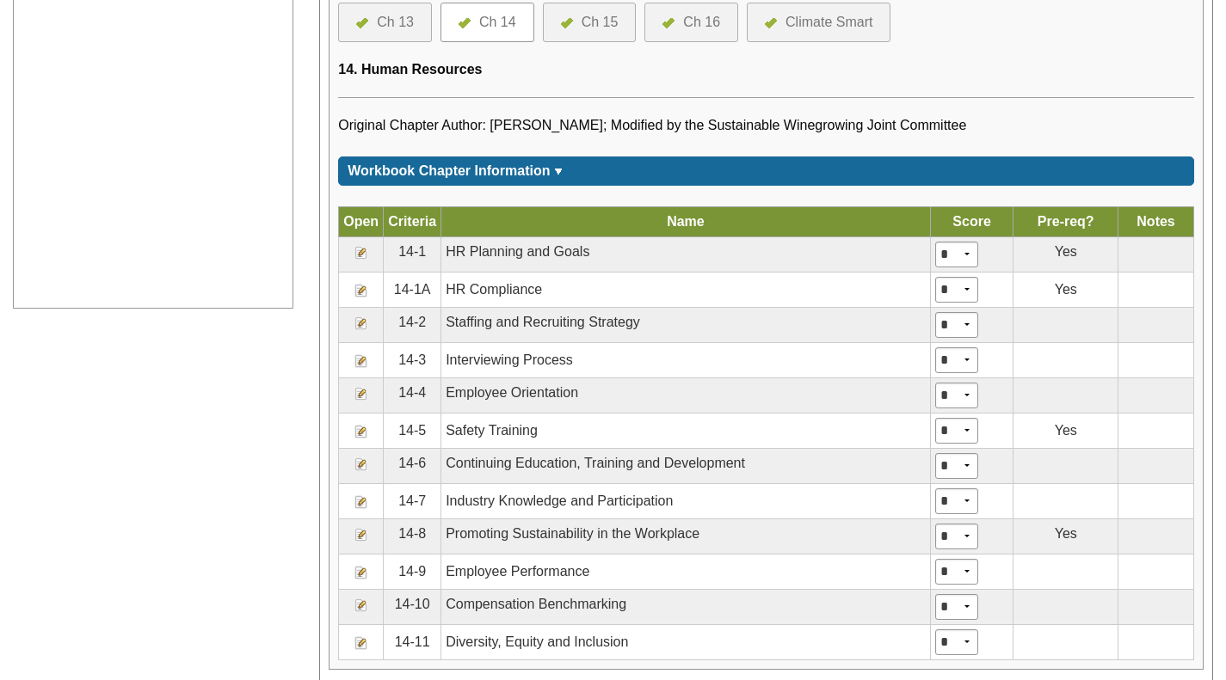
click at [360, 256] on img at bounding box center [361, 253] width 14 height 14
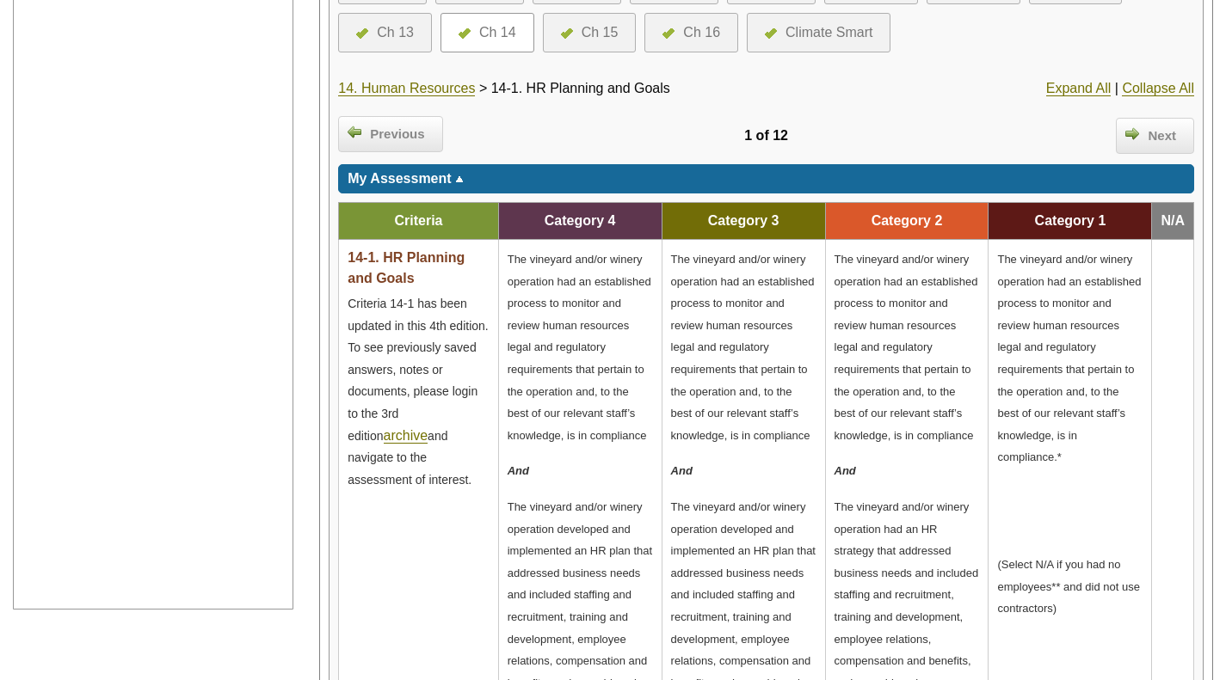
scroll to position [565, 0]
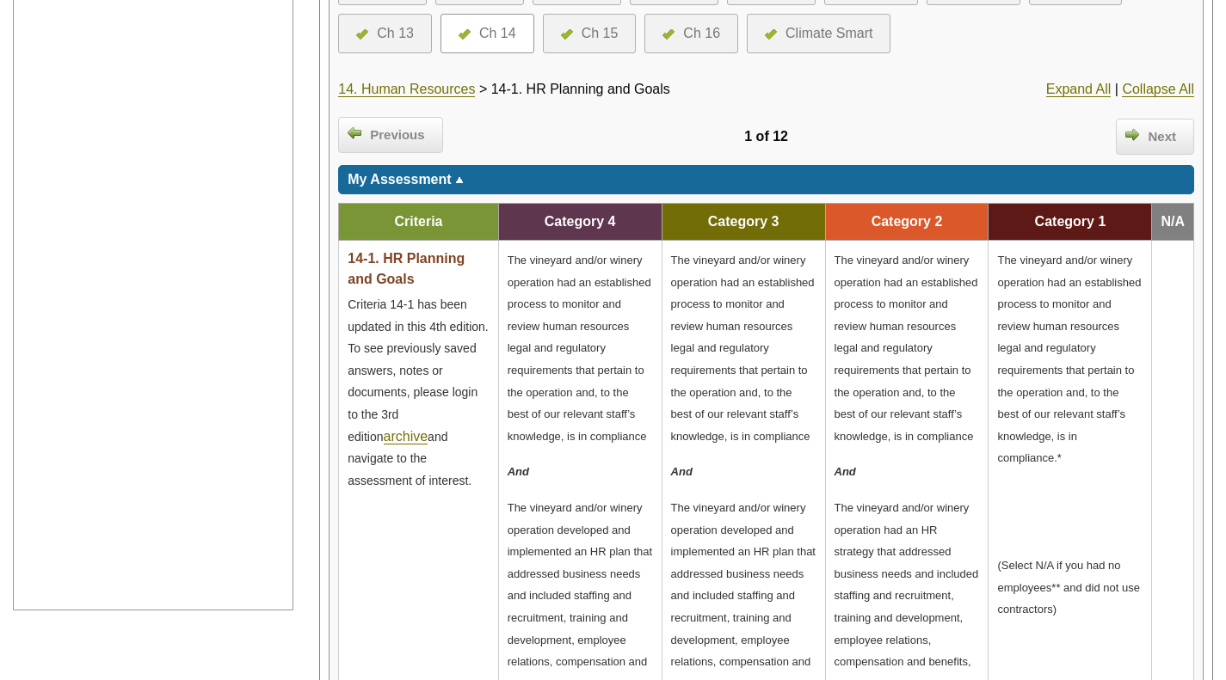
click at [1170, 138] on span "Next" at bounding box center [1162, 137] width 46 height 20
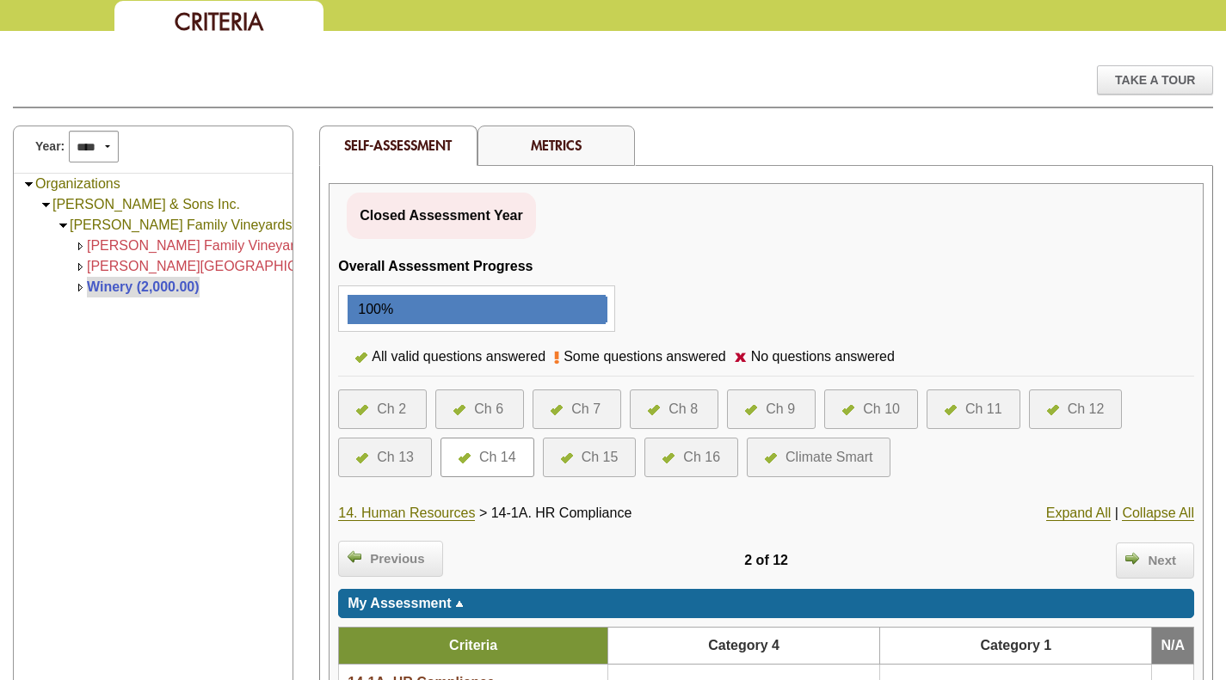
scroll to position [146, 0]
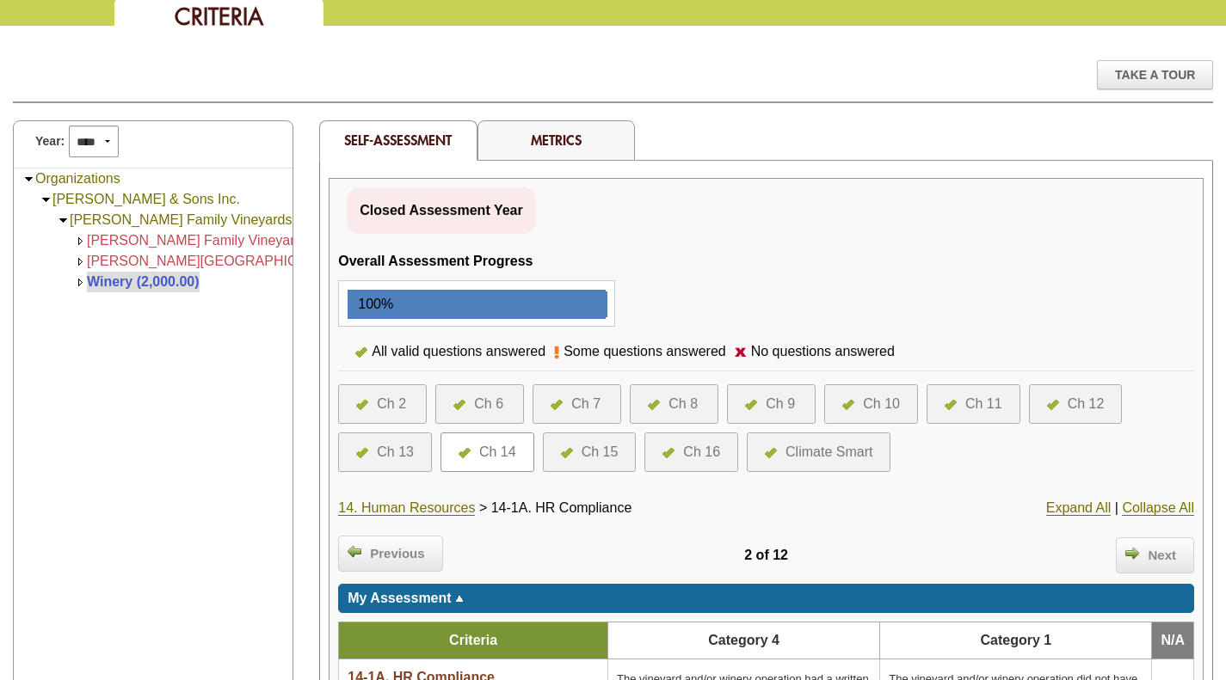
click at [429, 507] on link "14. Human Resources" at bounding box center [406, 508] width 137 height 15
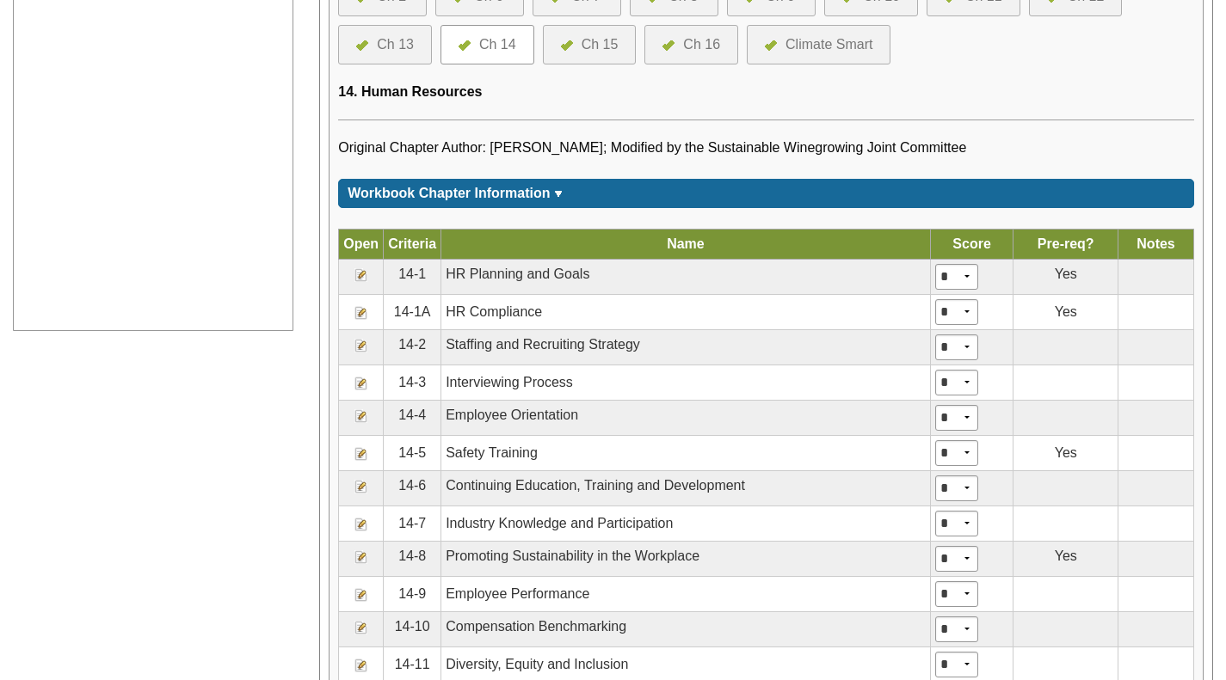
scroll to position [927, 0]
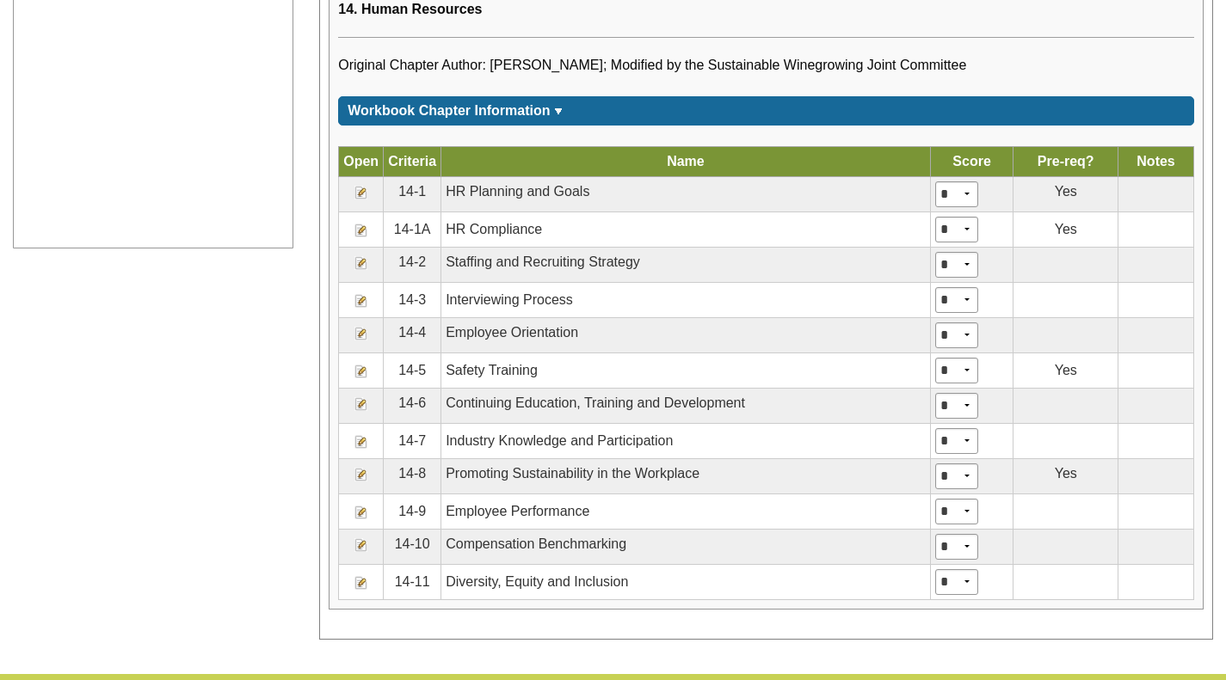
click at [360, 372] on img at bounding box center [361, 372] width 14 height 14
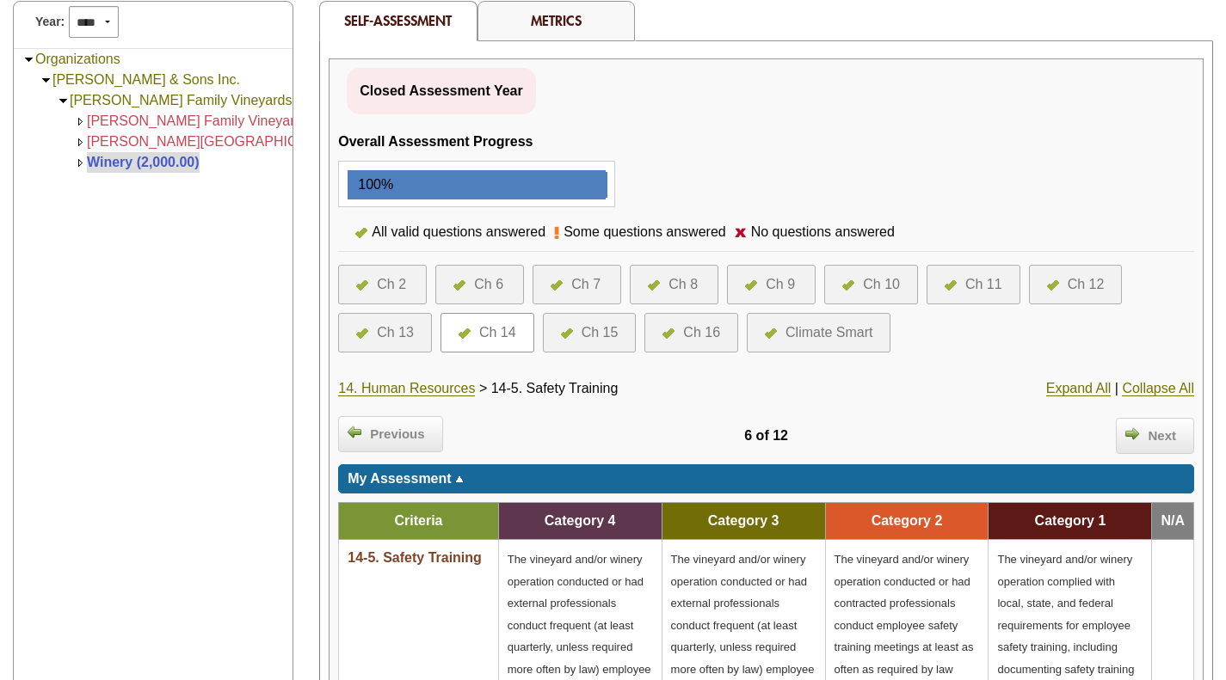
scroll to position [267, 0]
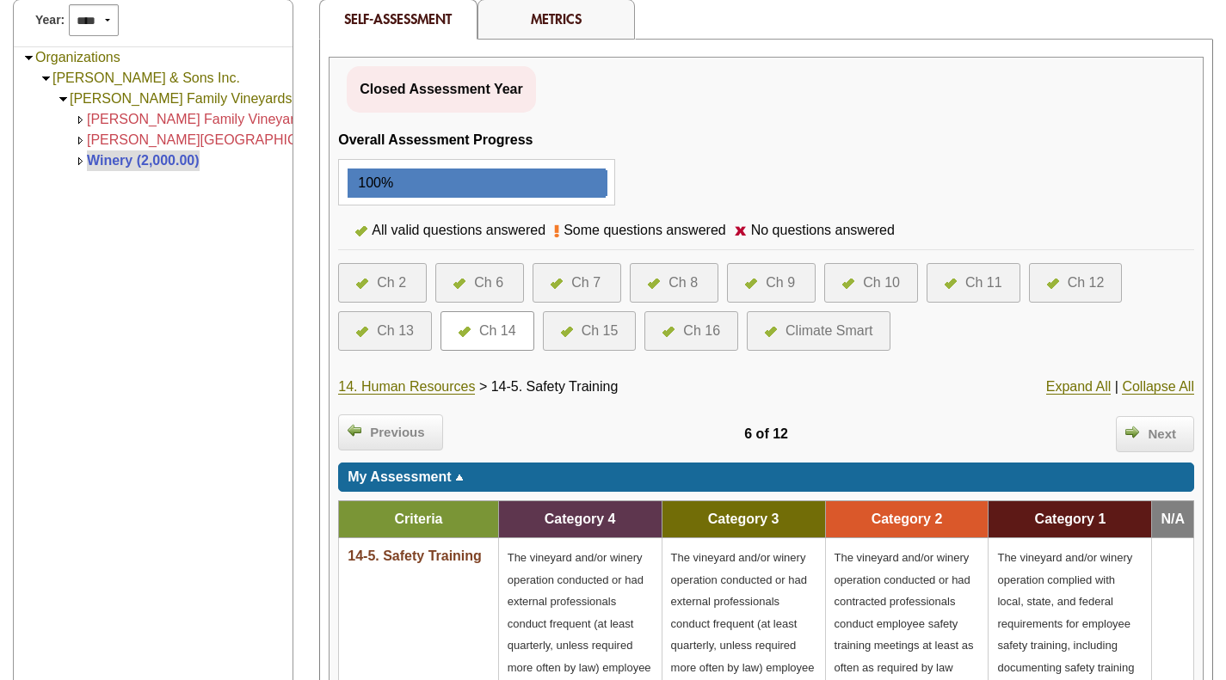
click at [438, 390] on link "14. Human Resources" at bounding box center [406, 386] width 137 height 15
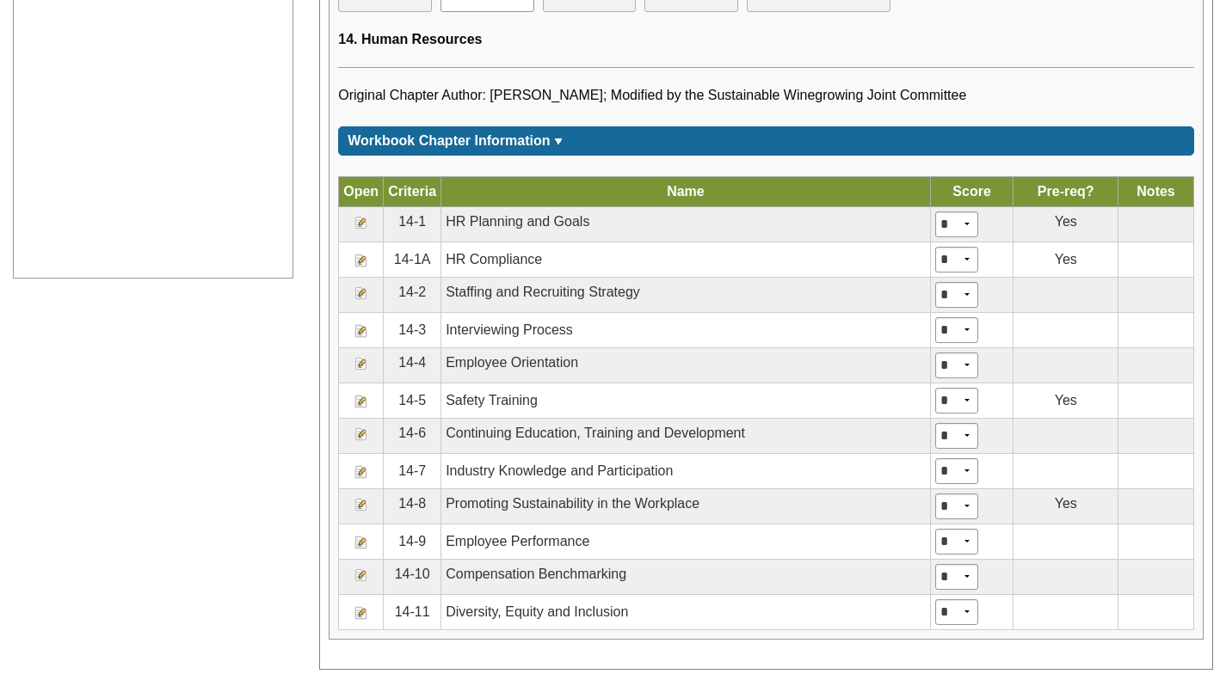
scroll to position [908, 0]
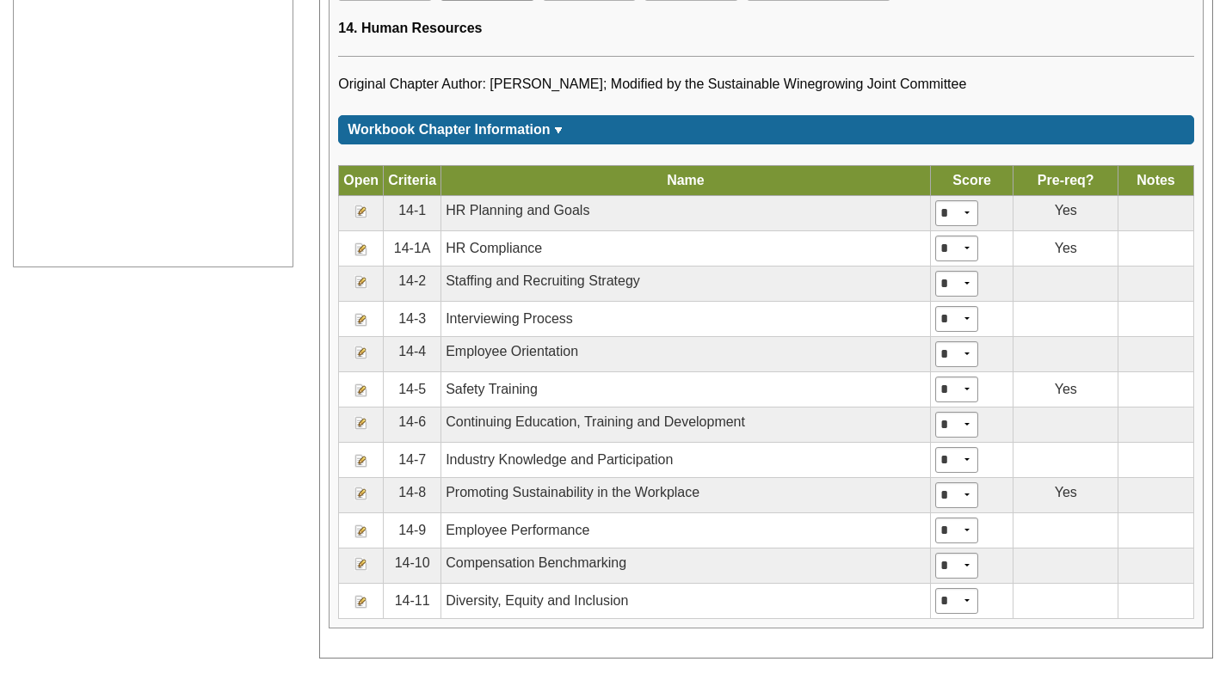
click at [366, 462] on img at bounding box center [361, 461] width 14 height 14
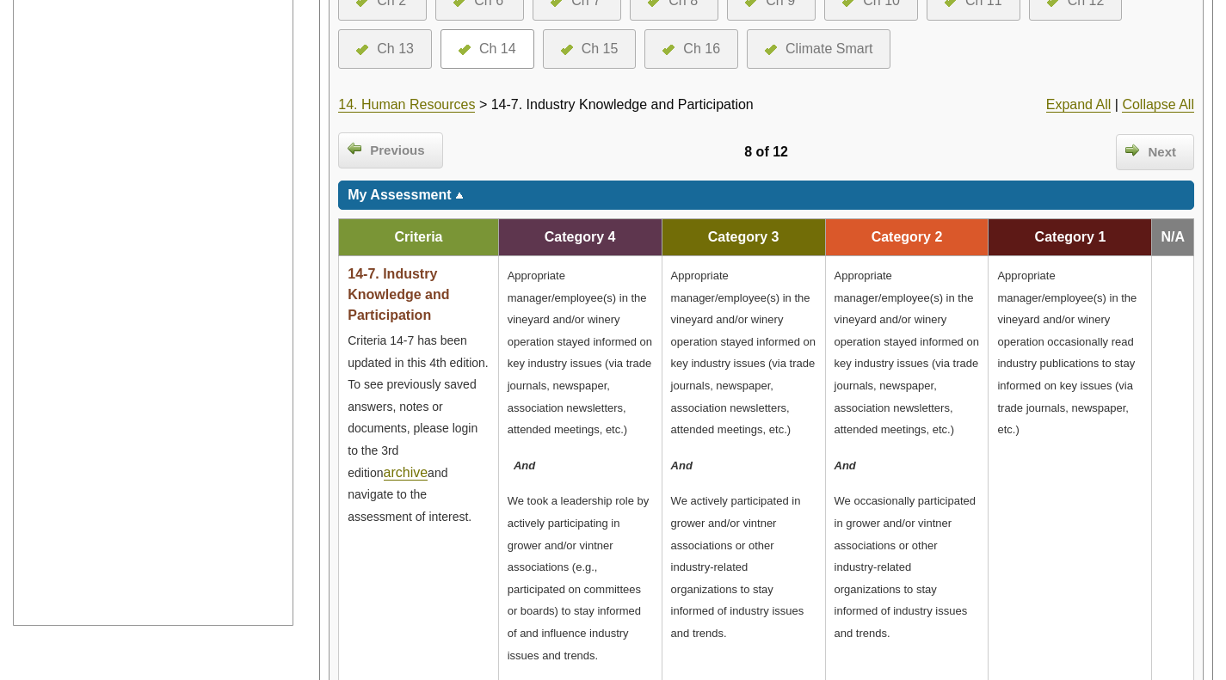
scroll to position [381, 0]
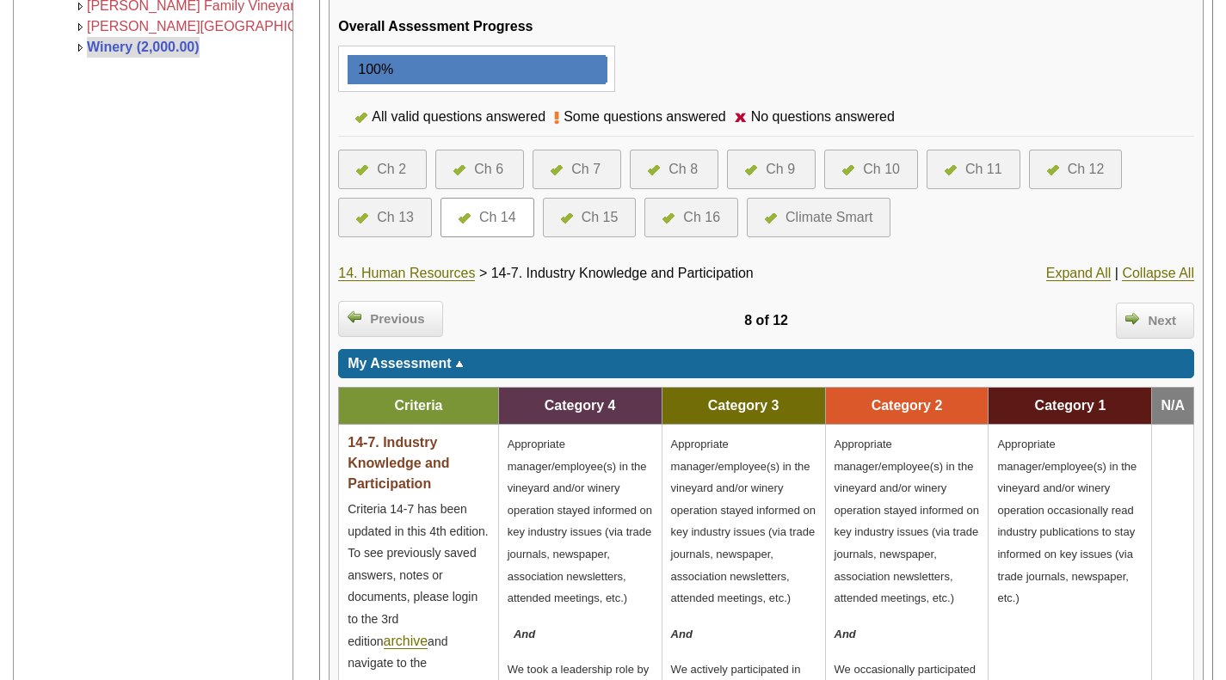
click at [444, 268] on link "14. Human Resources" at bounding box center [406, 273] width 137 height 15
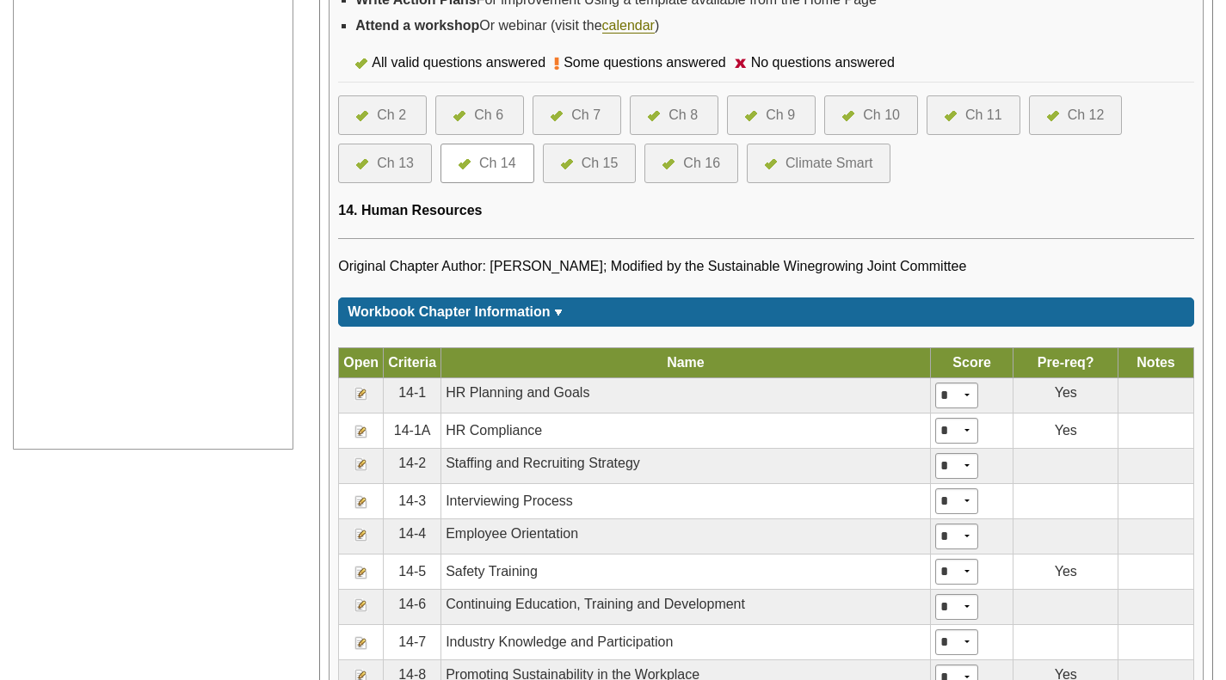
scroll to position [726, 0]
click at [605, 169] on div "Ch 15" at bounding box center [599, 163] width 37 height 21
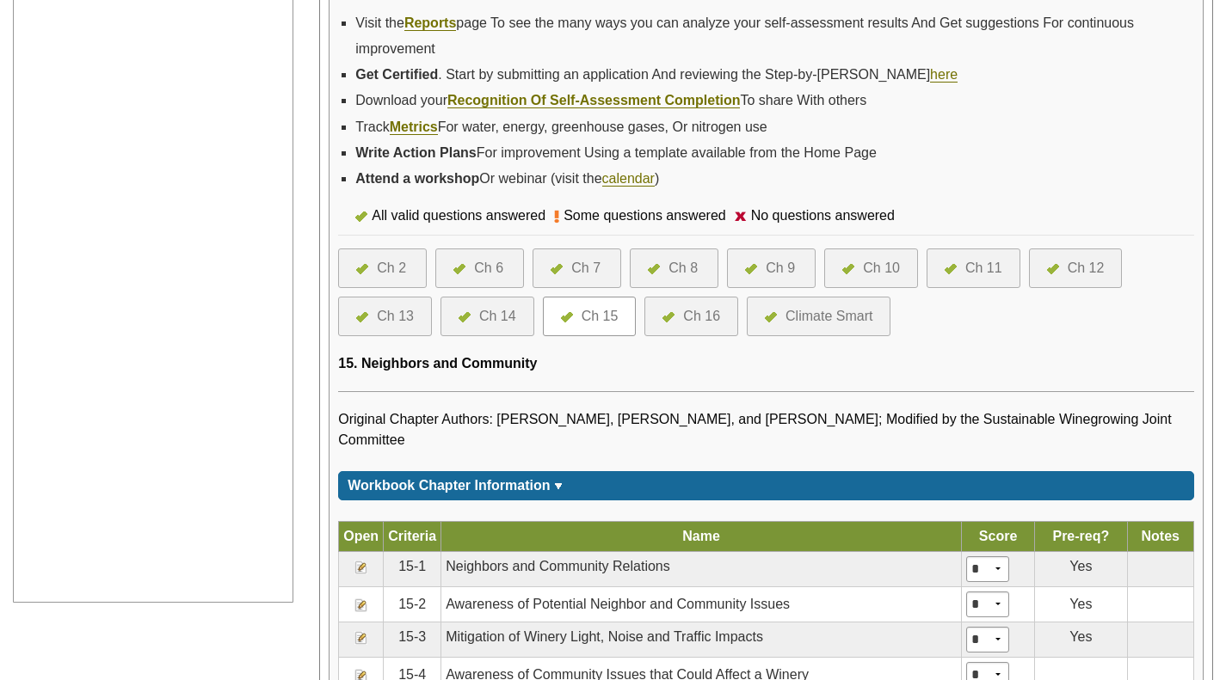
scroll to position [575, 0]
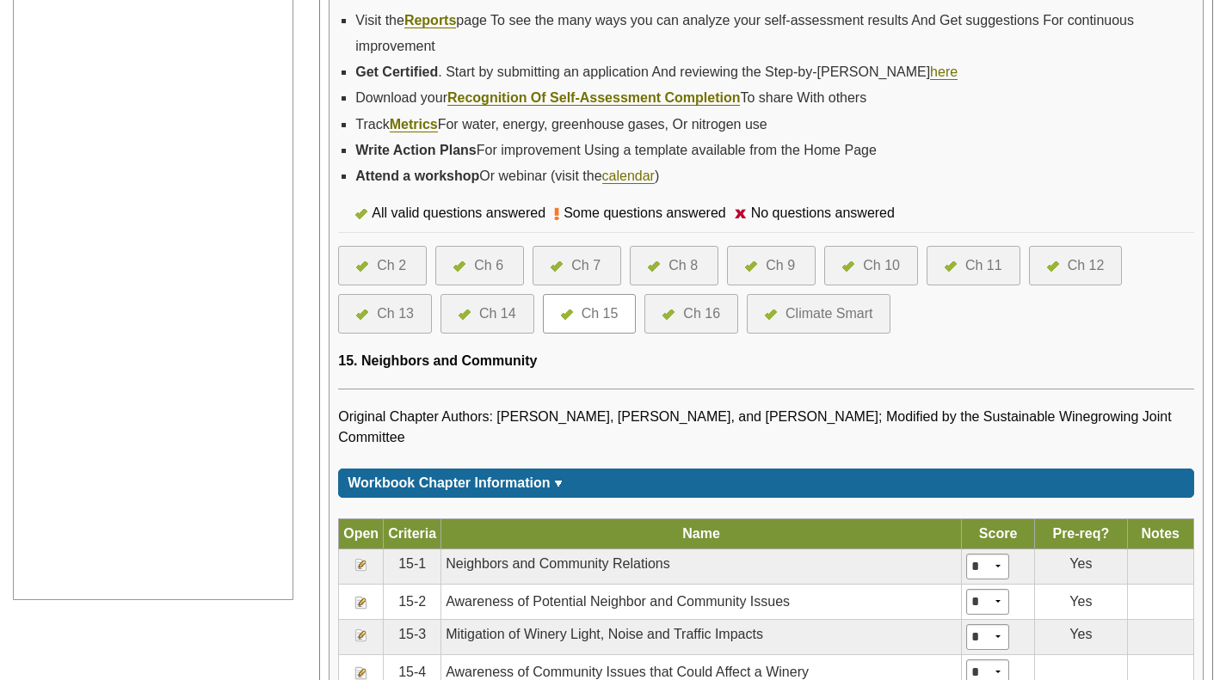
click at [382, 549] on td at bounding box center [361, 566] width 45 height 35
click at [355, 558] on img at bounding box center [361, 565] width 14 height 14
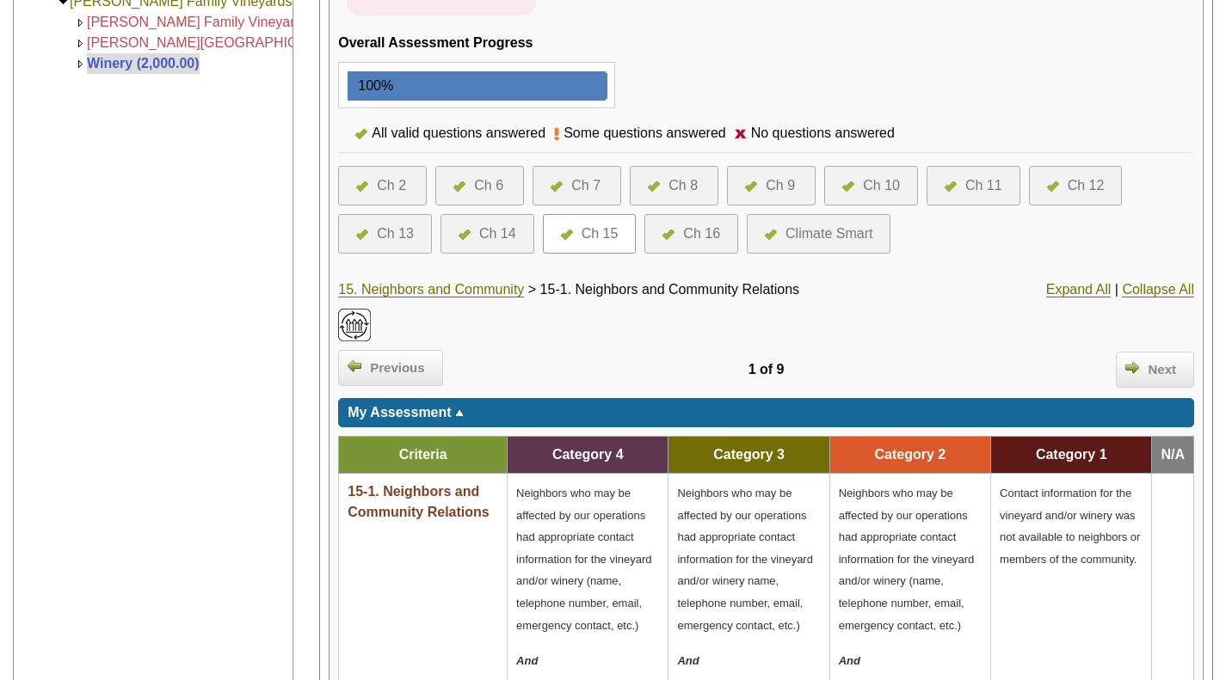
scroll to position [370, 0]
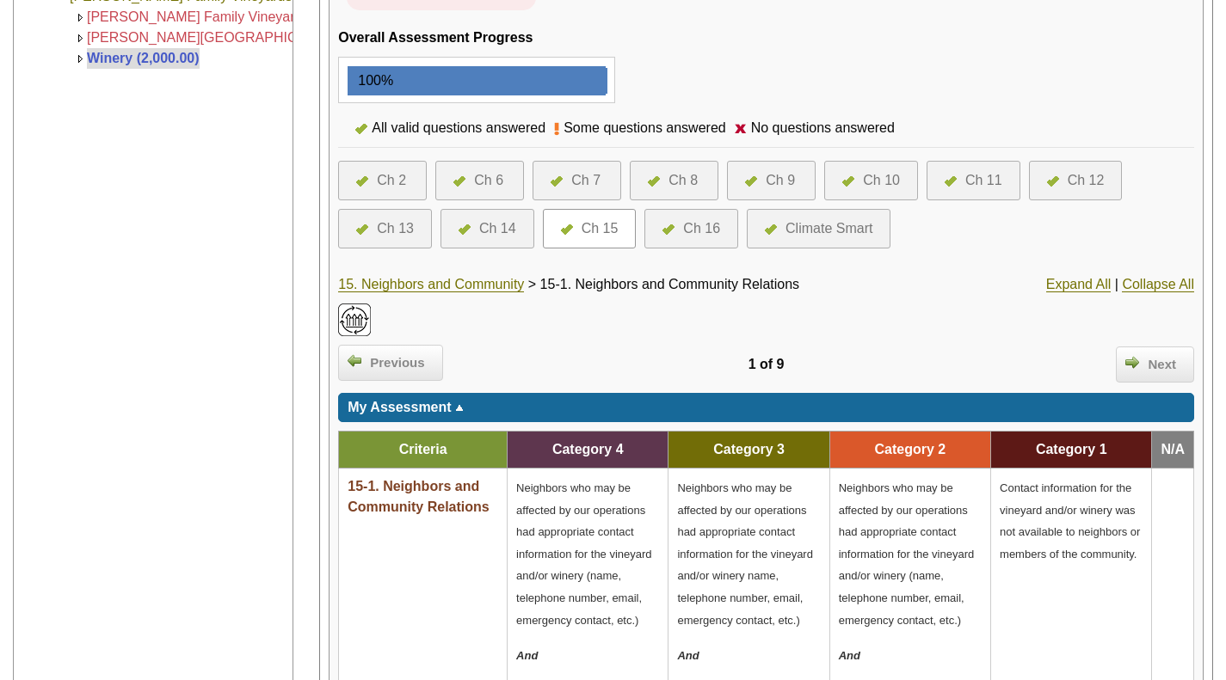
click at [439, 290] on link "15. Neighbors and Community" at bounding box center [431, 284] width 186 height 15
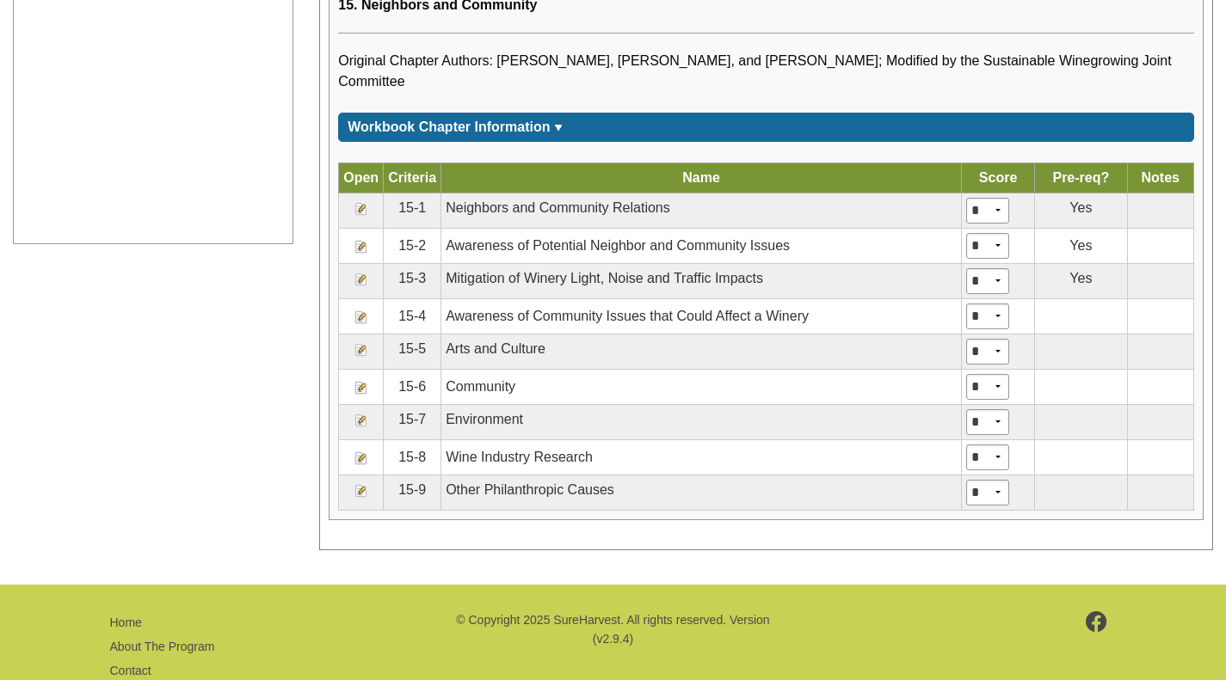
scroll to position [942, 0]
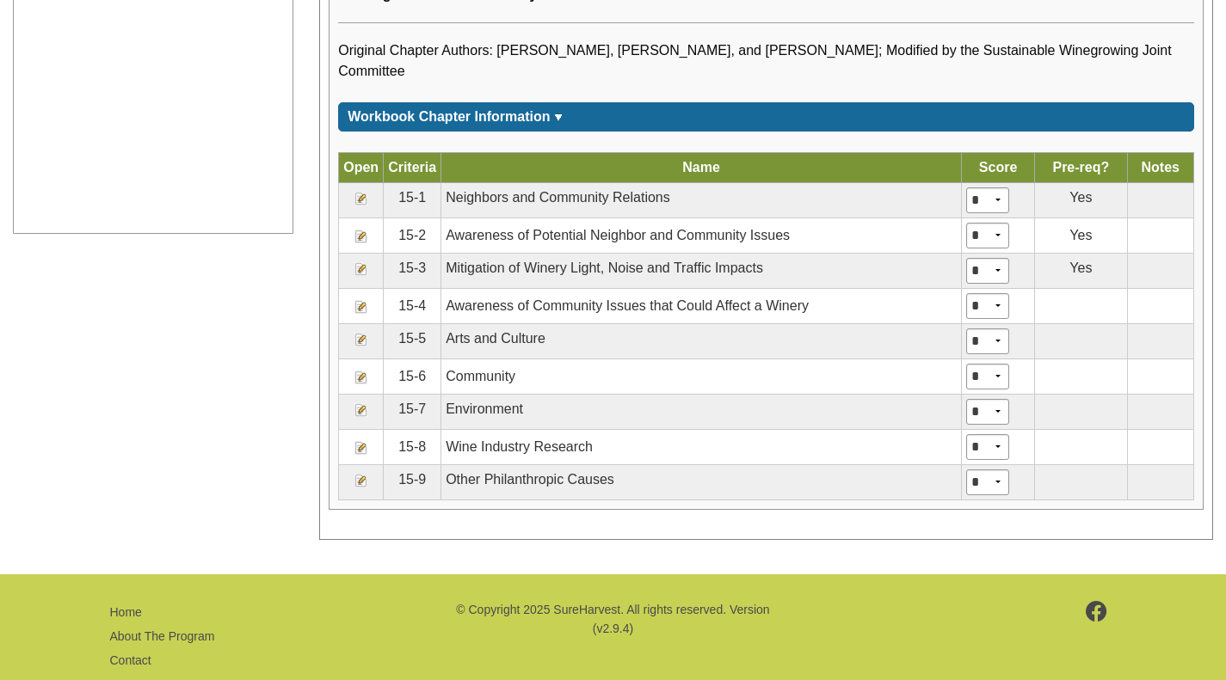
click at [366, 371] on img at bounding box center [361, 378] width 14 height 14
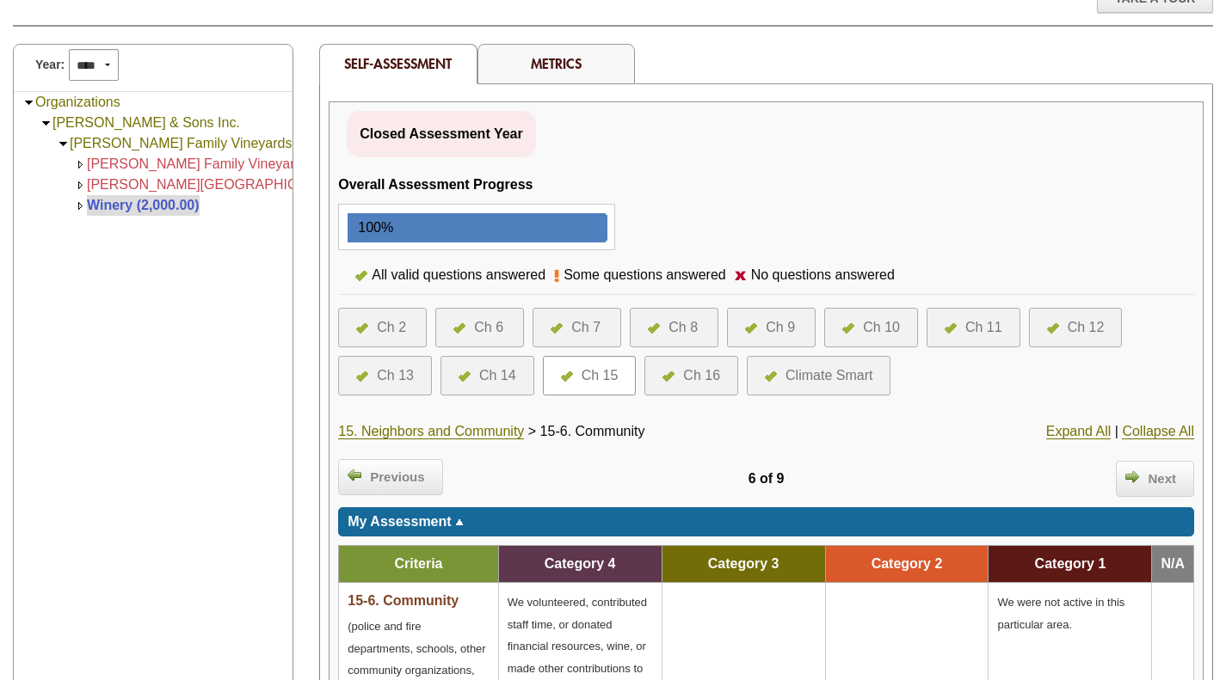
scroll to position [229, 0]
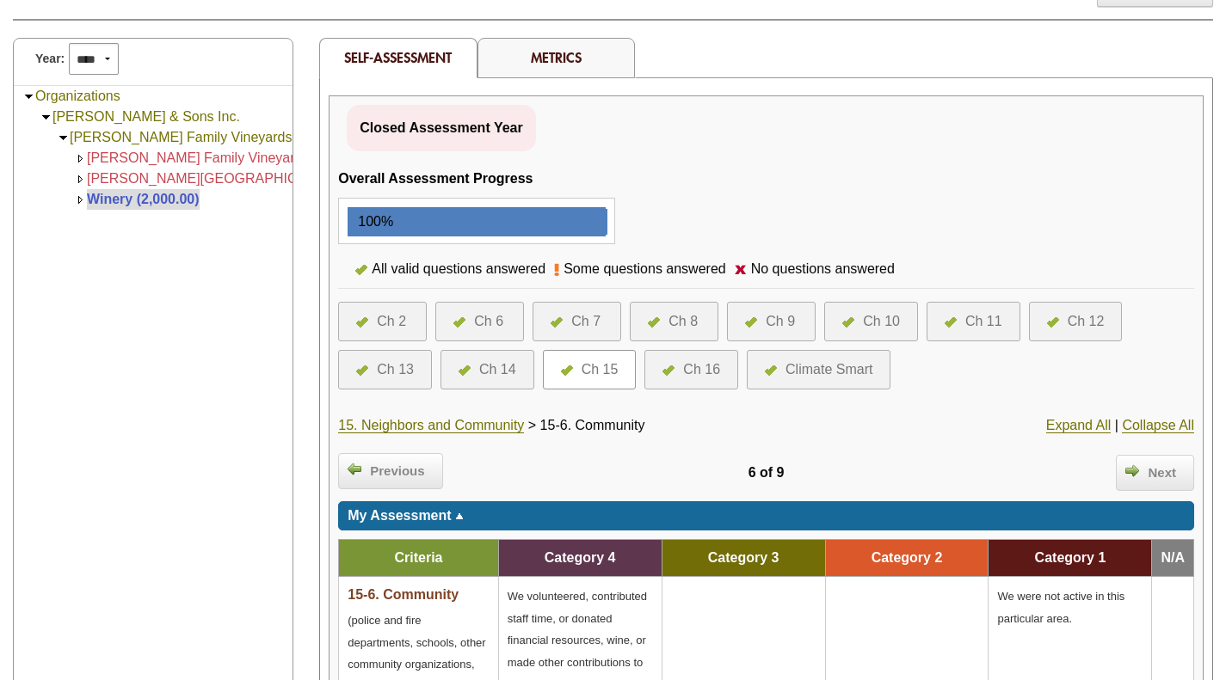
click at [382, 430] on link "15. Neighbors and Community" at bounding box center [431, 425] width 186 height 15
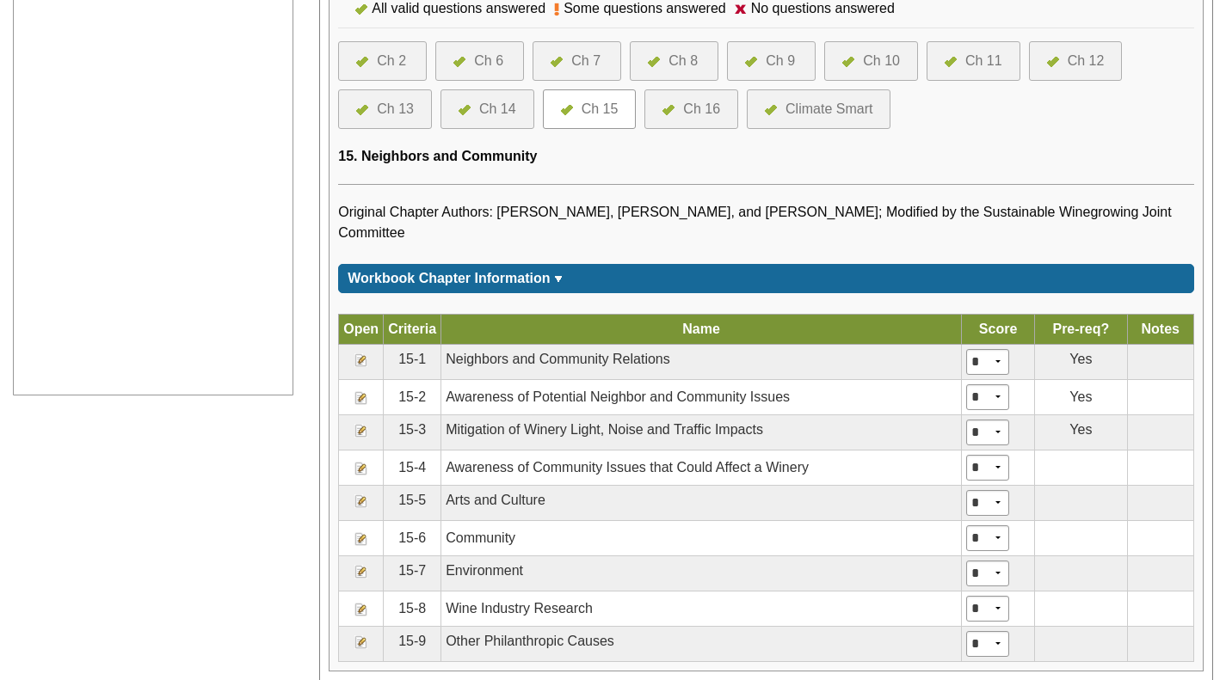
scroll to position [765, 0]
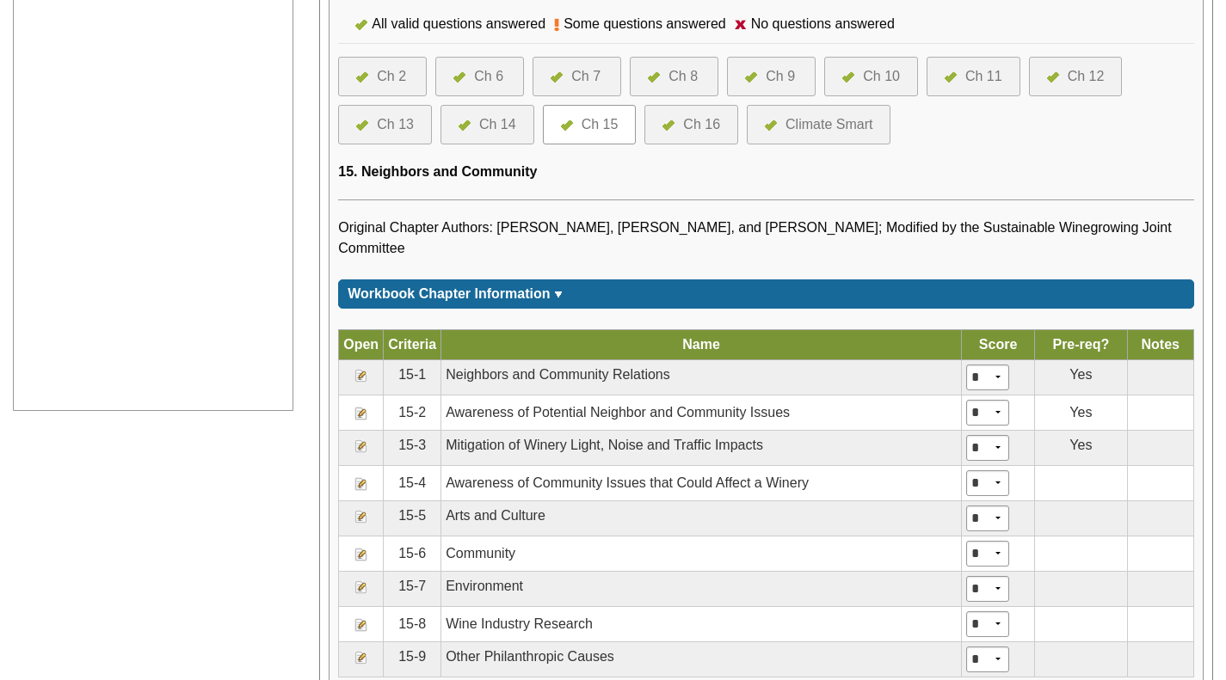
click at [677, 120] on div at bounding box center [672, 124] width 21 height 21
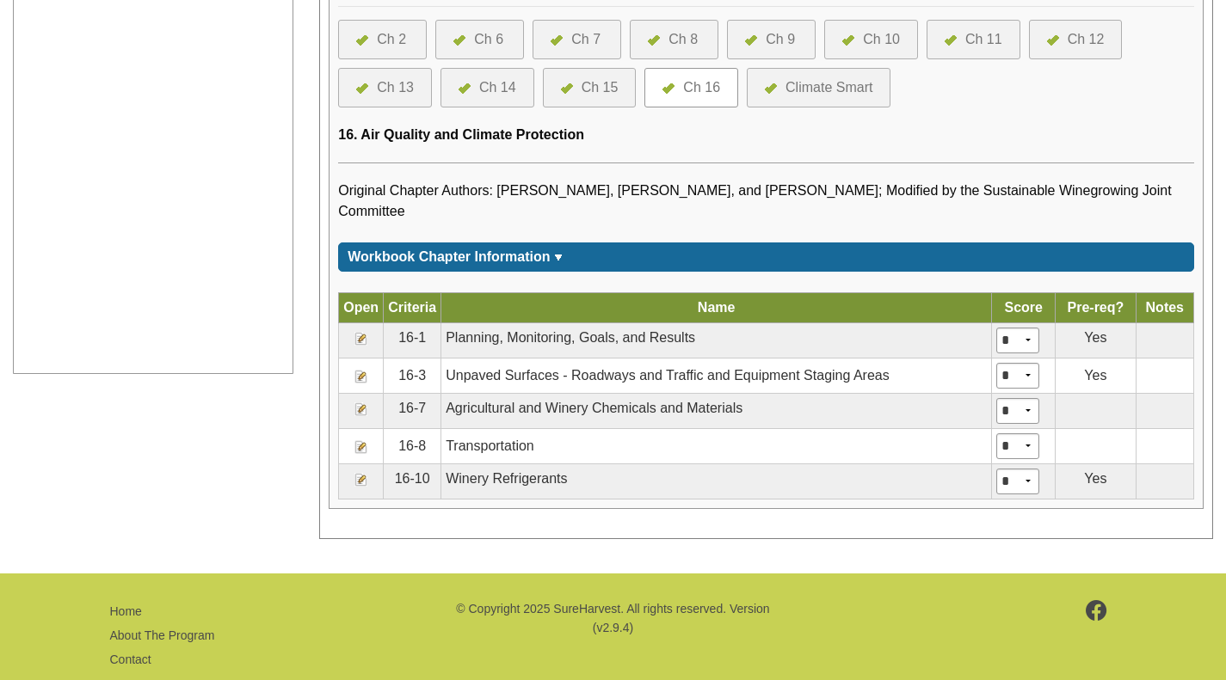
scroll to position [815, 0]
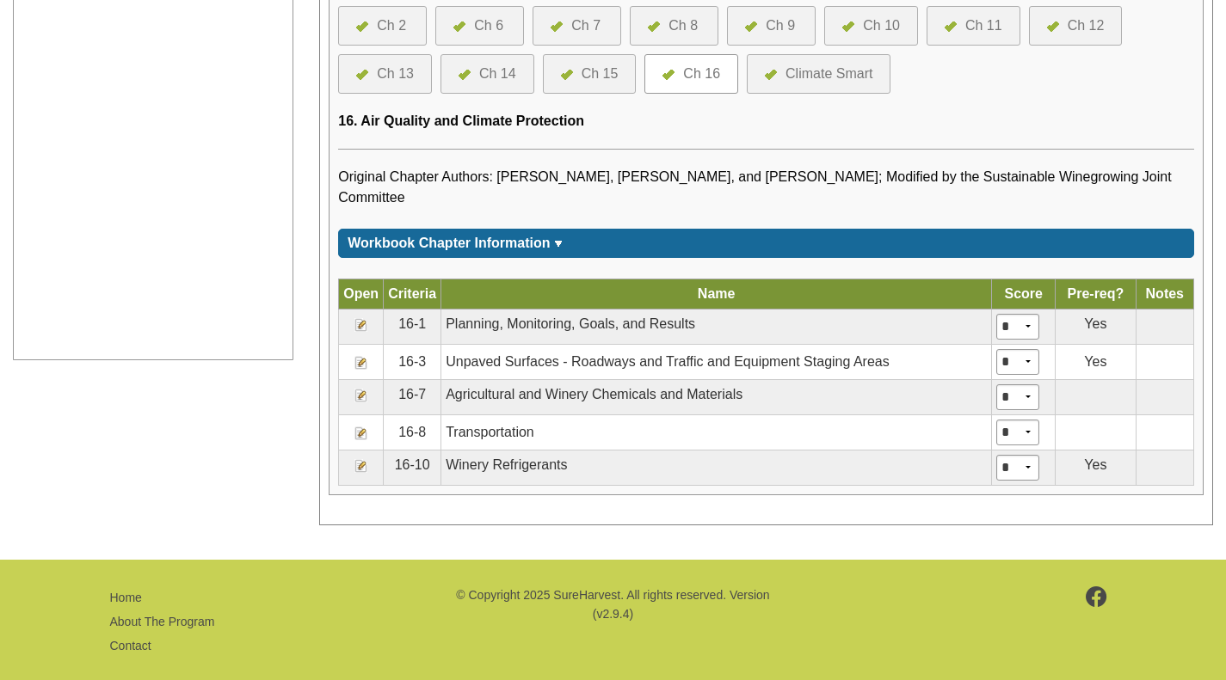
click at [366, 318] on img at bounding box center [361, 325] width 14 height 14
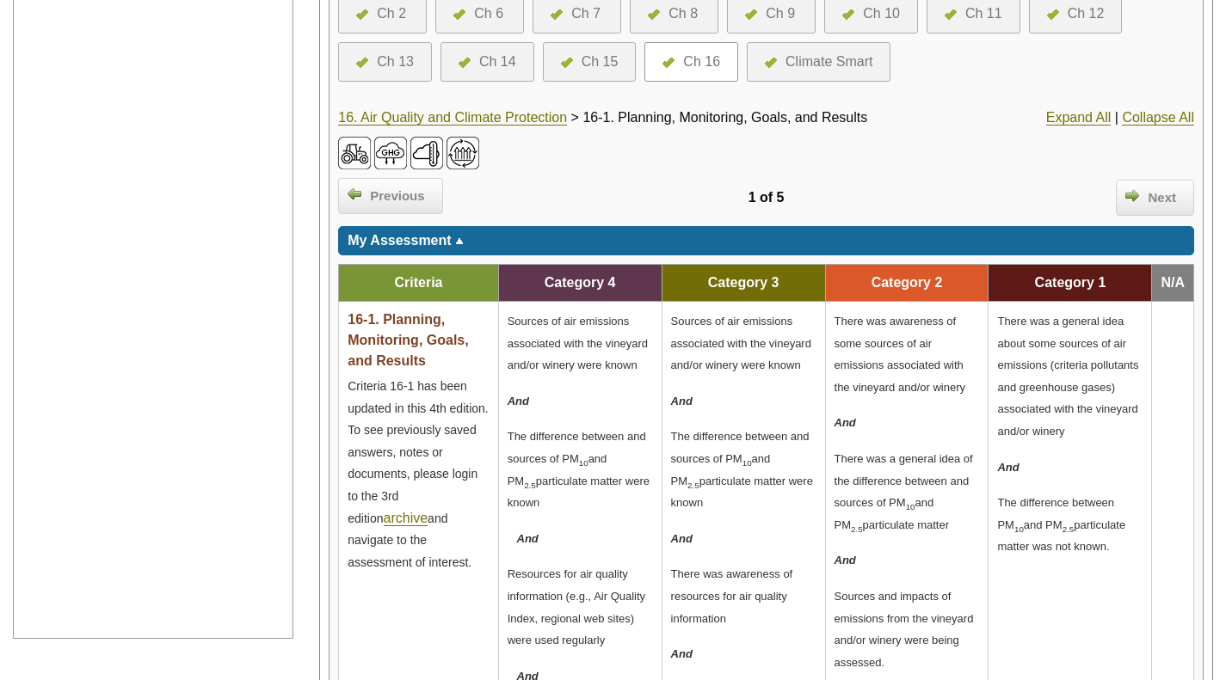
scroll to position [536, 0]
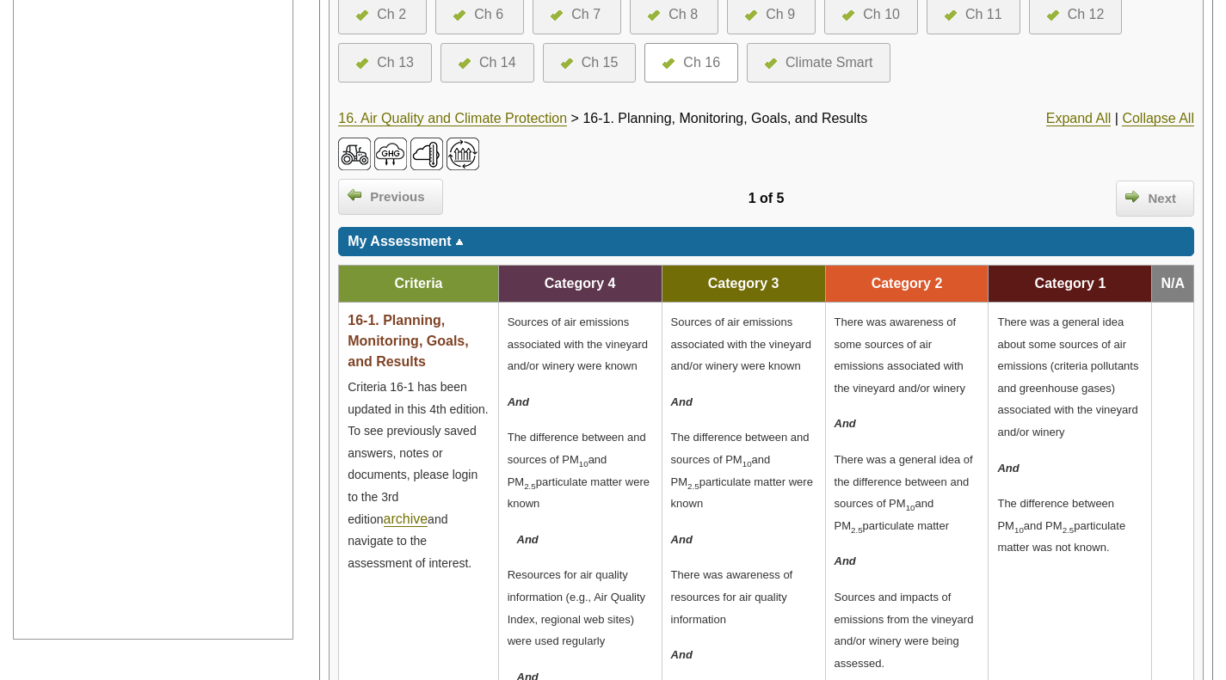
click at [517, 115] on link "16. Air Quality and Climate Protection" at bounding box center [452, 118] width 229 height 15
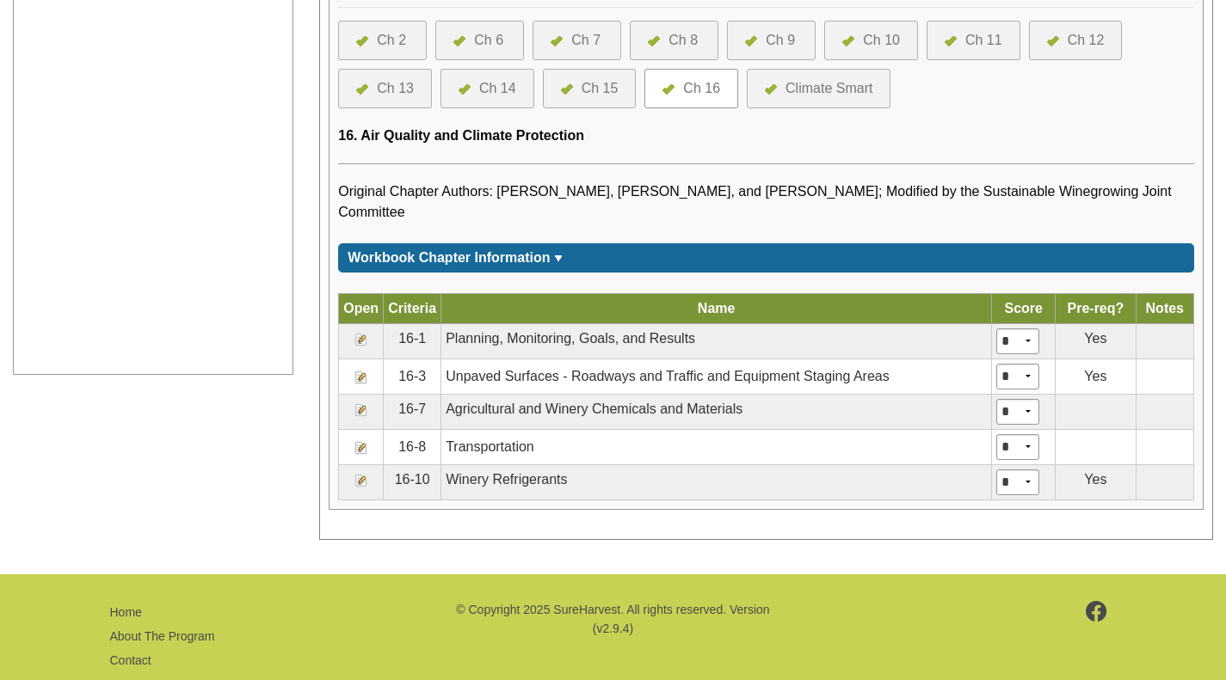
scroll to position [802, 0]
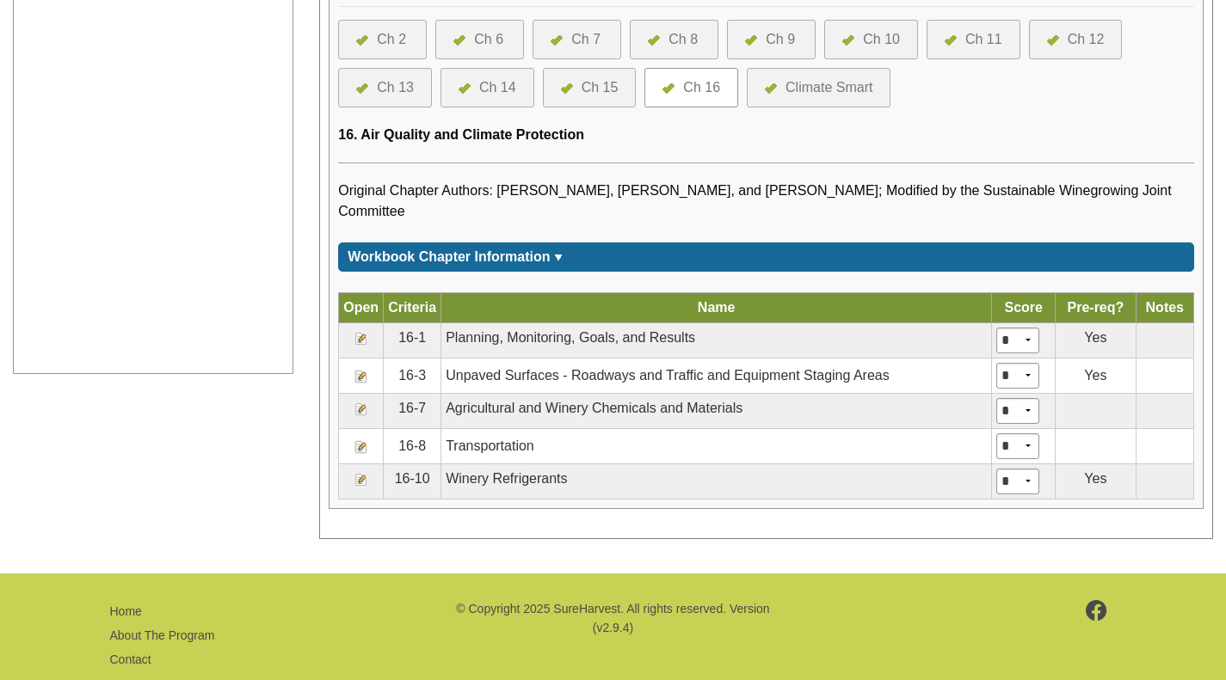
click at [358, 473] on img at bounding box center [361, 480] width 14 height 14
